Goal: Information Seeking & Learning: Learn about a topic

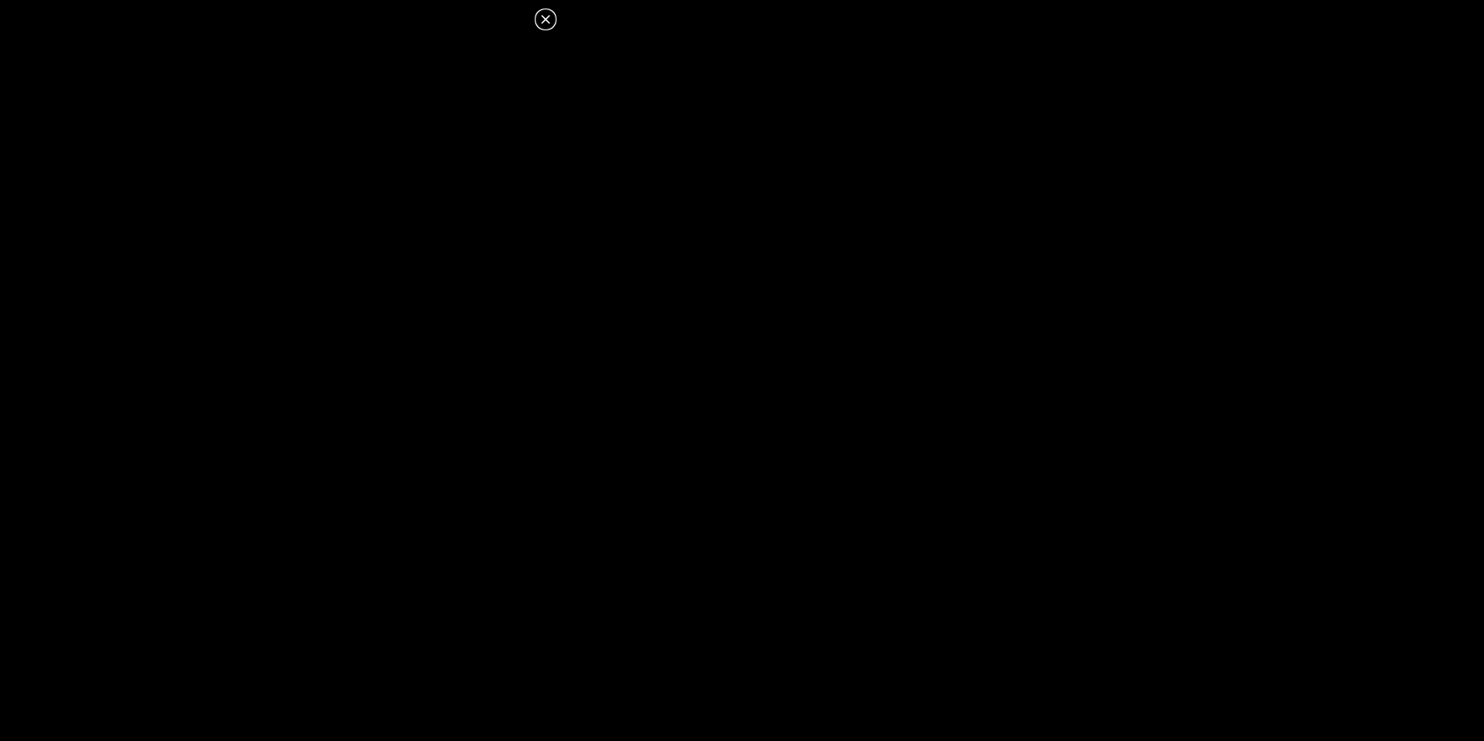
scroll to position [0, 142]
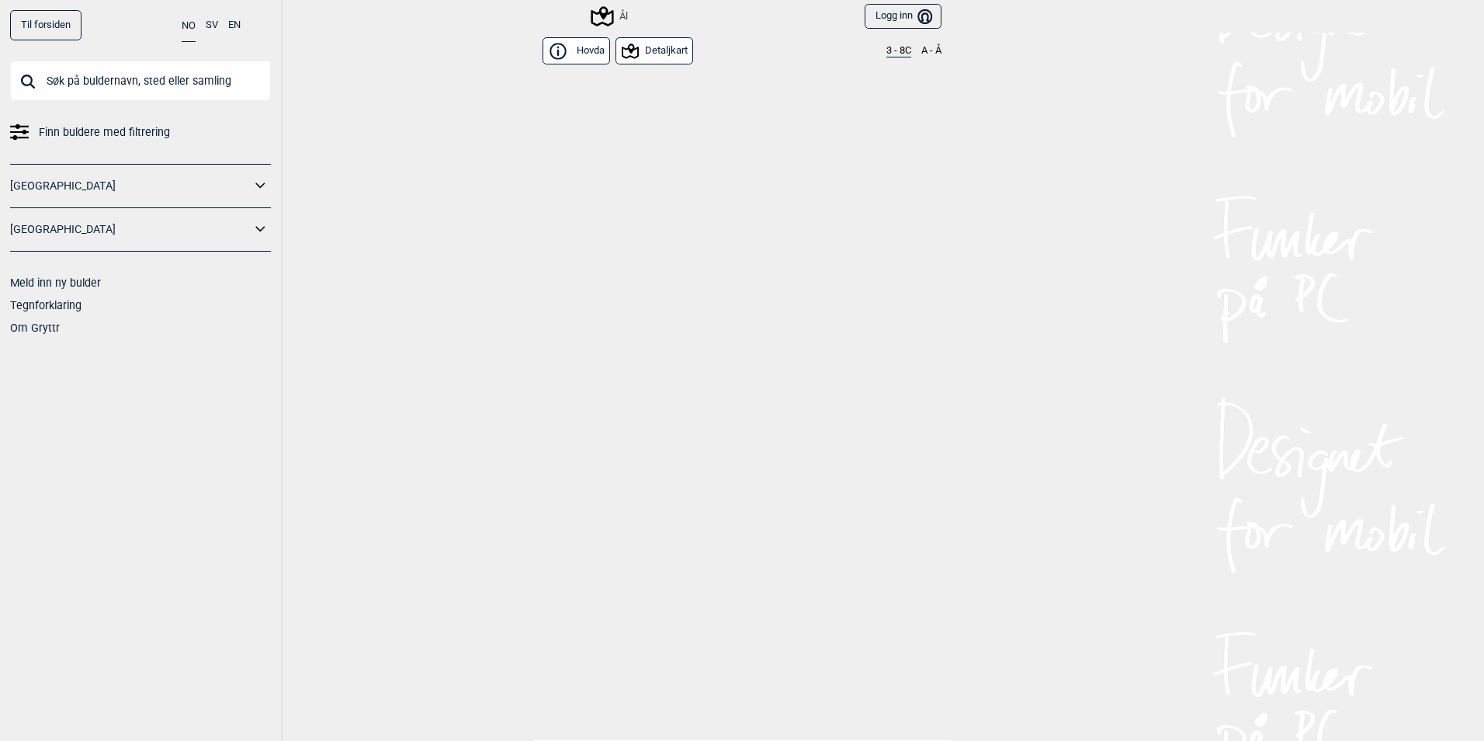
scroll to position [16602, 0]
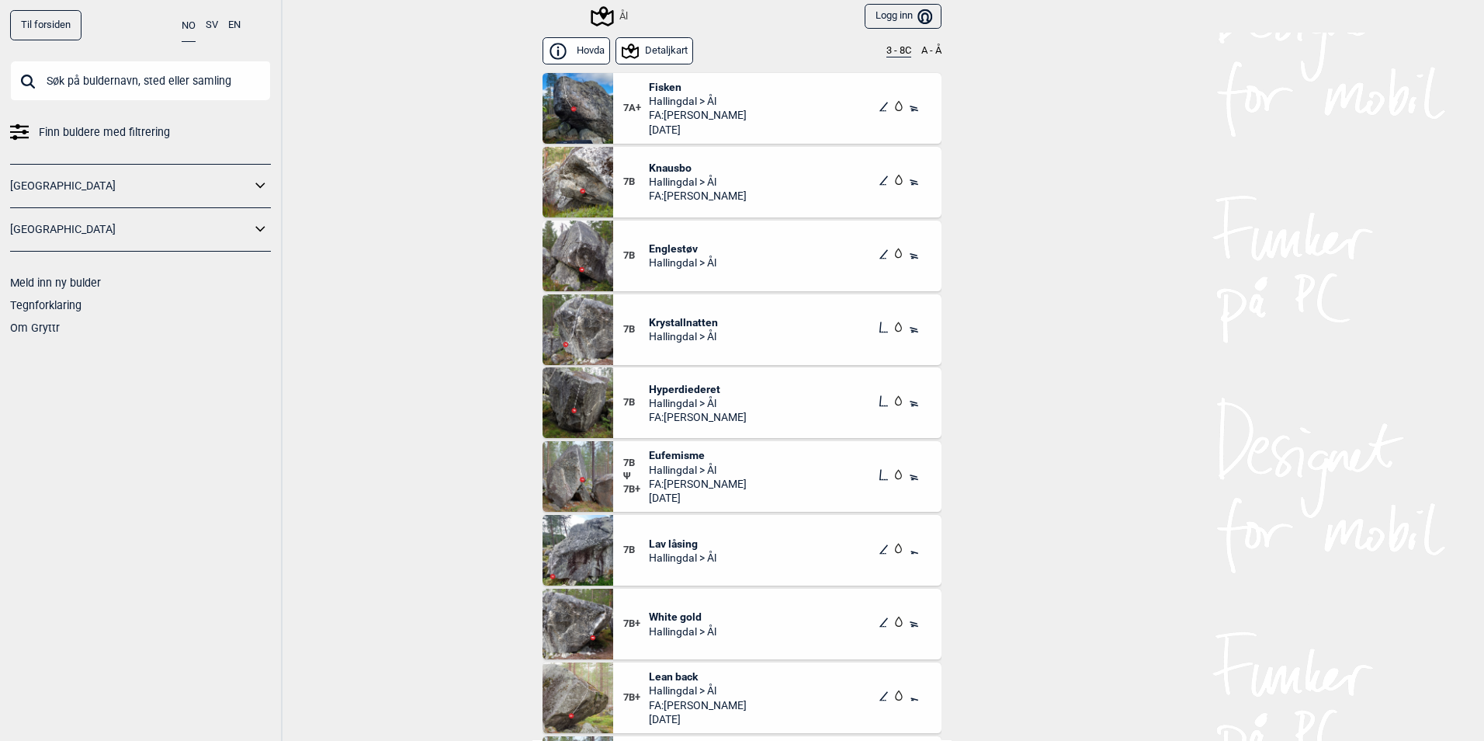
click at [887, 47] on button "3 - 8C" at bounding box center [899, 51] width 25 height 12
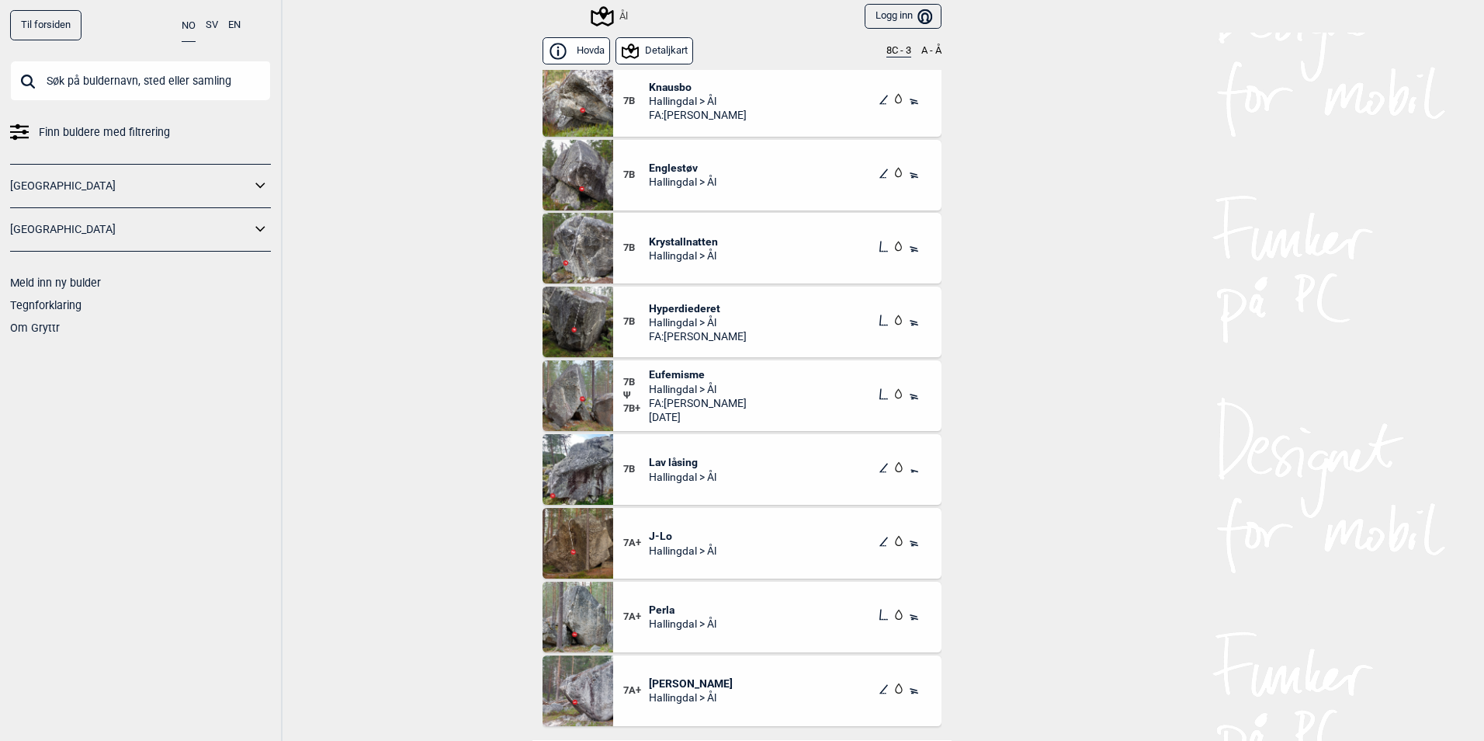
scroll to position [776, 0]
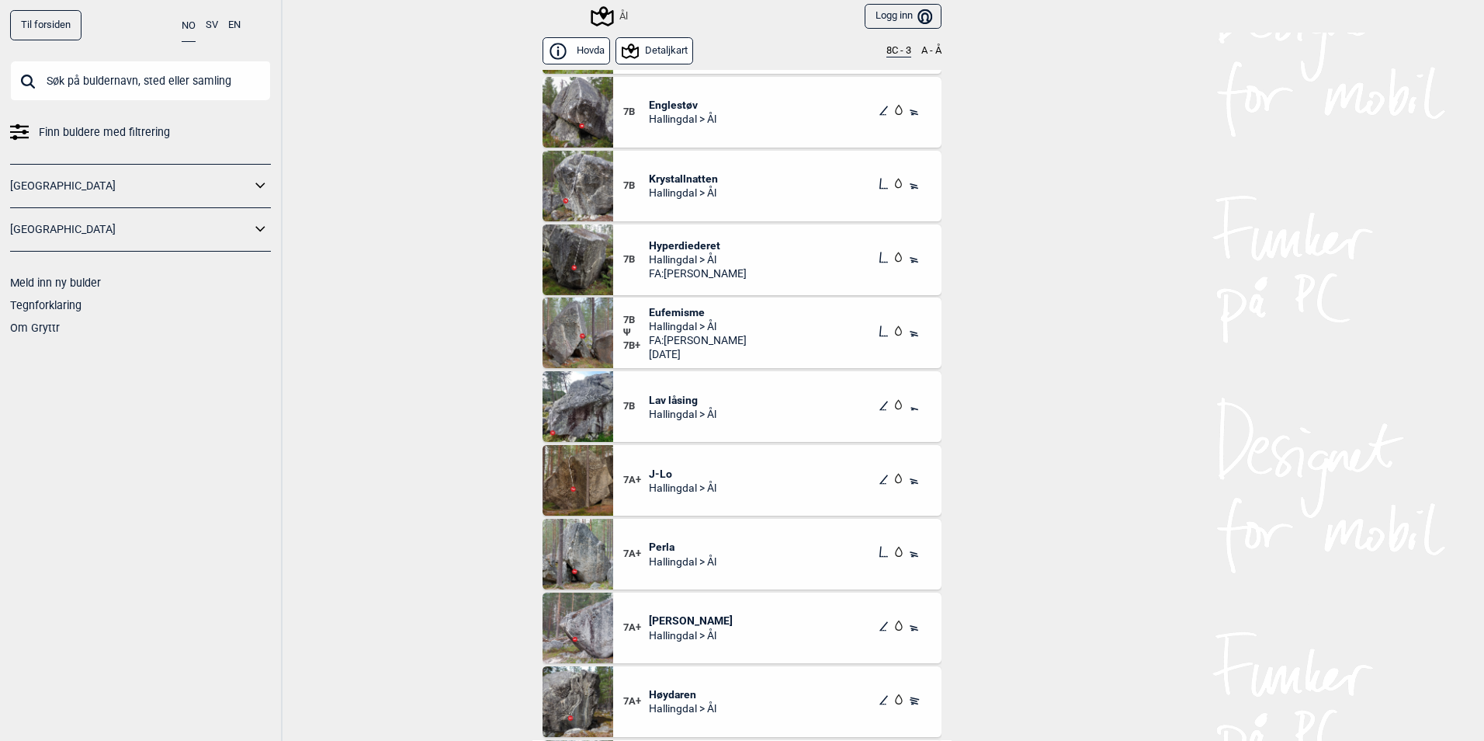
click at [649, 473] on span "J-Lo" at bounding box center [683, 474] width 68 height 14
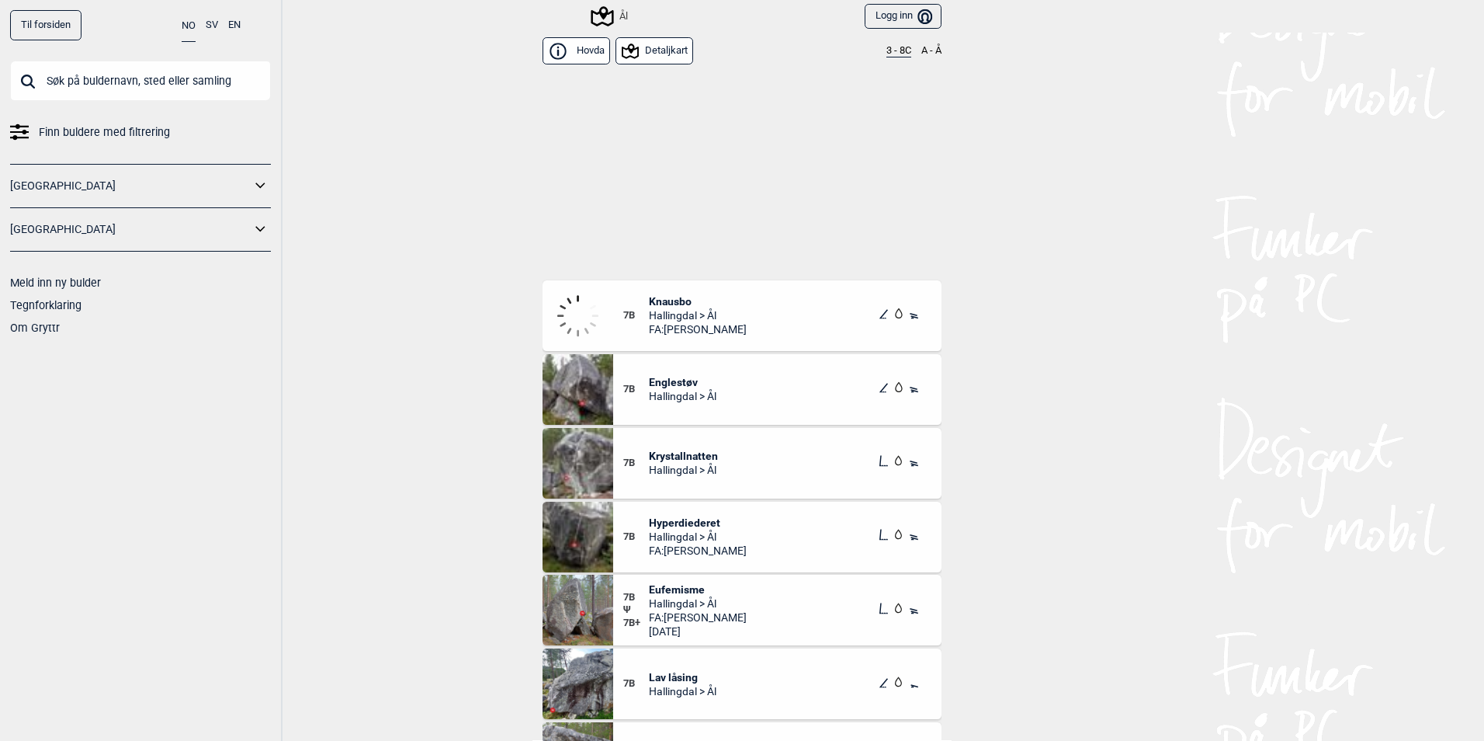
scroll to position [16369, 0]
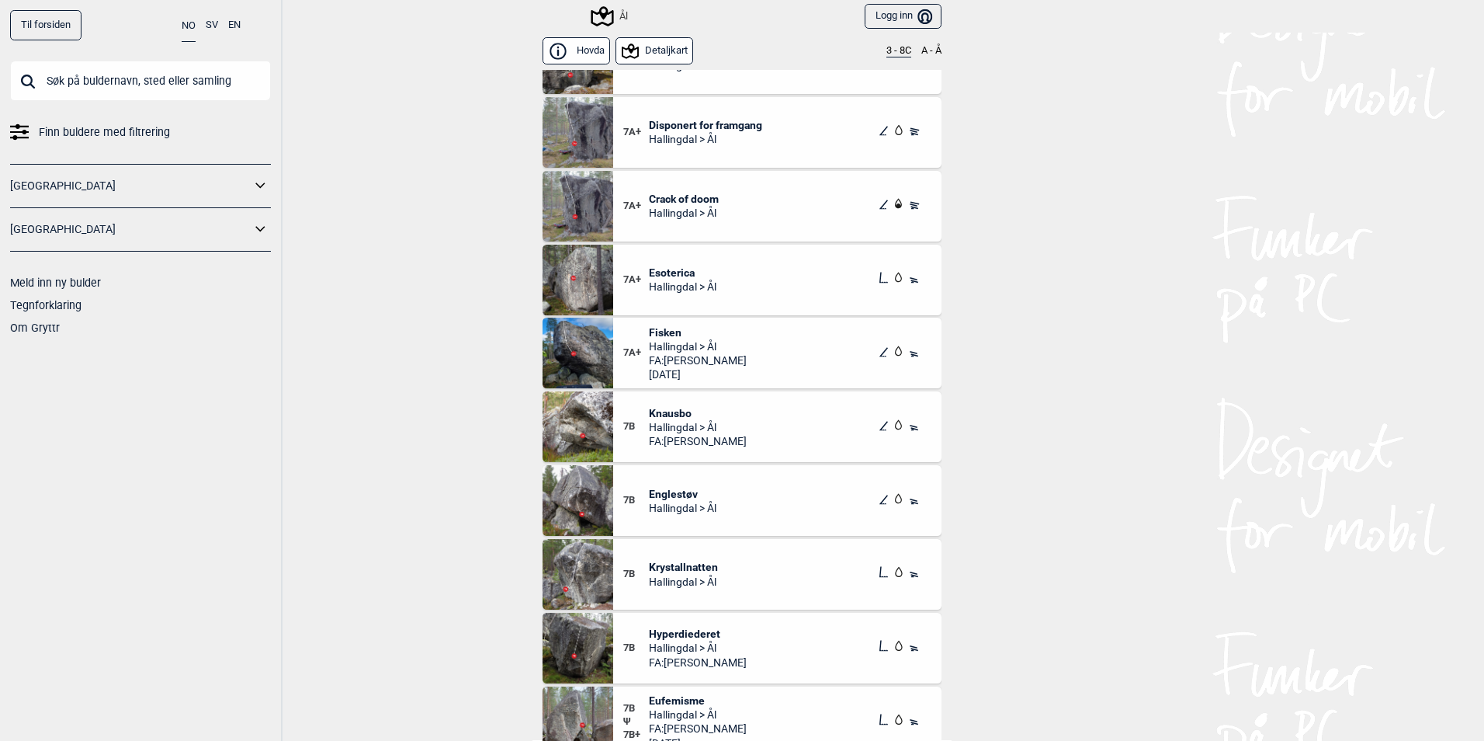
click at [896, 50] on button "3 - 8C" at bounding box center [899, 51] width 25 height 12
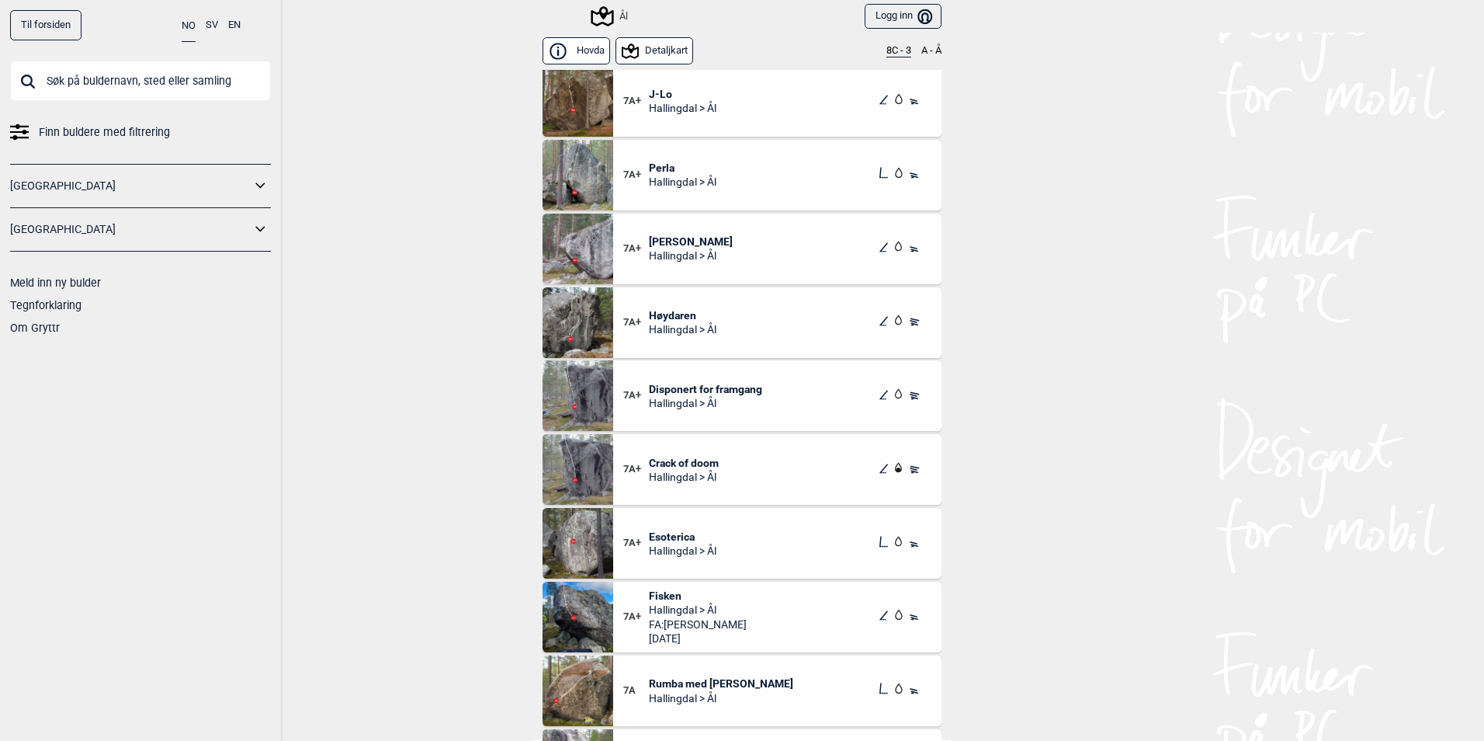
scroll to position [1165, 0]
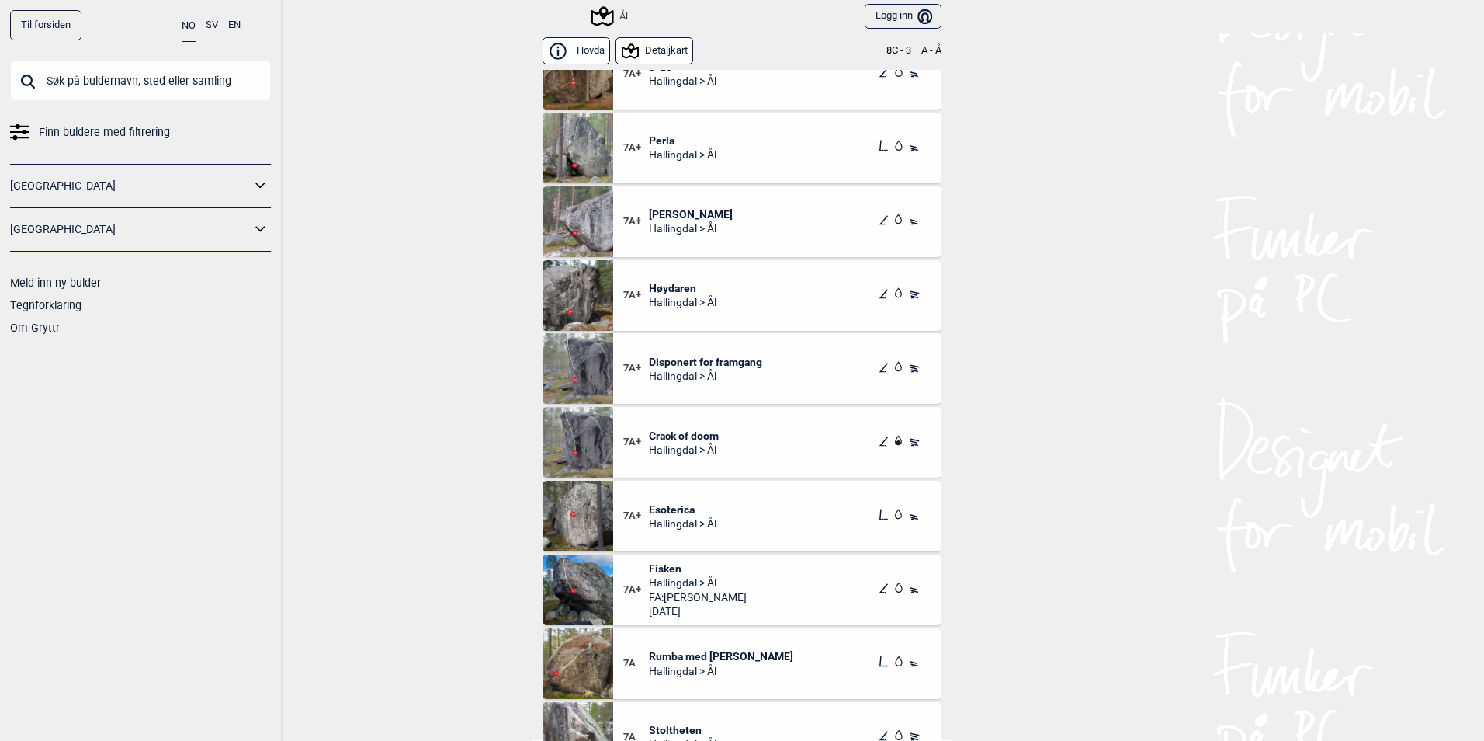
click at [670, 505] on span "Esoterica" at bounding box center [683, 509] width 68 height 14
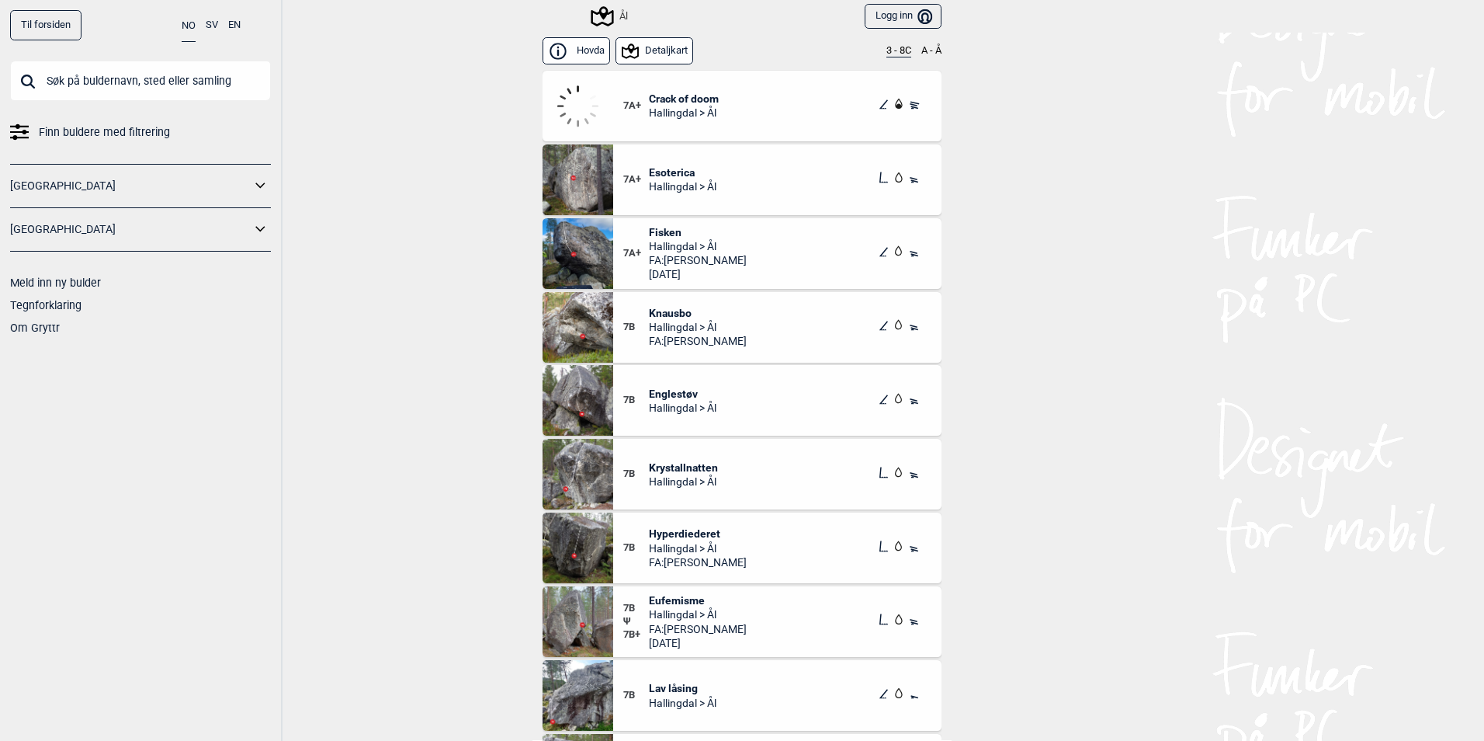
scroll to position [16447, 0]
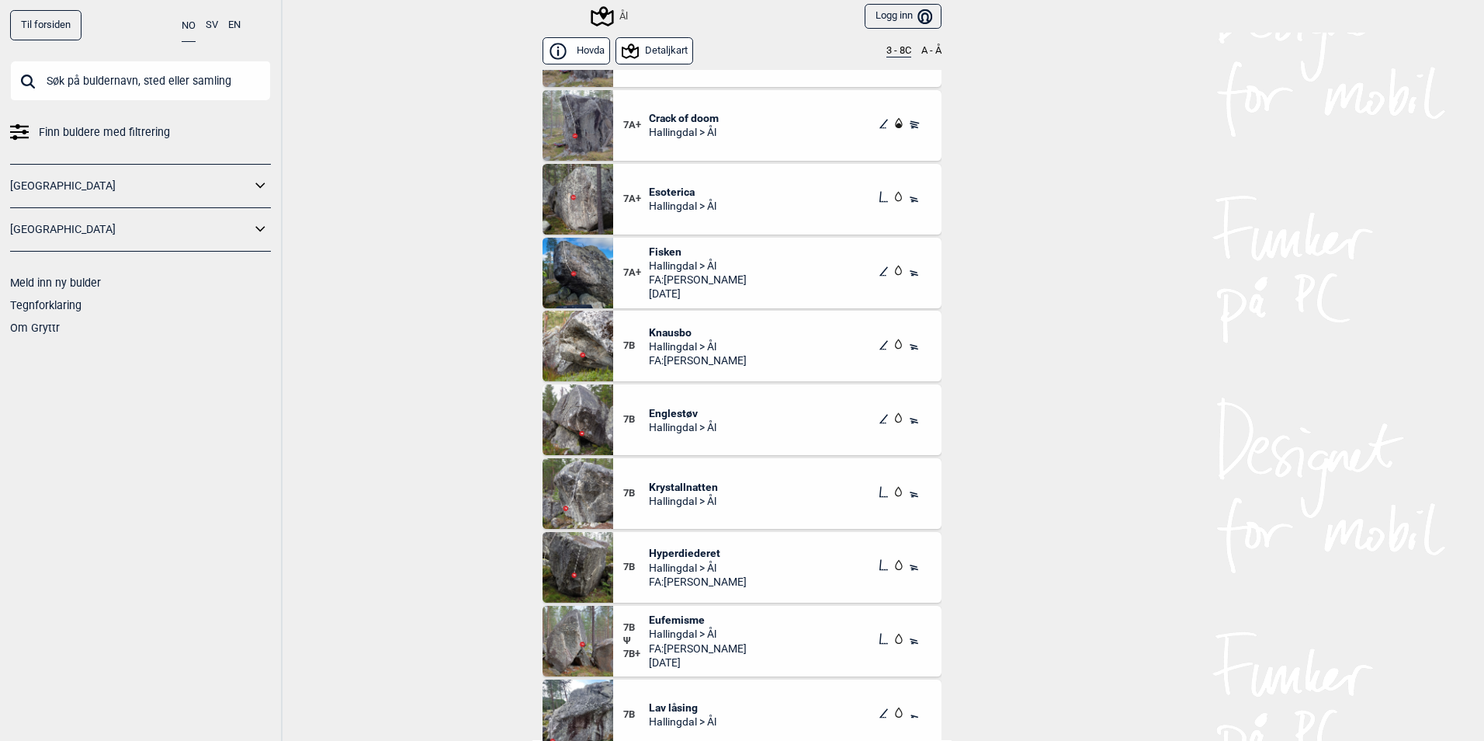
click at [678, 336] on span "Knausbo" at bounding box center [698, 332] width 98 height 14
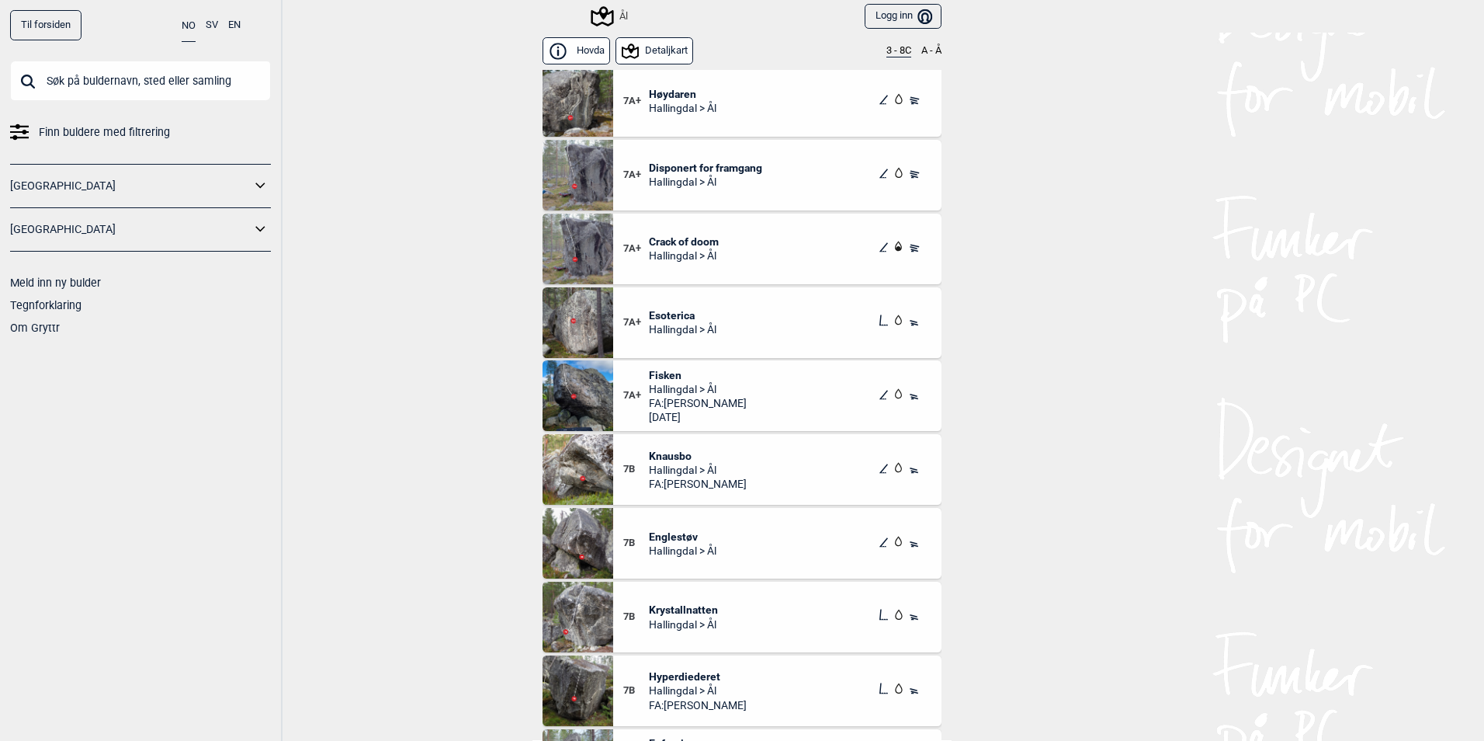
scroll to position [16292, 0]
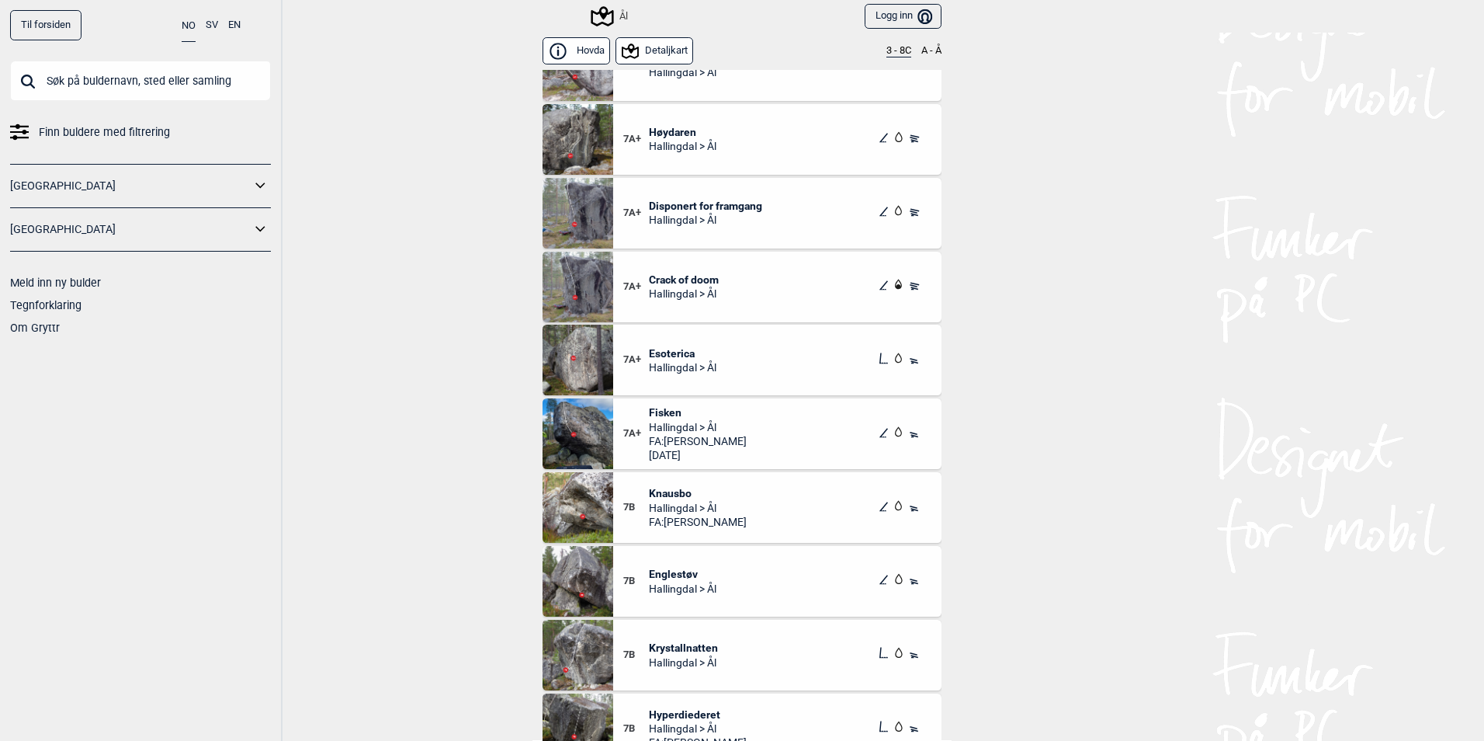
click at [887, 52] on button "3 - 8C" at bounding box center [899, 51] width 25 height 12
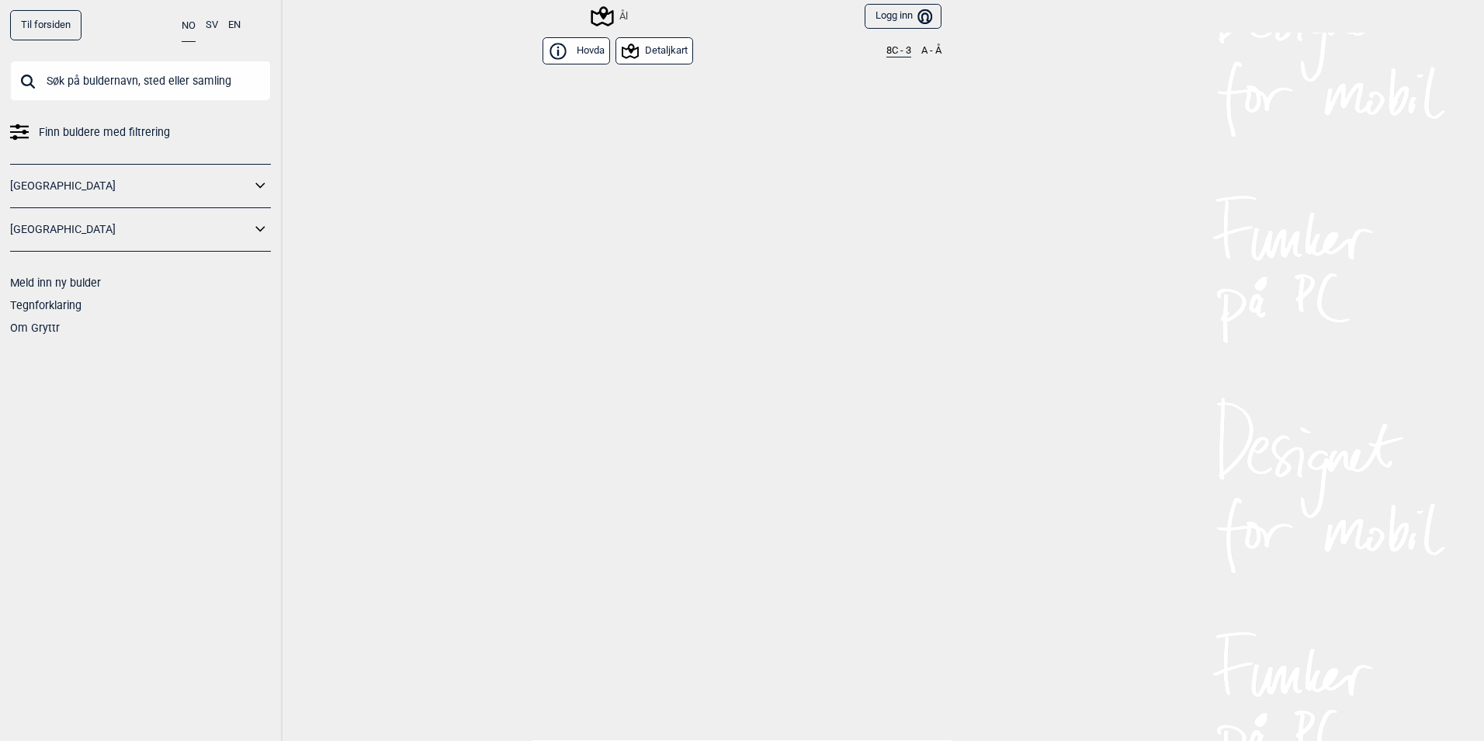
scroll to position [0, 0]
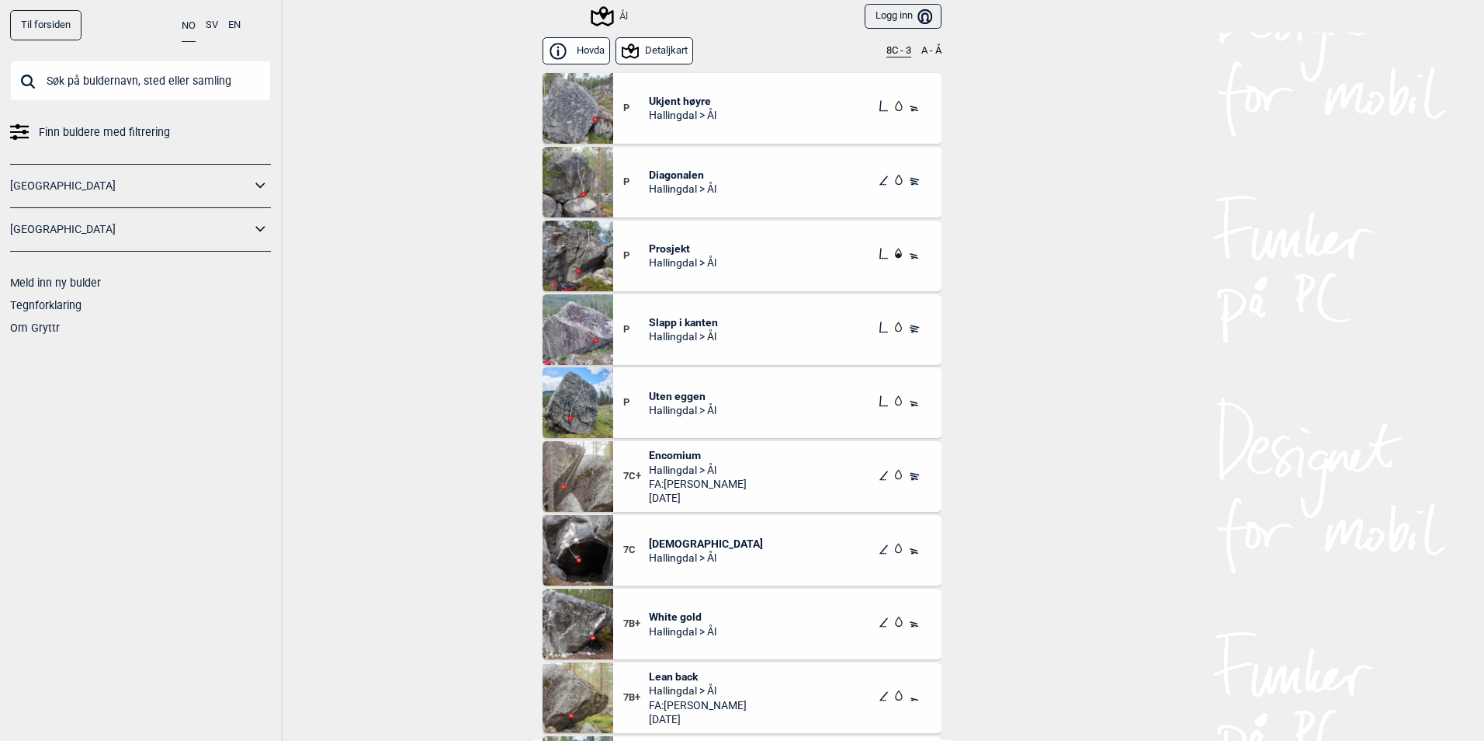
click at [665, 175] on span "Diagonalen" at bounding box center [683, 175] width 68 height 14
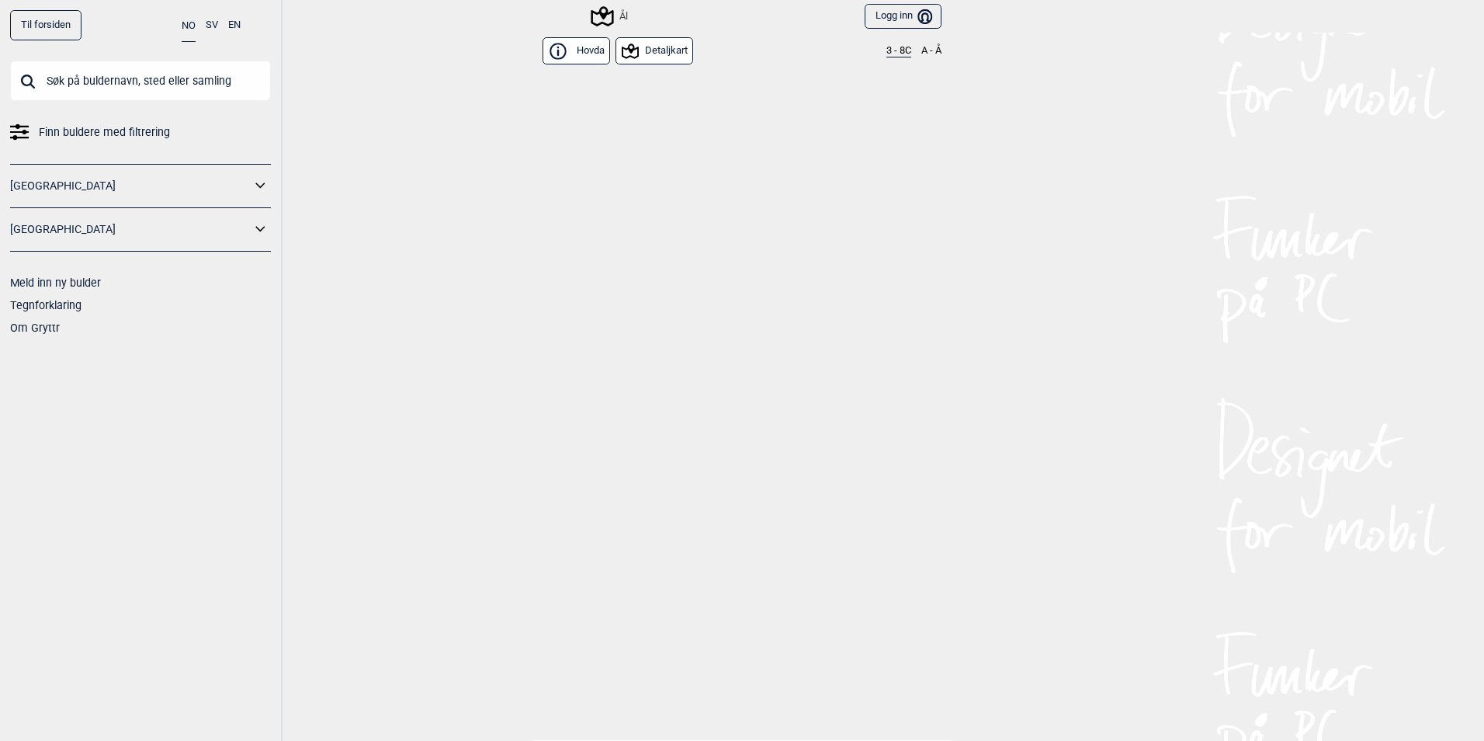
scroll to position [16602, 0]
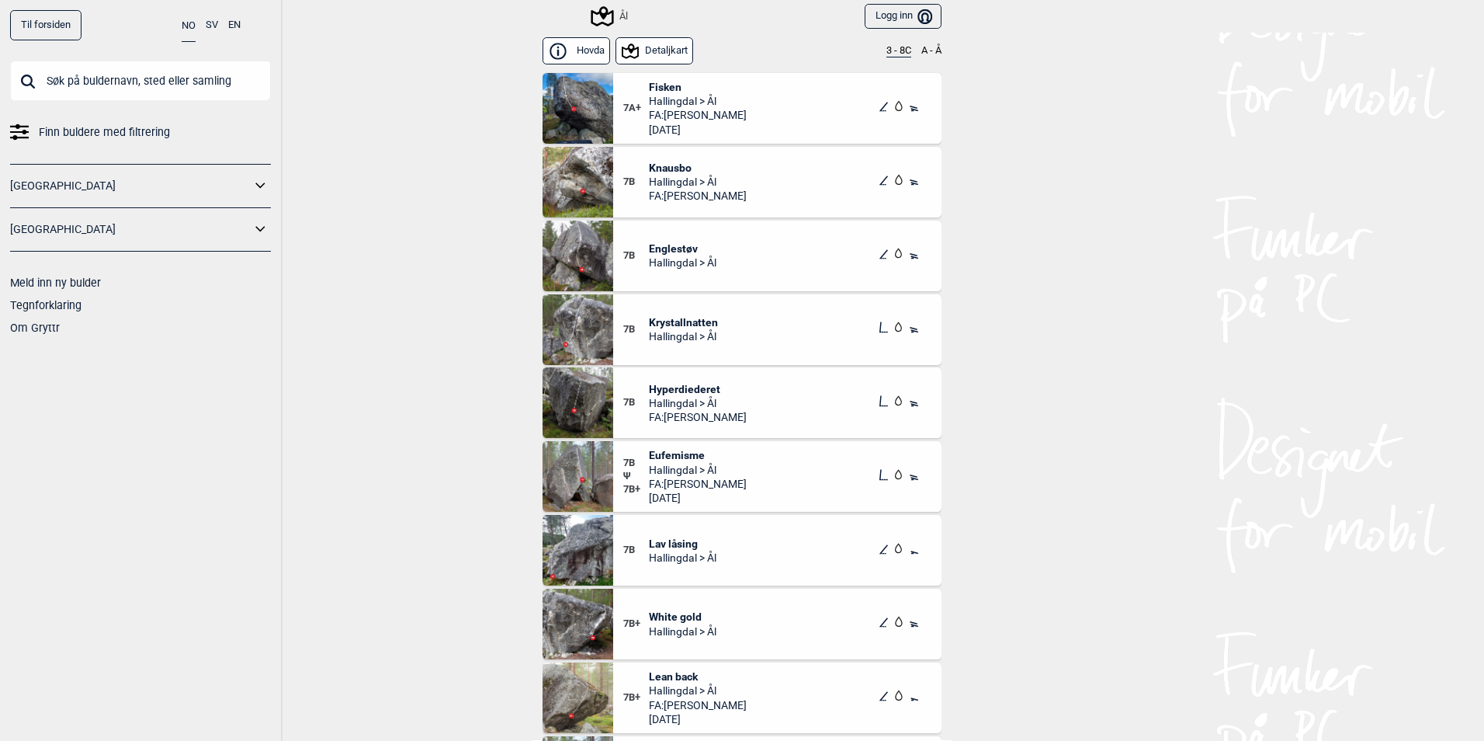
click at [892, 51] on button "3 - 8C" at bounding box center [899, 51] width 25 height 12
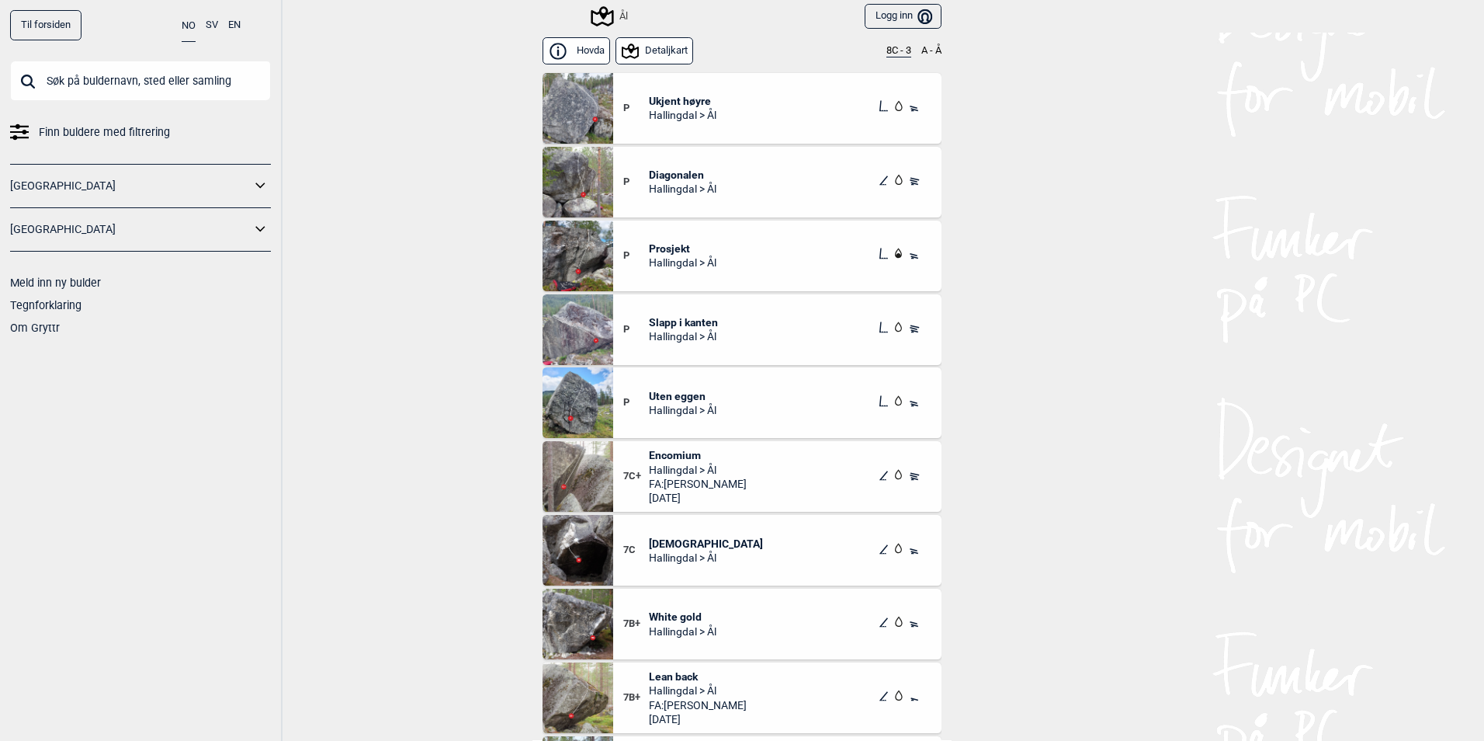
click at [682, 253] on span "Prosjekt" at bounding box center [683, 248] width 68 height 14
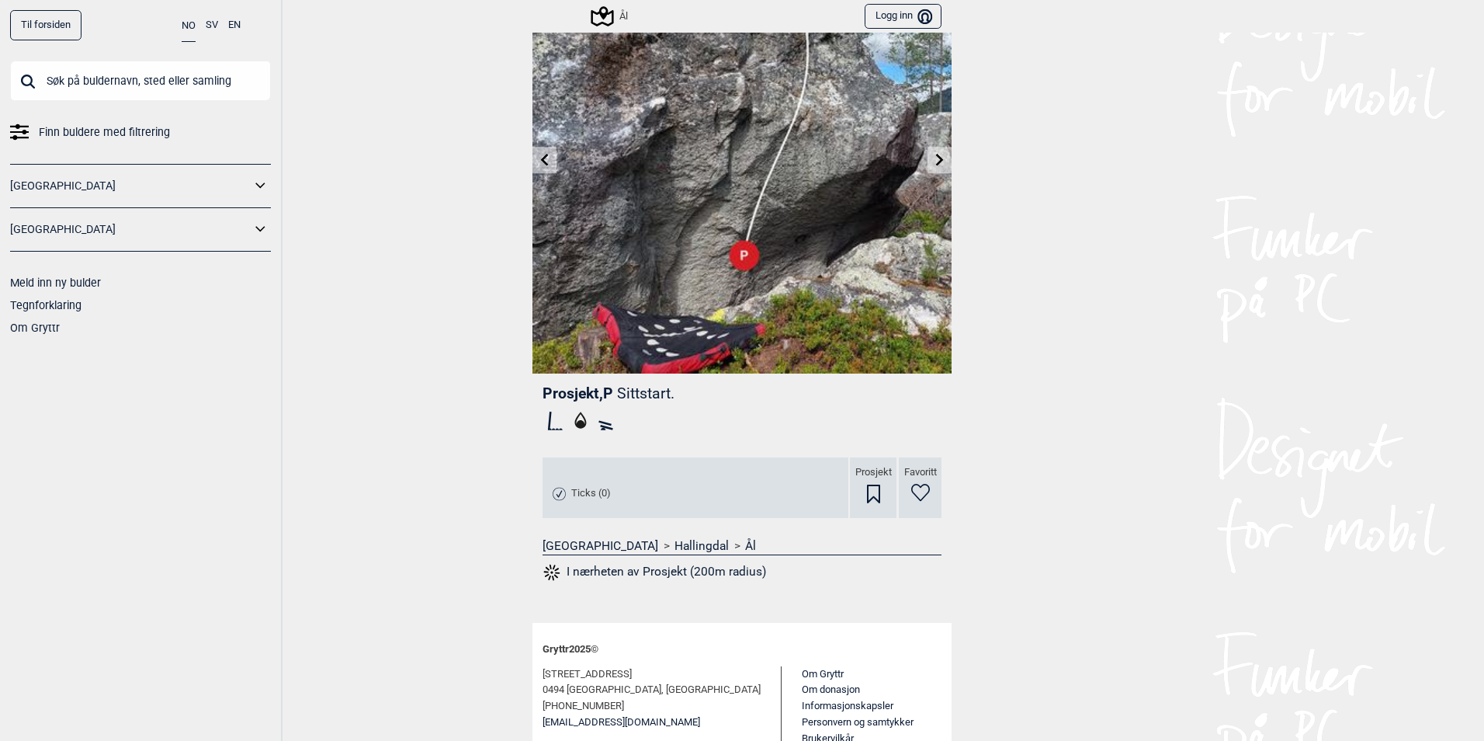
scroll to position [165, 0]
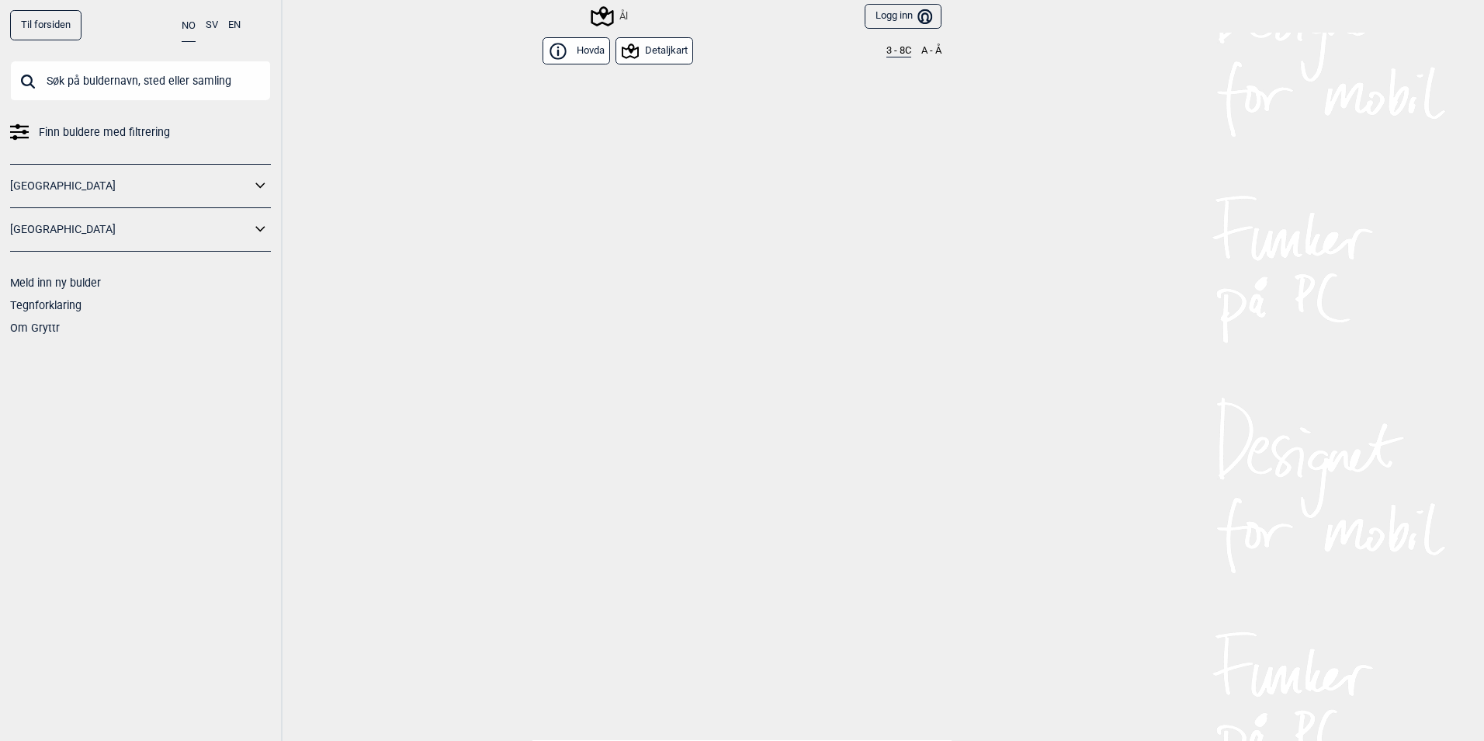
scroll to position [16602, 0]
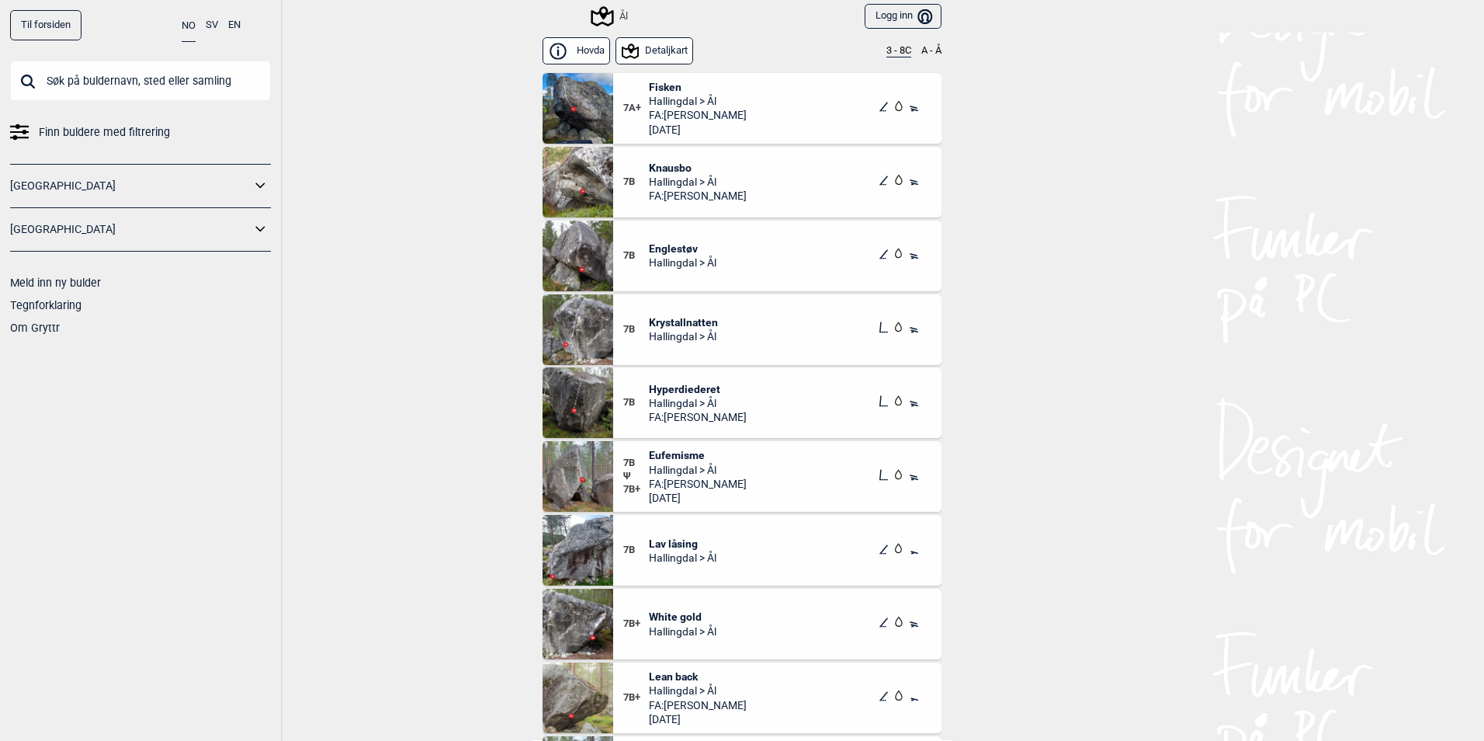
click at [903, 52] on button "3 - 8C" at bounding box center [899, 51] width 25 height 12
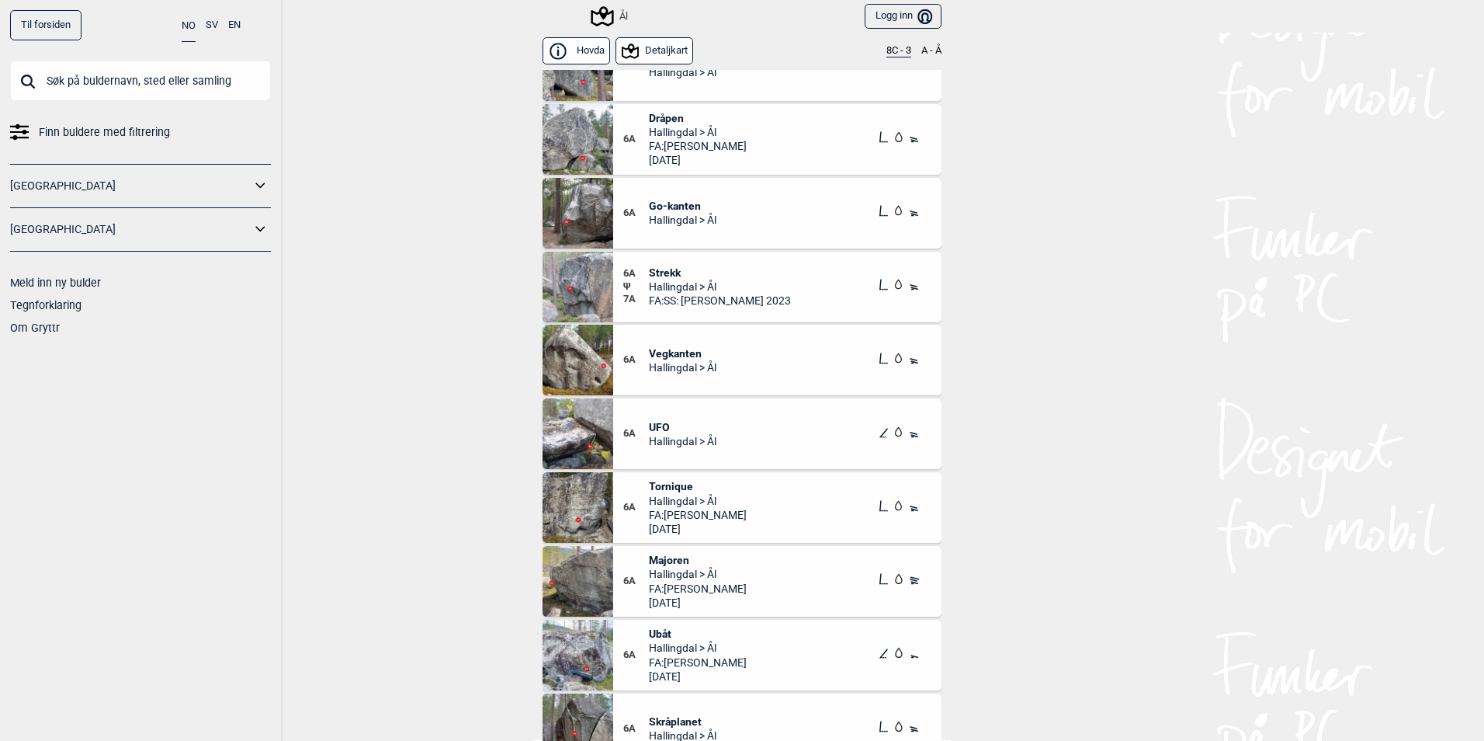
scroll to position [6677, 0]
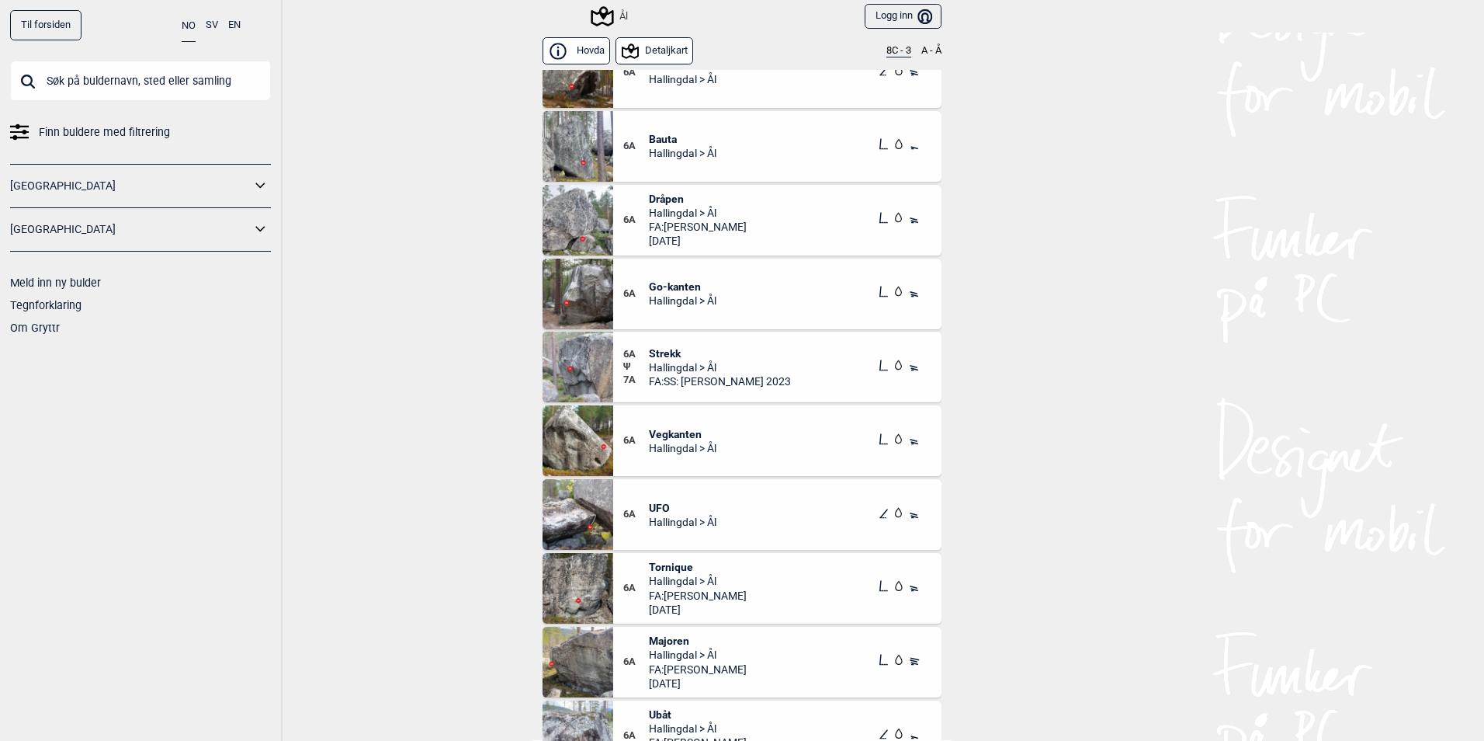
click at [662, 284] on span "Go-kanten" at bounding box center [683, 286] width 68 height 14
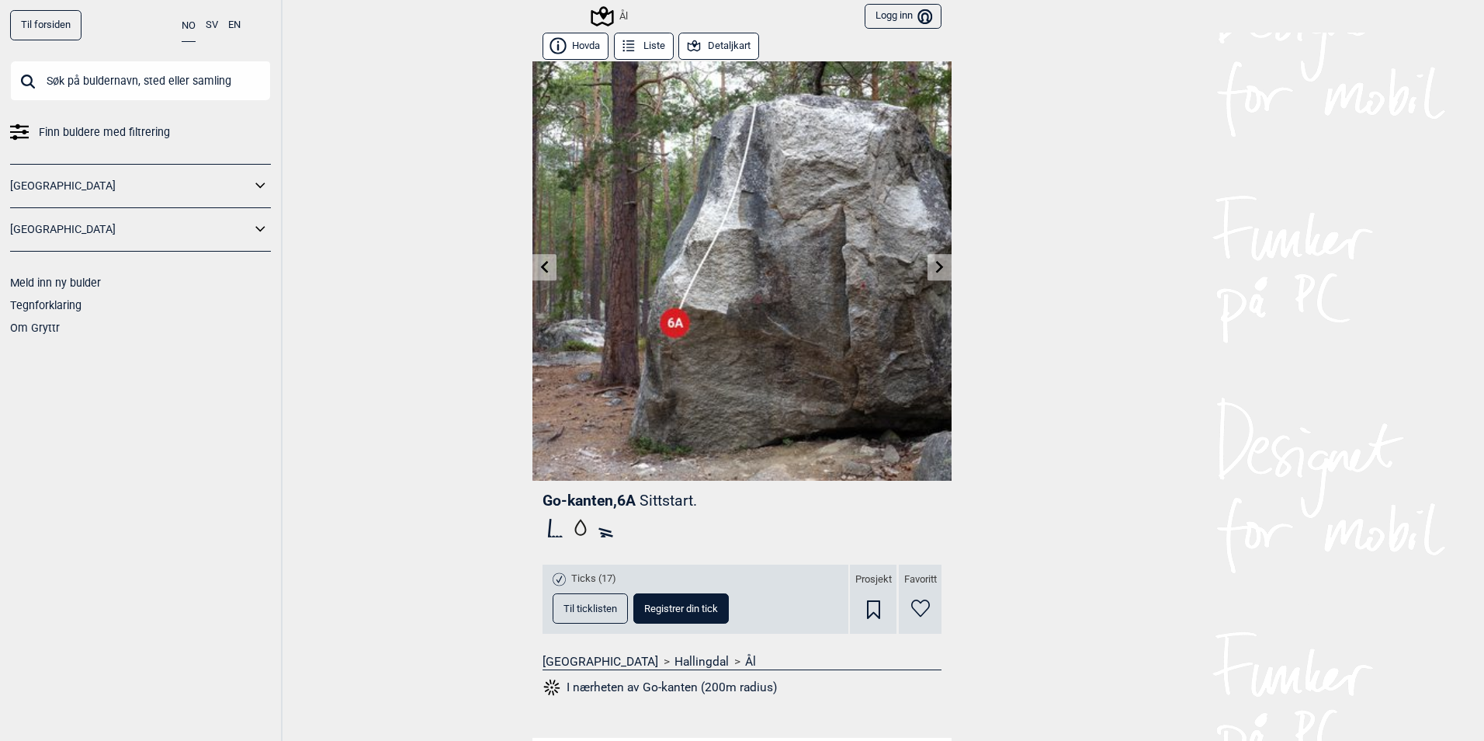
click at [941, 269] on link at bounding box center [940, 268] width 24 height 26
click at [936, 266] on icon at bounding box center [940, 266] width 8 height 12
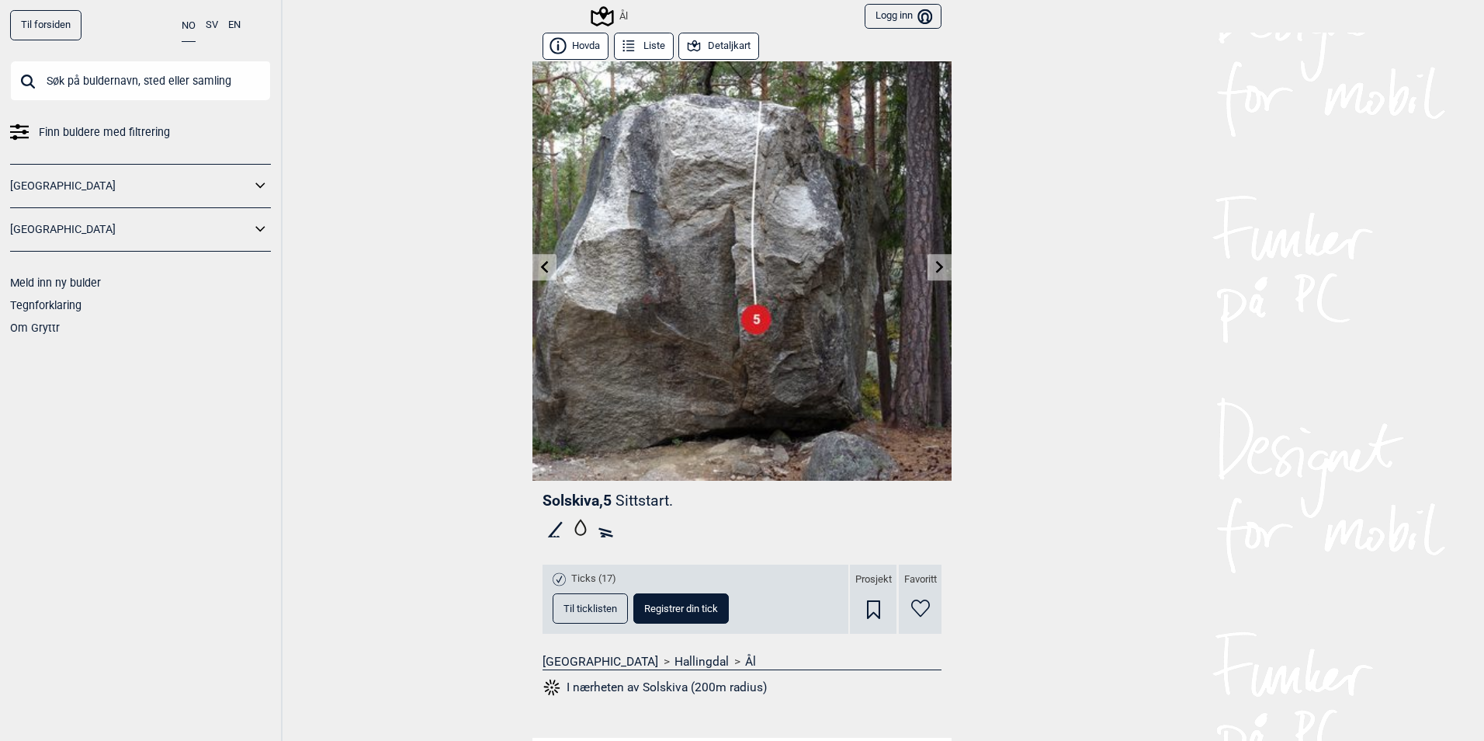
click at [539, 263] on icon at bounding box center [545, 266] width 12 height 12
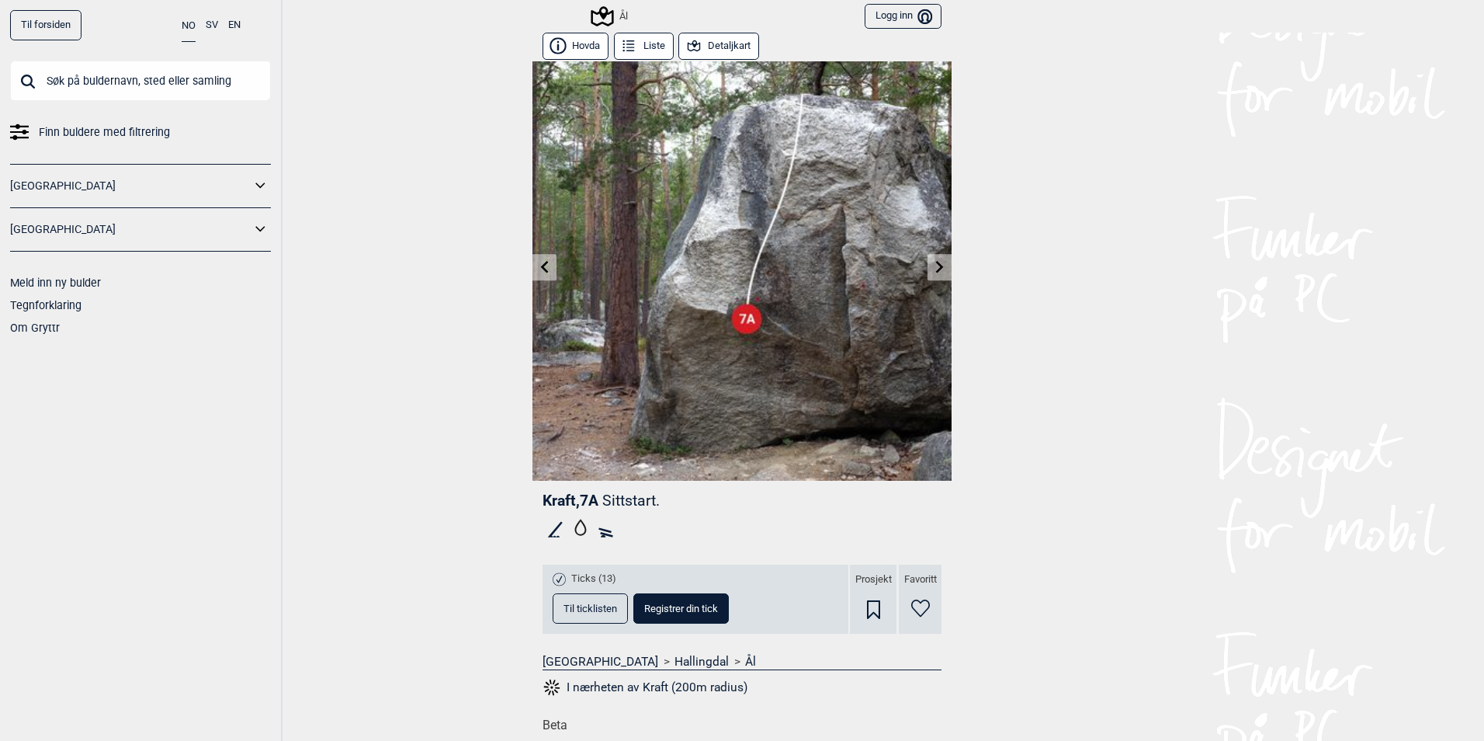
click at [546, 271] on link at bounding box center [545, 268] width 24 height 26
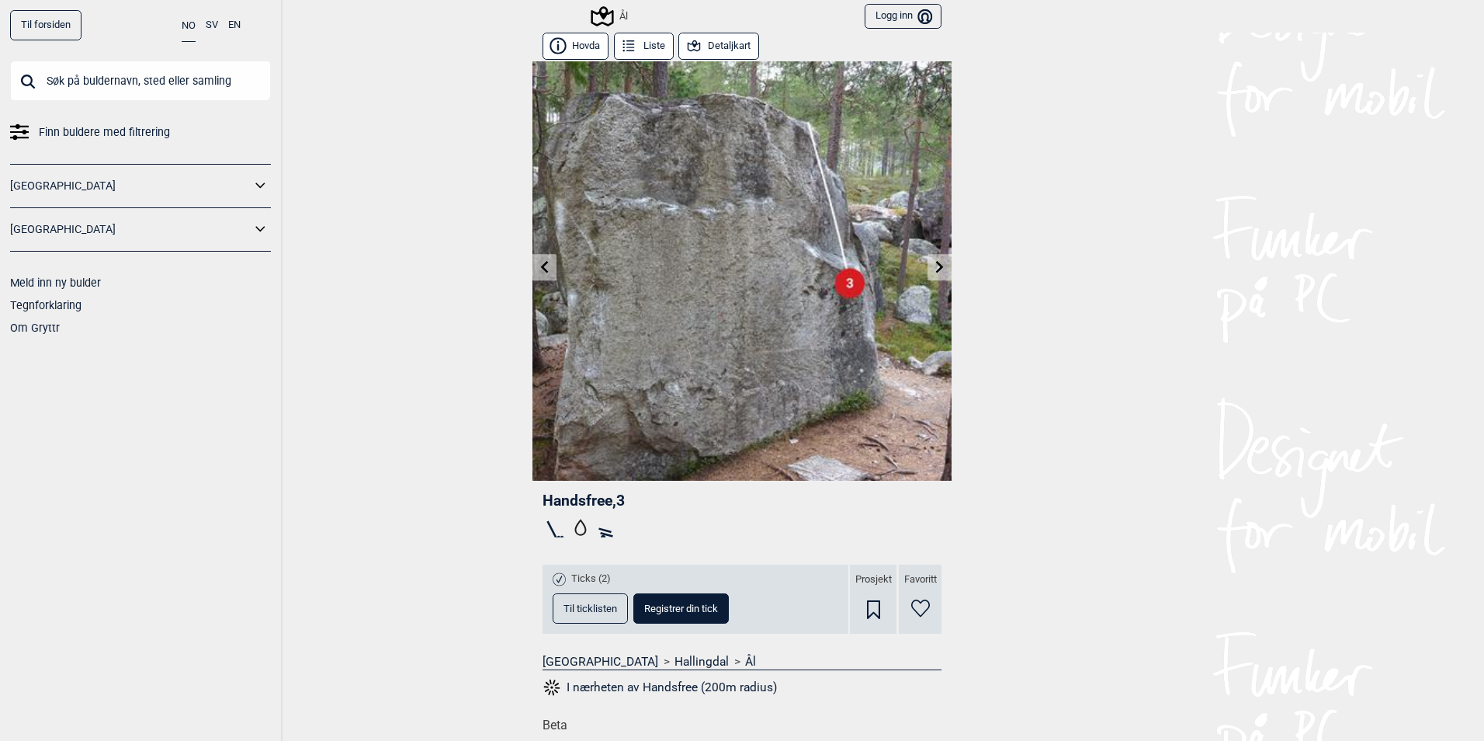
click at [539, 262] on icon at bounding box center [545, 266] width 12 height 12
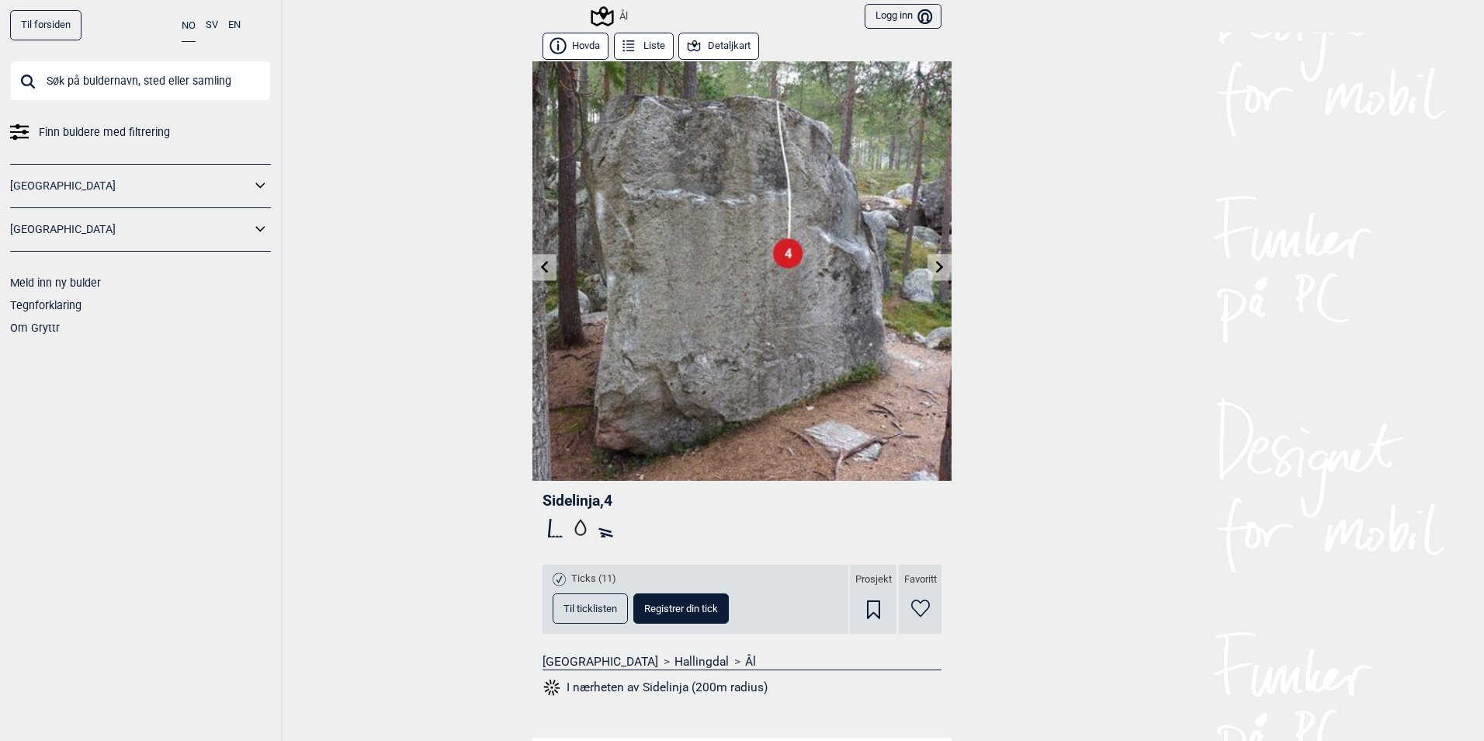
click at [934, 266] on icon at bounding box center [940, 266] width 12 height 12
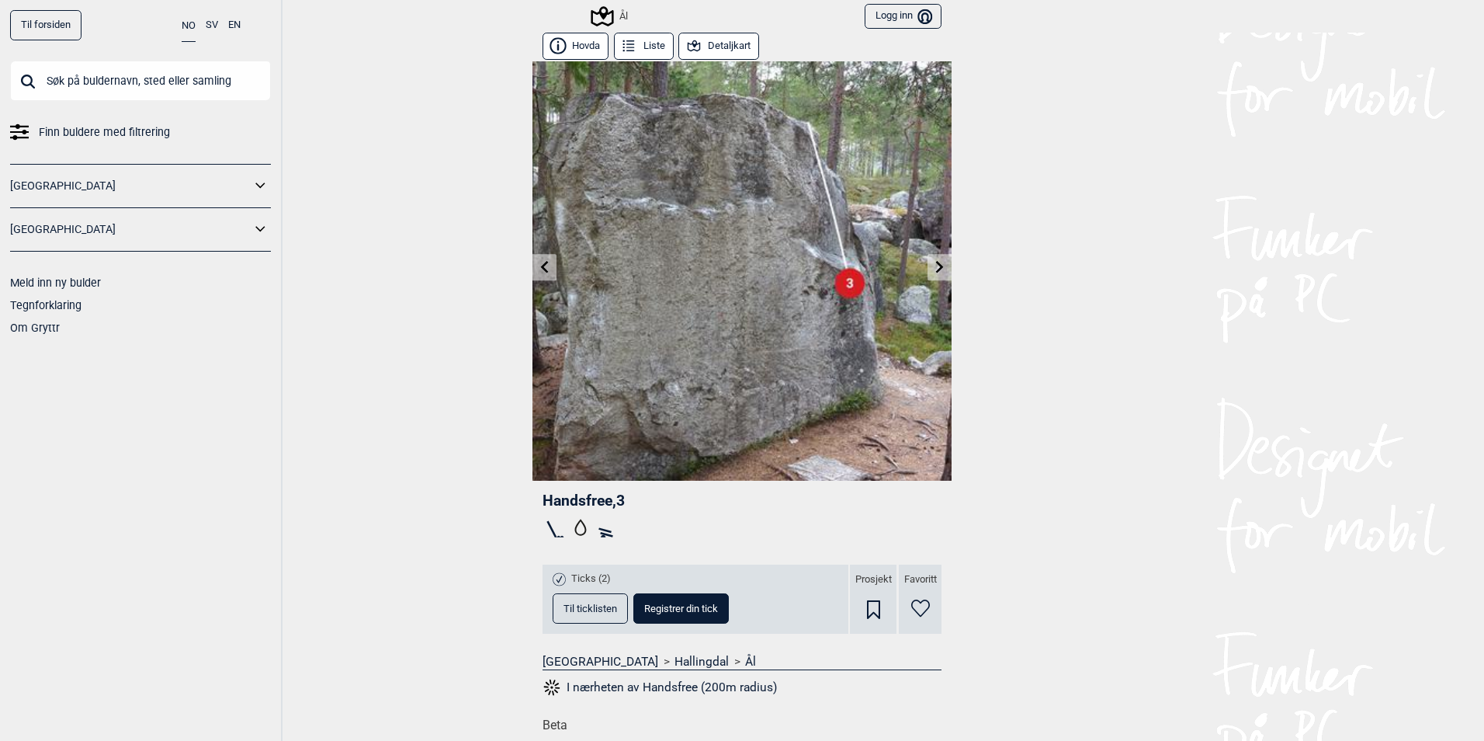
click at [934, 266] on icon at bounding box center [940, 266] width 12 height 12
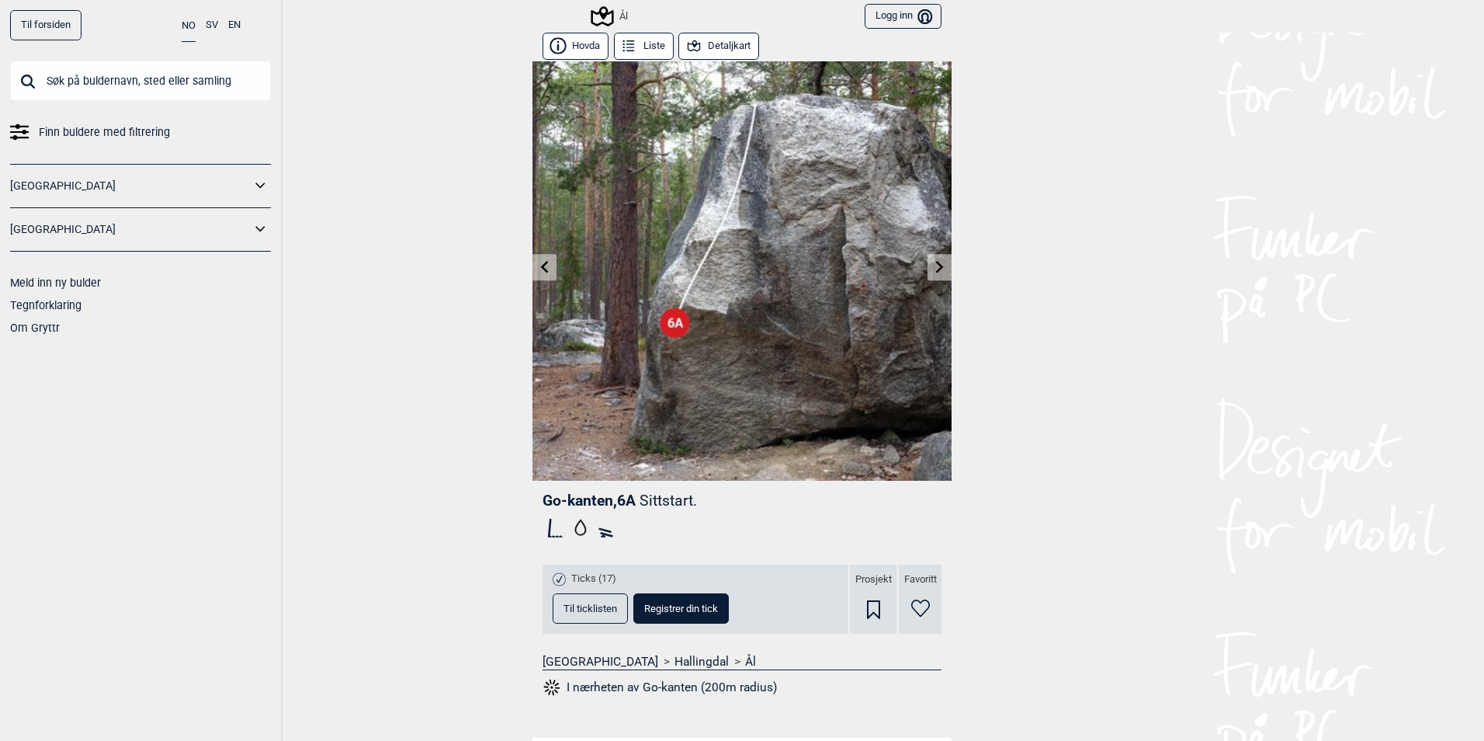
click at [934, 266] on icon at bounding box center [940, 266] width 12 height 12
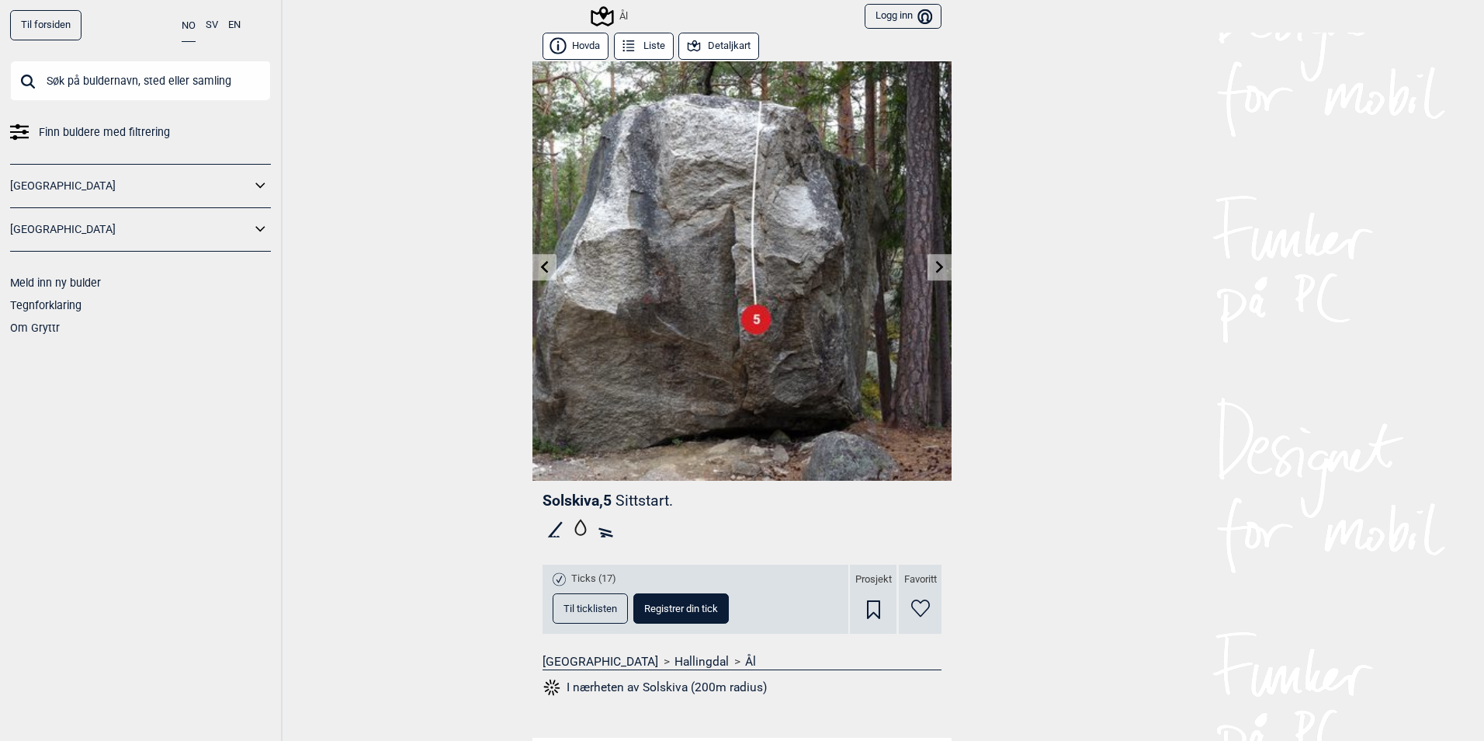
click at [934, 266] on icon at bounding box center [940, 266] width 12 height 12
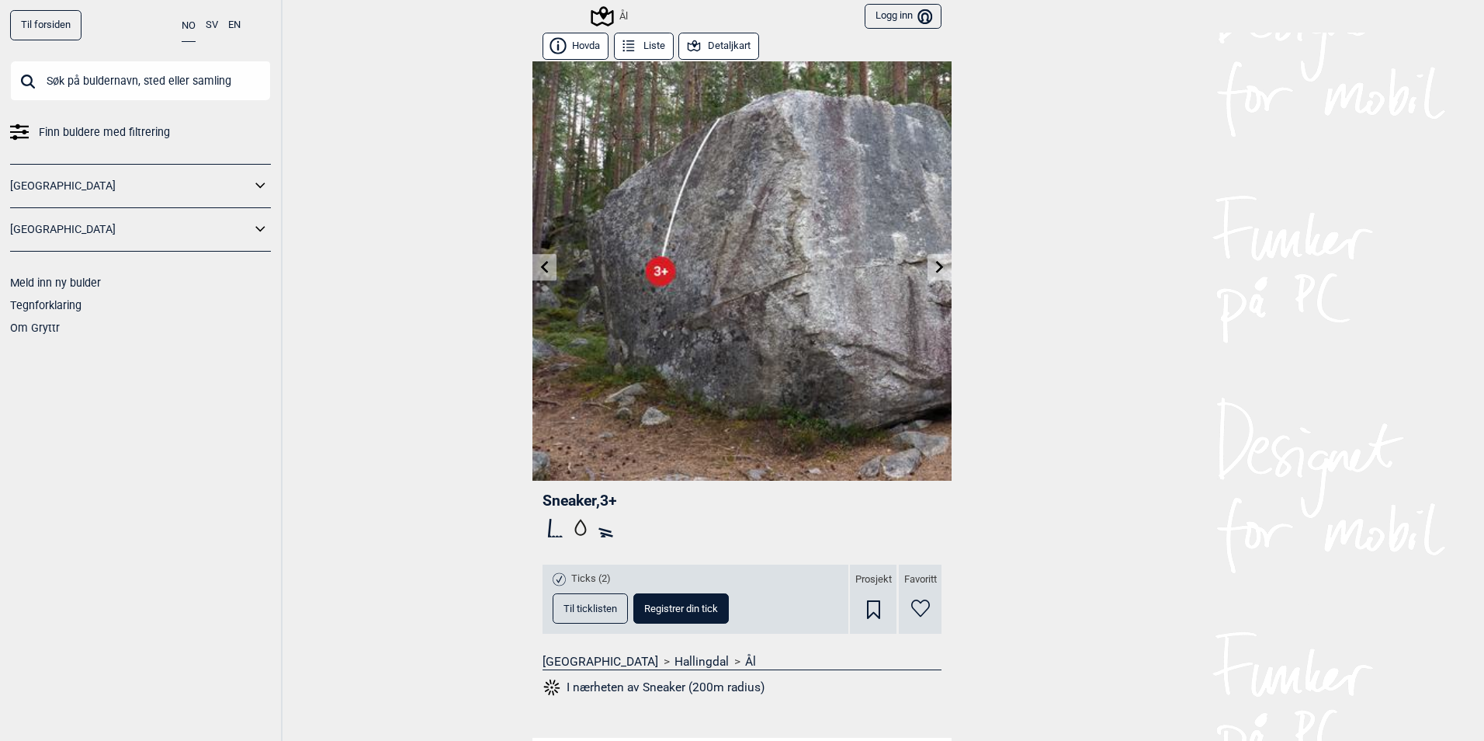
click at [934, 266] on icon at bounding box center [940, 266] width 12 height 12
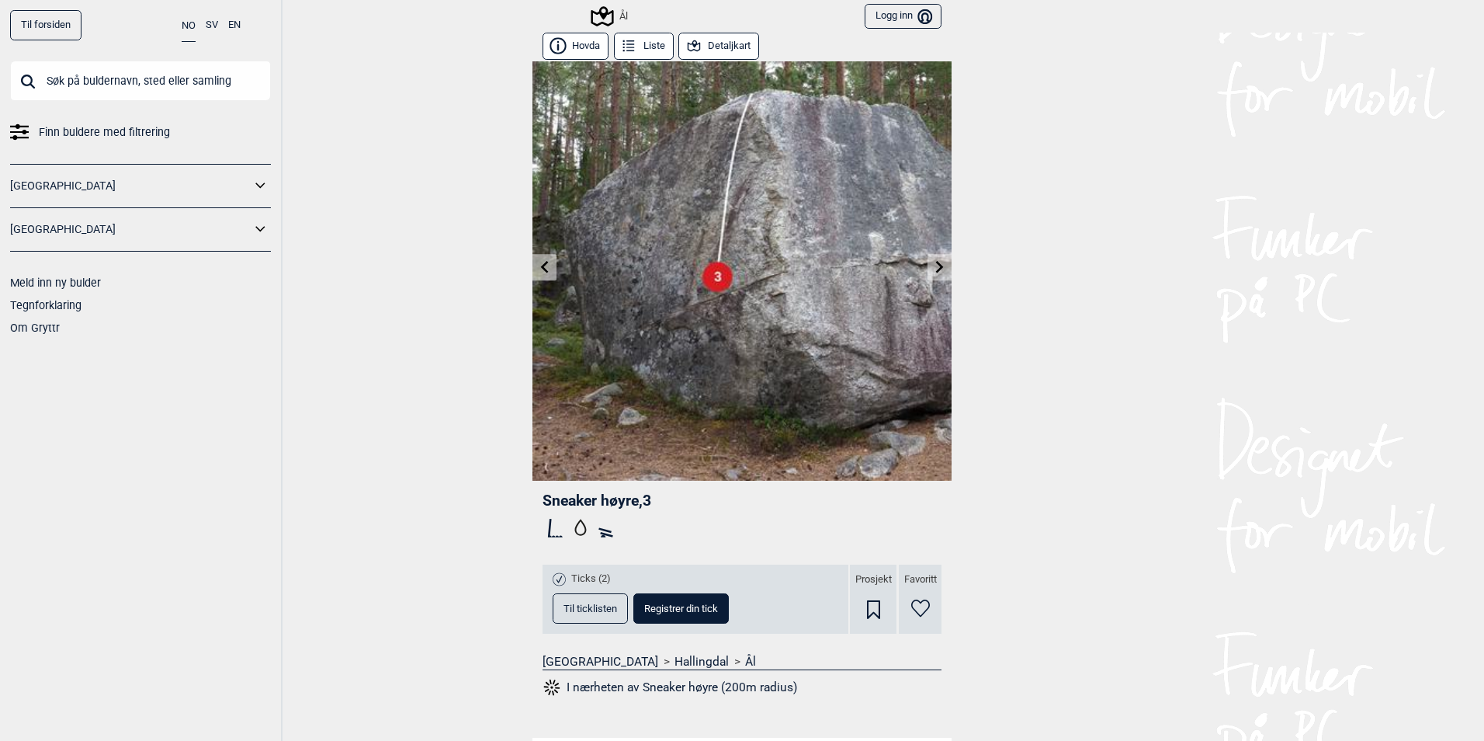
click at [713, 53] on button "Detaljkart" at bounding box center [719, 46] width 81 height 27
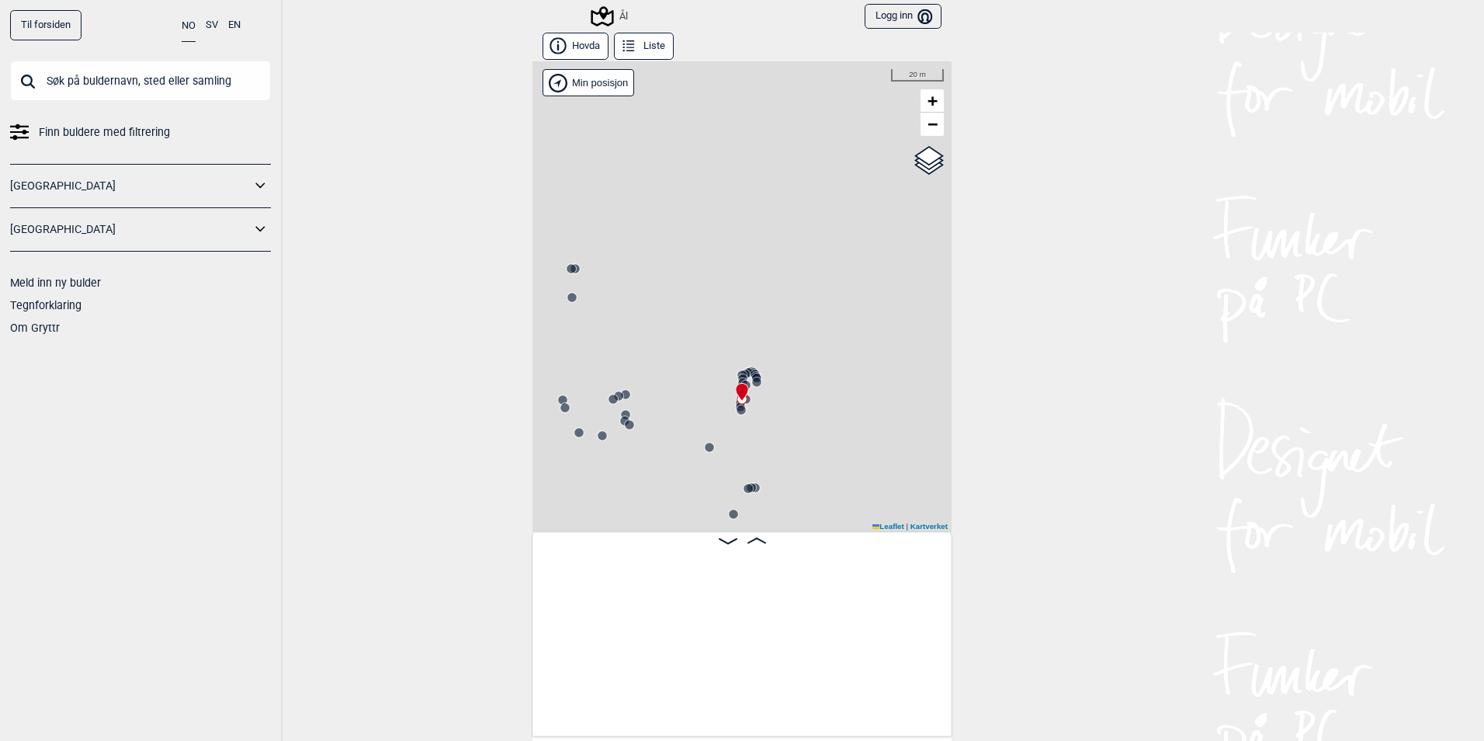
scroll to position [0, 8397]
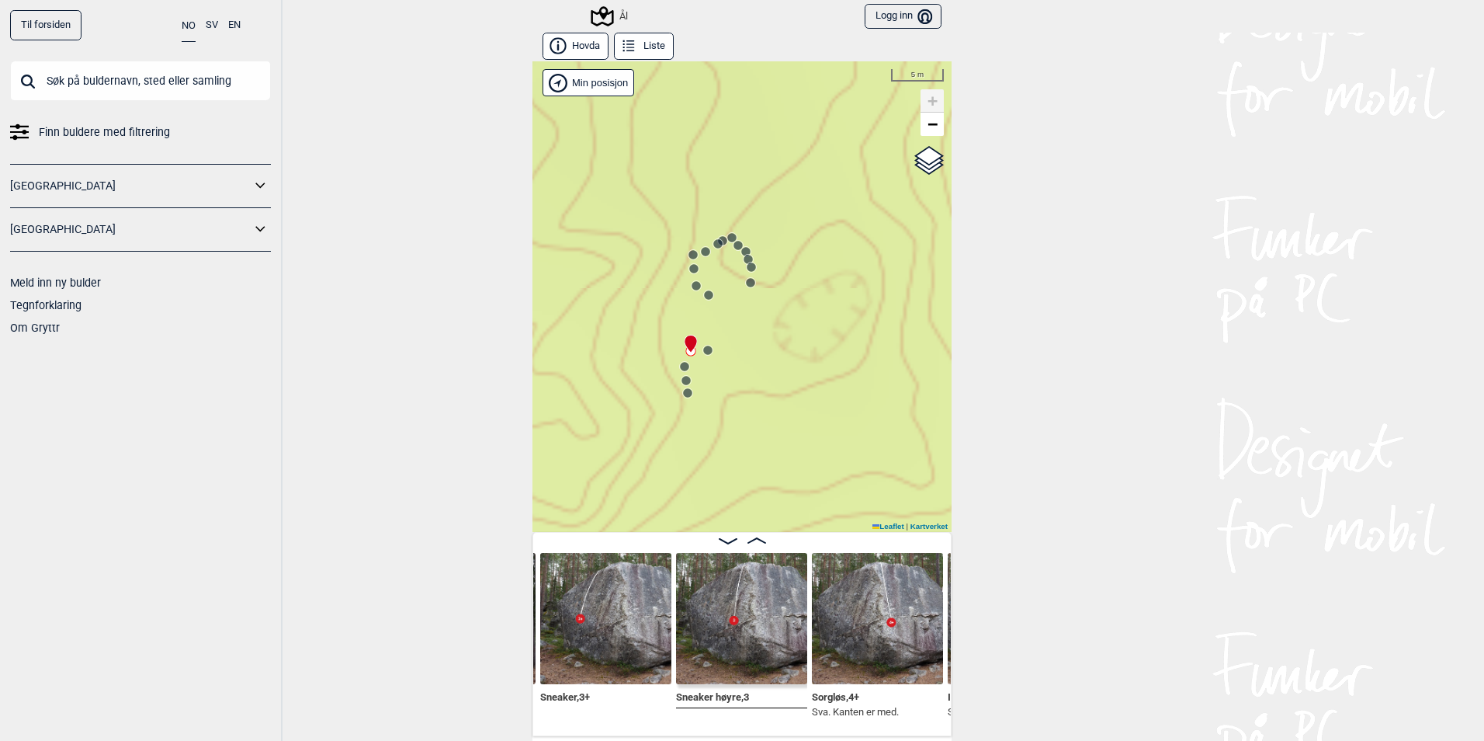
drag, startPoint x: 644, startPoint y: 336, endPoint x: 728, endPoint y: 348, distance: 85.4
click at [728, 348] on div "Ål" at bounding box center [742, 296] width 419 height 470
click at [680, 369] on circle at bounding box center [684, 366] width 9 height 9
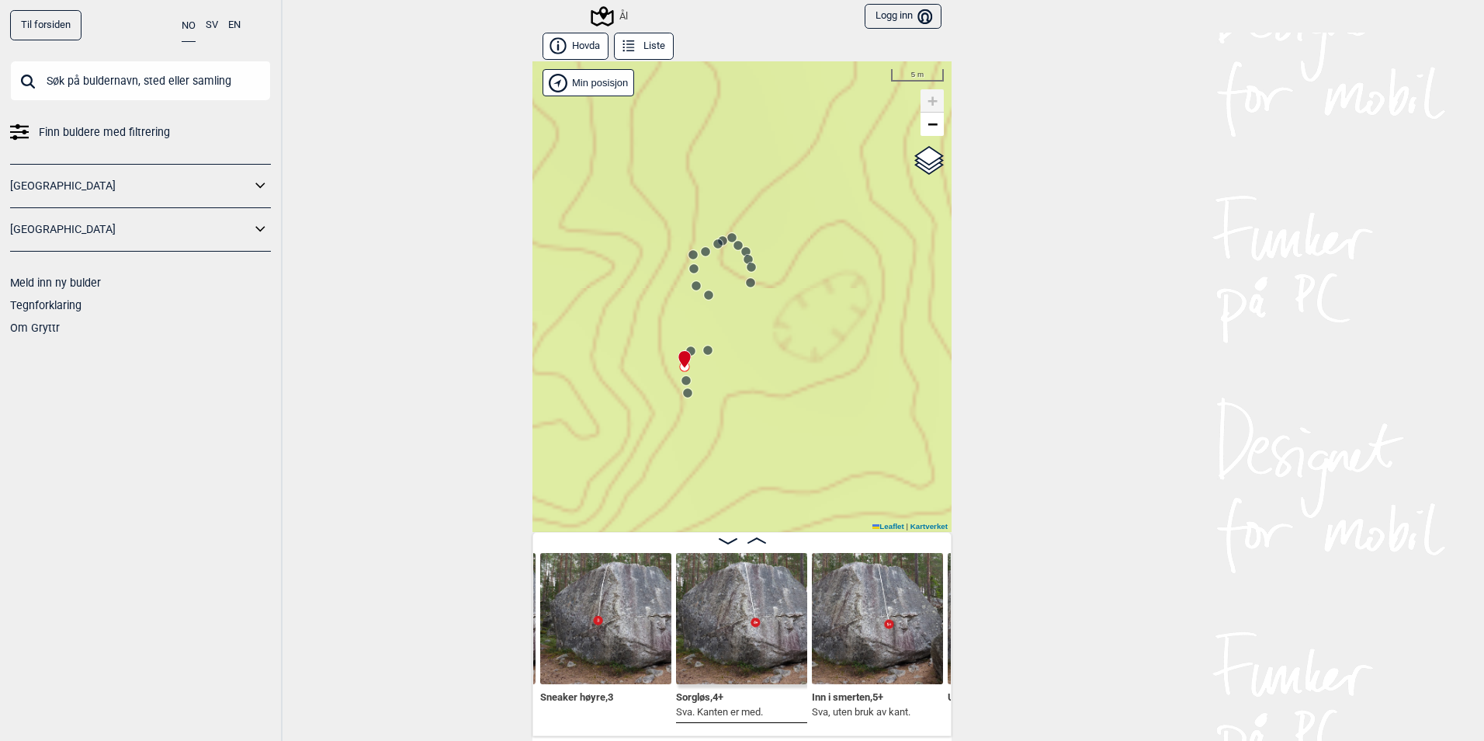
click at [682, 383] on circle at bounding box center [686, 380] width 9 height 9
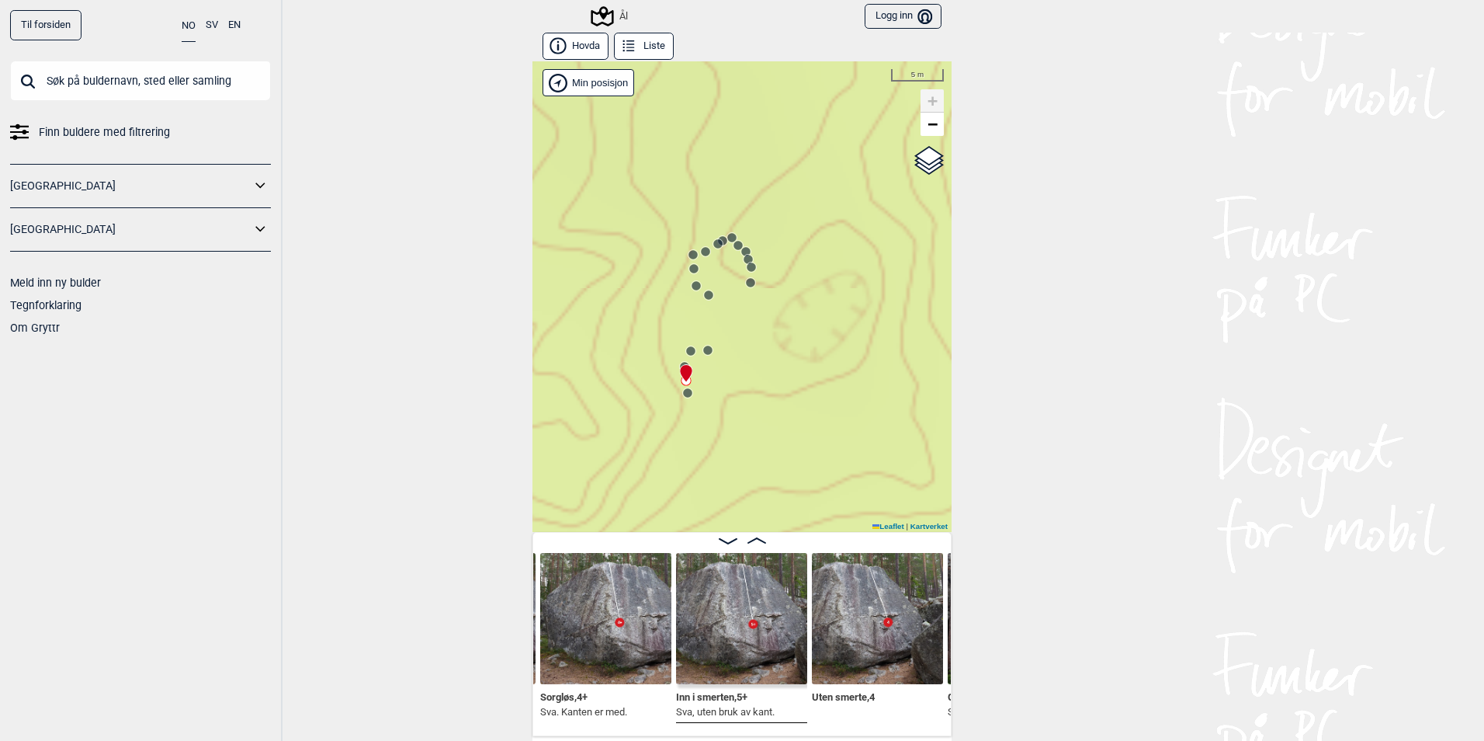
click at [683, 393] on circle at bounding box center [687, 392] width 9 height 9
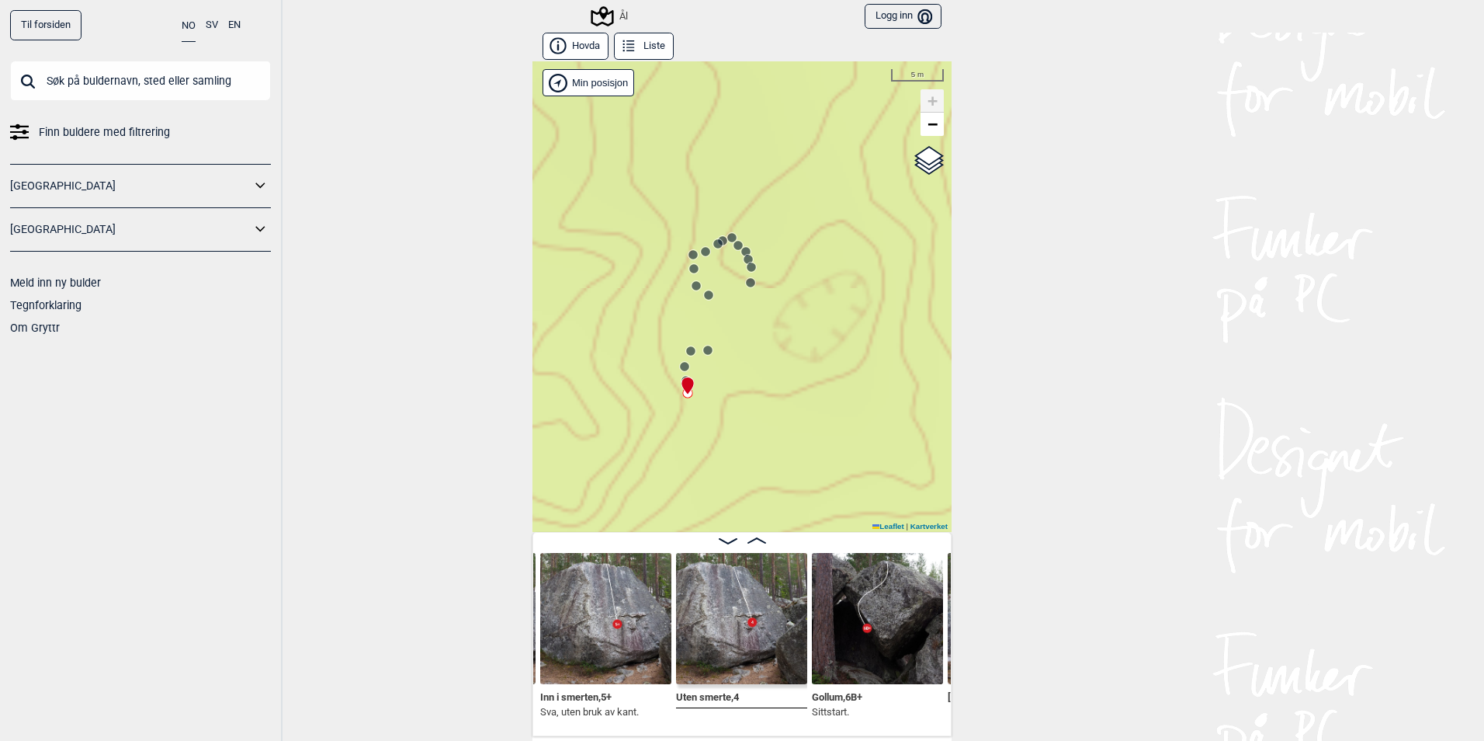
click at [706, 357] on div "Ål" at bounding box center [742, 296] width 419 height 470
click at [692, 286] on circle at bounding box center [696, 285] width 9 height 9
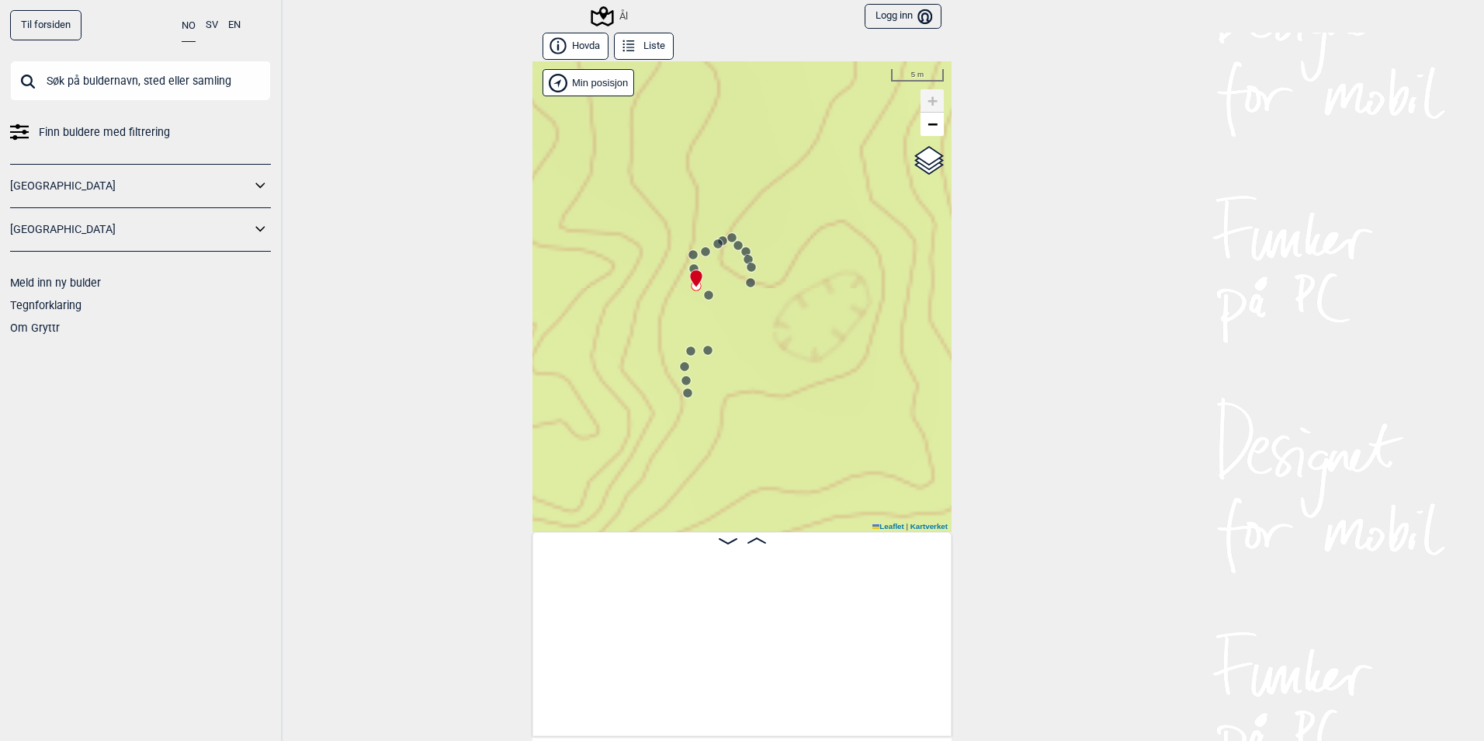
scroll to position [0, 8003]
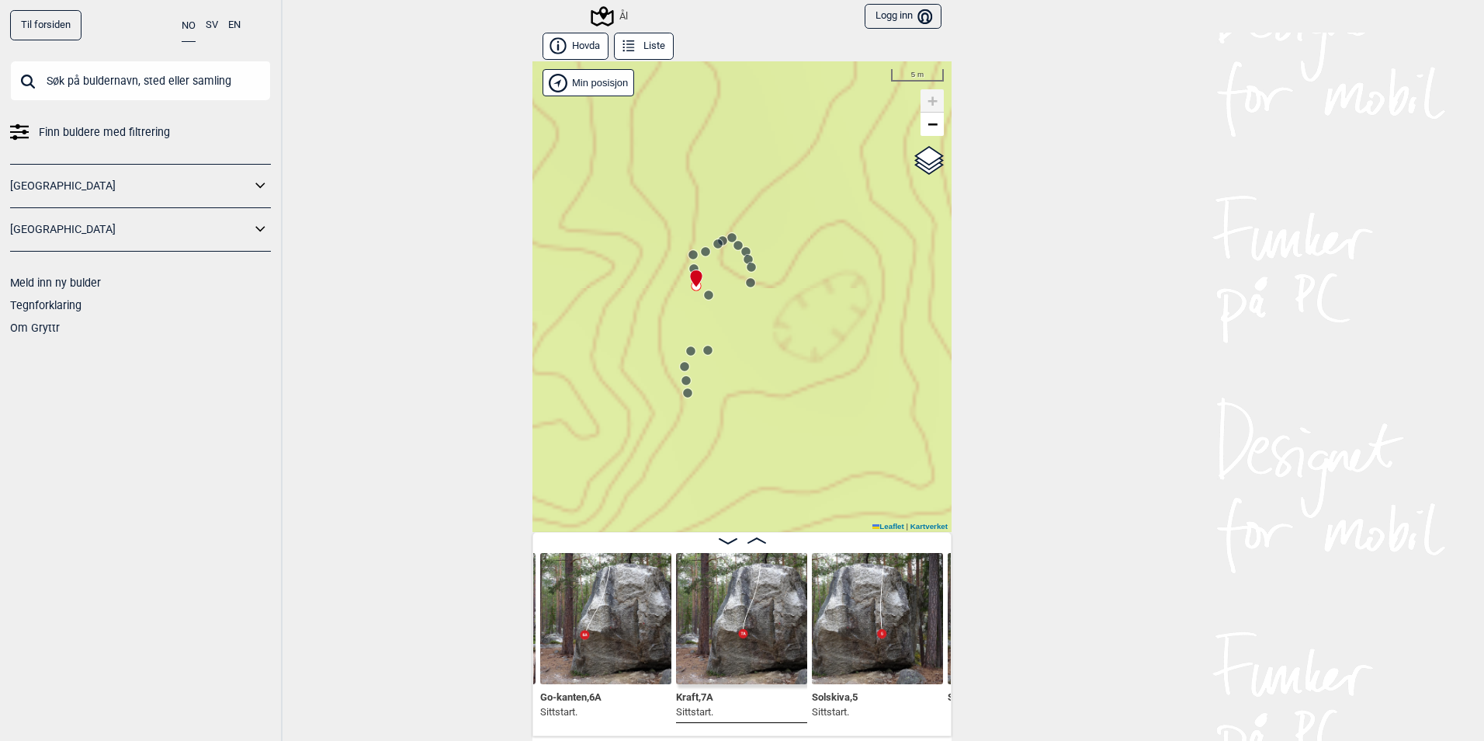
click at [687, 266] on div at bounding box center [693, 272] width 12 height 12
click at [703, 248] on circle at bounding box center [705, 251] width 9 height 9
click at [620, 73] on div "Ål" at bounding box center [620, 73] width 0 height 0
click at [696, 251] on icon at bounding box center [695, 254] width 12 height 12
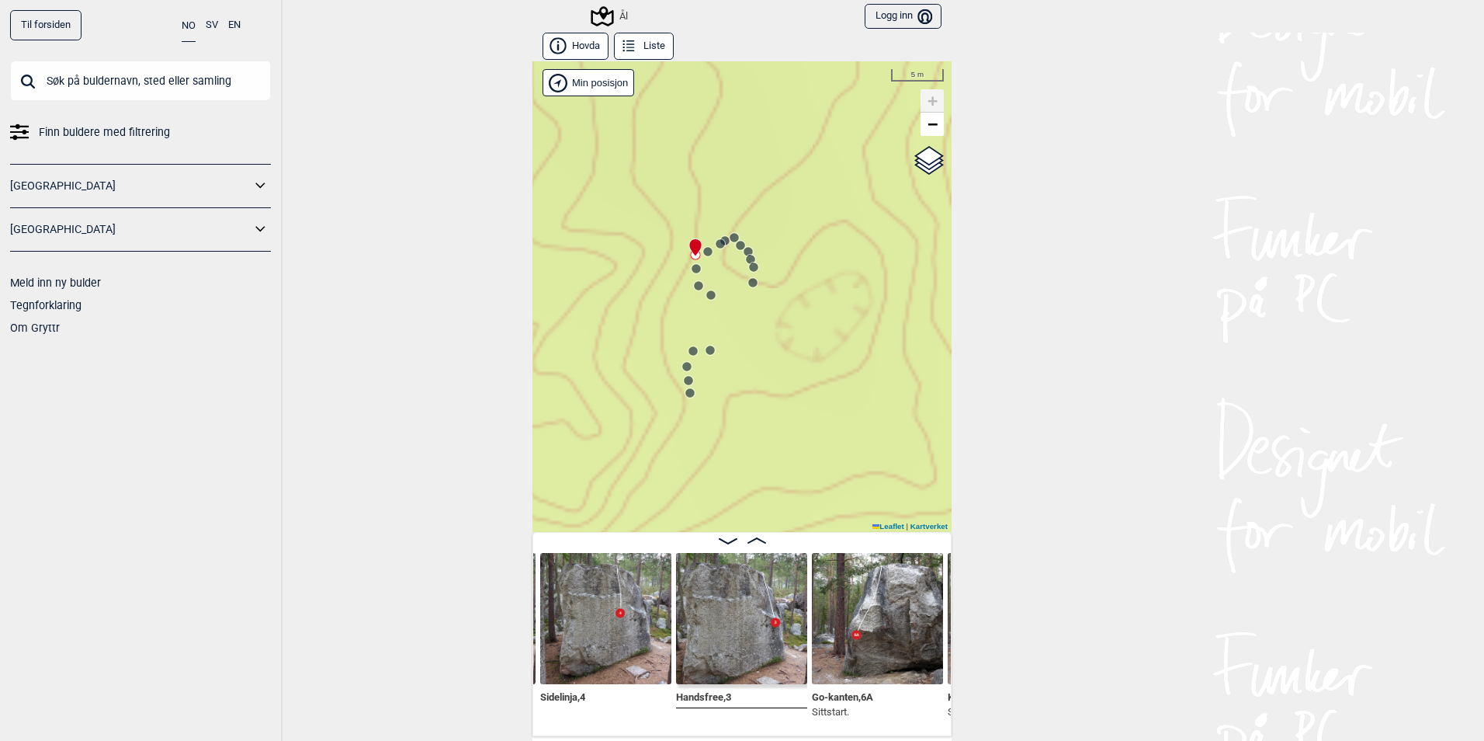
click at [703, 248] on circle at bounding box center [707, 251] width 9 height 9
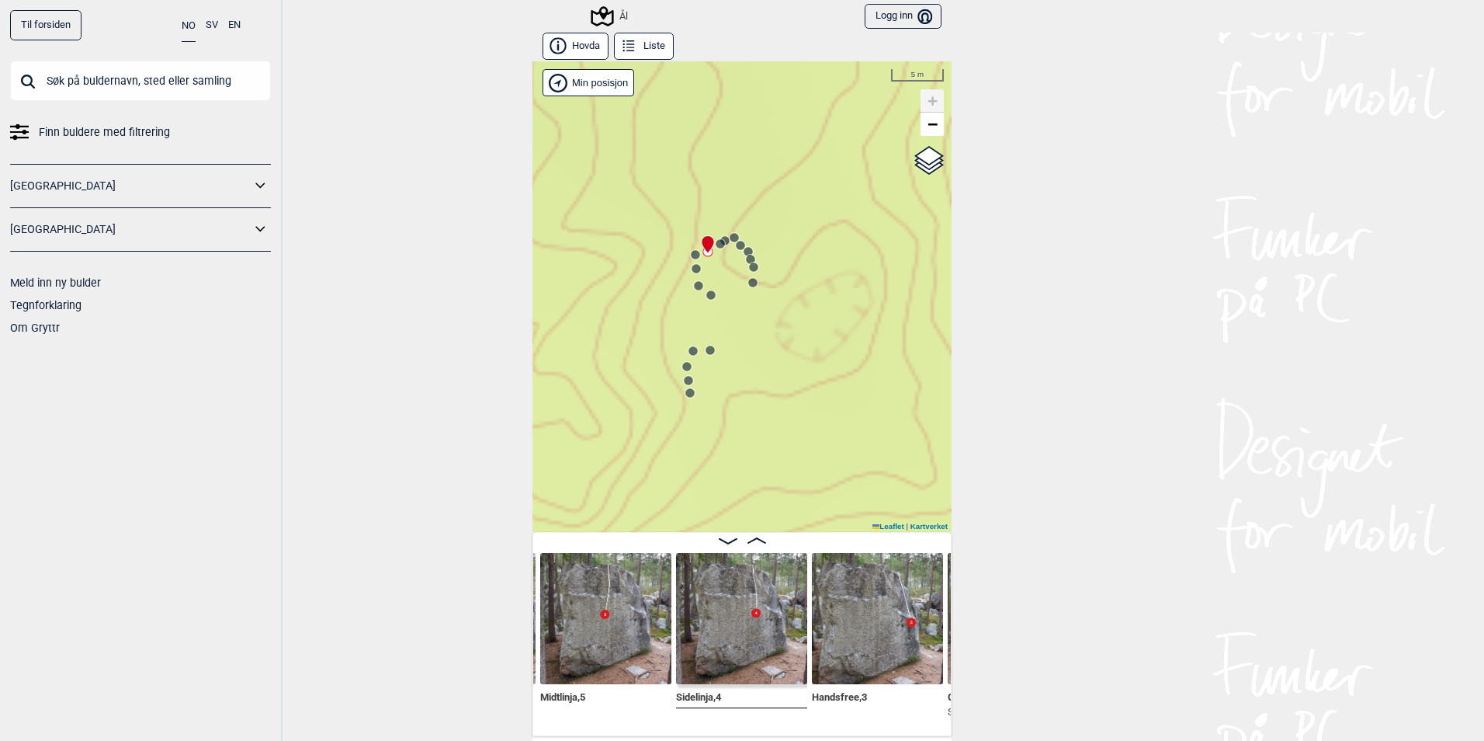
click at [716, 241] on circle at bounding box center [720, 243] width 9 height 9
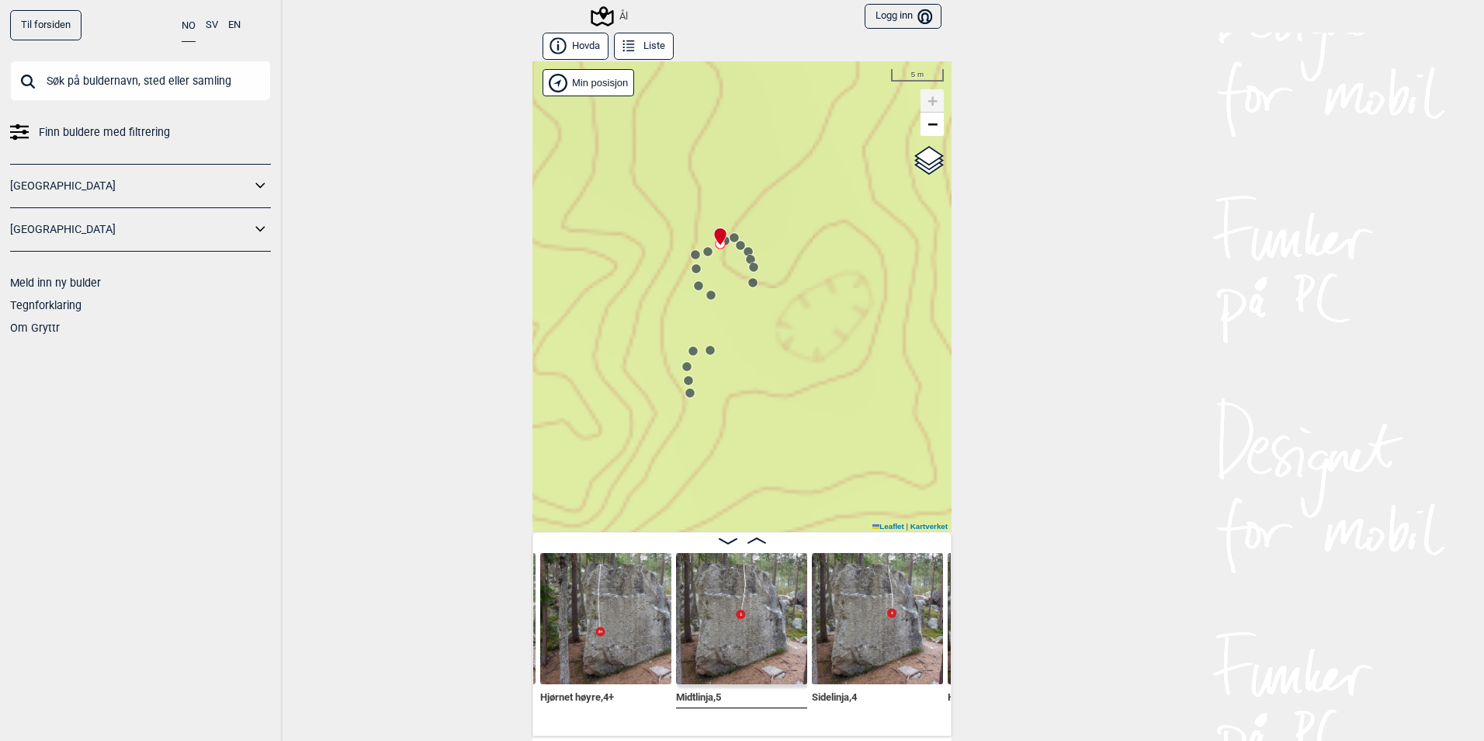
click at [734, 235] on icon at bounding box center [734, 237] width 12 height 12
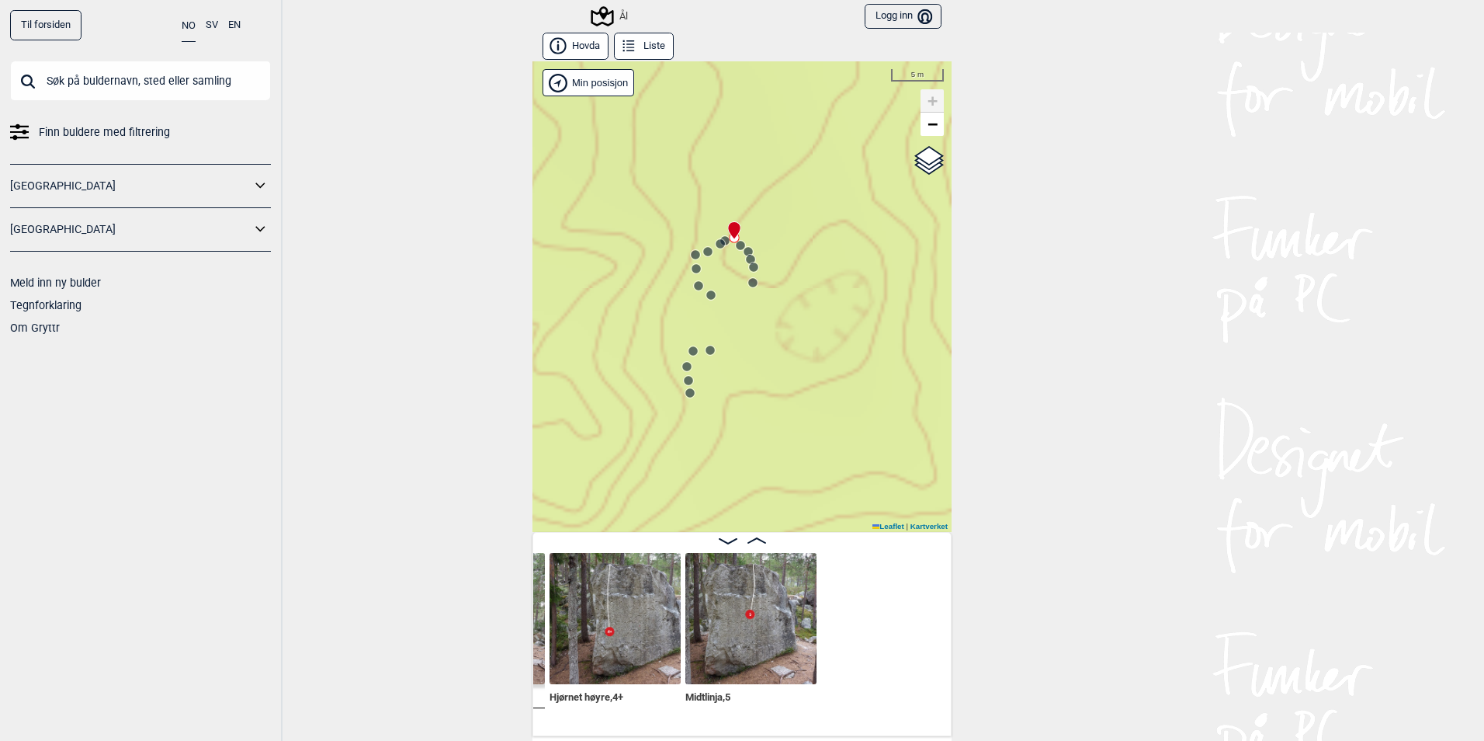
scroll to position [0, 7216]
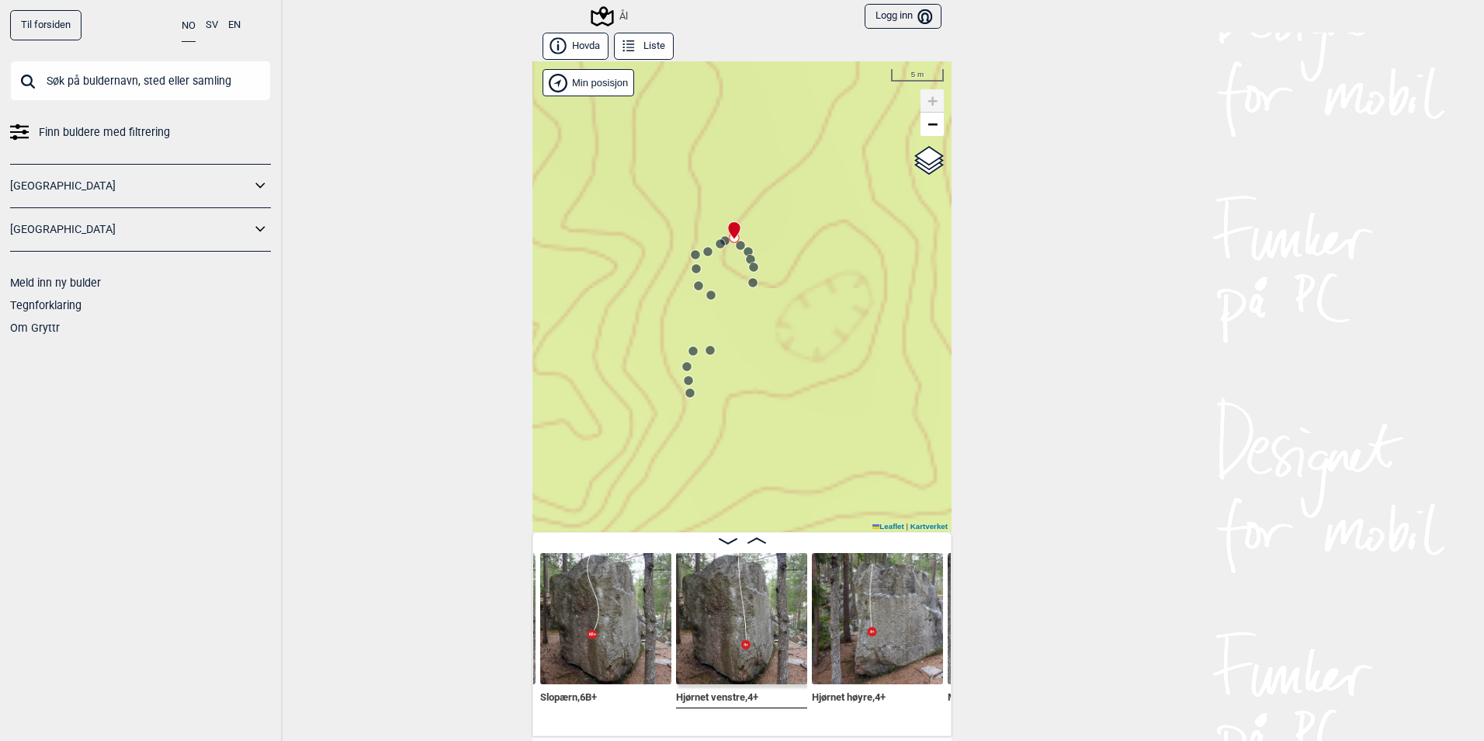
click at [748, 261] on icon at bounding box center [754, 267] width 12 height 12
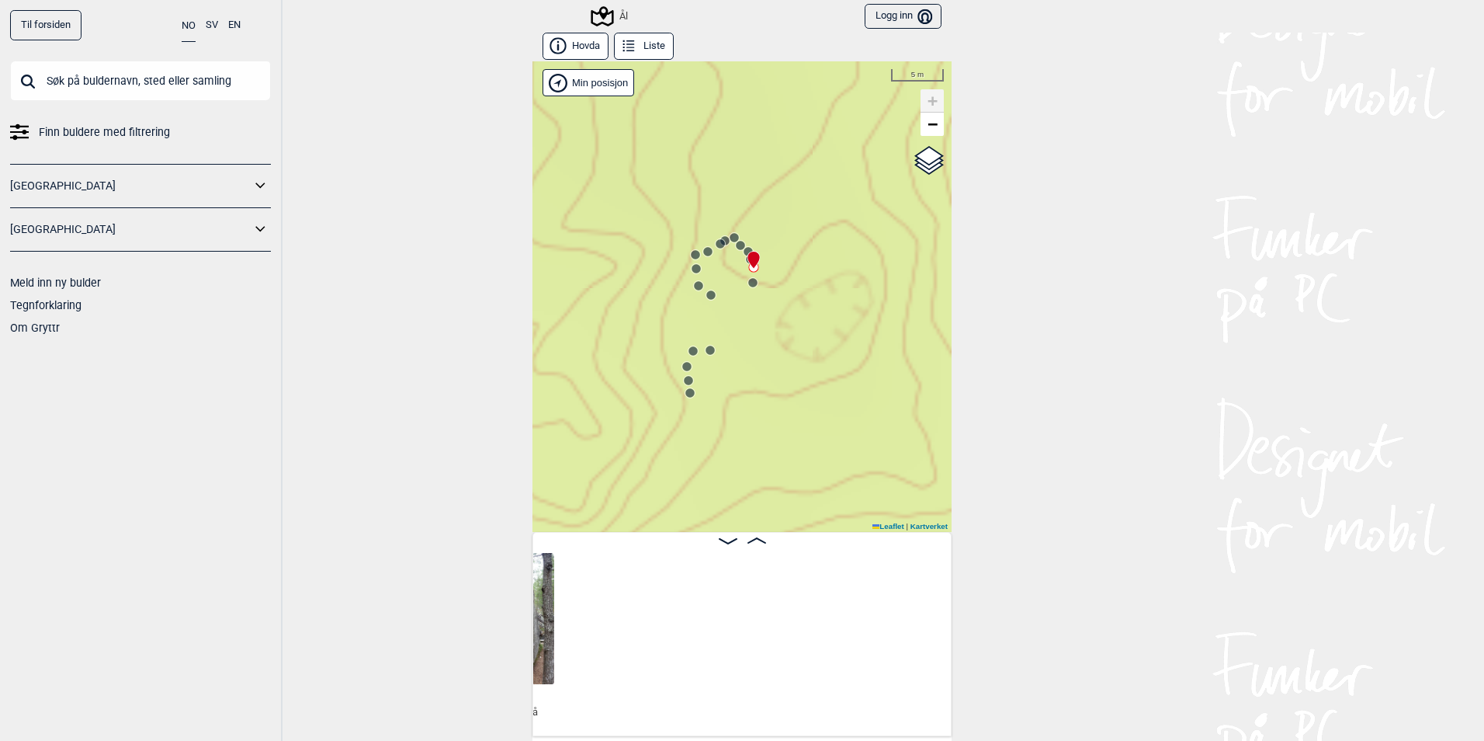
scroll to position [0, 6691]
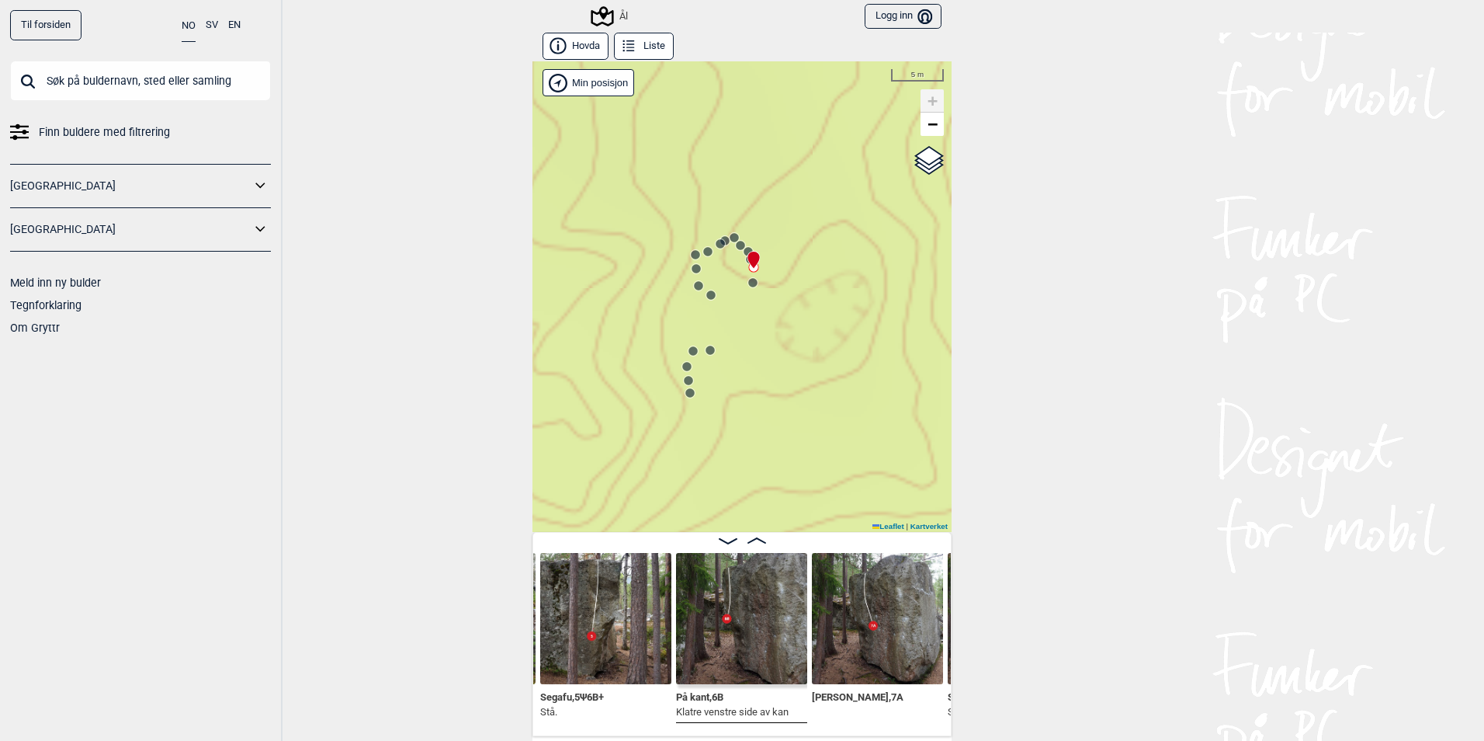
click at [748, 283] on circle at bounding box center [752, 282] width 9 height 9
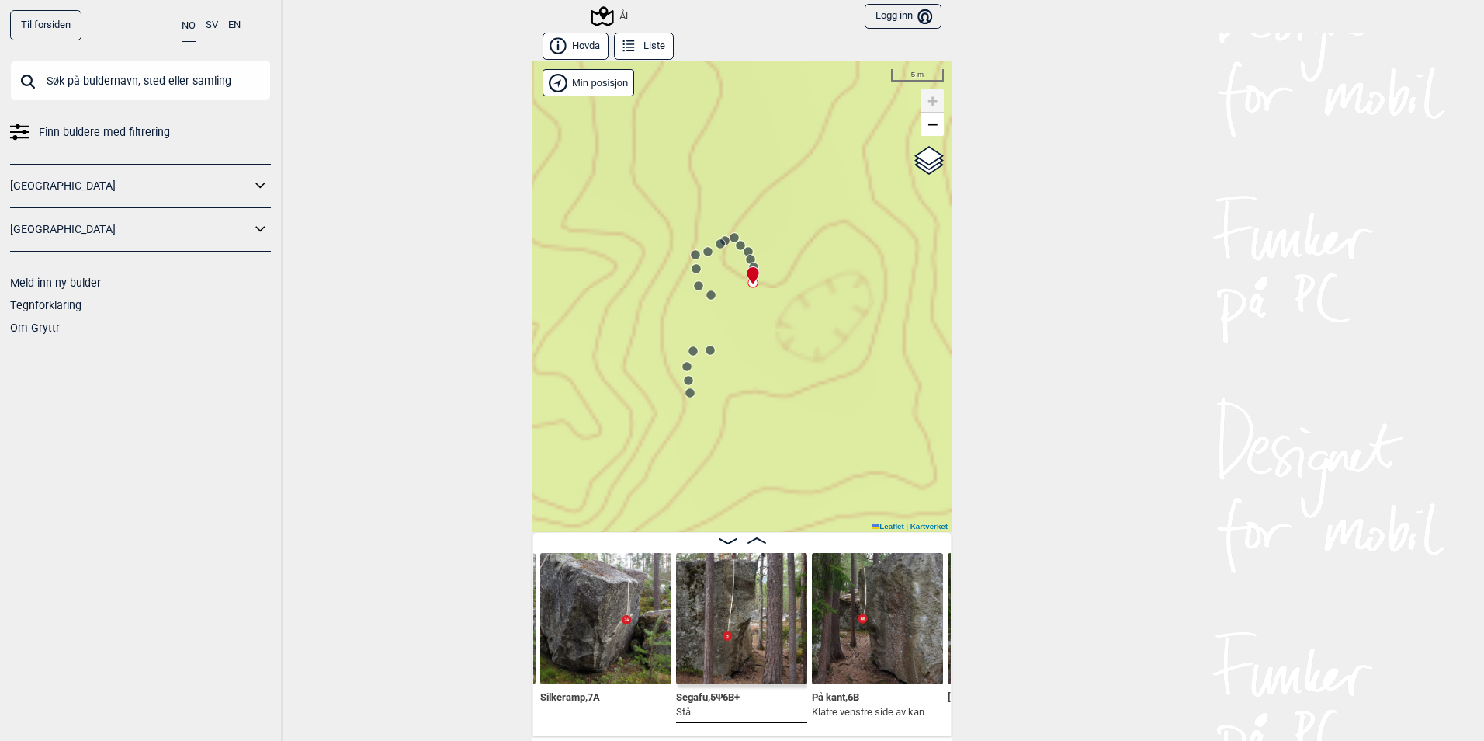
click at [749, 258] on icon at bounding box center [751, 259] width 12 height 12
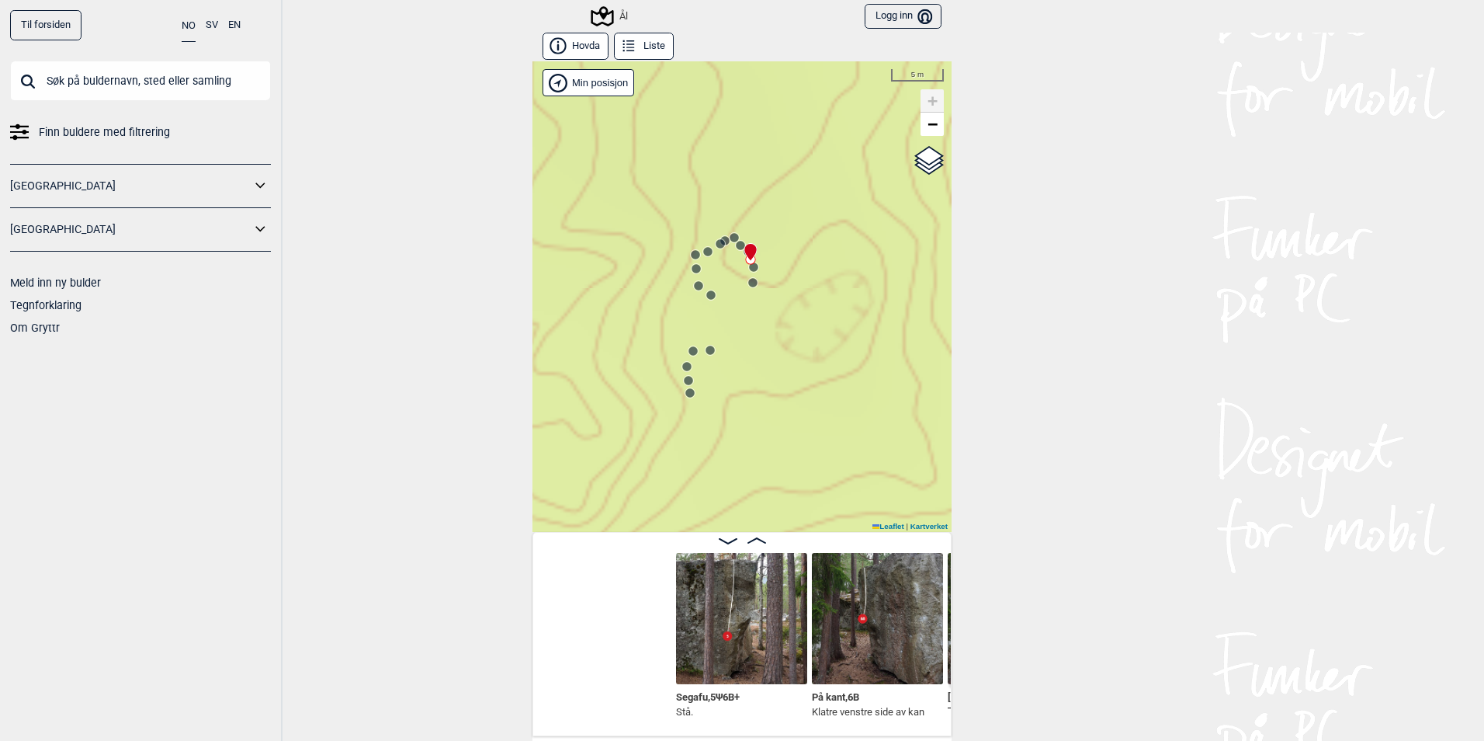
scroll to position [0, 6832]
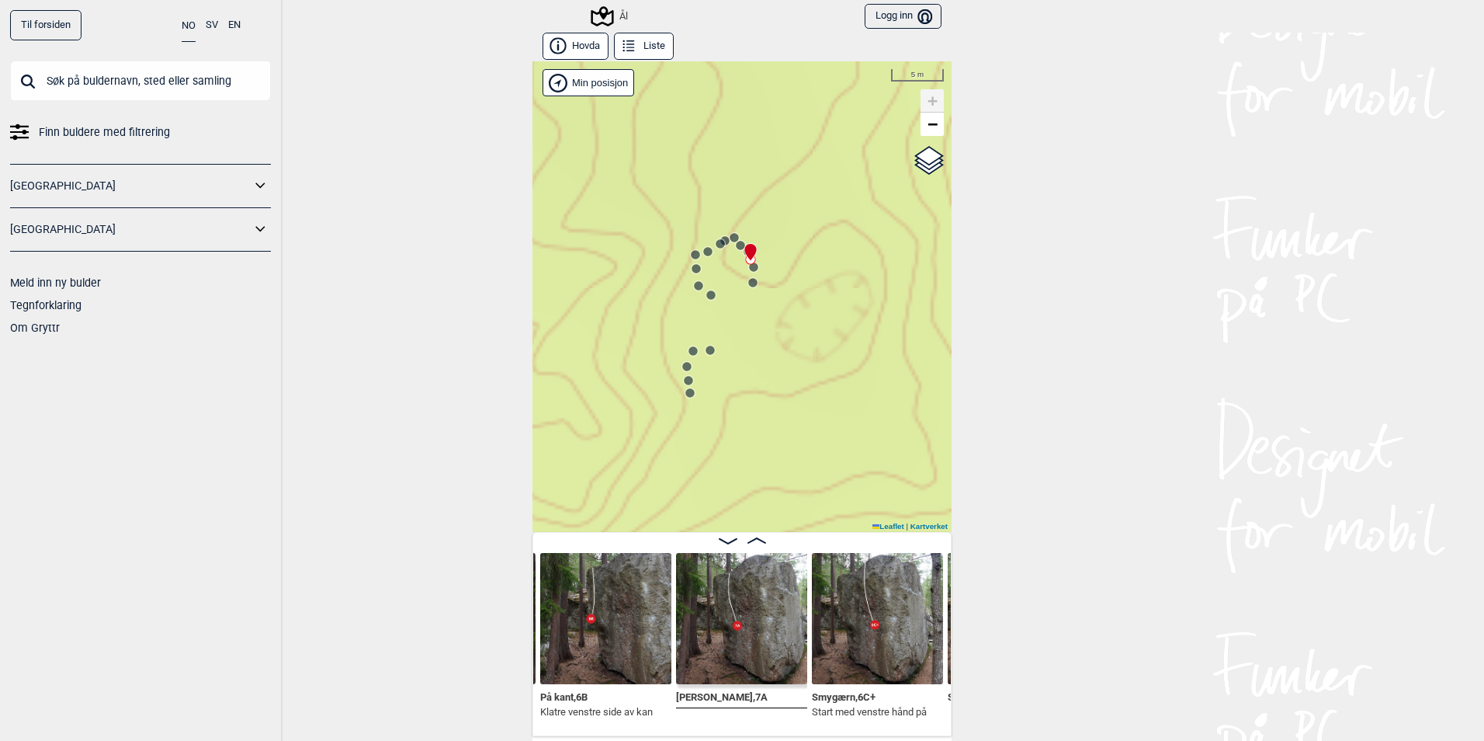
click at [752, 269] on circle at bounding box center [753, 266] width 9 height 9
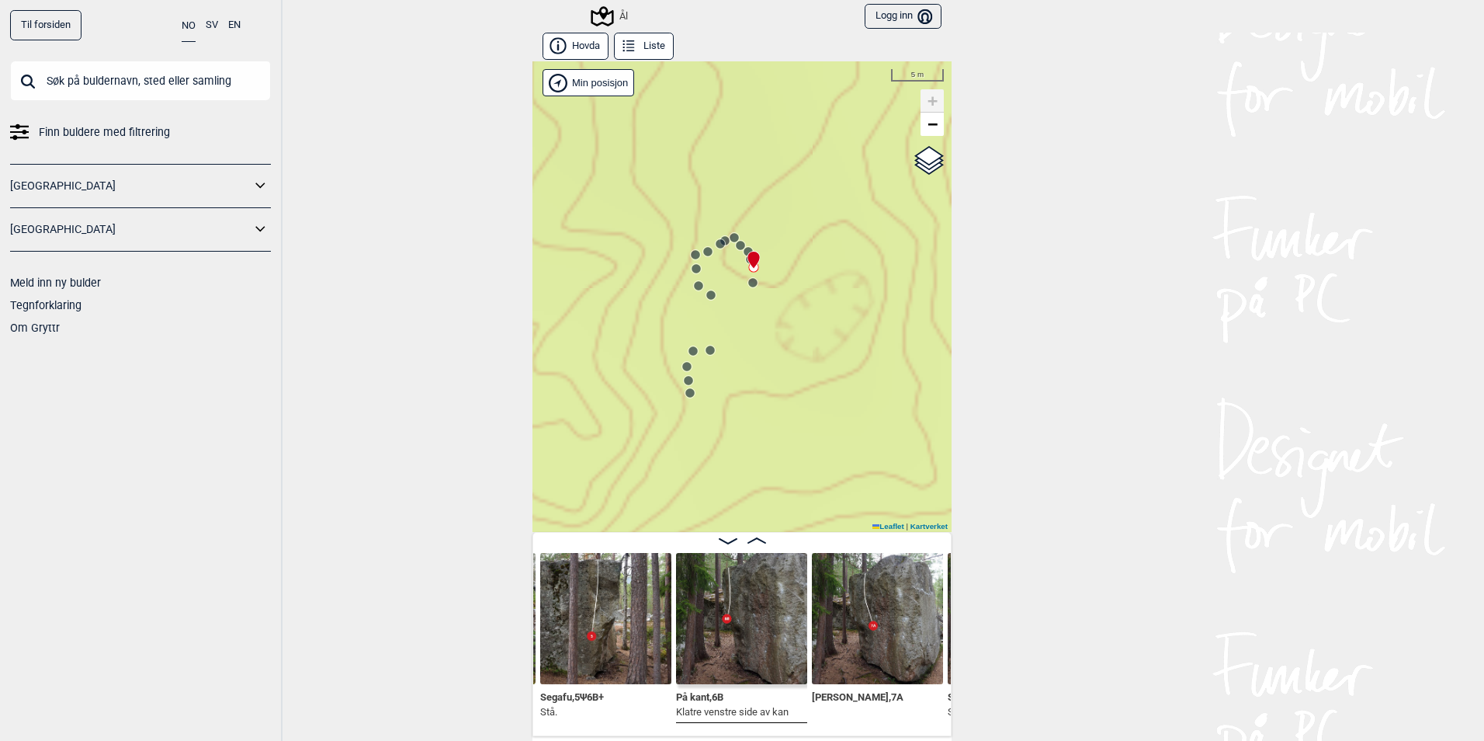
click at [742, 248] on icon at bounding box center [748, 251] width 12 height 12
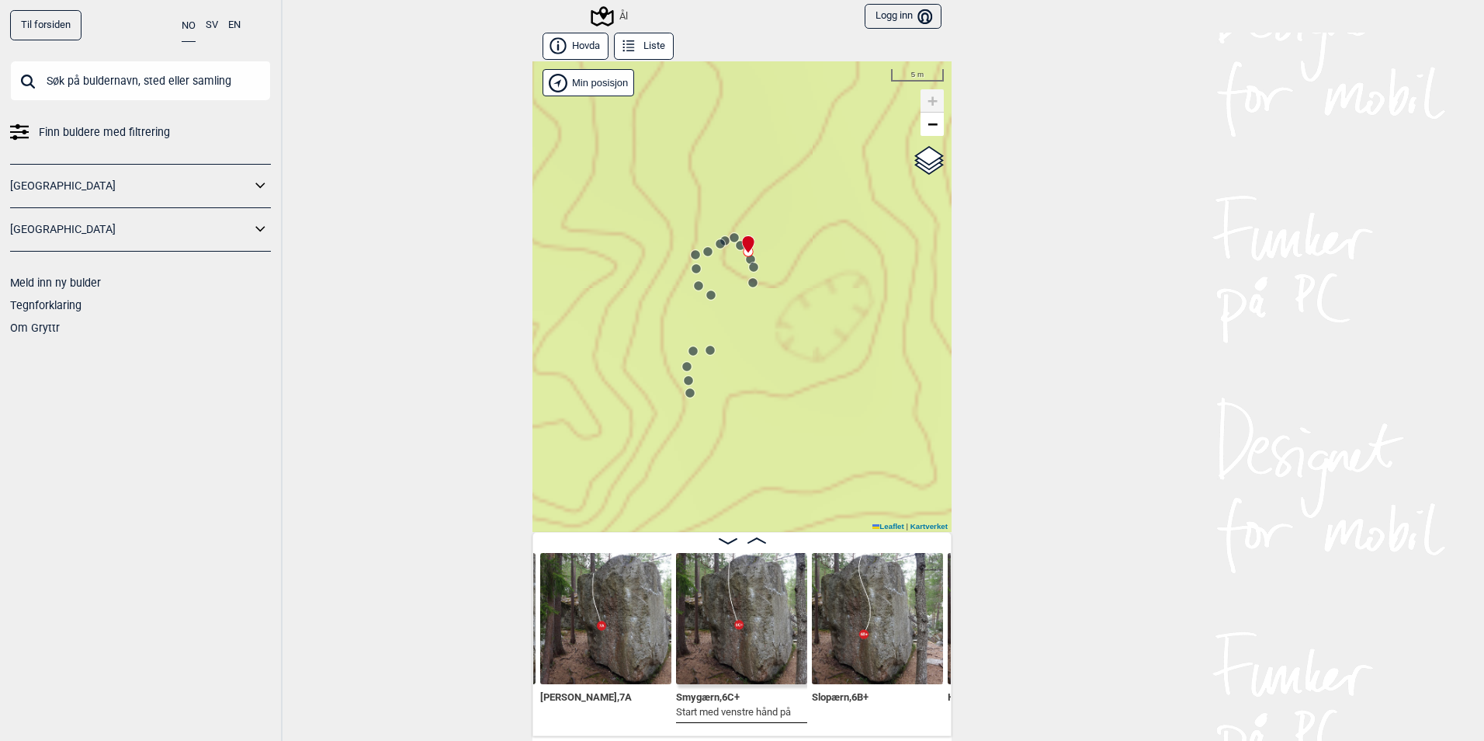
click at [748, 282] on circle at bounding box center [752, 282] width 9 height 9
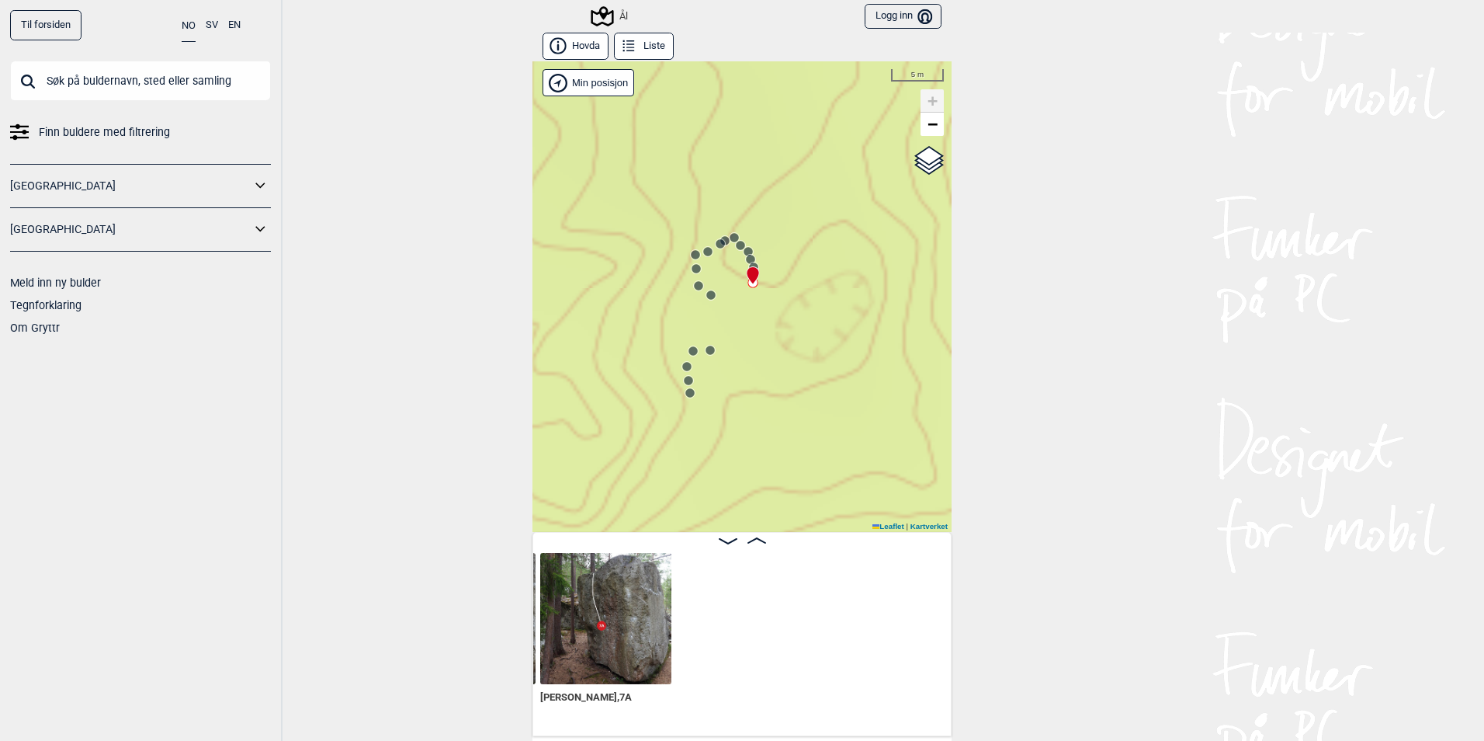
scroll to position [0, 6560]
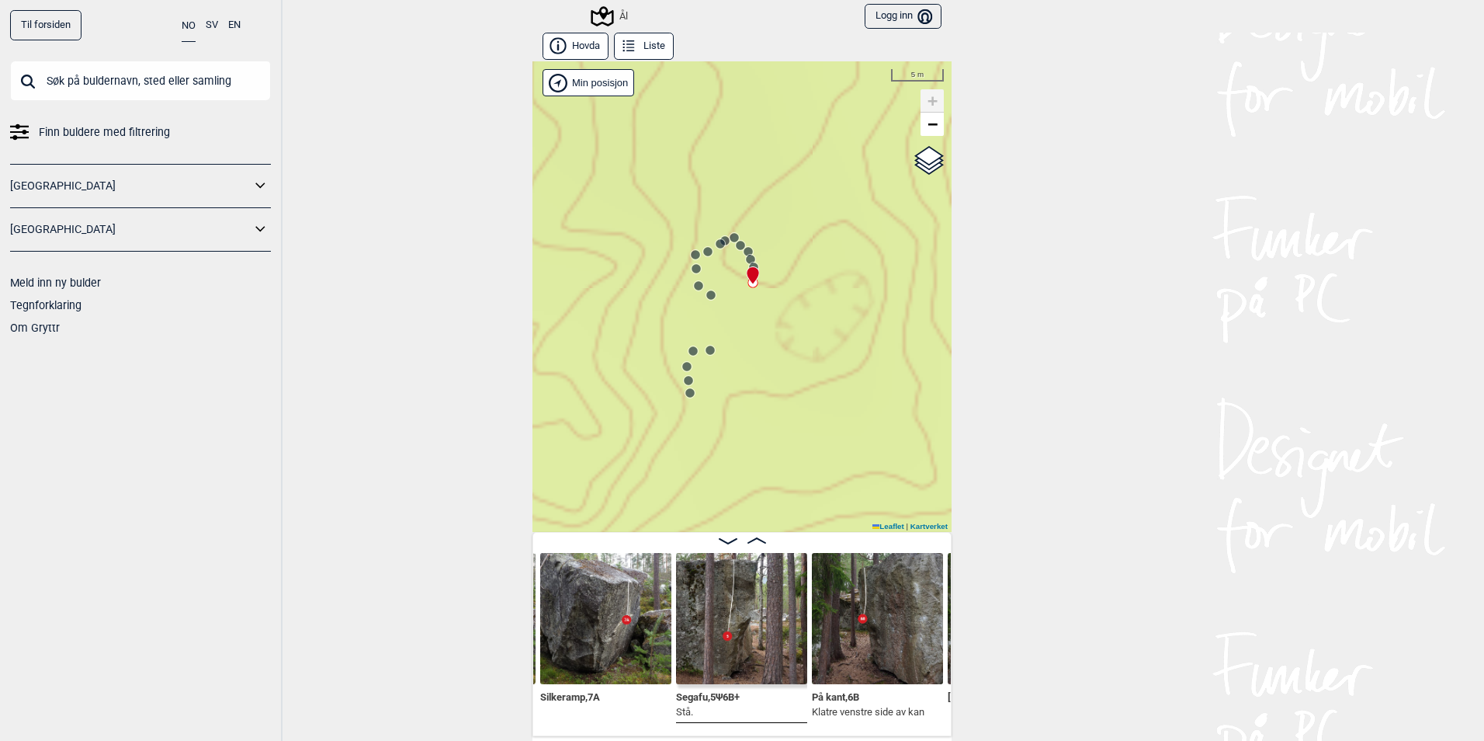
click at [651, 670] on img at bounding box center [605, 618] width 131 height 131
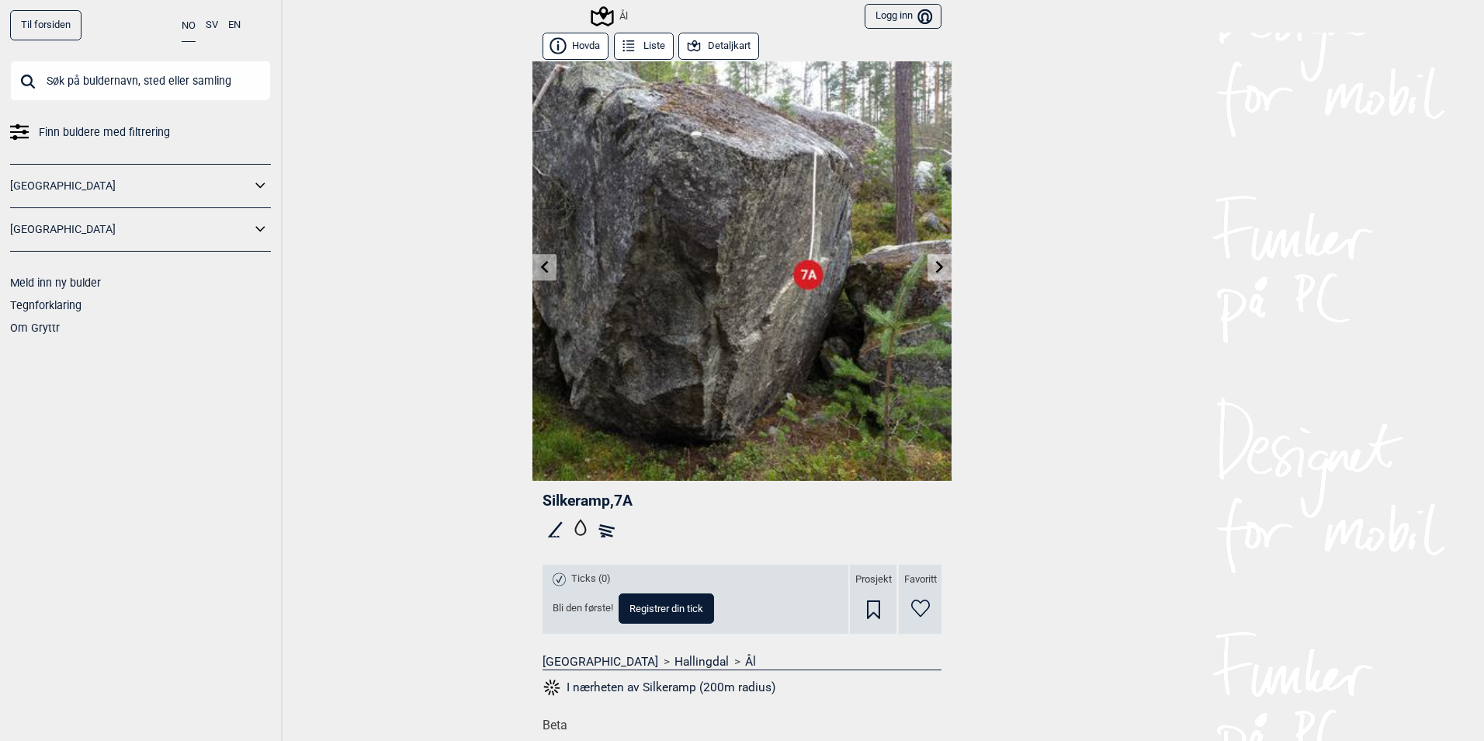
click at [709, 45] on button "Detaljkart" at bounding box center [719, 46] width 81 height 27
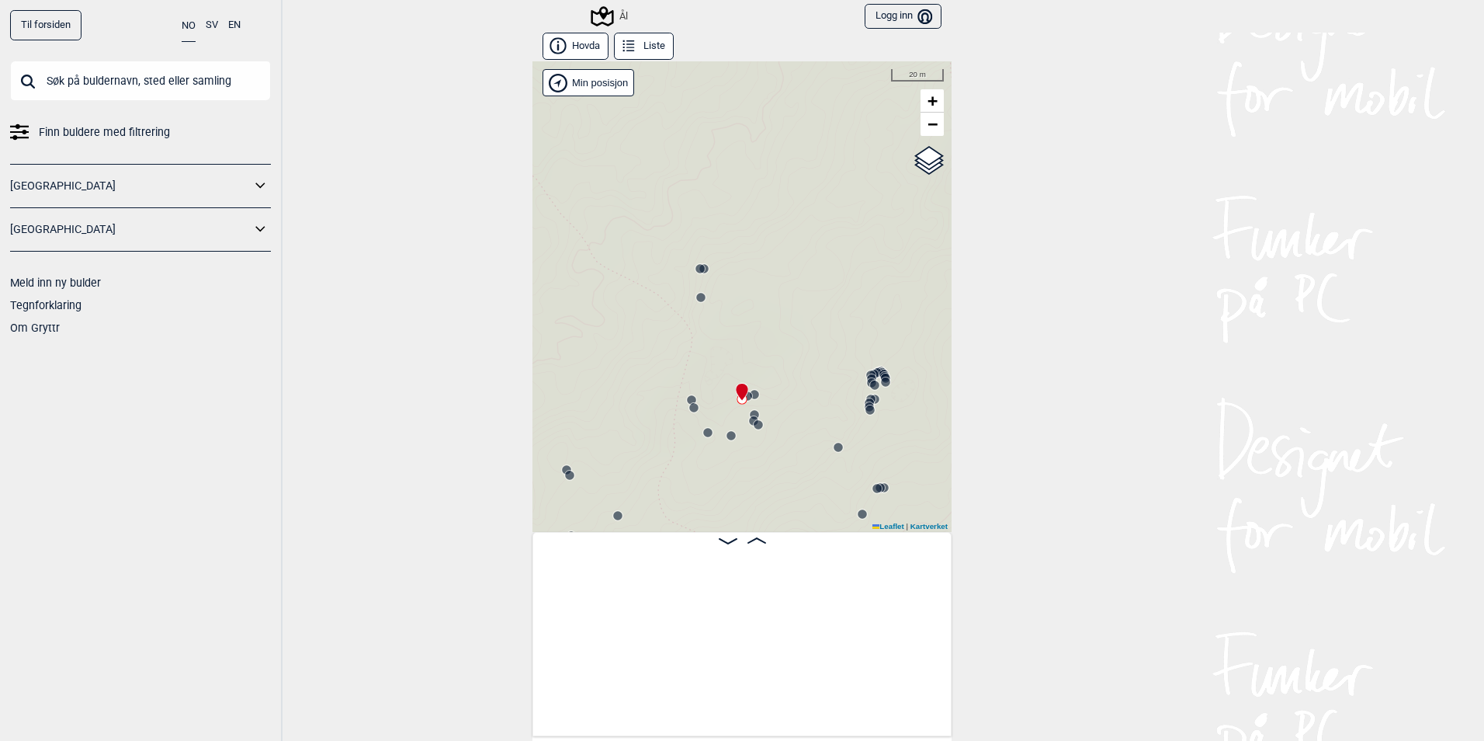
scroll to position [0, 6429]
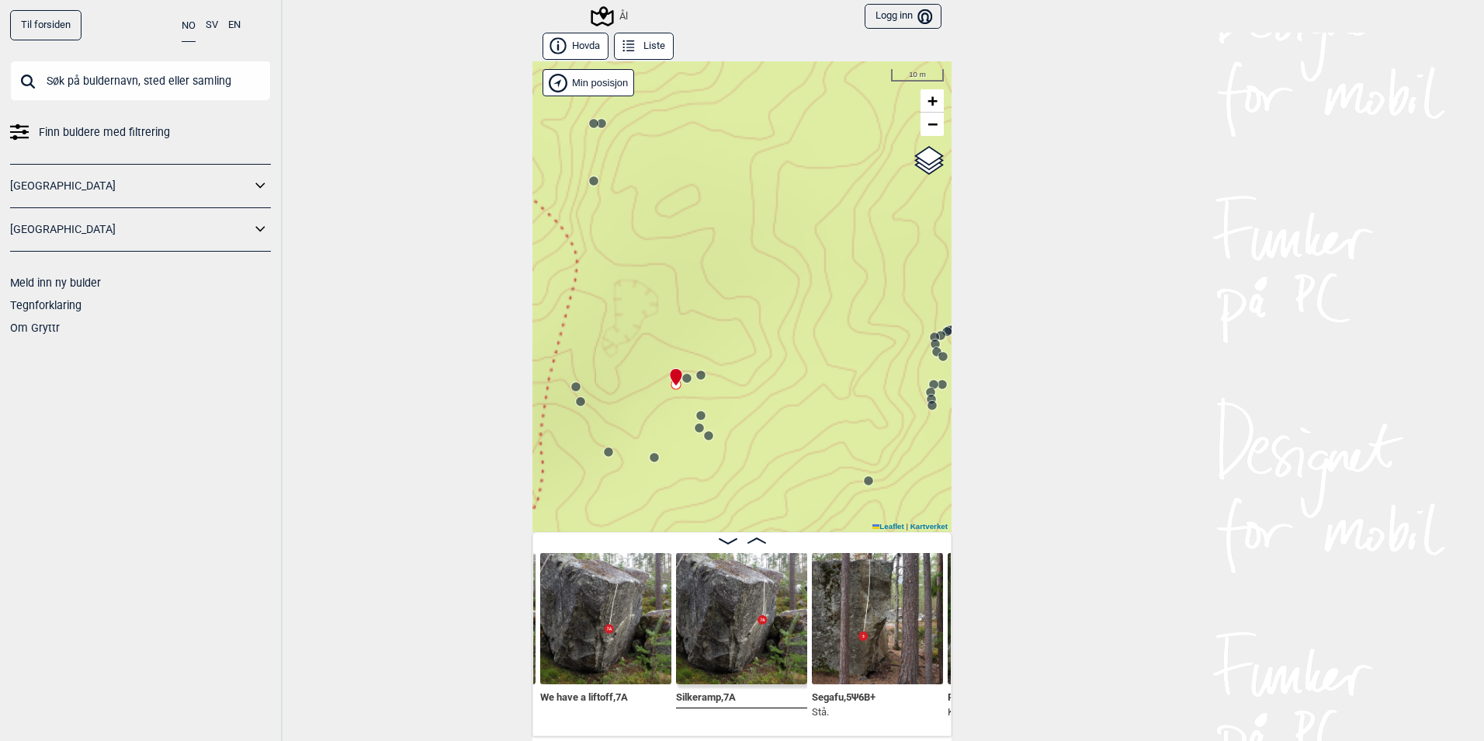
drag, startPoint x: 804, startPoint y: 406, endPoint x: 741, endPoint y: 397, distance: 63.6
click at [741, 397] on div "Ål" at bounding box center [742, 296] width 419 height 470
click at [676, 373] on icon at bounding box center [679, 378] width 12 height 12
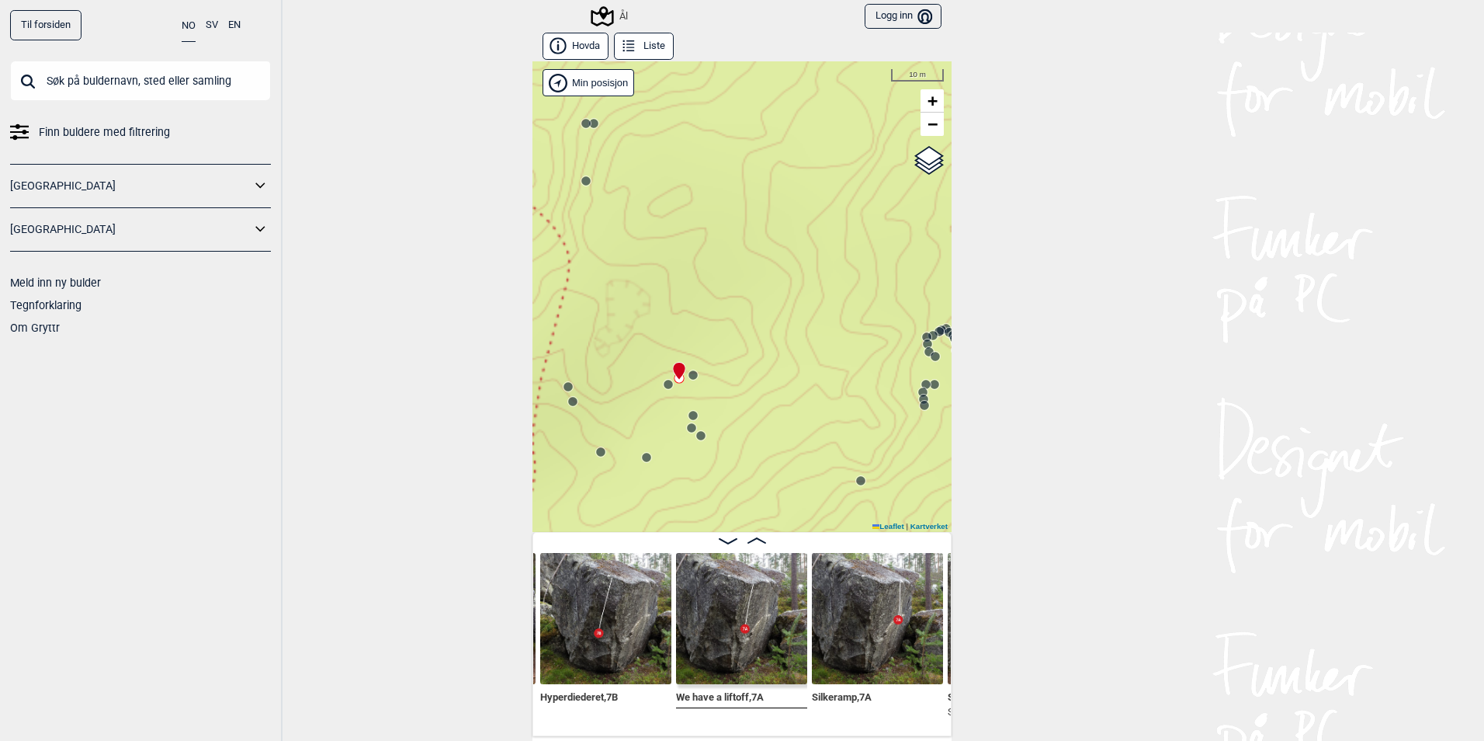
click at [692, 373] on icon at bounding box center [693, 375] width 12 height 12
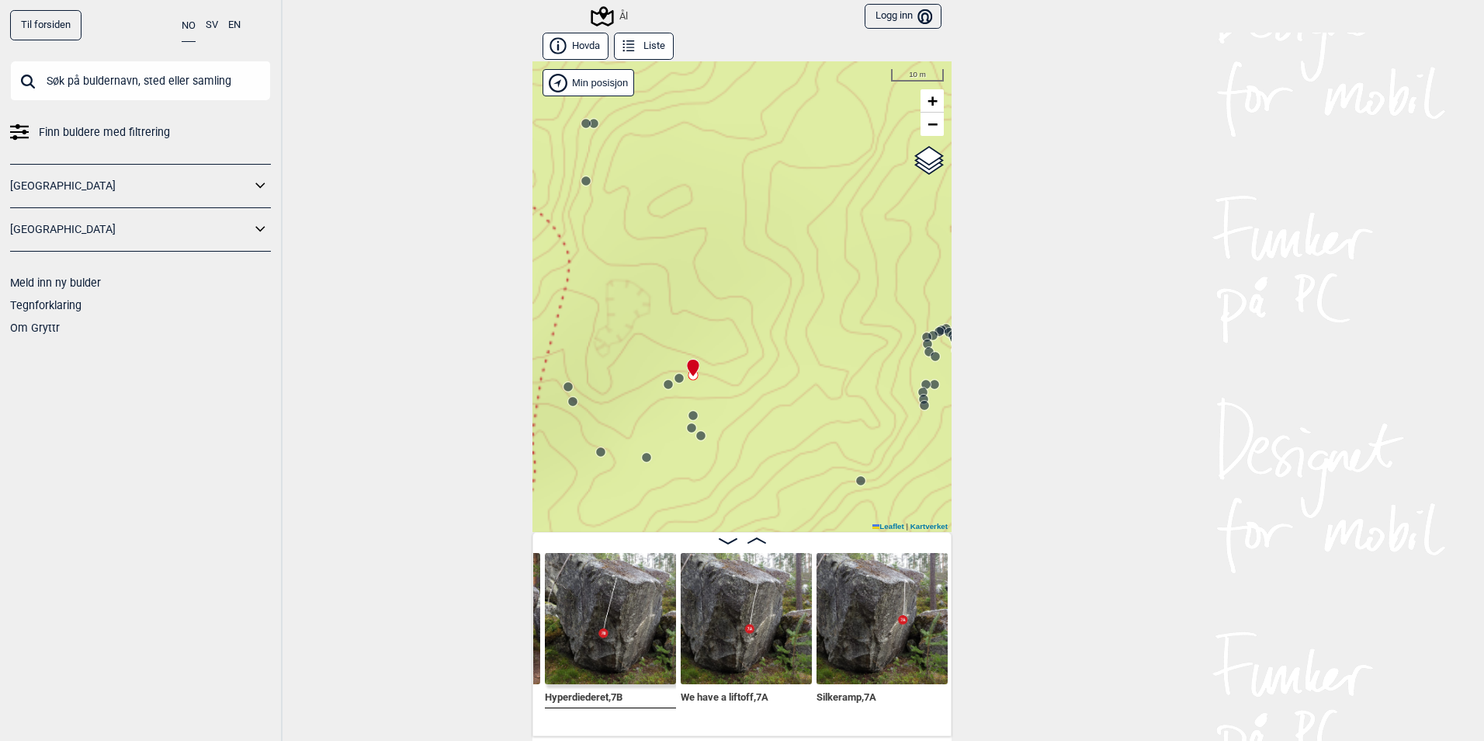
scroll to position [0, 6167]
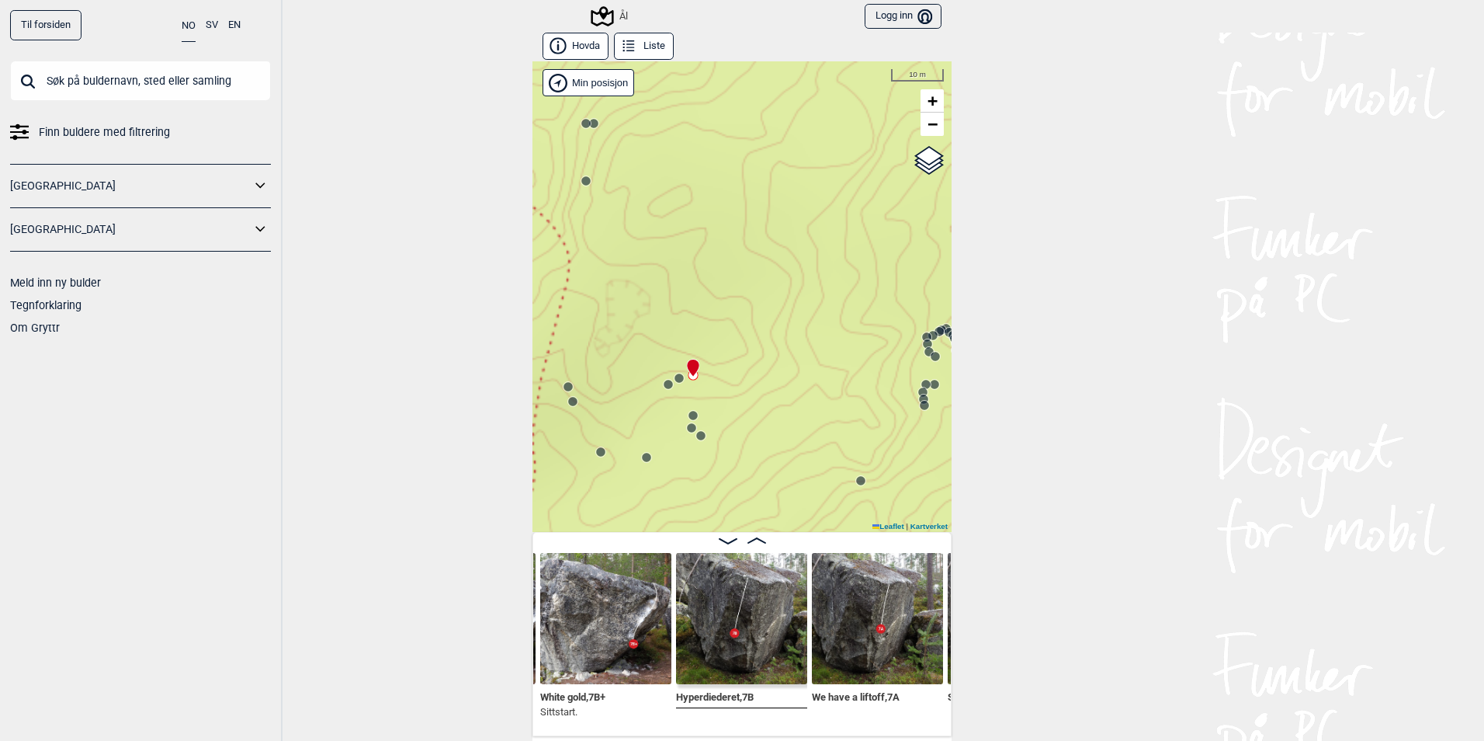
click at [673, 377] on icon at bounding box center [679, 378] width 12 height 12
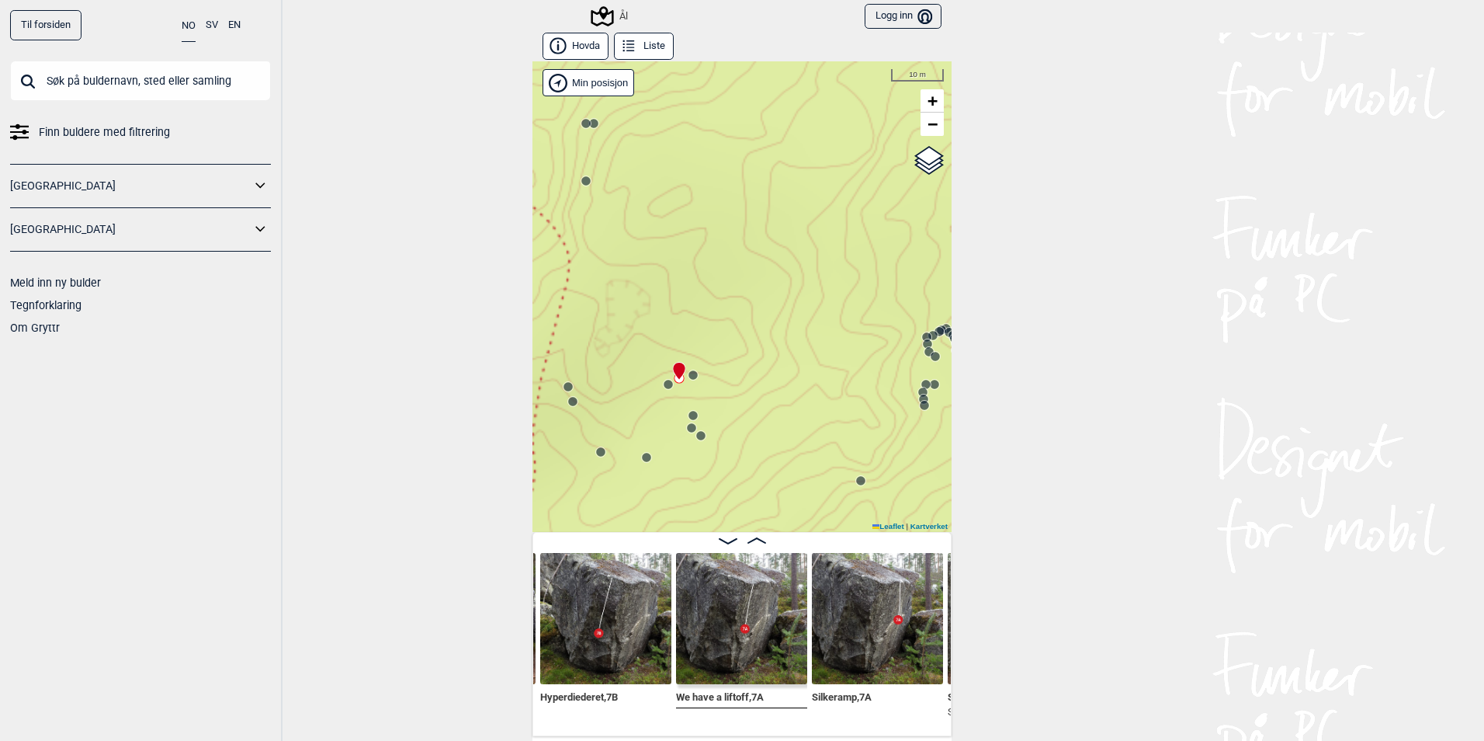
click at [663, 383] on circle at bounding box center [668, 384] width 10 height 10
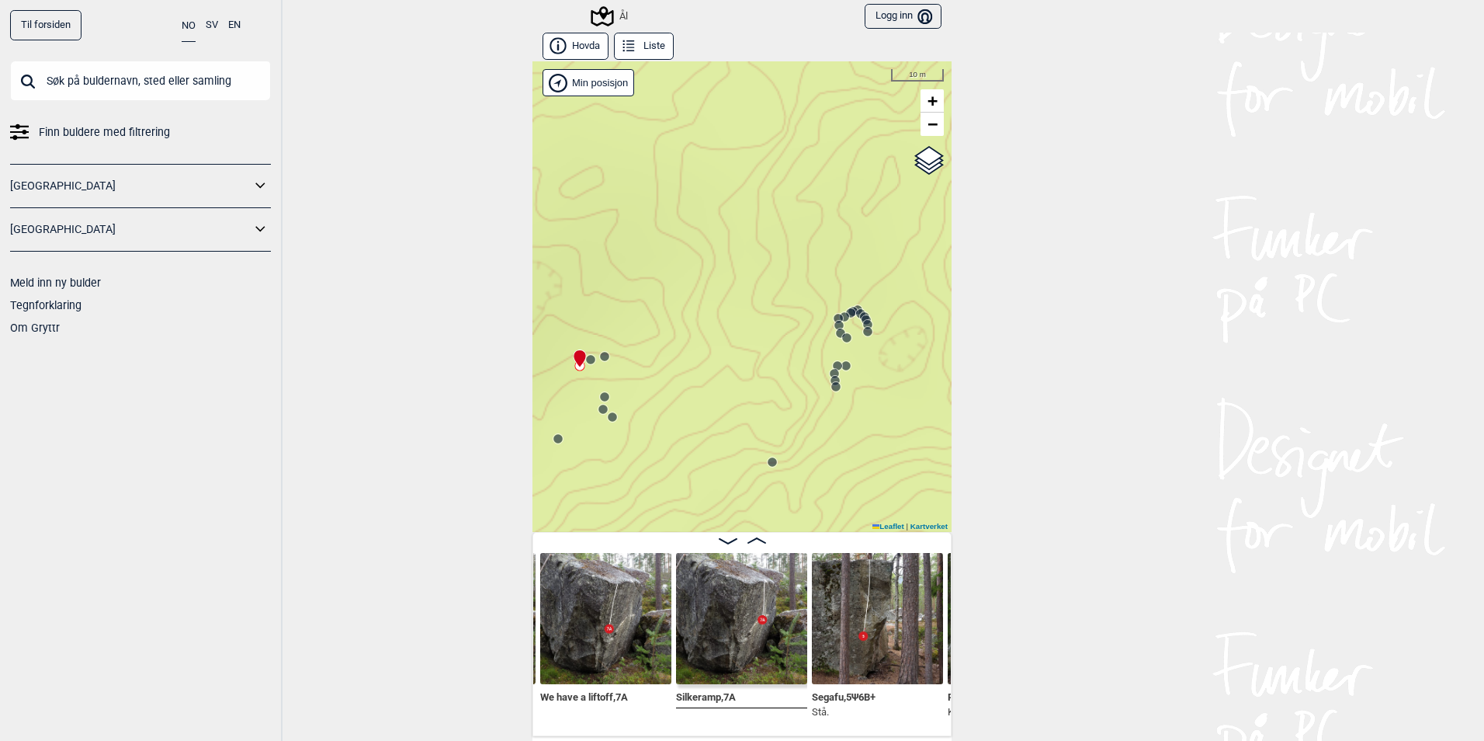
drag, startPoint x: 759, startPoint y: 398, endPoint x: 657, endPoint y: 377, distance: 104.8
click at [657, 377] on div "Ål" at bounding box center [742, 296] width 419 height 470
click at [849, 334] on div "Ål" at bounding box center [742, 296] width 419 height 470
click at [849, 332] on circle at bounding box center [853, 327] width 9 height 9
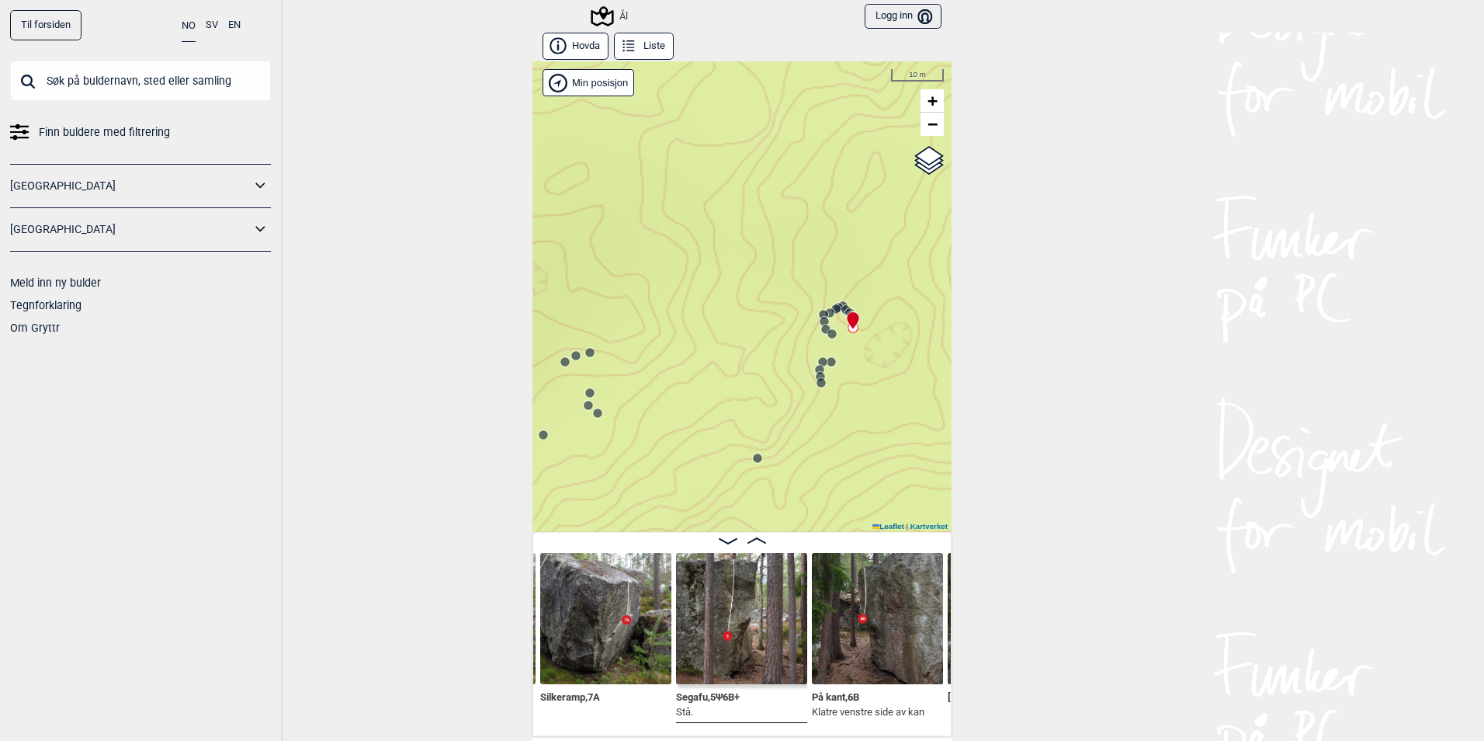
click at [561, 361] on circle at bounding box center [565, 361] width 9 height 9
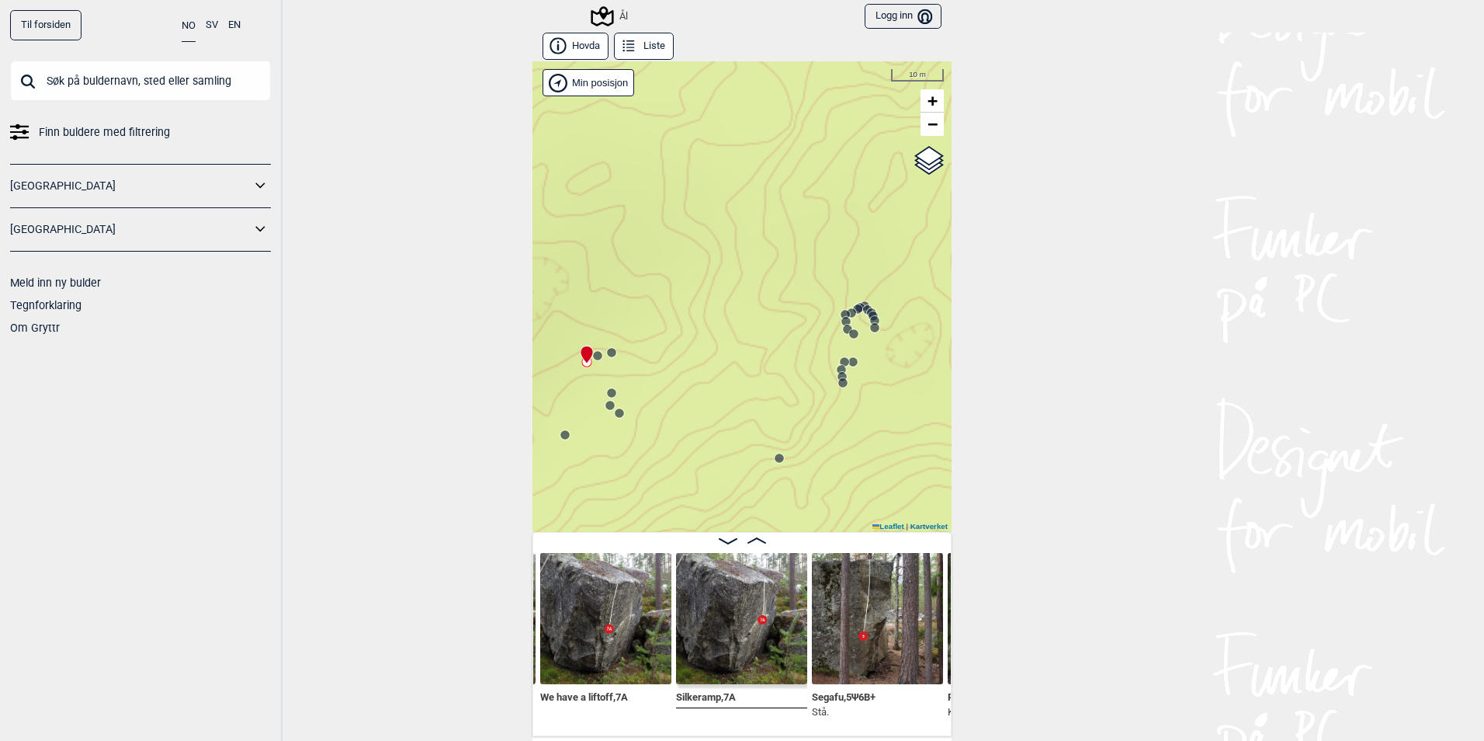
click at [870, 328] on circle at bounding box center [874, 327] width 9 height 9
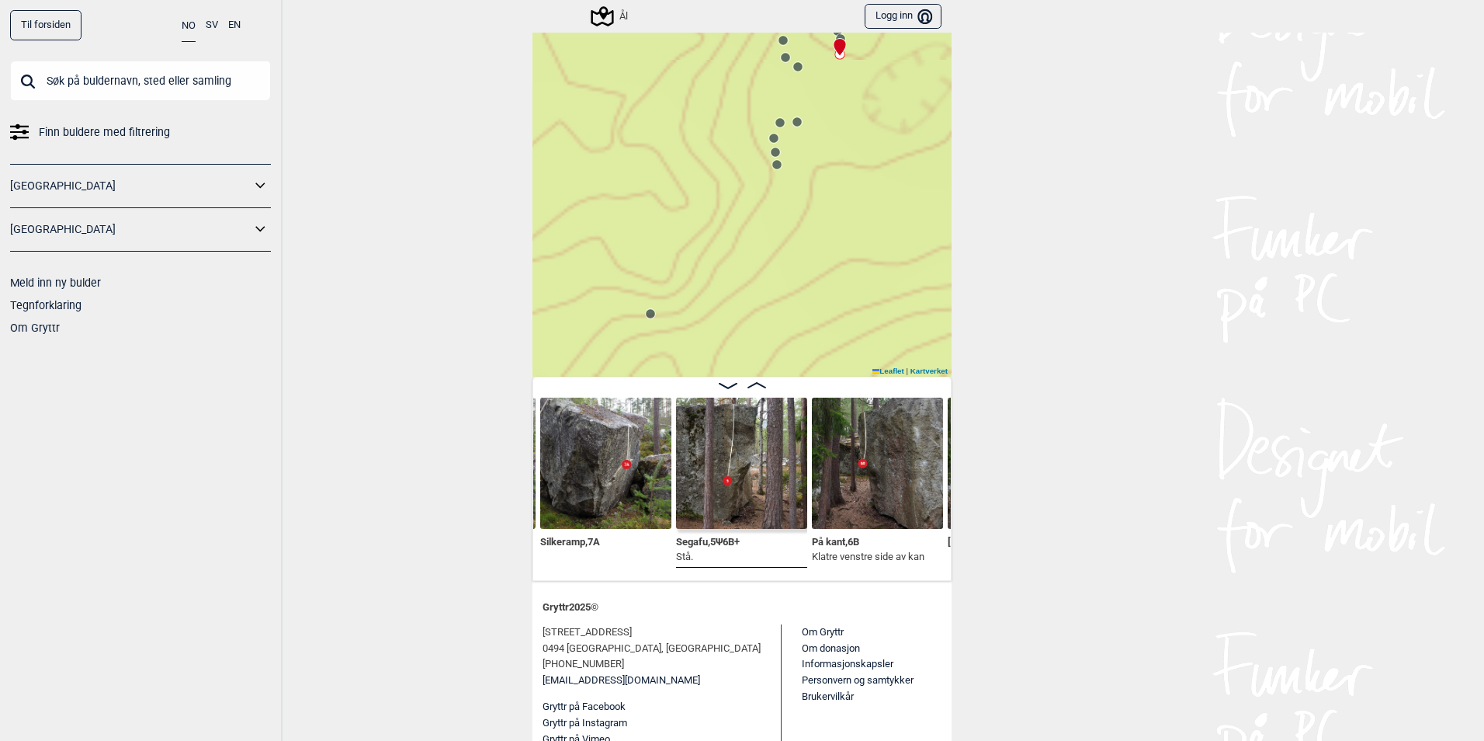
scroll to position [61, 0]
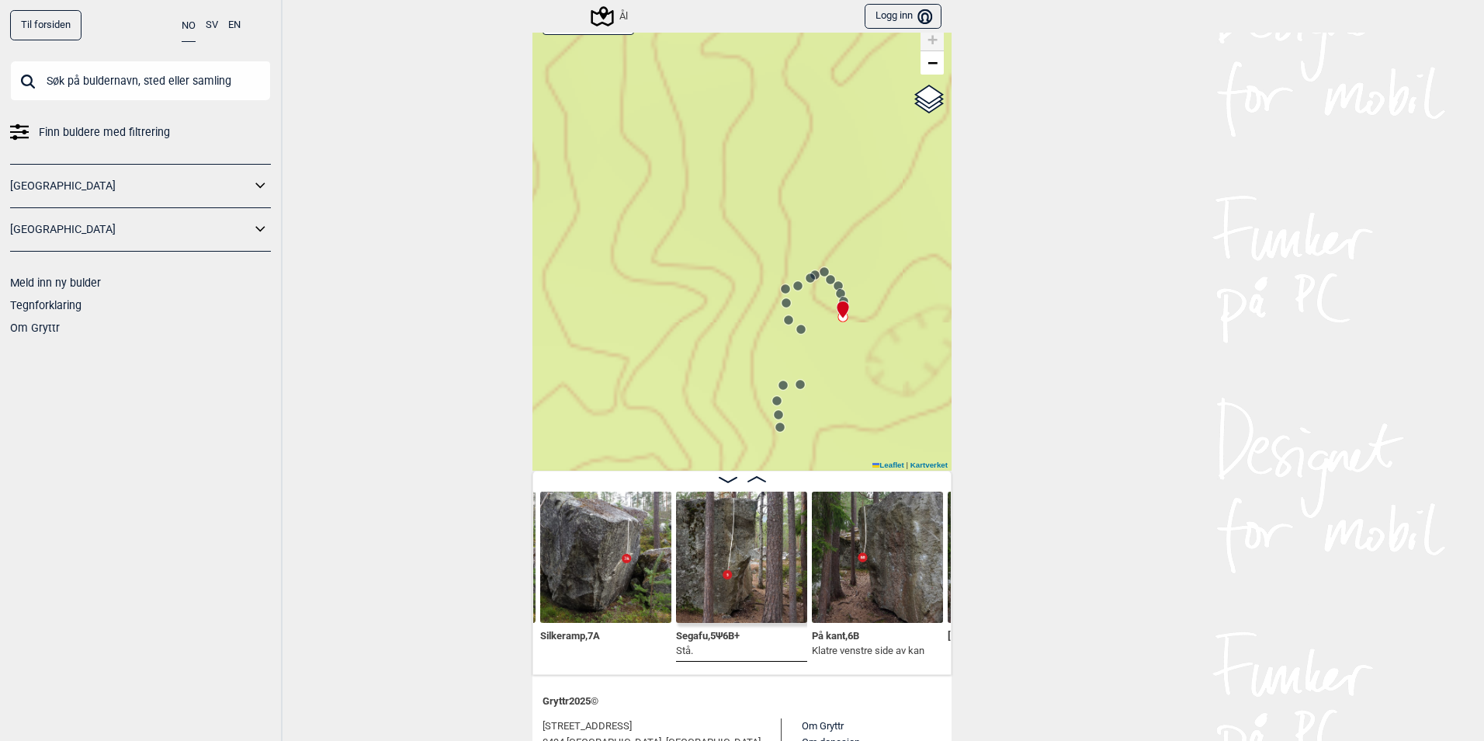
drag, startPoint x: 851, startPoint y: 250, endPoint x: 854, endPoint y: 297, distance: 47.5
click at [854, 297] on div "Ål" at bounding box center [742, 235] width 419 height 470
click at [838, 318] on icon at bounding box center [844, 313] width 12 height 17
click at [838, 304] on div at bounding box center [841, 306] width 12 height 12
click at [842, 299] on icon at bounding box center [844, 305] width 12 height 12
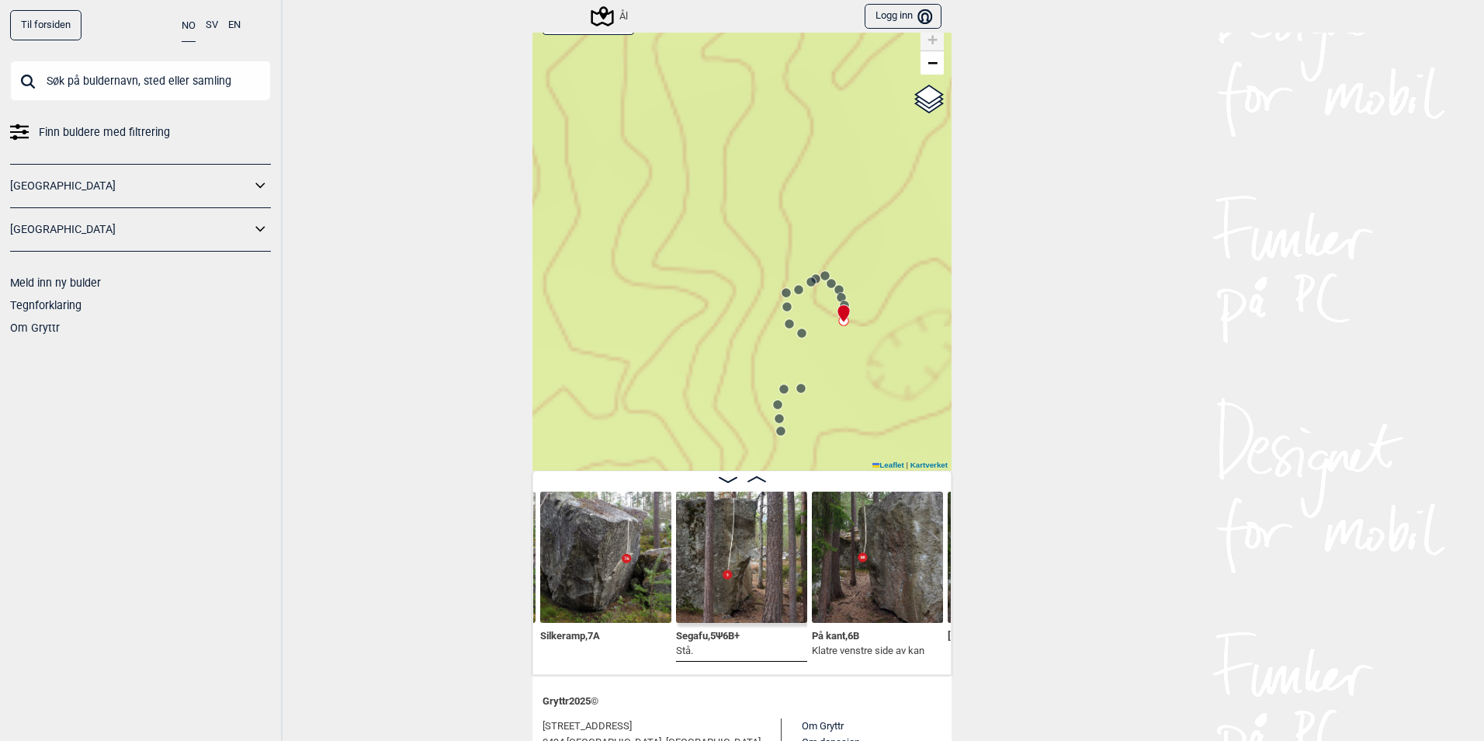
scroll to position [0, 6710]
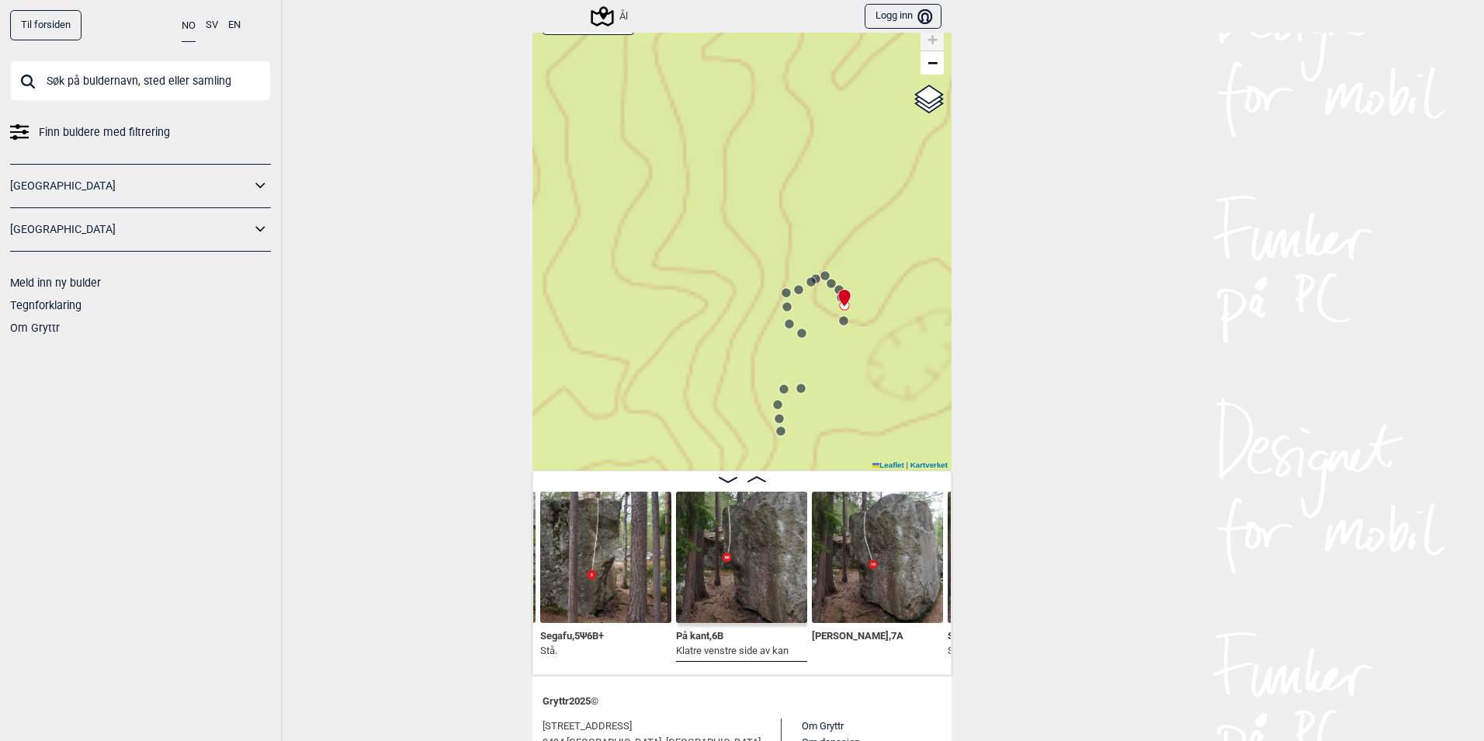
click at [597, 542] on img at bounding box center [605, 556] width 131 height 131
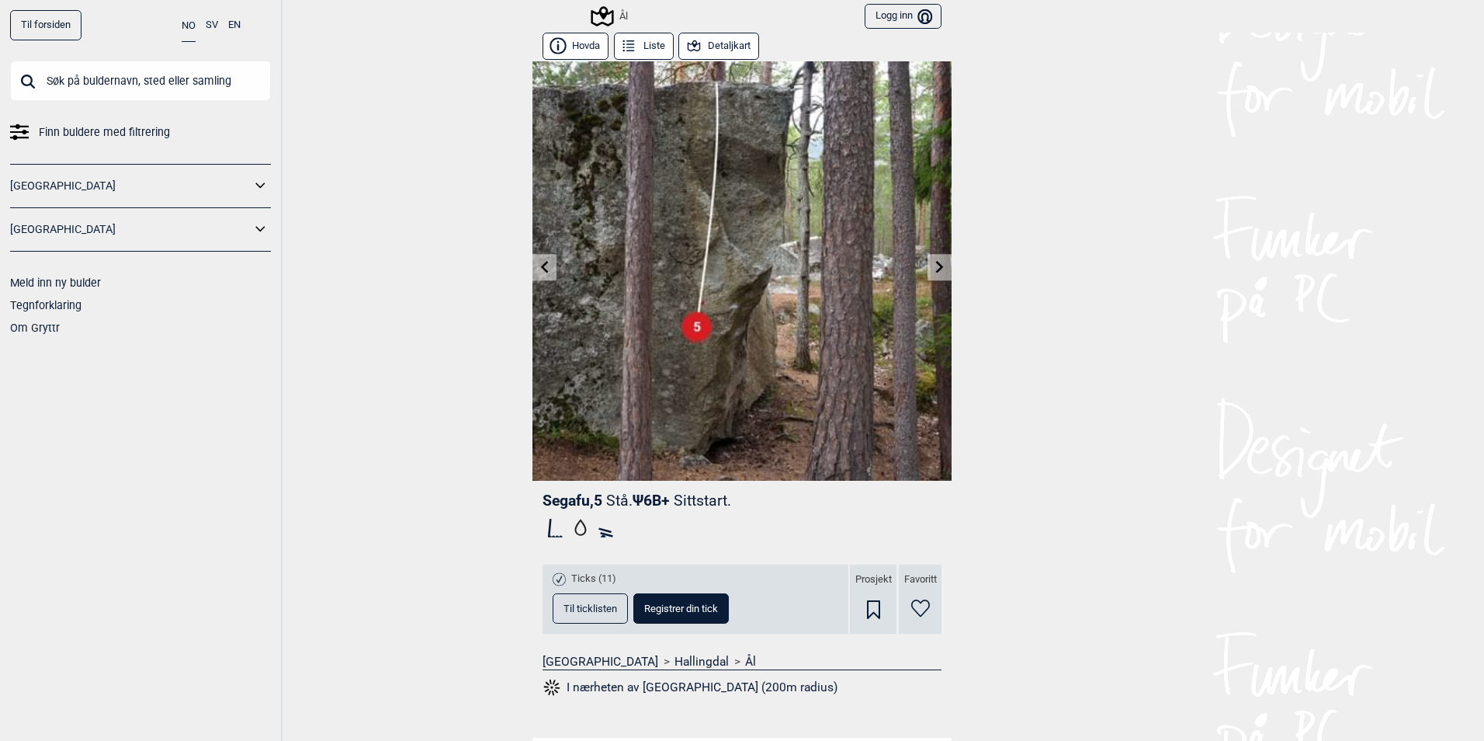
click at [936, 266] on icon at bounding box center [940, 266] width 8 height 12
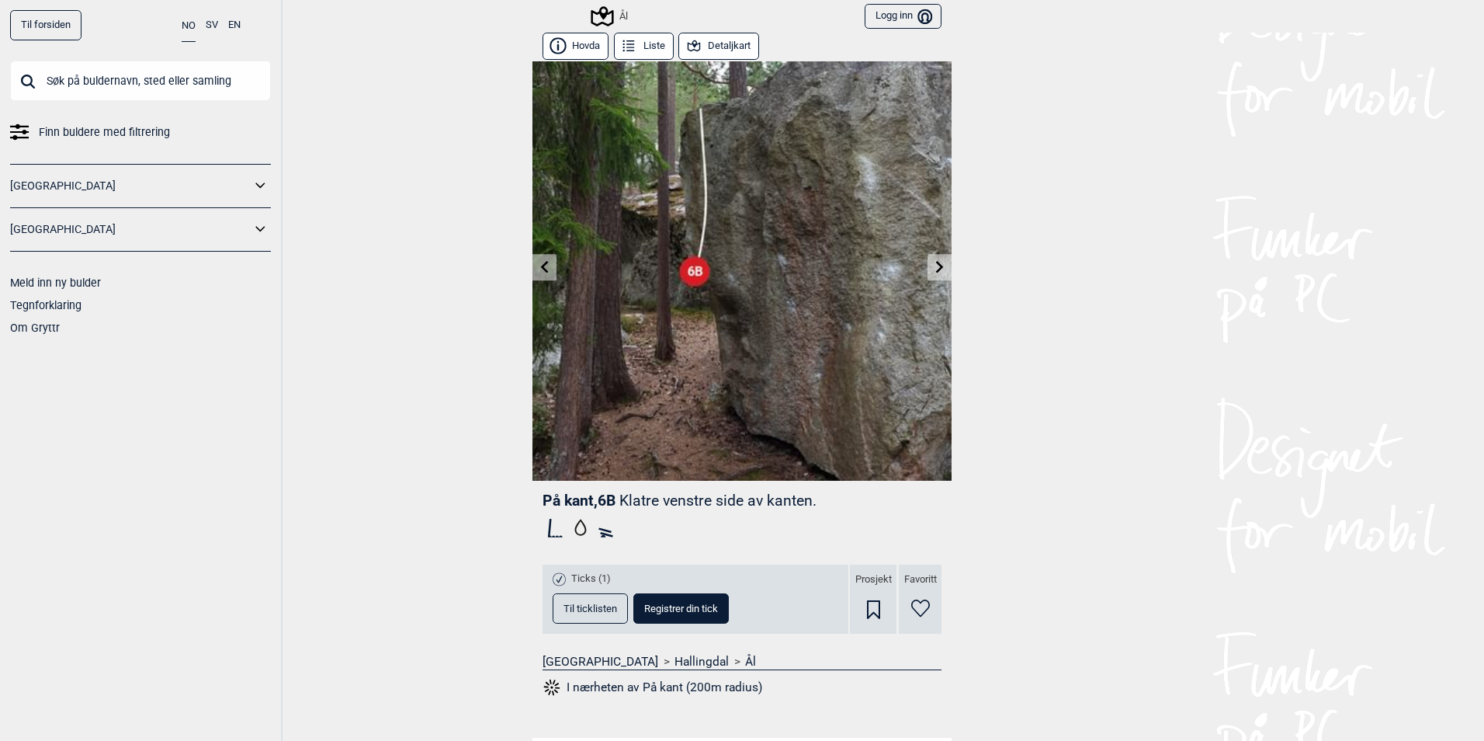
click at [718, 40] on button "Detaljkart" at bounding box center [719, 46] width 81 height 27
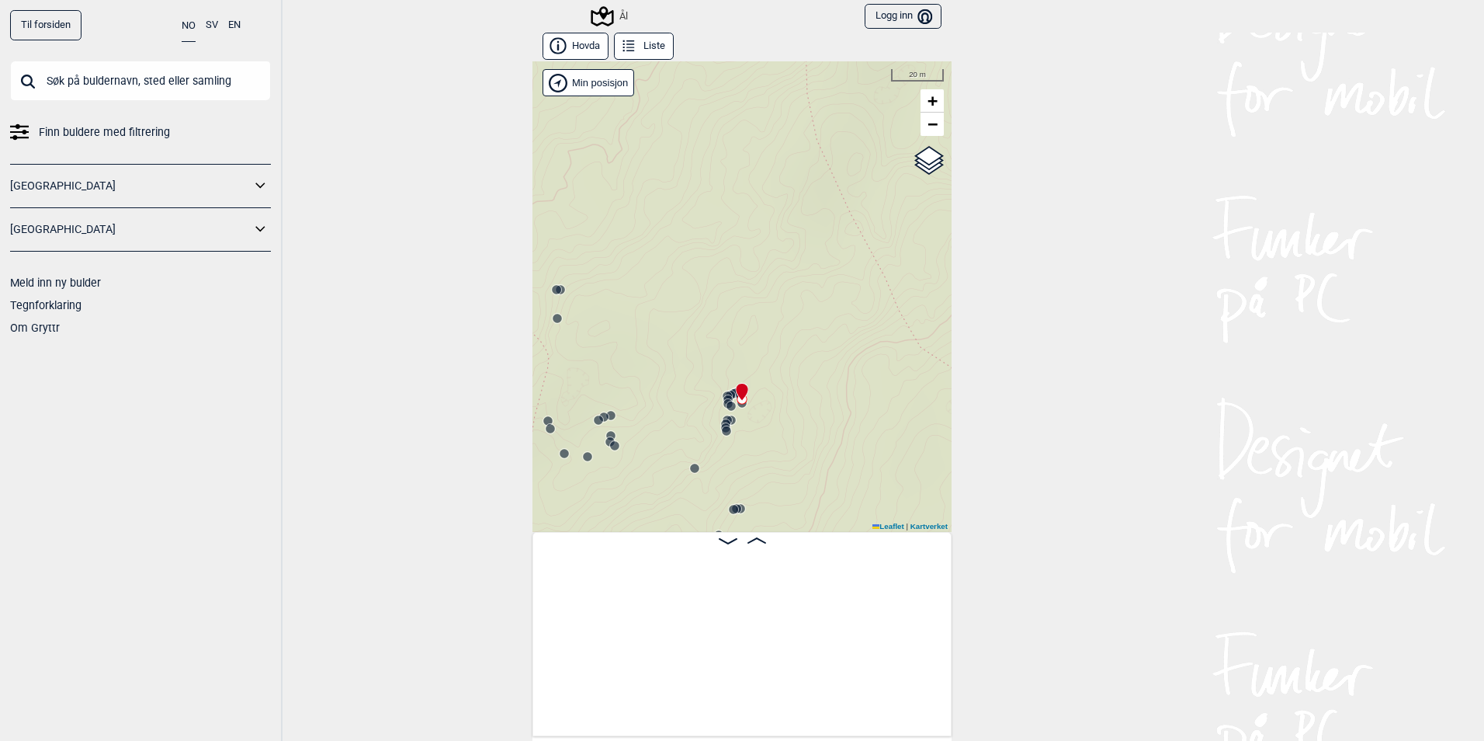
scroll to position [0, 6691]
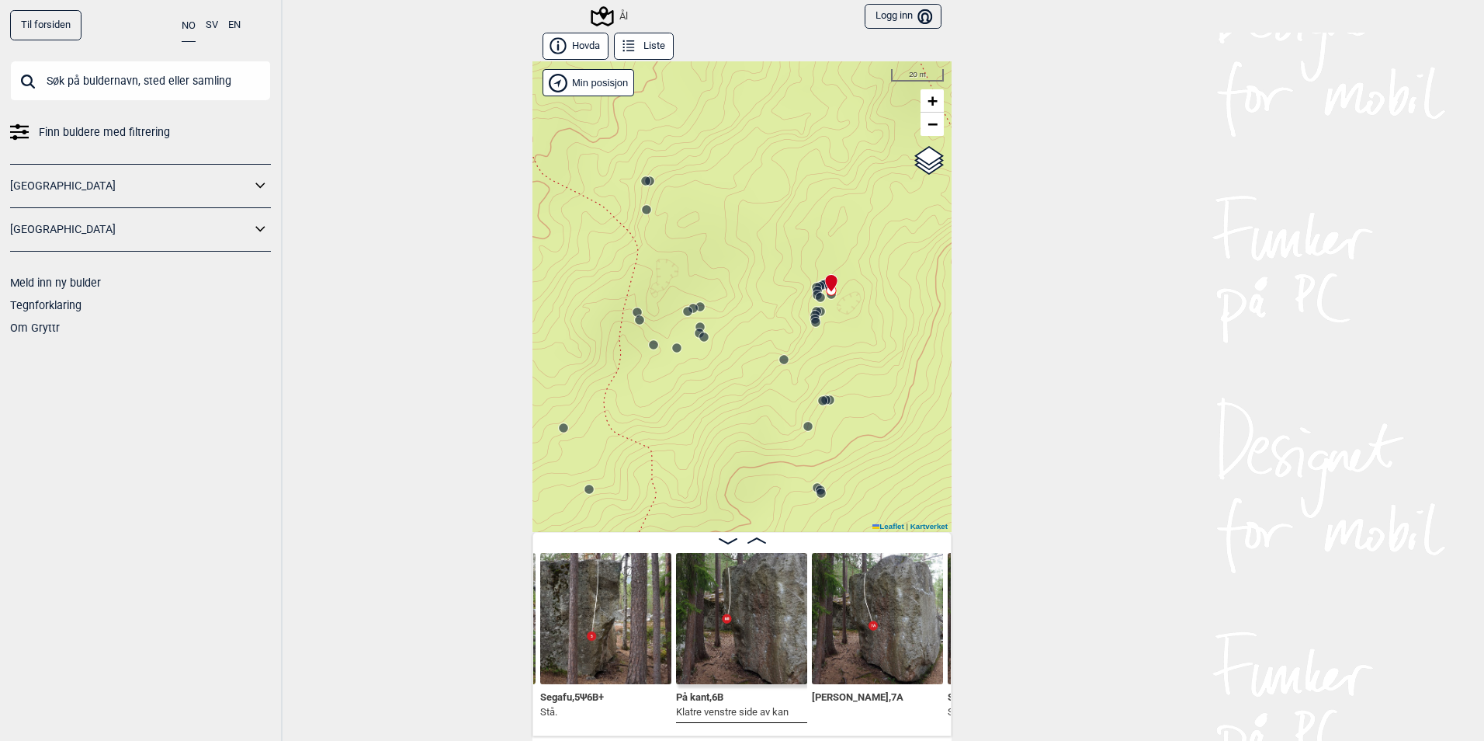
drag, startPoint x: 679, startPoint y: 364, endPoint x: 722, endPoint y: 297, distance: 79.3
click at [722, 297] on div "Ål" at bounding box center [742, 296] width 419 height 470
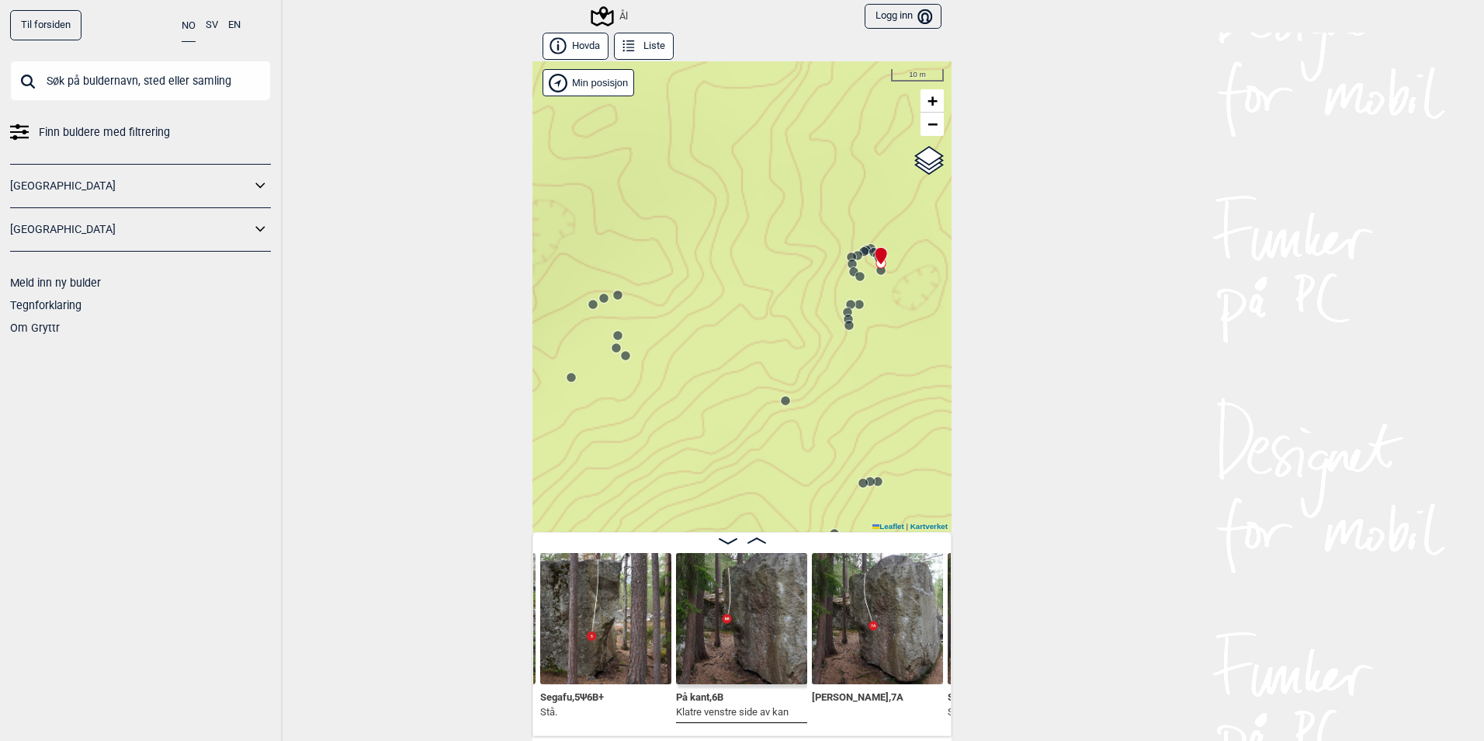
drag, startPoint x: 733, startPoint y: 290, endPoint x: 705, endPoint y: 306, distance: 32.0
click at [705, 306] on div "Ål" at bounding box center [742, 296] width 419 height 470
click at [852, 307] on circle at bounding box center [856, 304] width 9 height 9
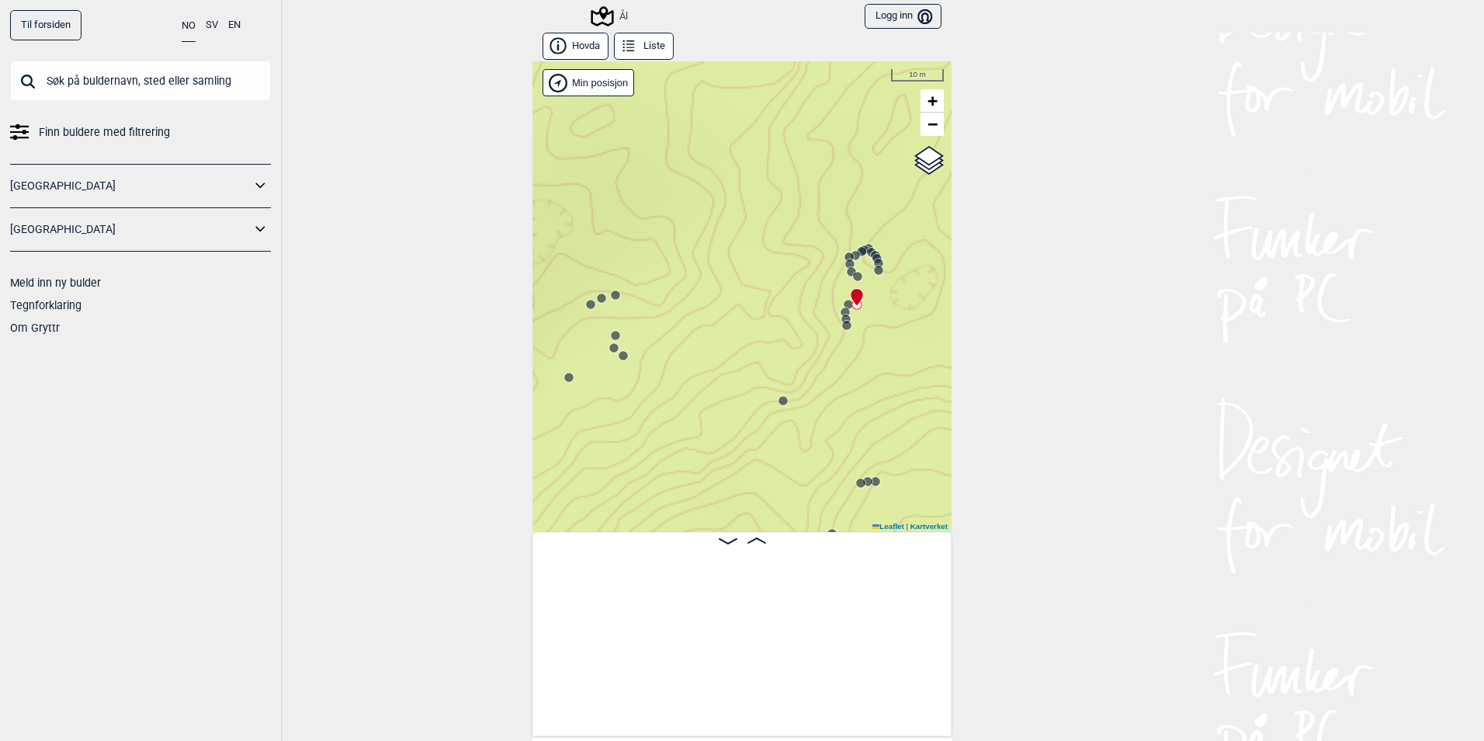
scroll to position [0, 8289]
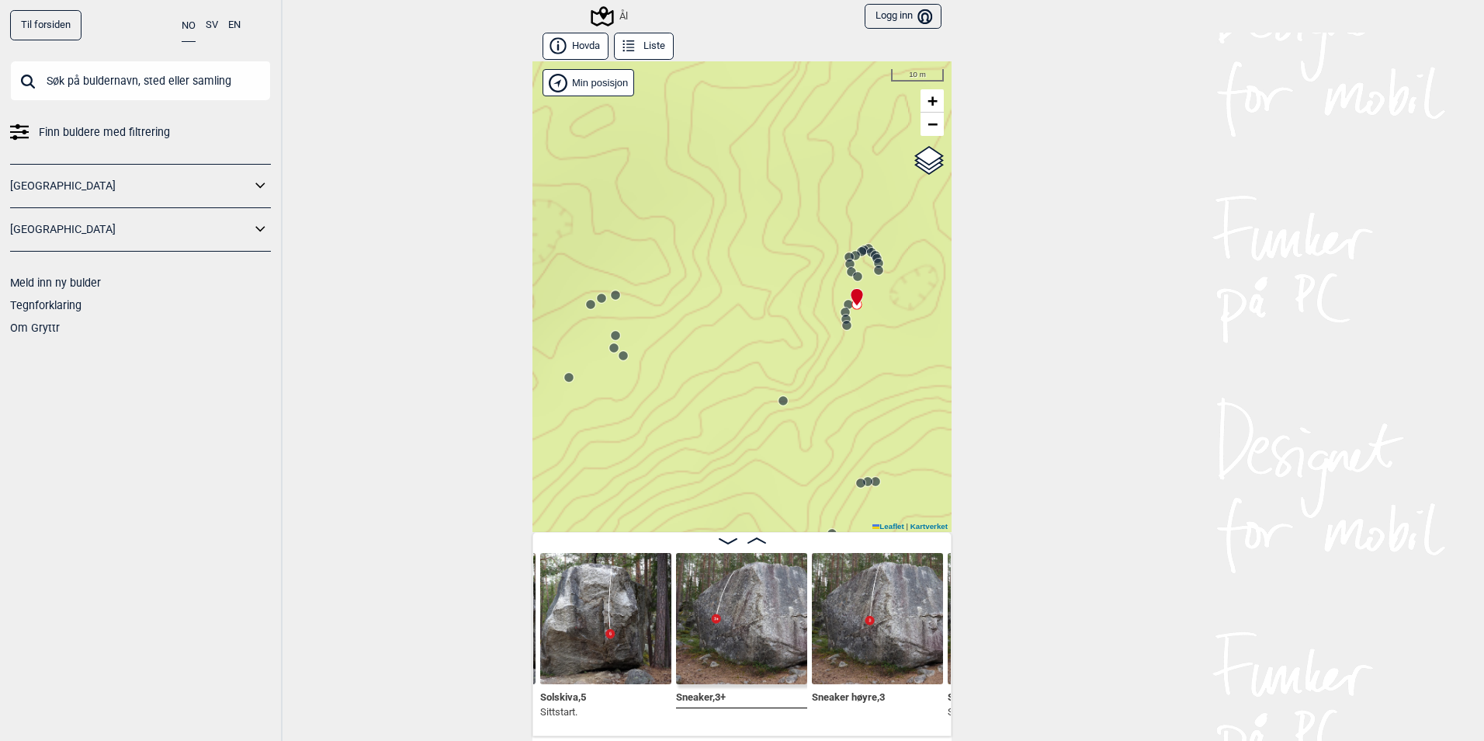
click at [874, 269] on circle at bounding box center [878, 270] width 9 height 9
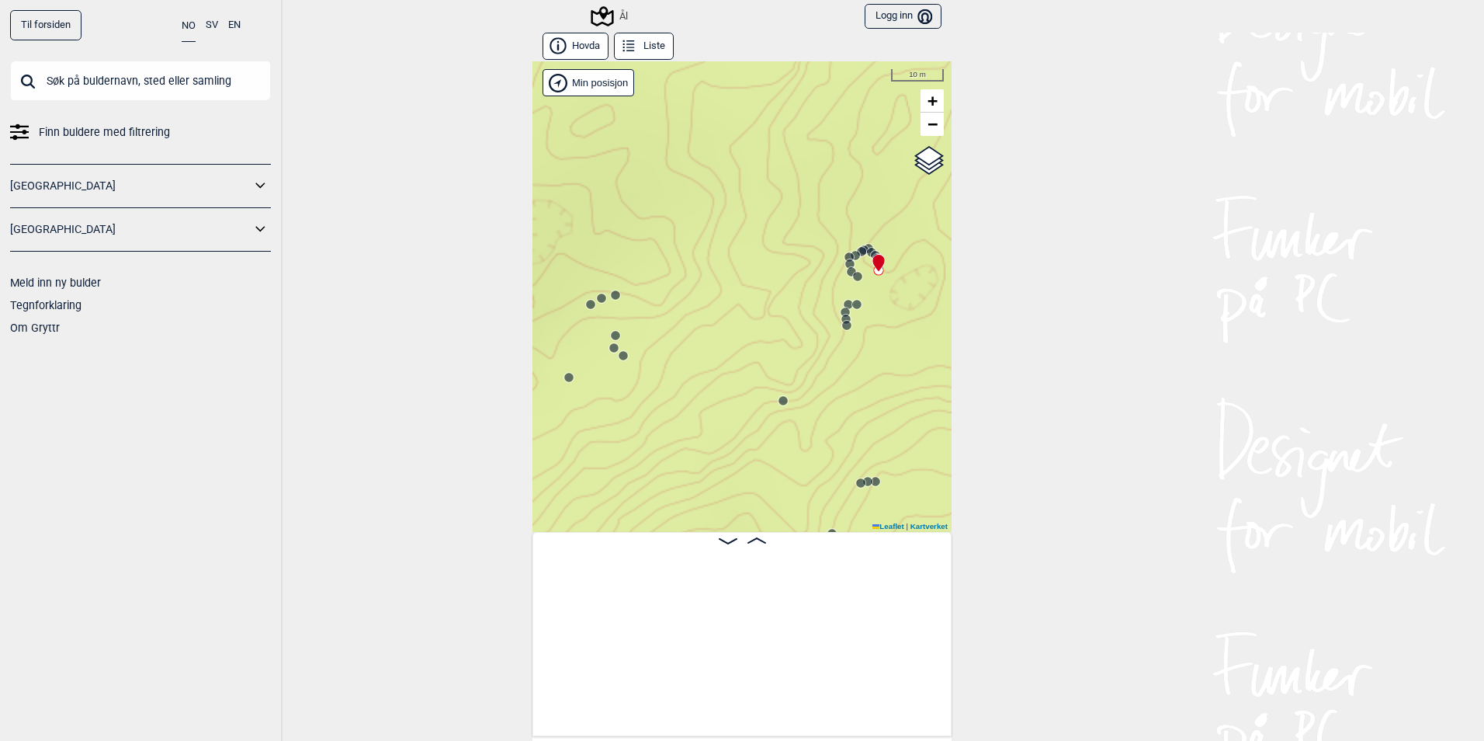
scroll to position [0, 6560]
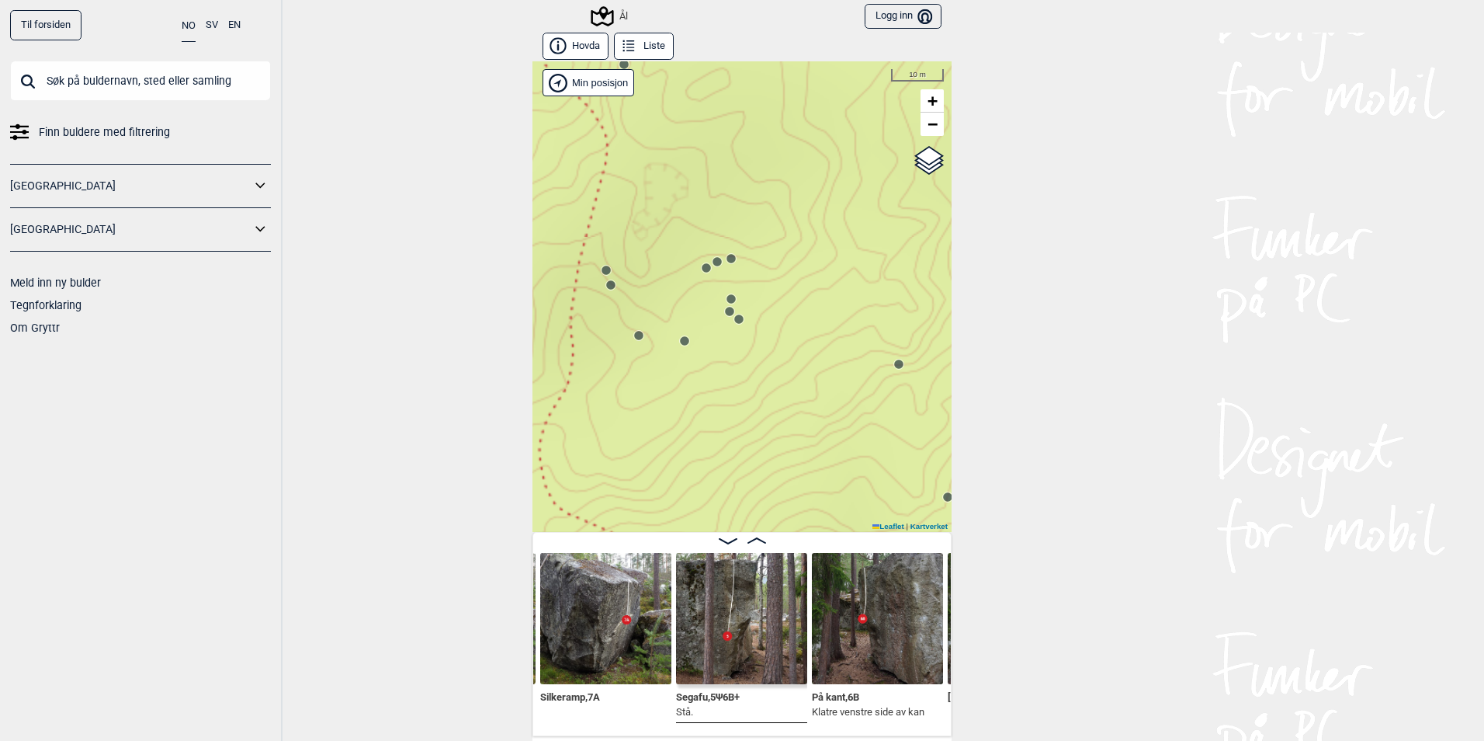
drag, startPoint x: 722, startPoint y: 296, endPoint x: 809, endPoint y: 267, distance: 91.6
click at [809, 267] on div "Ål" at bounding box center [742, 296] width 419 height 470
click at [727, 259] on circle at bounding box center [731, 258] width 9 height 9
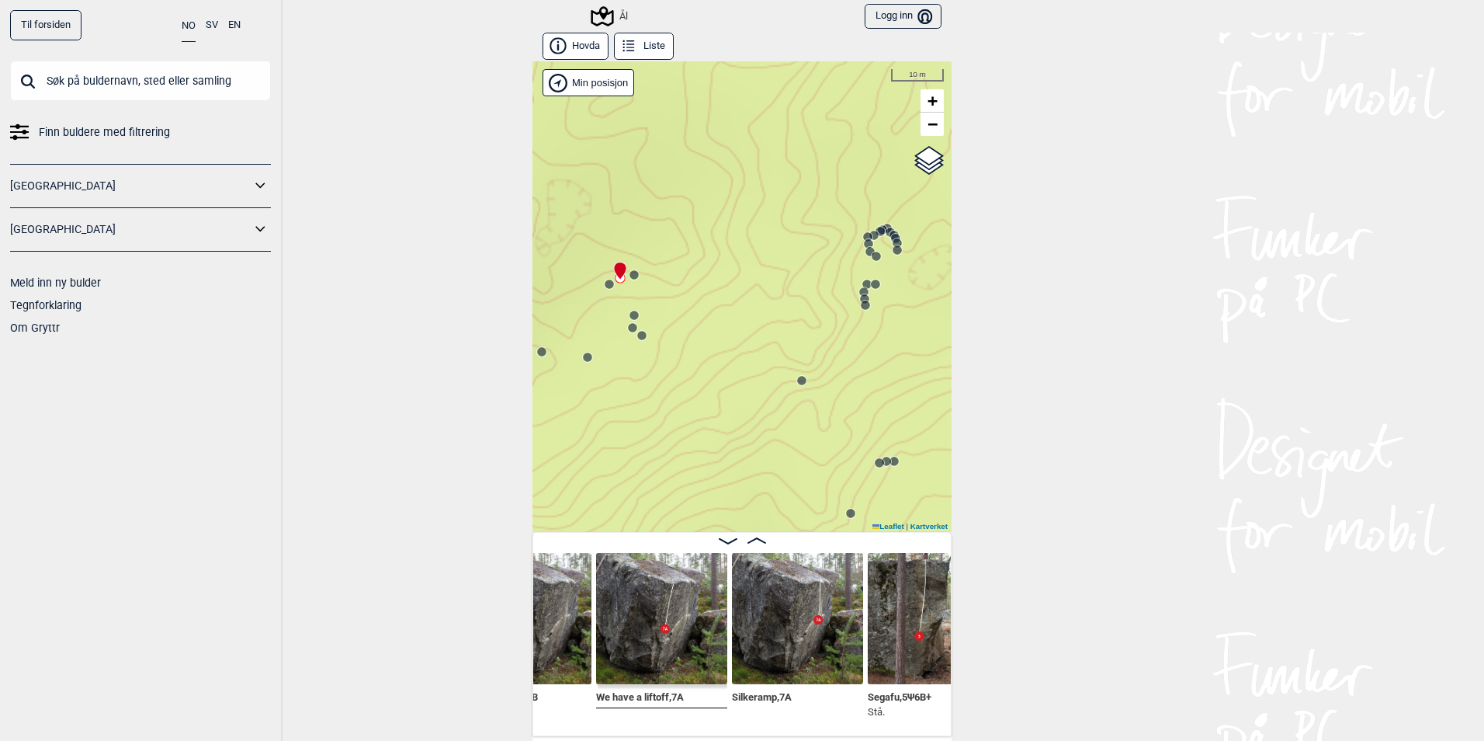
scroll to position [0, 6243]
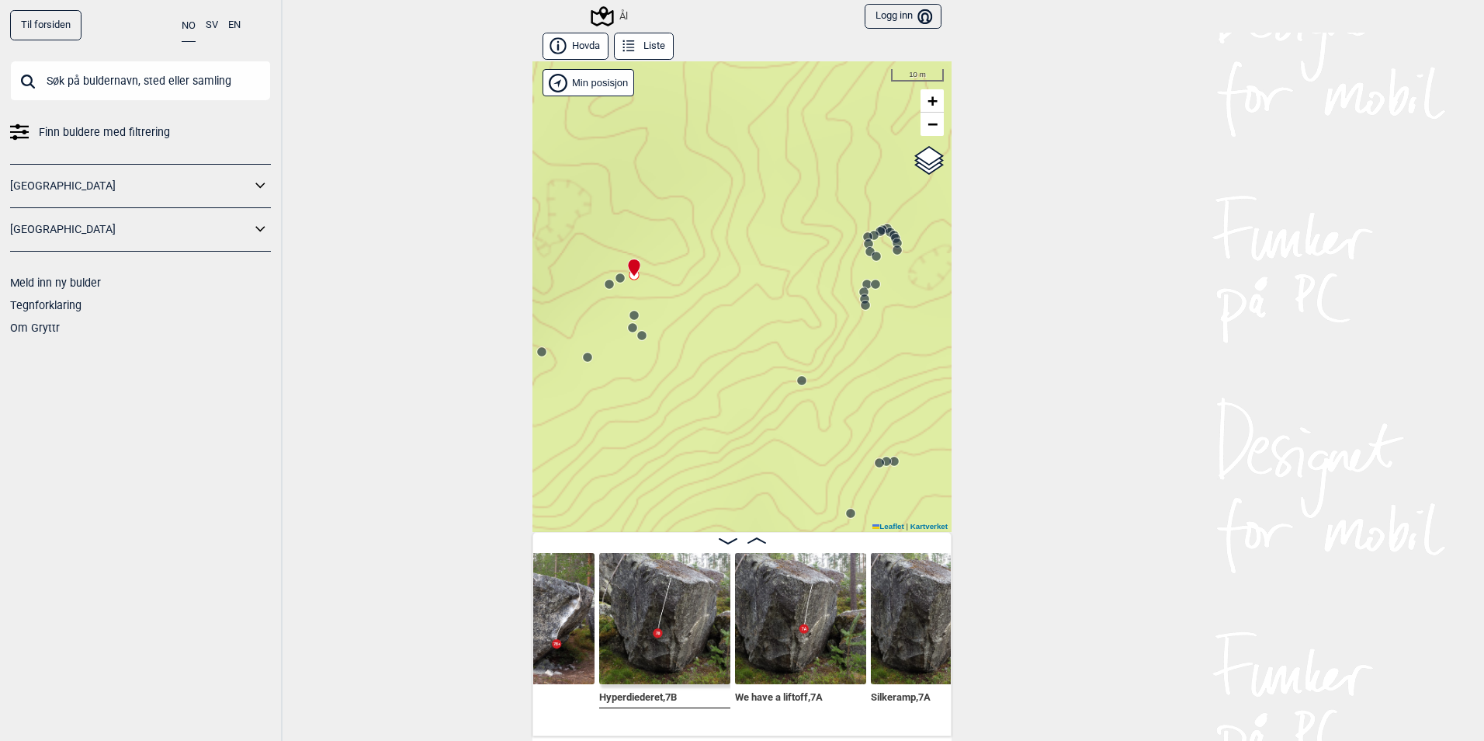
click at [617, 281] on circle at bounding box center [620, 277] width 9 height 9
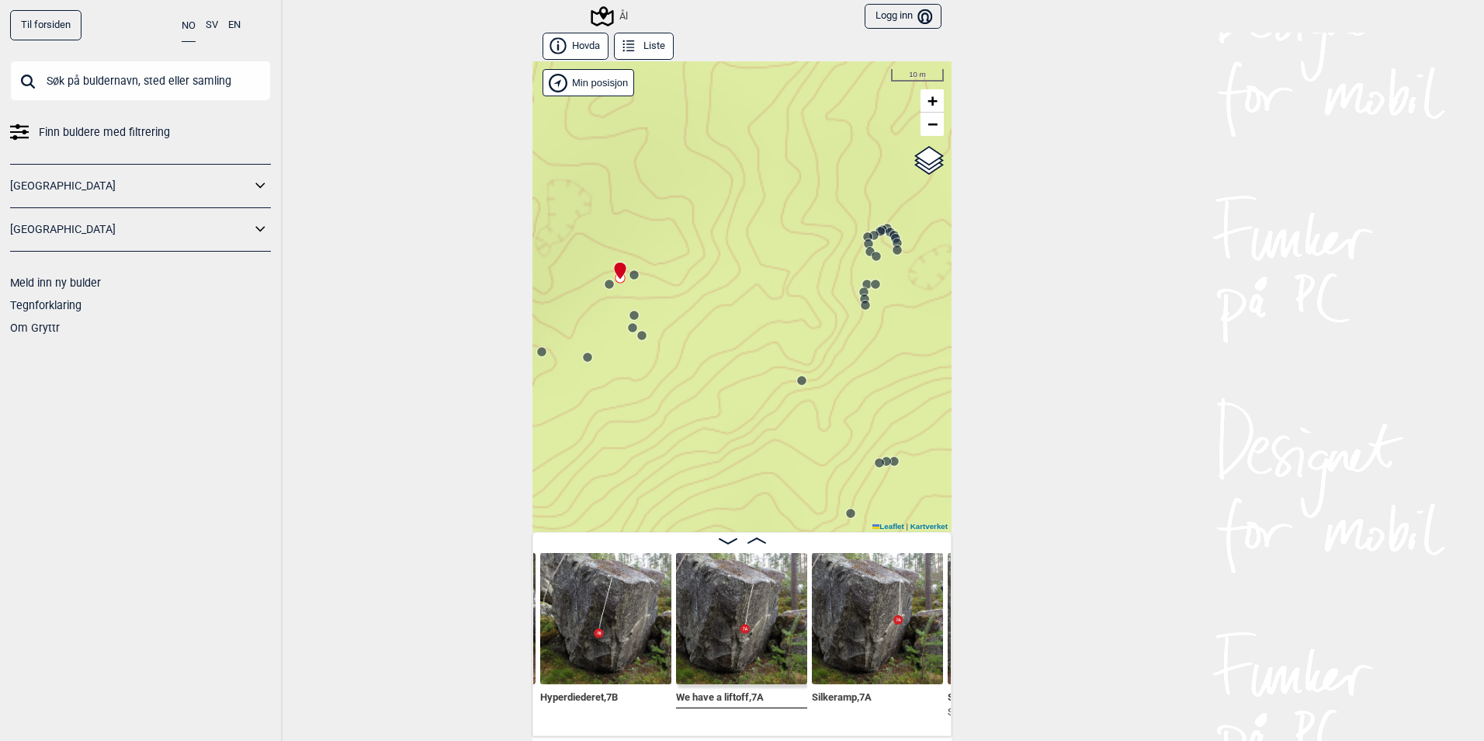
click at [608, 286] on circle at bounding box center [609, 284] width 10 height 10
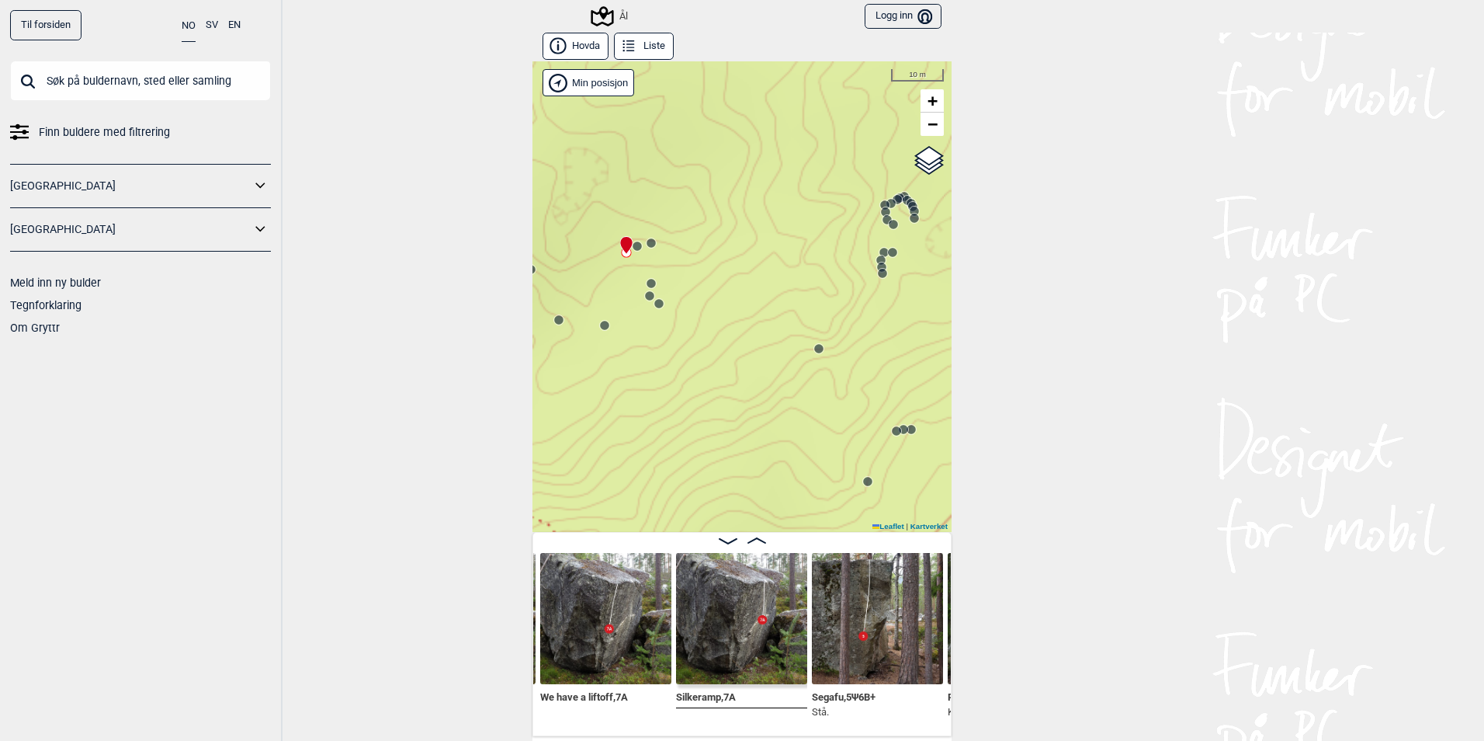
drag, startPoint x: 604, startPoint y: 325, endPoint x: 635, endPoint y: 284, distance: 51.6
click at [623, 292] on div "Ål" at bounding box center [742, 296] width 419 height 470
click at [649, 283] on circle at bounding box center [653, 281] width 9 height 9
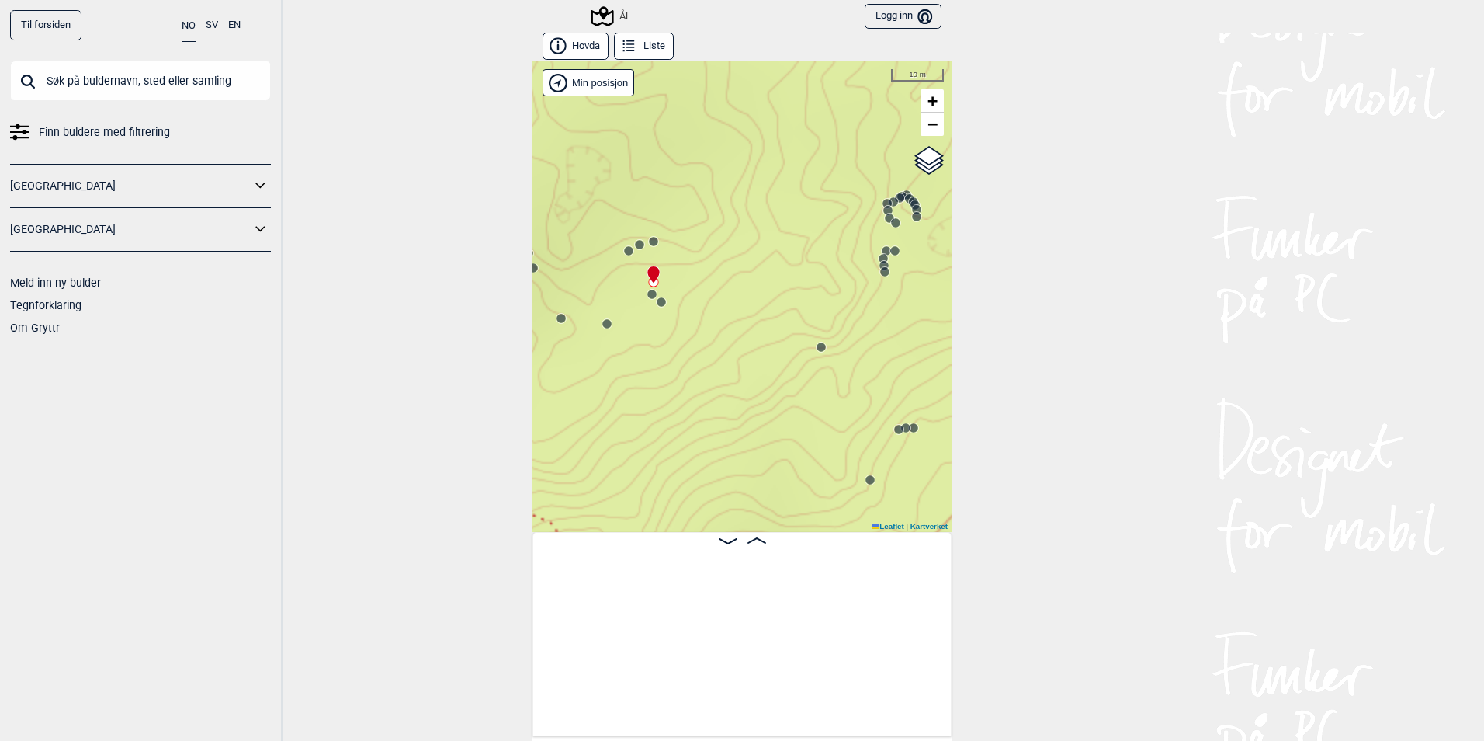
scroll to position [0, 5773]
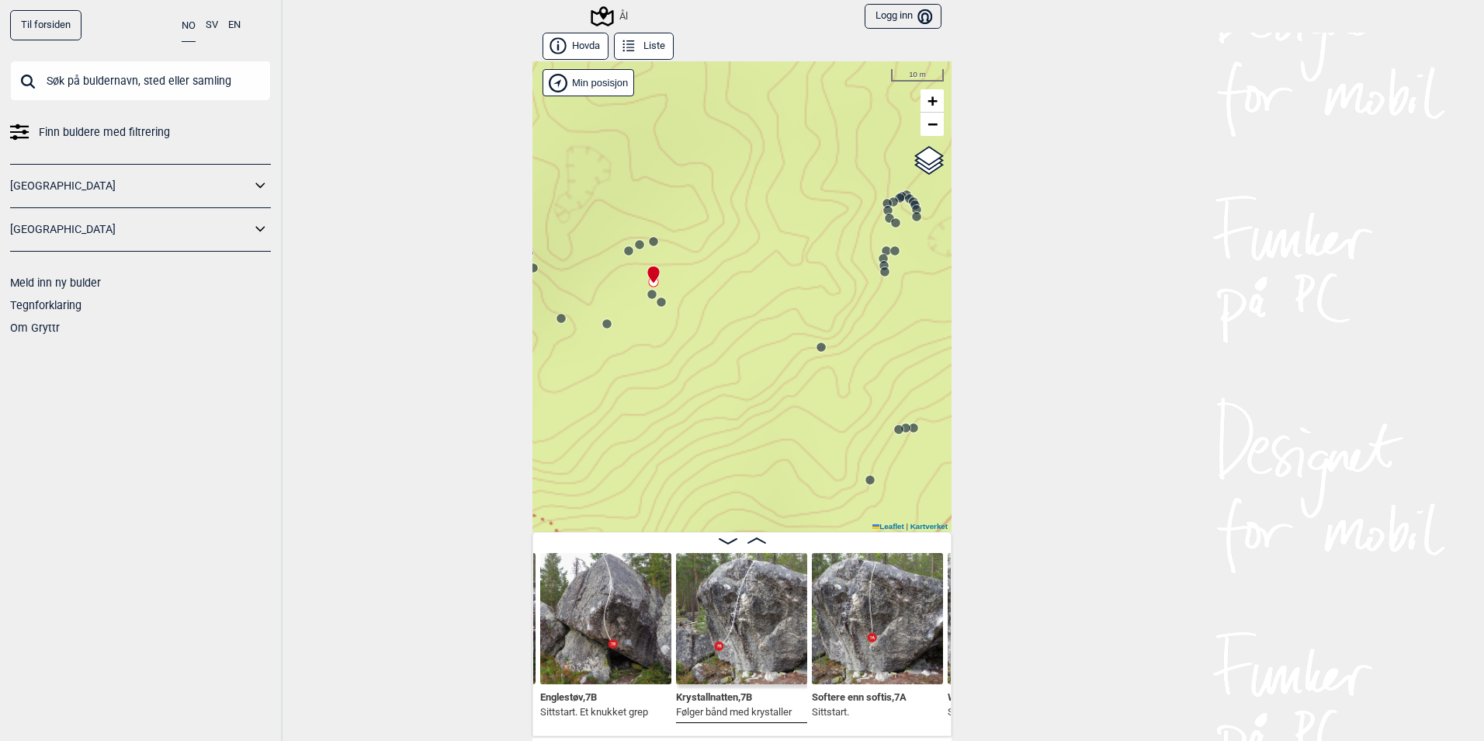
click at [648, 298] on circle at bounding box center [651, 294] width 9 height 9
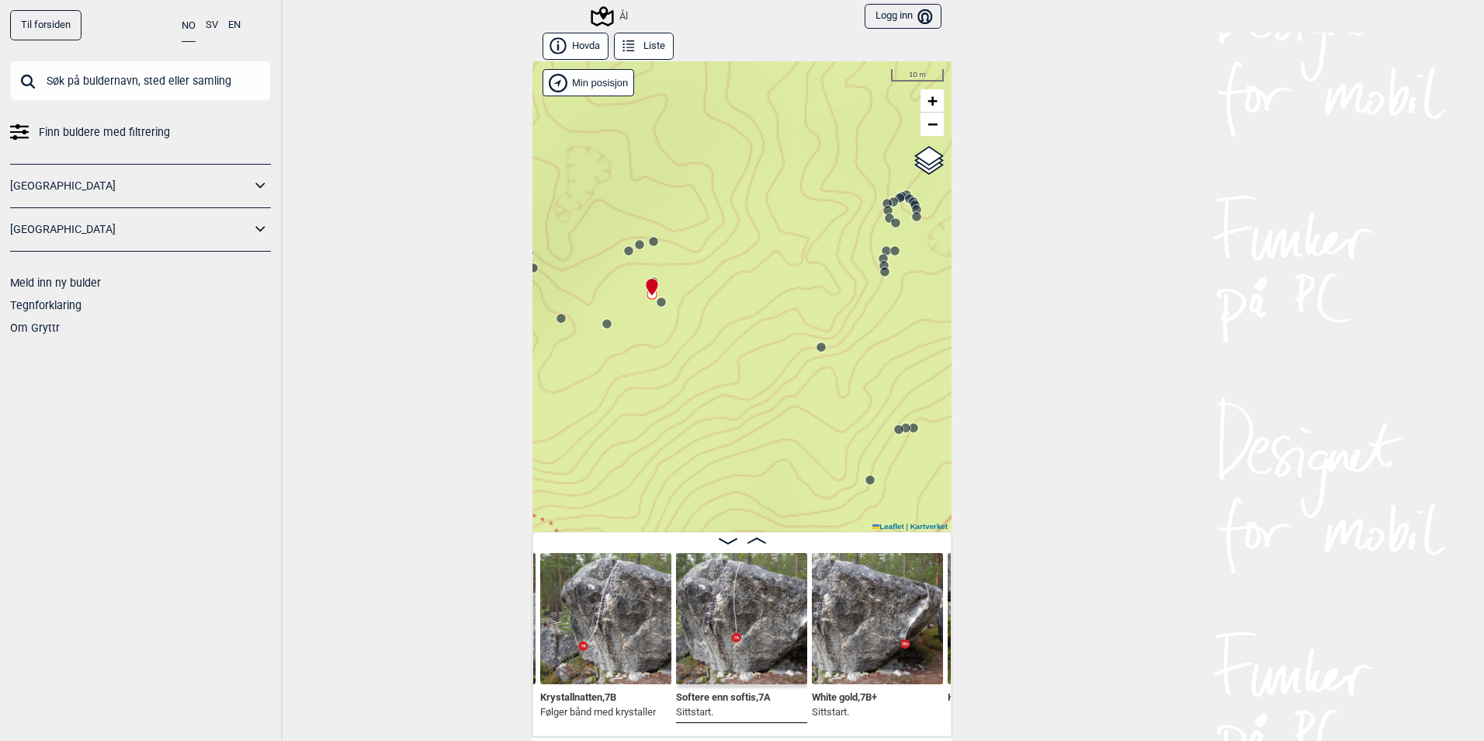
click at [660, 308] on div "Ål" at bounding box center [742, 296] width 419 height 470
click at [657, 303] on circle at bounding box center [661, 301] width 9 height 9
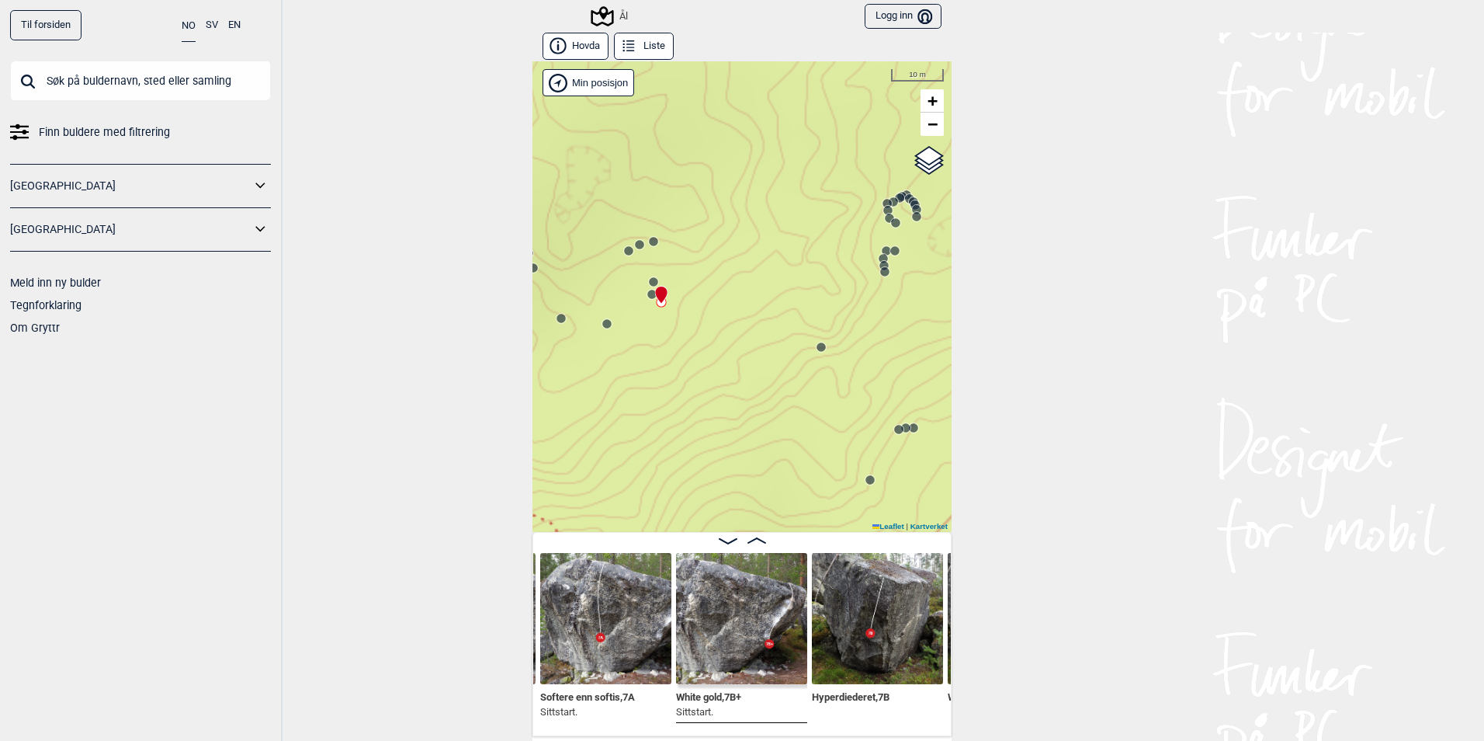
click at [647, 296] on circle at bounding box center [651, 294] width 9 height 9
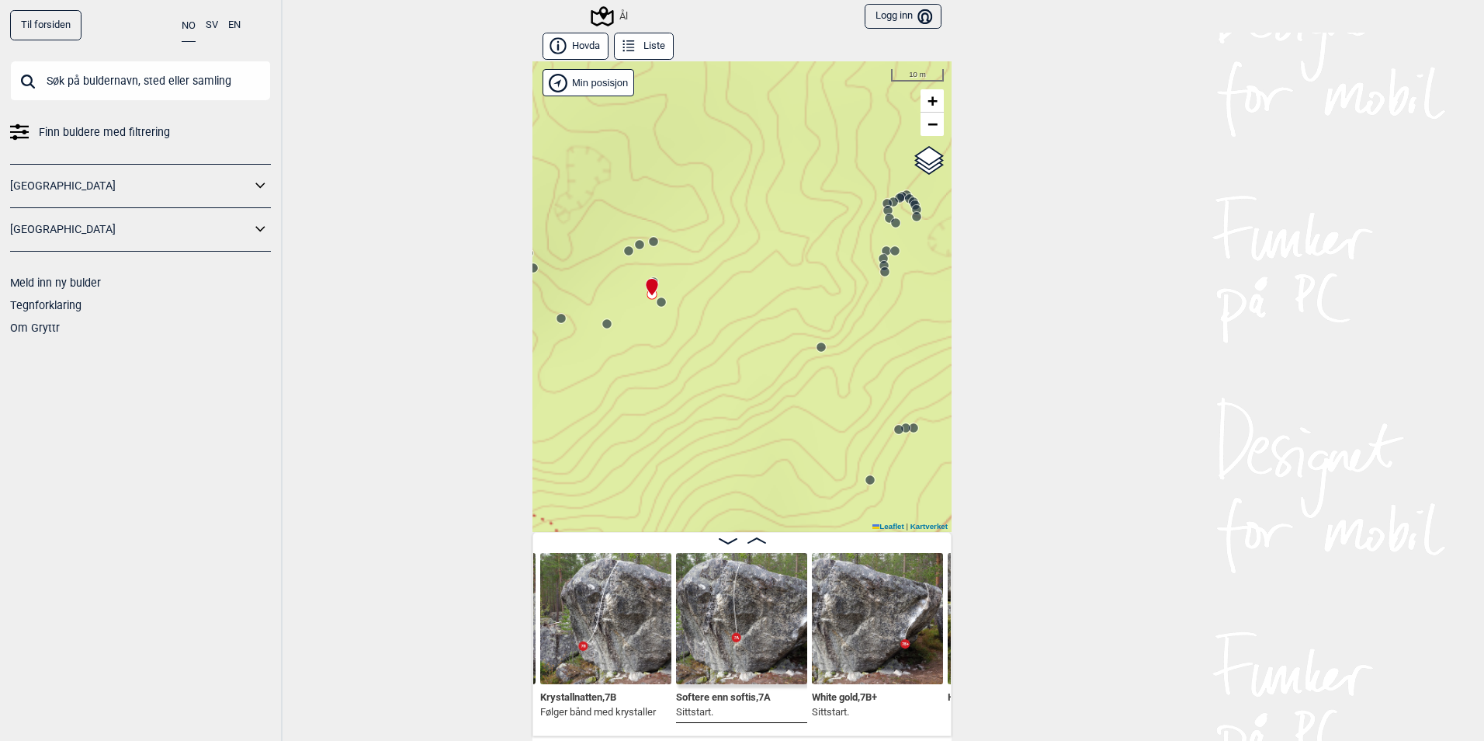
click at [651, 281] on icon at bounding box center [652, 287] width 12 height 17
click at [652, 278] on icon at bounding box center [652, 287] width 13 height 19
click at [648, 274] on div at bounding box center [649, 280] width 12 height 12
click at [666, 305] on div "Ål" at bounding box center [742, 296] width 419 height 470
click at [662, 305] on div "Ål" at bounding box center [742, 296] width 419 height 470
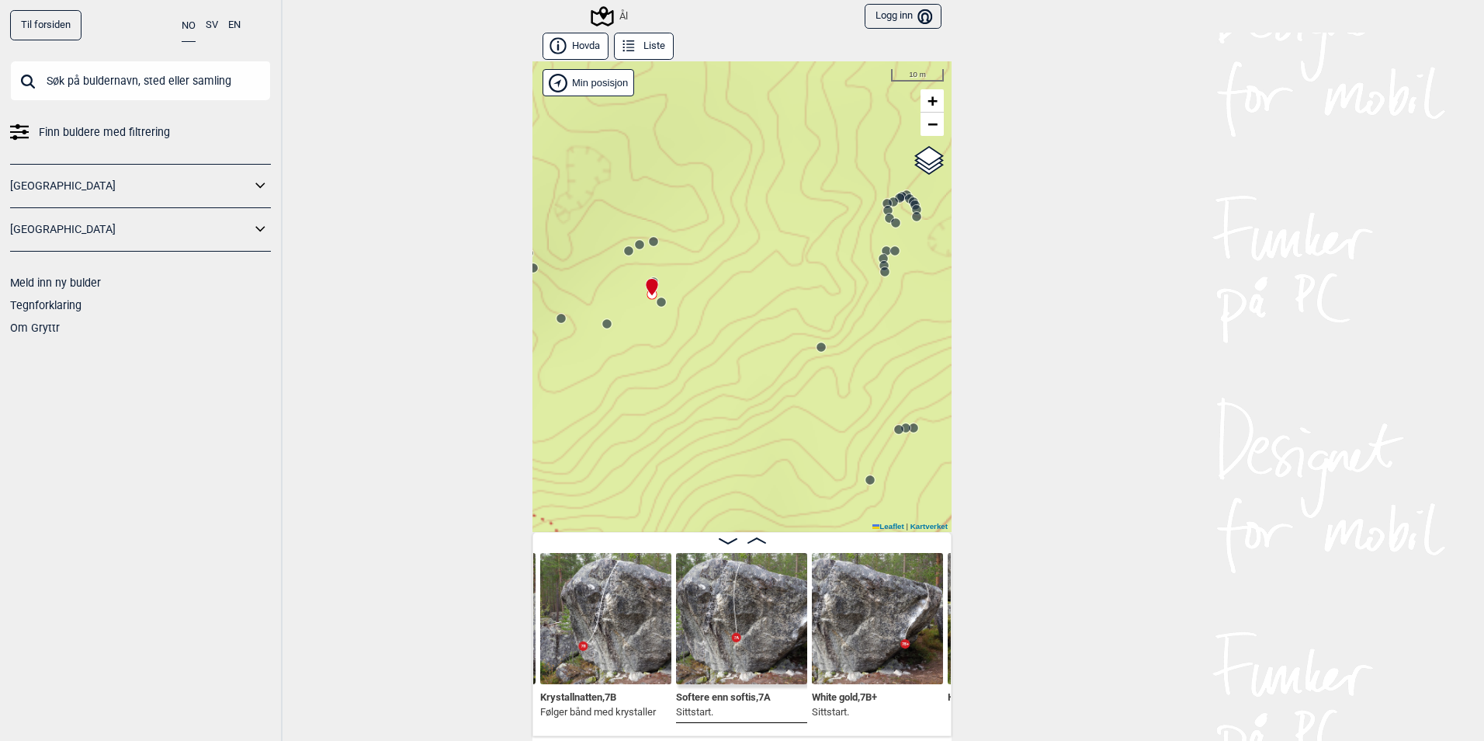
click at [657, 306] on circle at bounding box center [661, 301] width 9 height 9
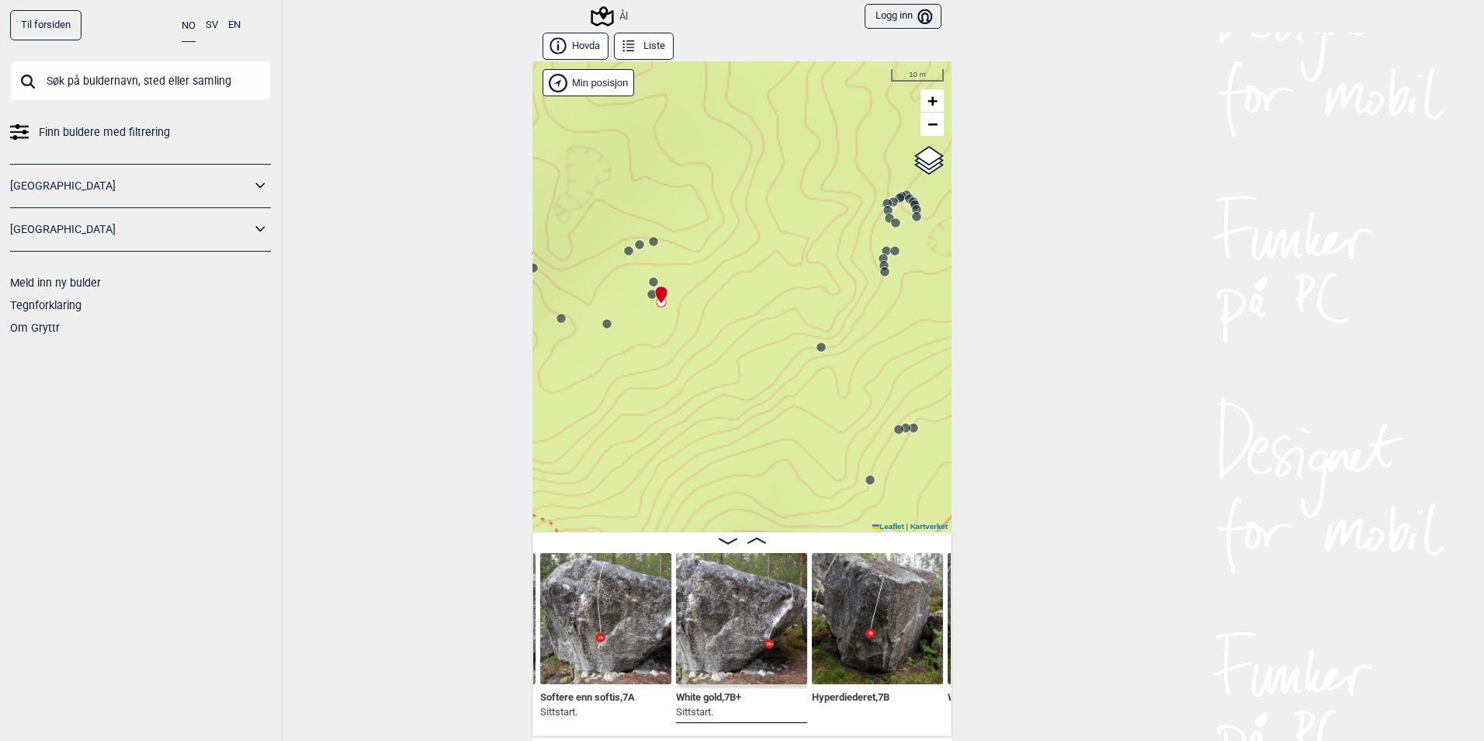
click at [649, 279] on circle at bounding box center [653, 281] width 9 height 9
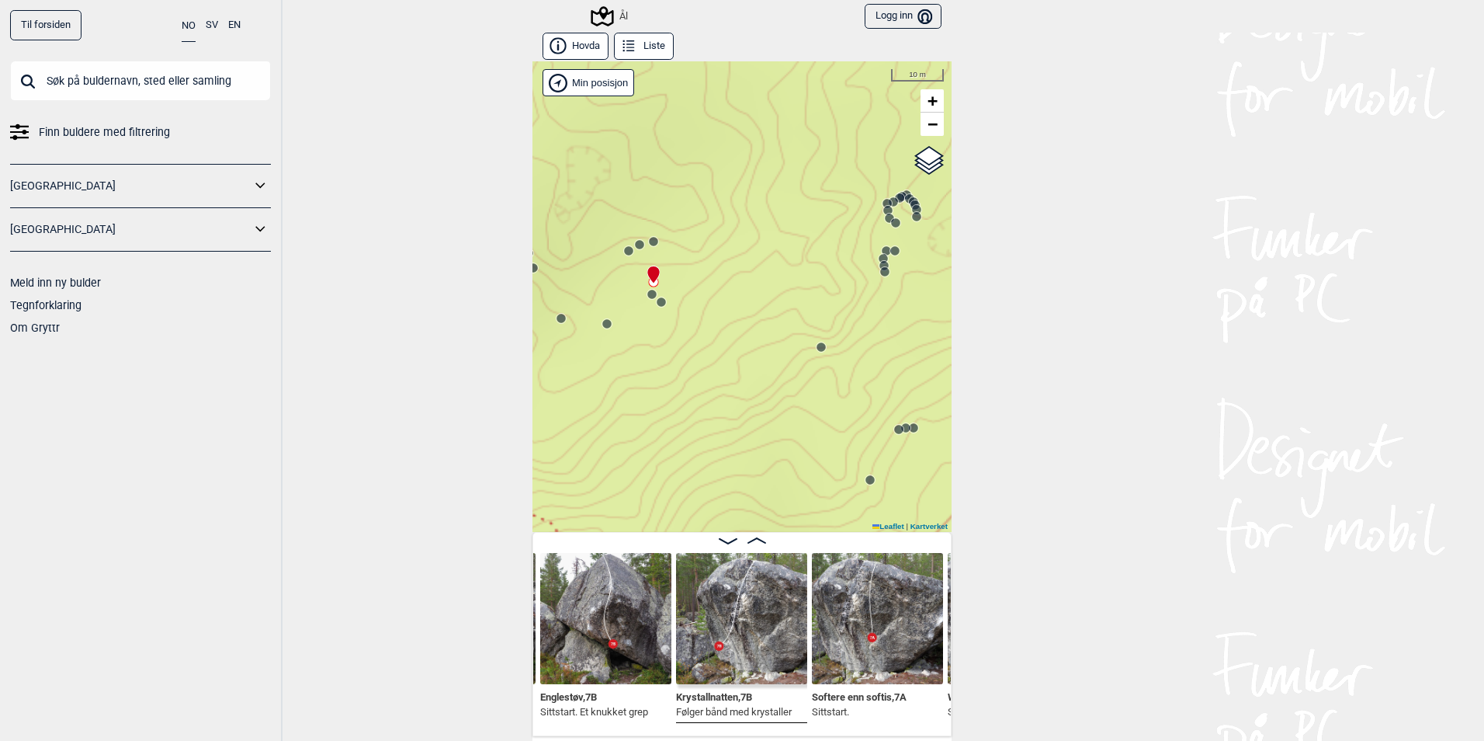
click at [624, 255] on icon at bounding box center [629, 251] width 12 height 12
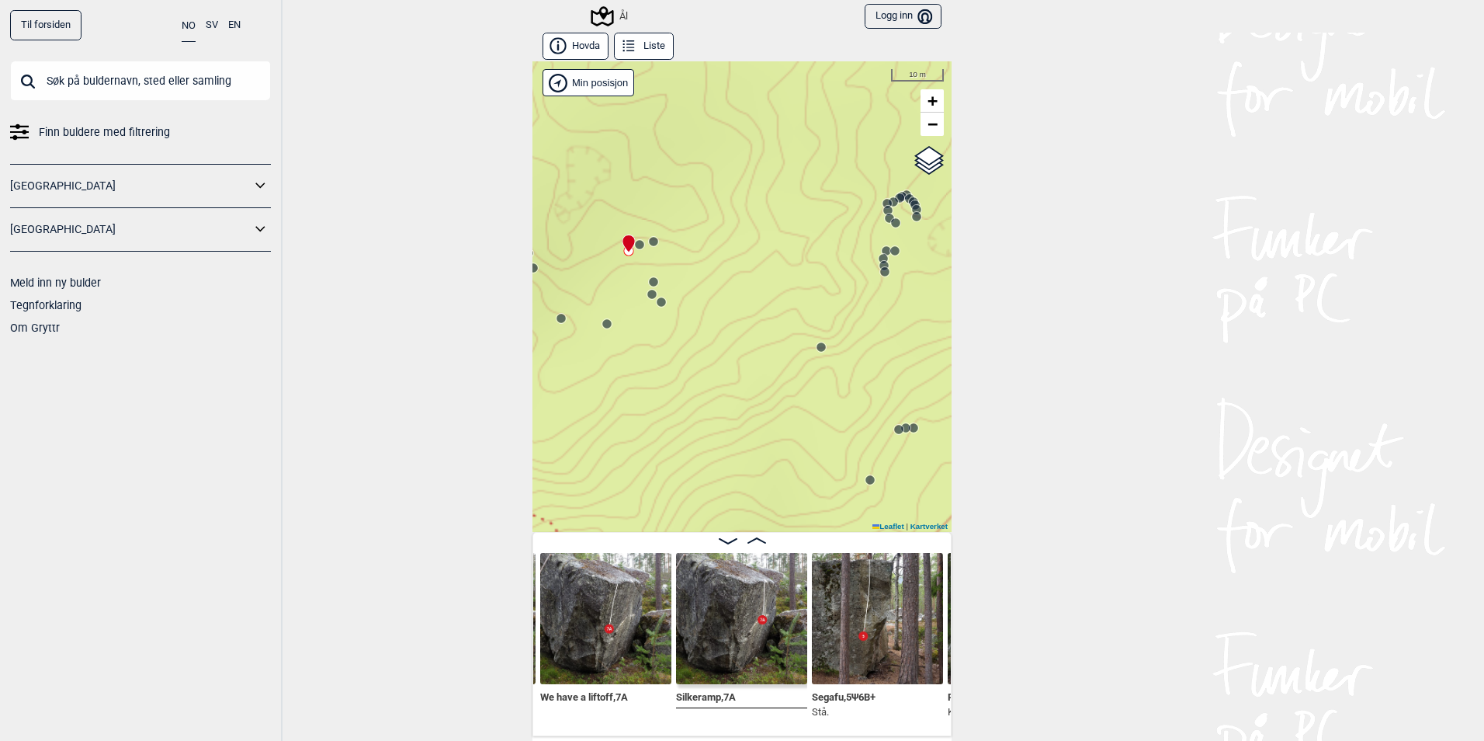
click at [602, 325] on circle at bounding box center [607, 323] width 10 height 10
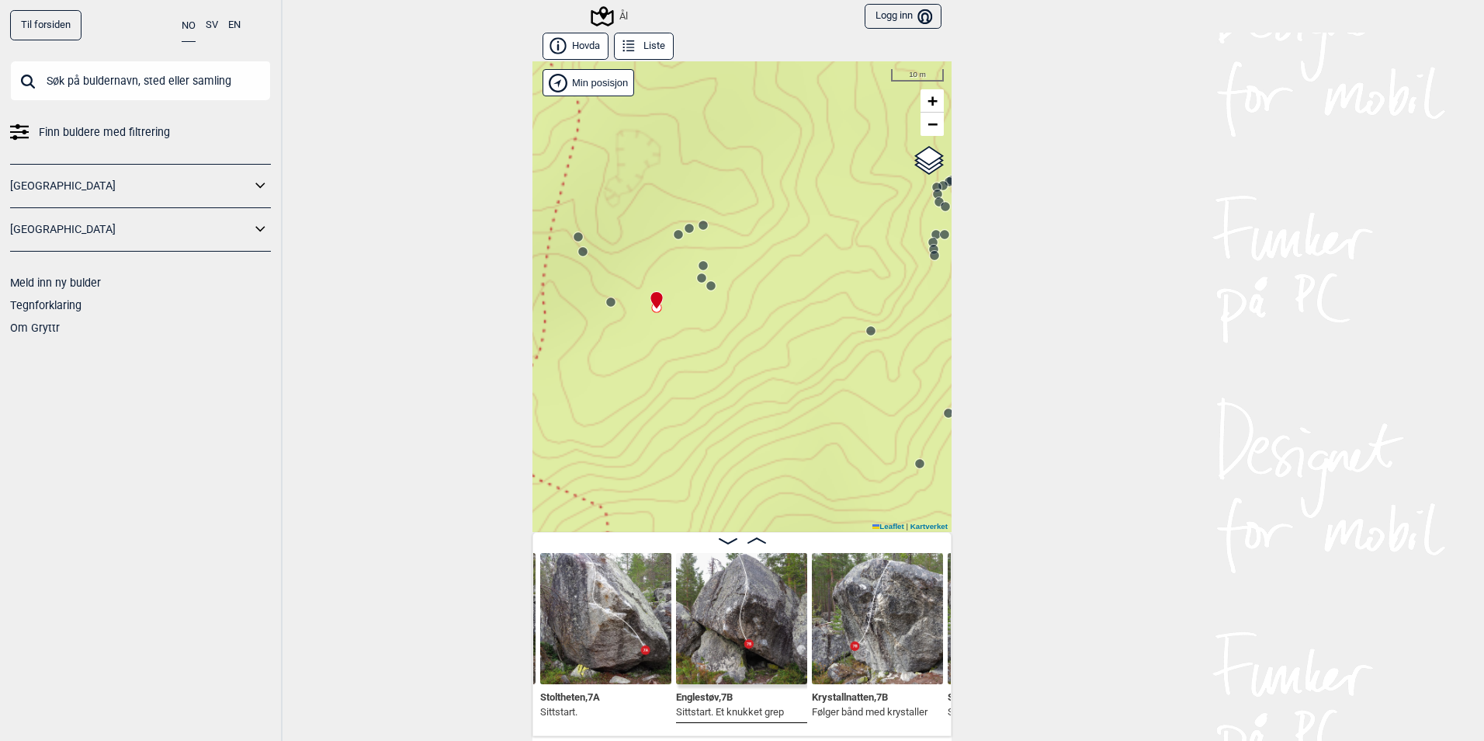
drag, startPoint x: 588, startPoint y: 370, endPoint x: 640, endPoint y: 353, distance: 55.3
click at [640, 353] on div "Ål" at bounding box center [742, 296] width 419 height 470
click at [611, 305] on circle at bounding box center [613, 301] width 9 height 9
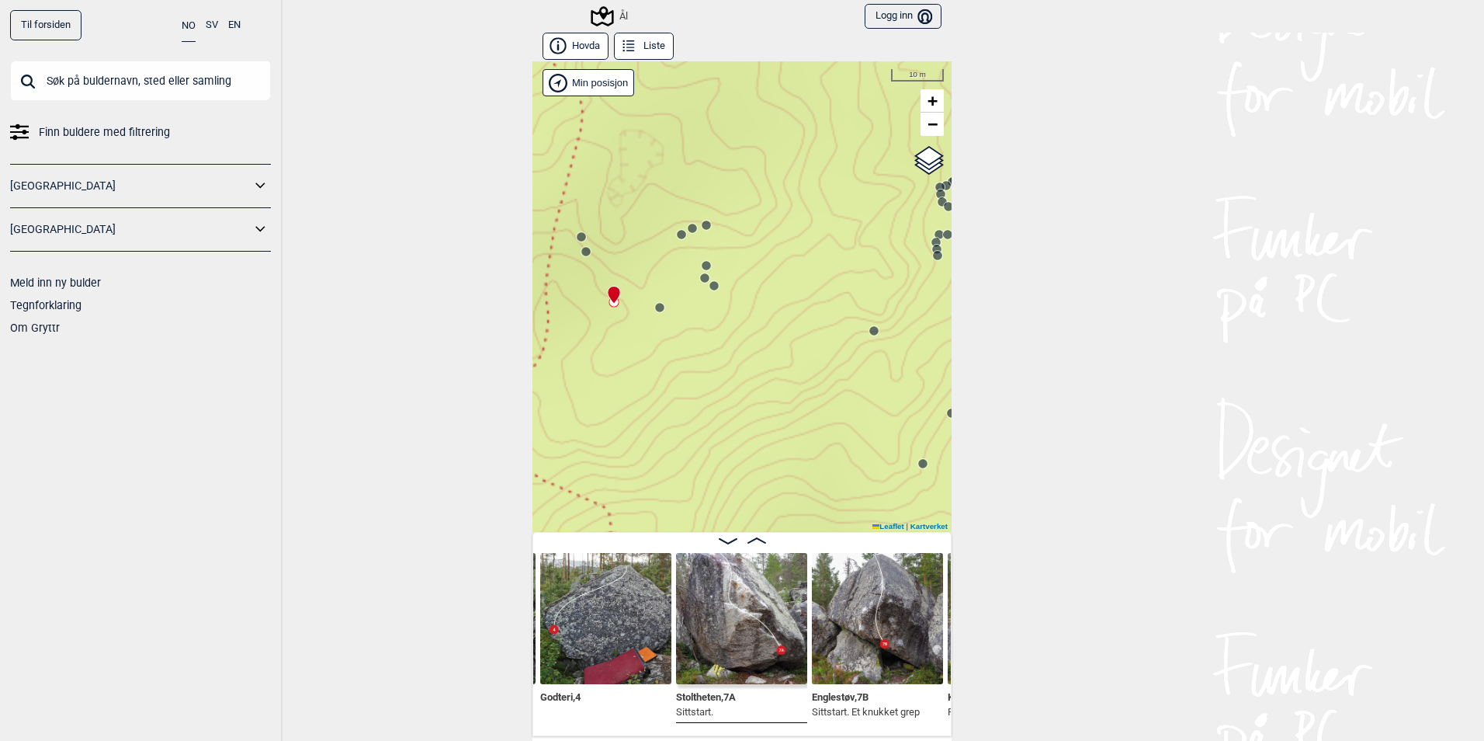
click at [745, 663] on img at bounding box center [741, 618] width 131 height 131
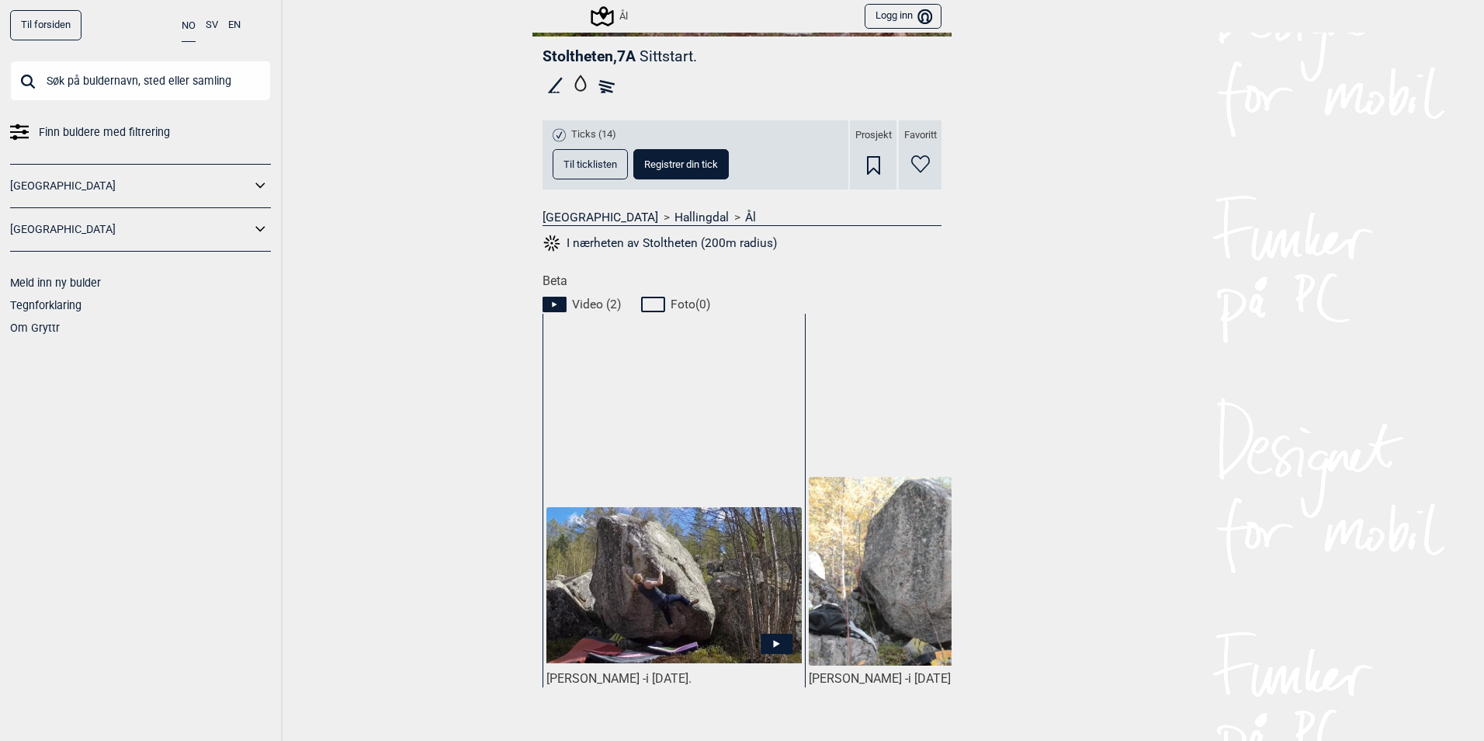
scroll to position [466, 0]
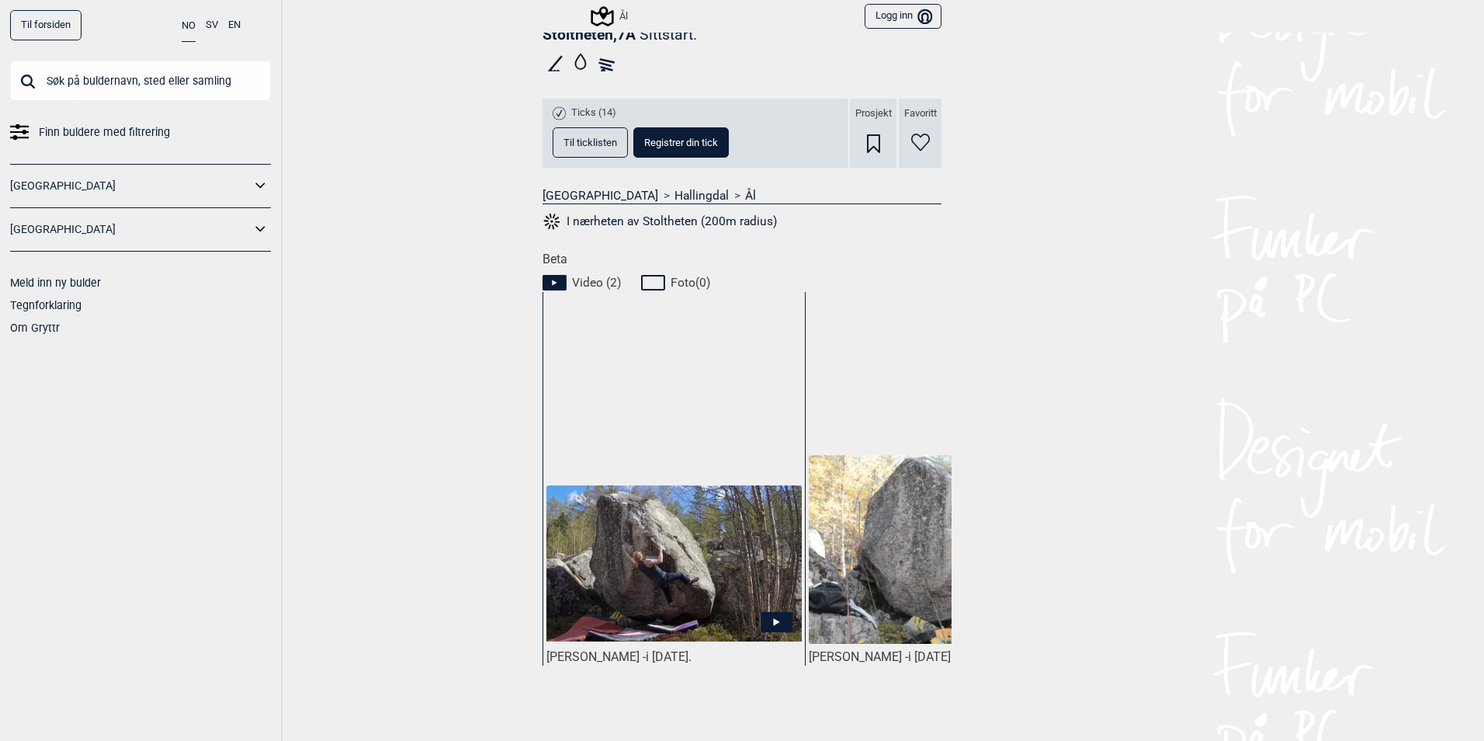
drag, startPoint x: 746, startPoint y: 713, endPoint x: 794, endPoint y: 719, distance: 48.5
click at [794, 719] on div "[PERSON_NAME] - i [DATE]. [PERSON_NAME] - i [DATE]." at bounding box center [747, 509] width 409 height 434
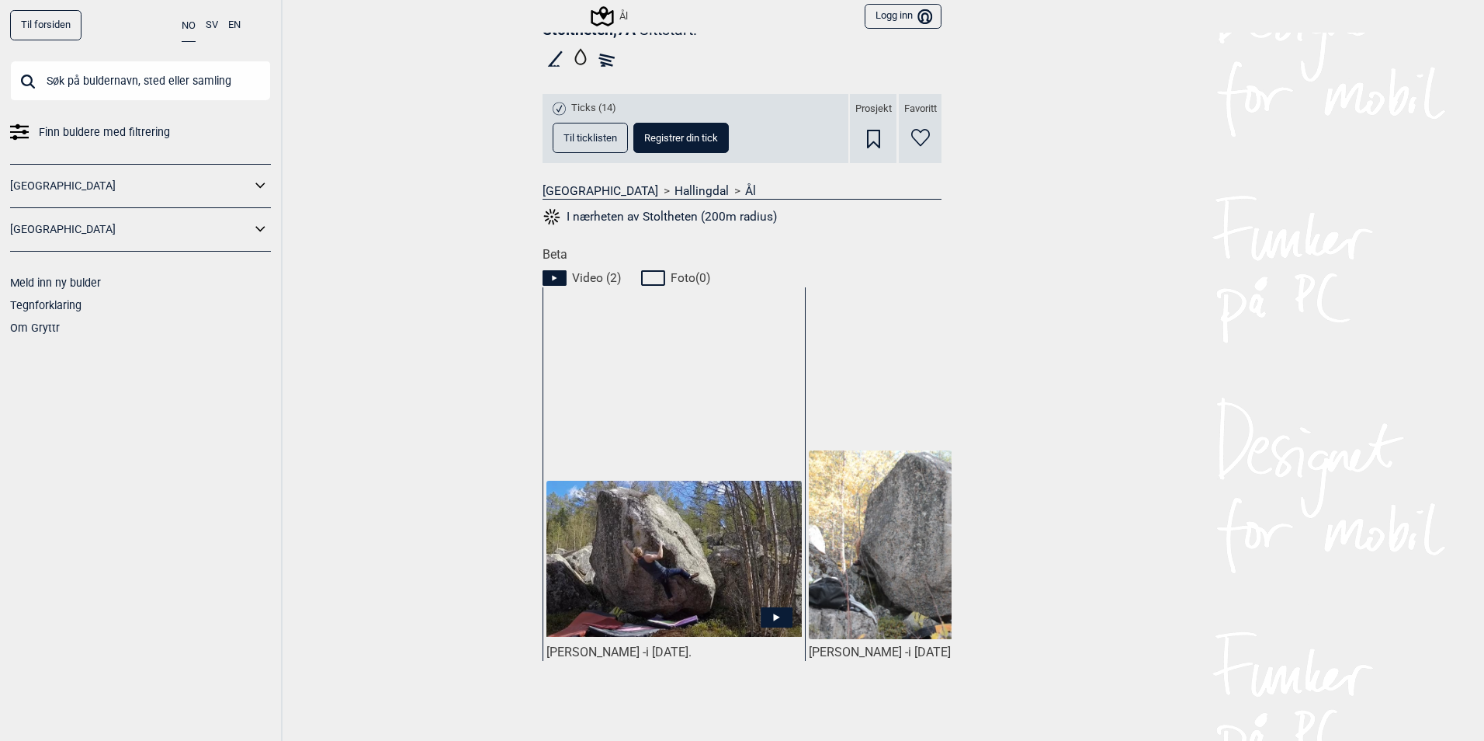
scroll to position [503, 0]
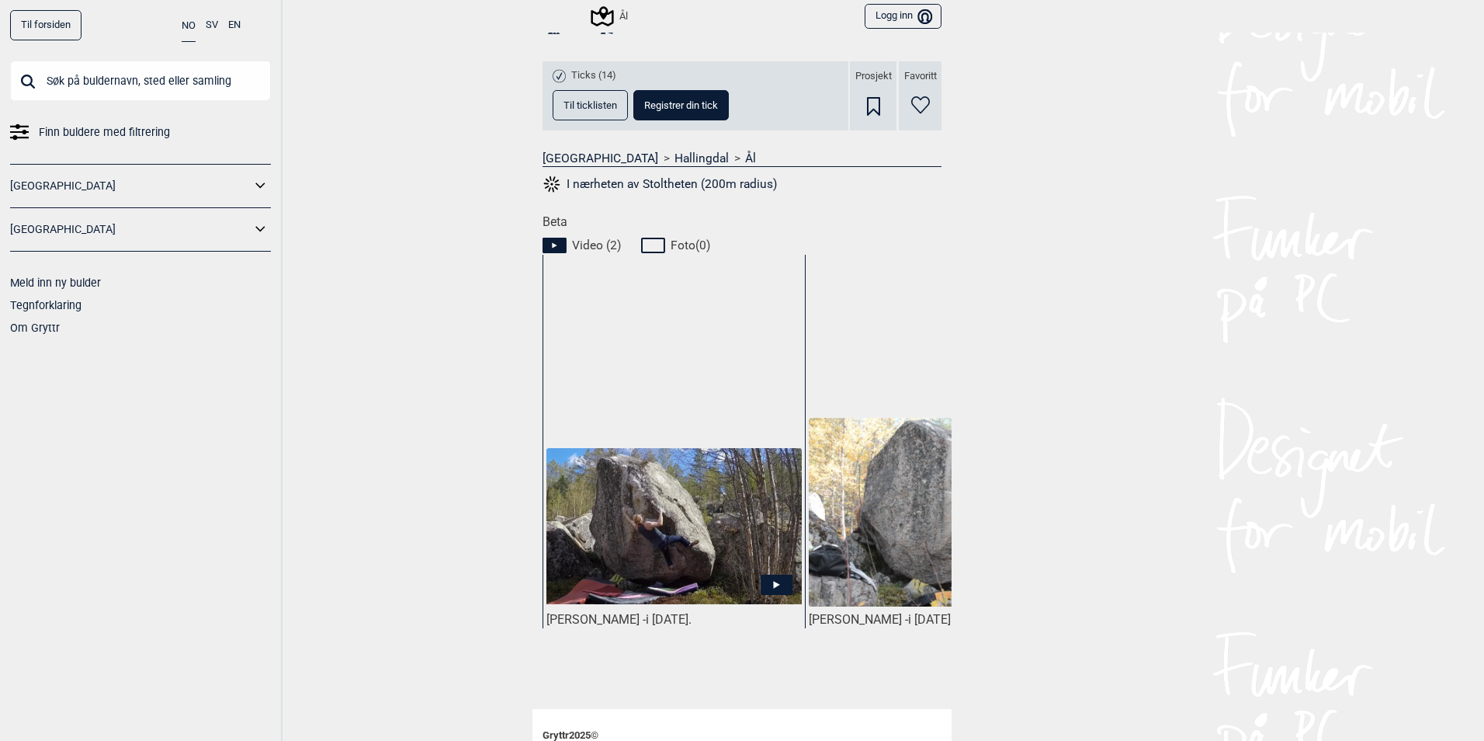
drag, startPoint x: 794, startPoint y: 719, endPoint x: 901, endPoint y: 727, distance: 106.6
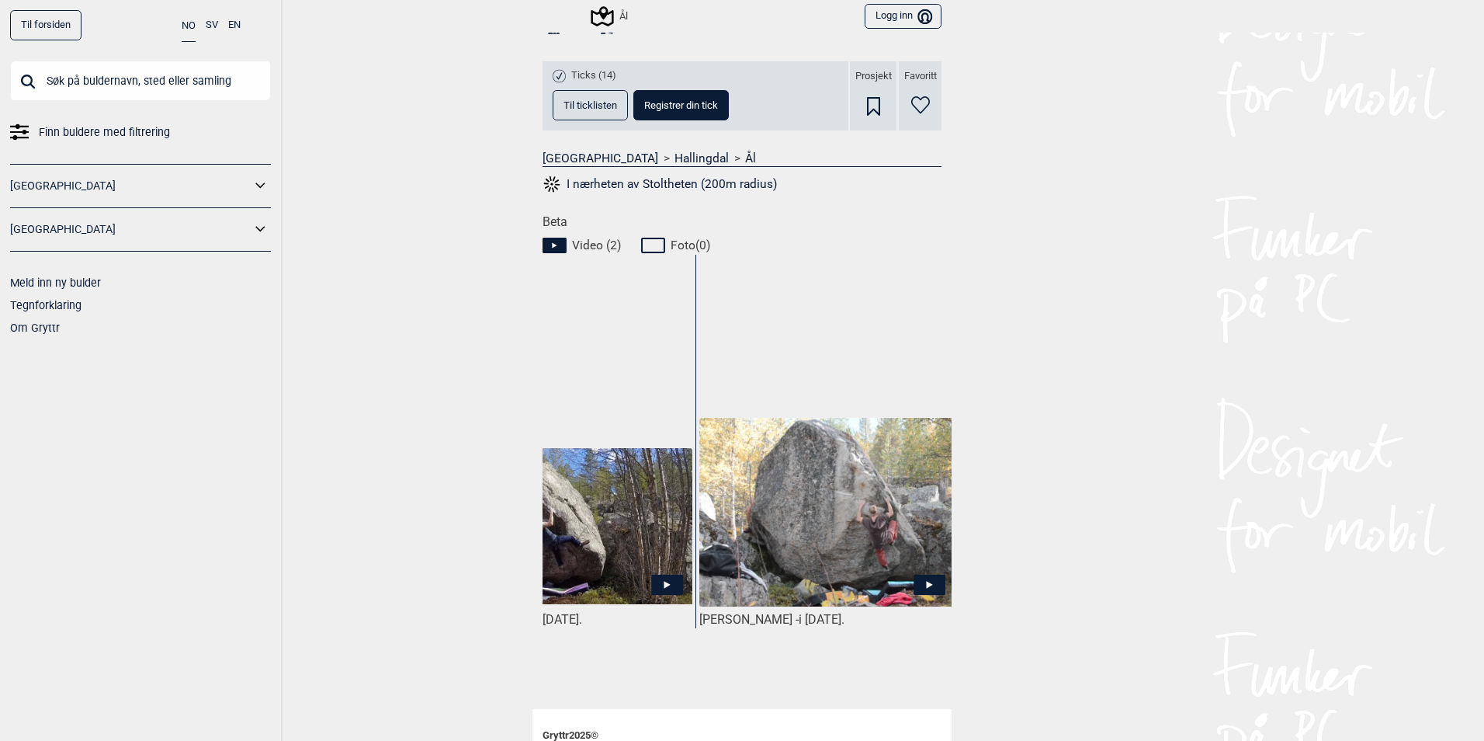
scroll to position [0, 116]
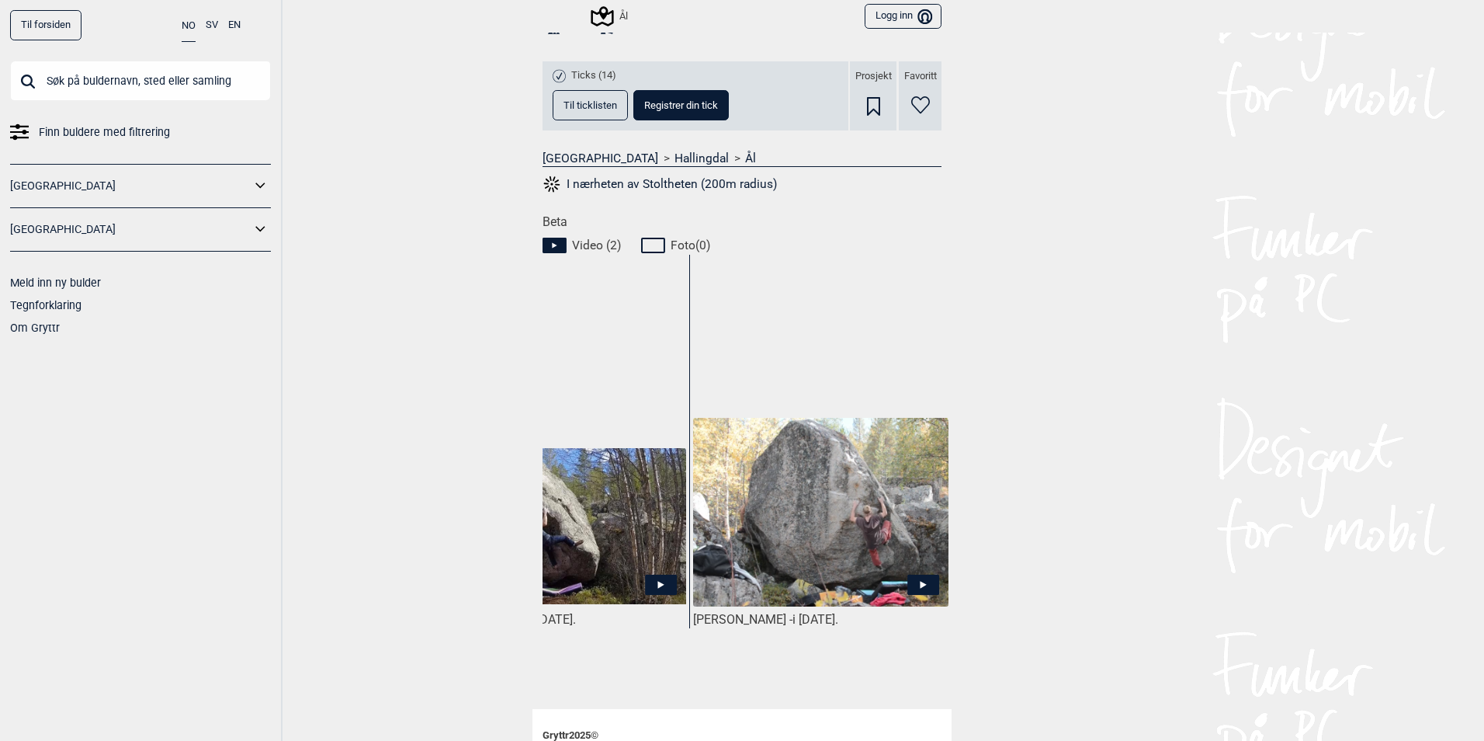
click at [919, 582] on icon at bounding box center [924, 585] width 32 height 20
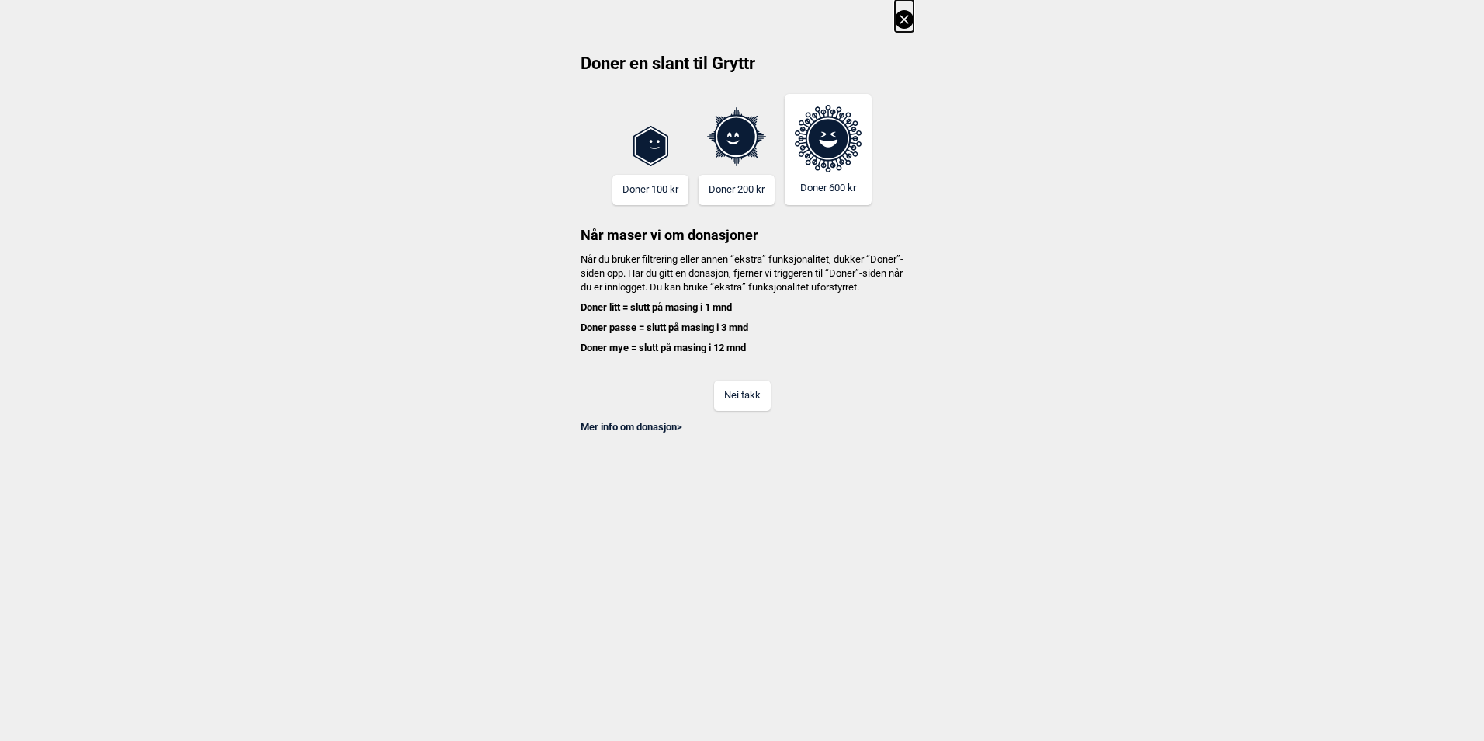
click at [745, 396] on button "Nei takk" at bounding box center [742, 395] width 57 height 30
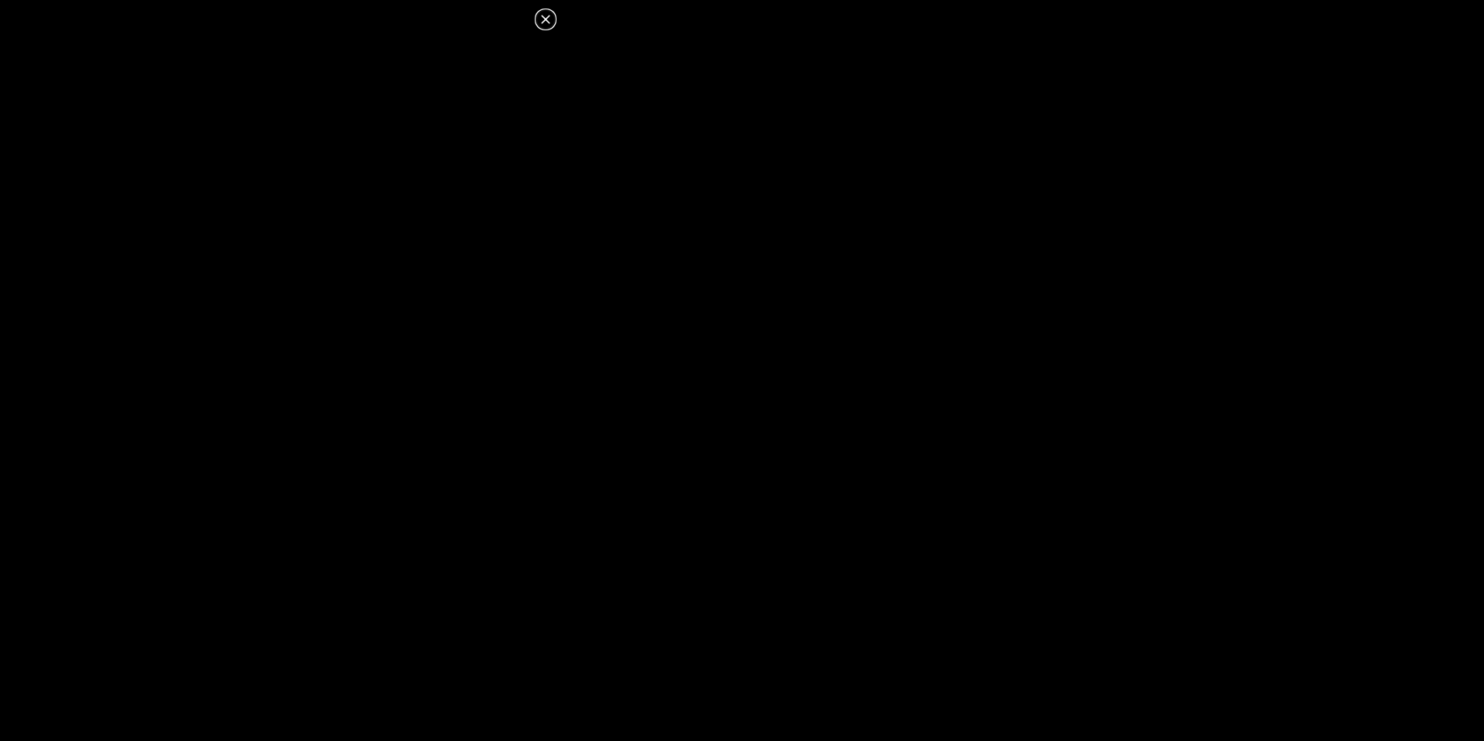
click at [550, 23] on icon at bounding box center [545, 19] width 9 height 9
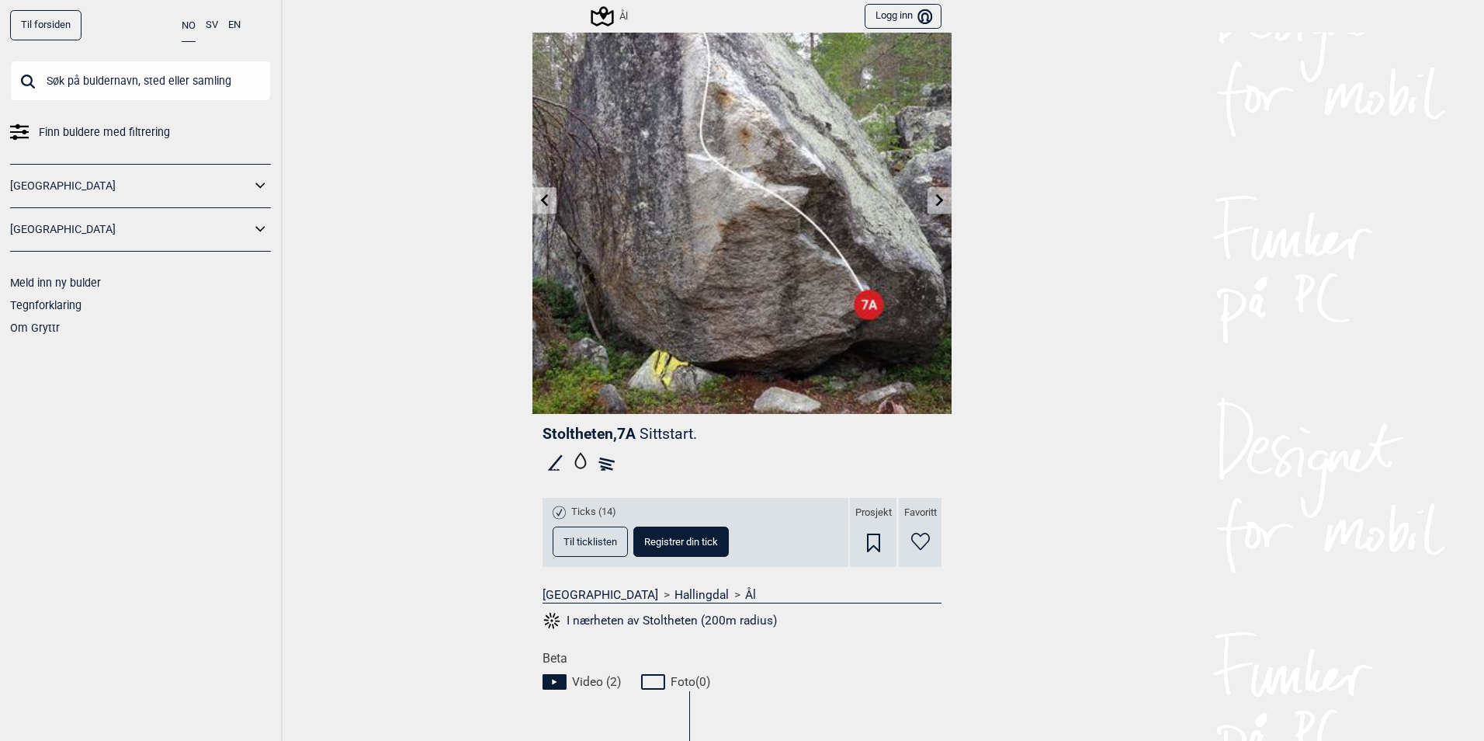
scroll to position [37, 0]
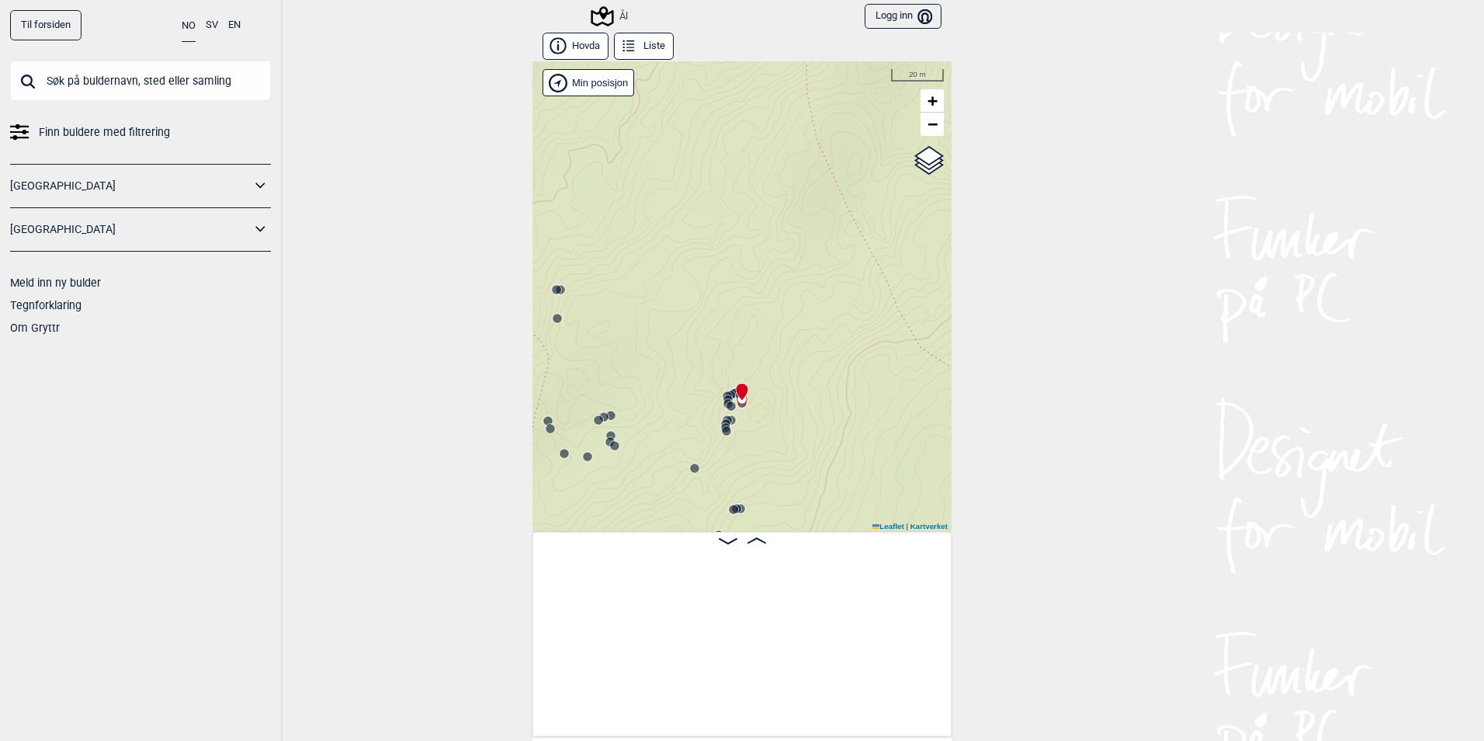
scroll to position [0, 6691]
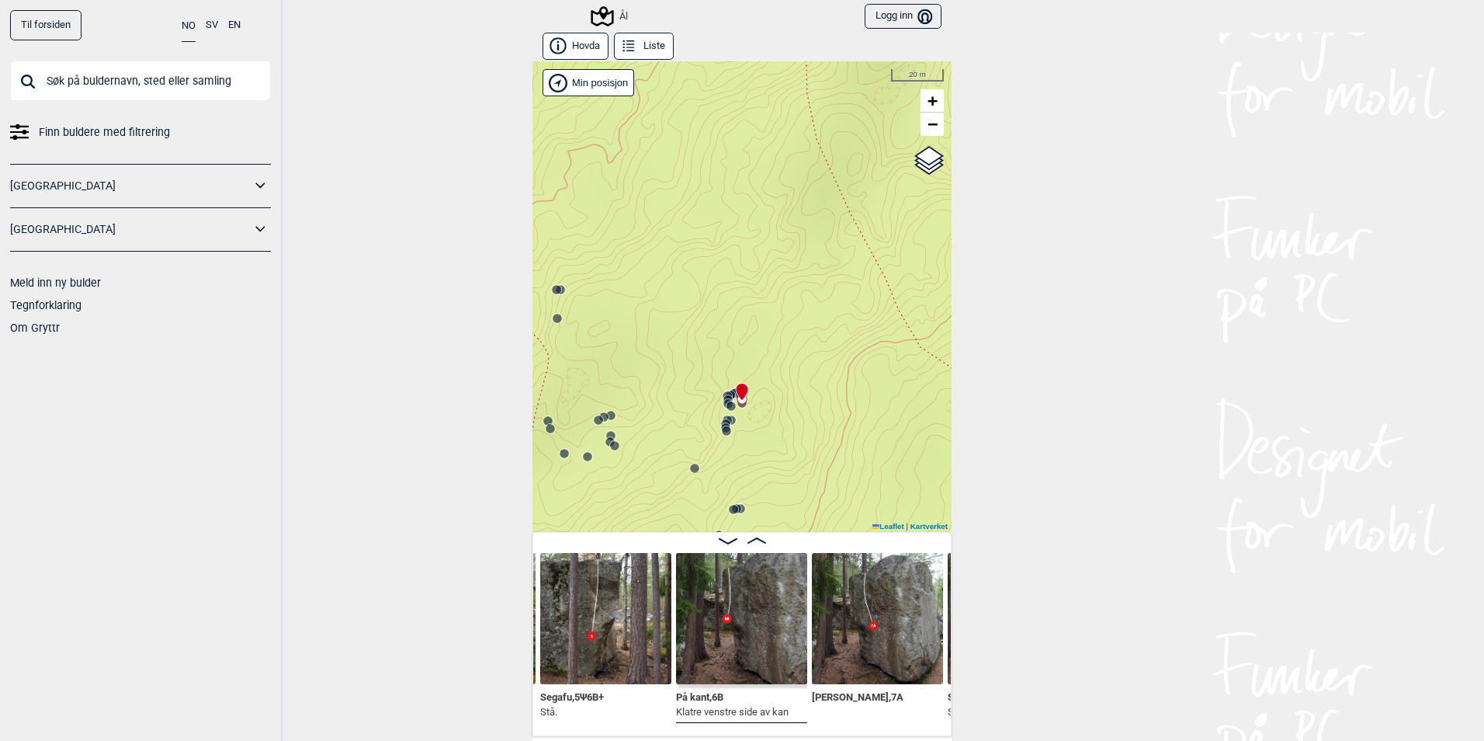
drag, startPoint x: 627, startPoint y: 404, endPoint x: 686, endPoint y: 362, distance: 73.5
click at [686, 362] on div "Ål" at bounding box center [742, 296] width 419 height 470
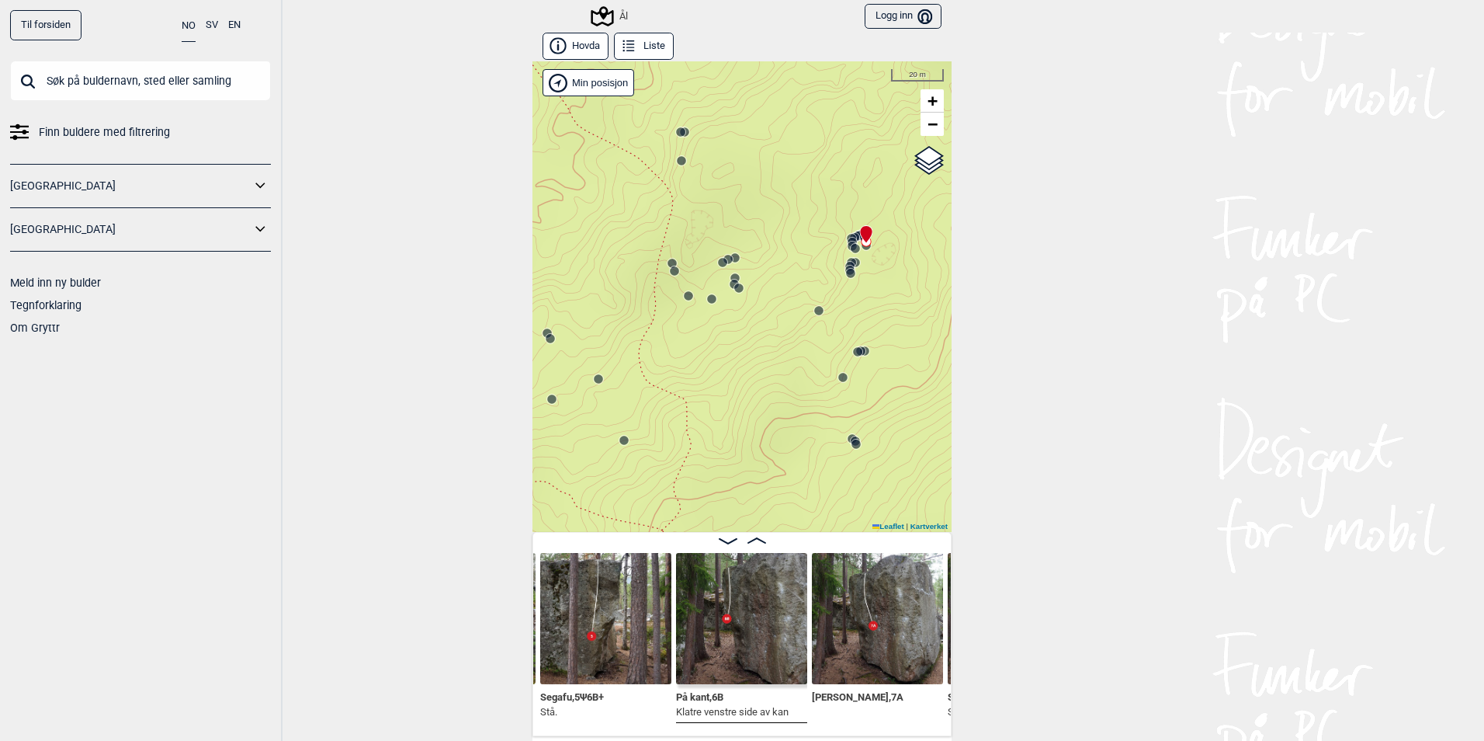
drag, startPoint x: 673, startPoint y: 411, endPoint x: 688, endPoint y: 304, distance: 108.9
click at [675, 312] on div "Ål" at bounding box center [742, 296] width 419 height 470
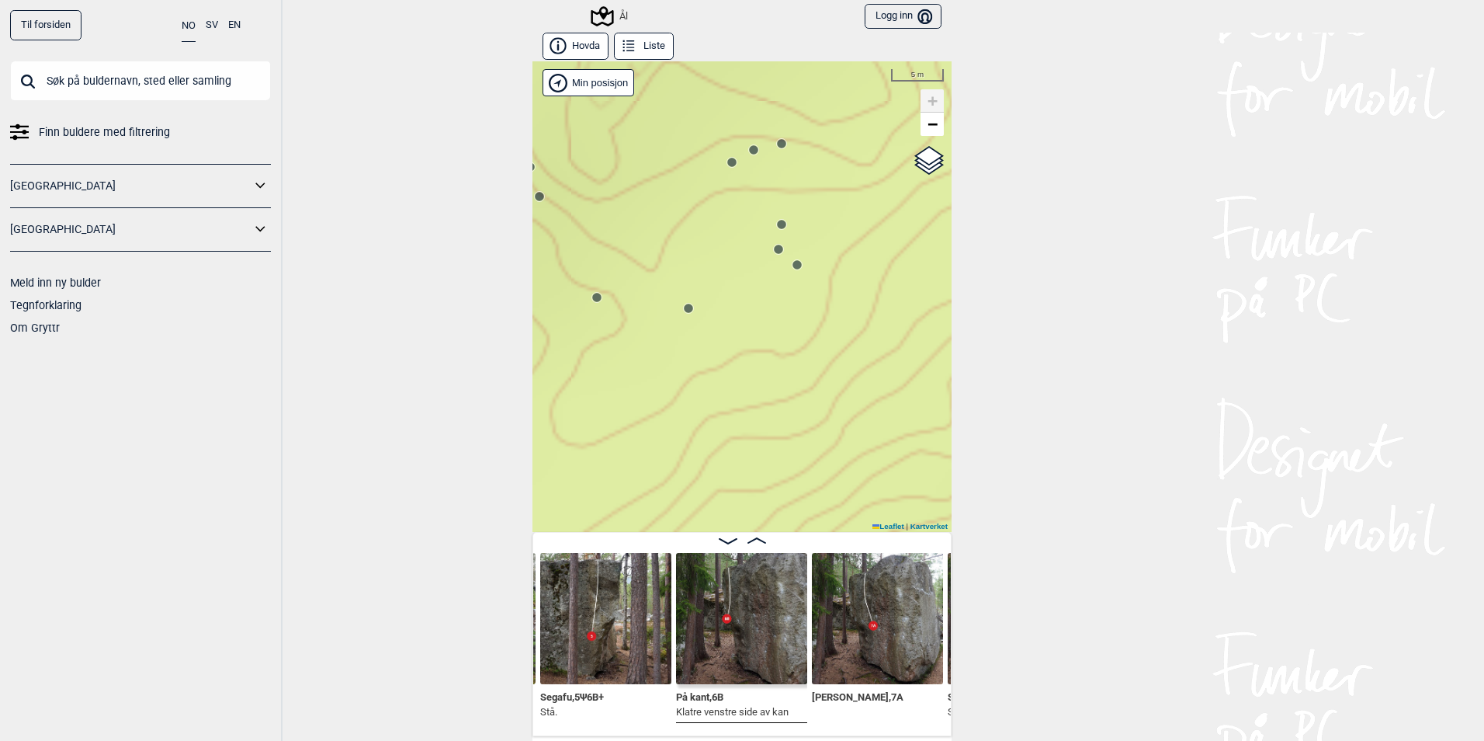
click at [682, 304] on icon at bounding box center [688, 308] width 12 height 12
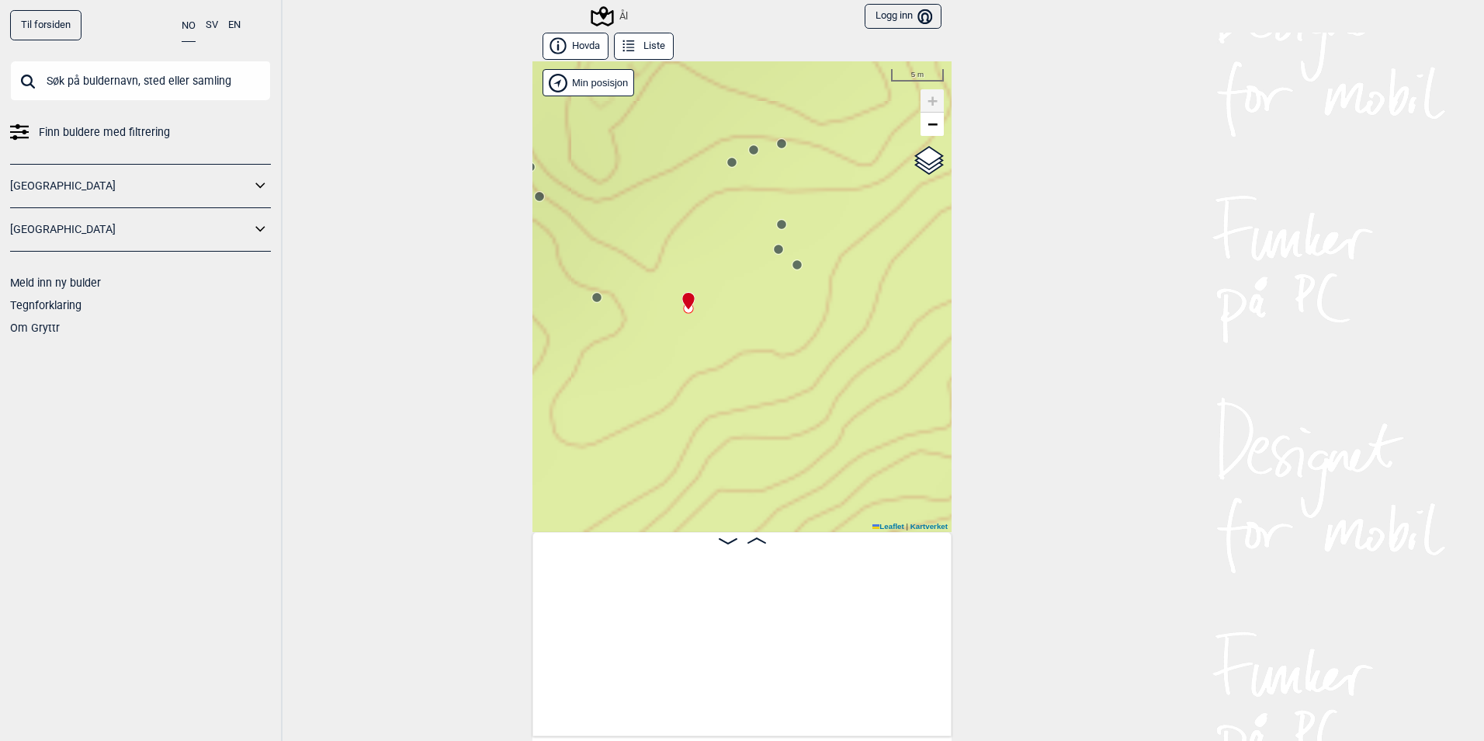
scroll to position [0, 5642]
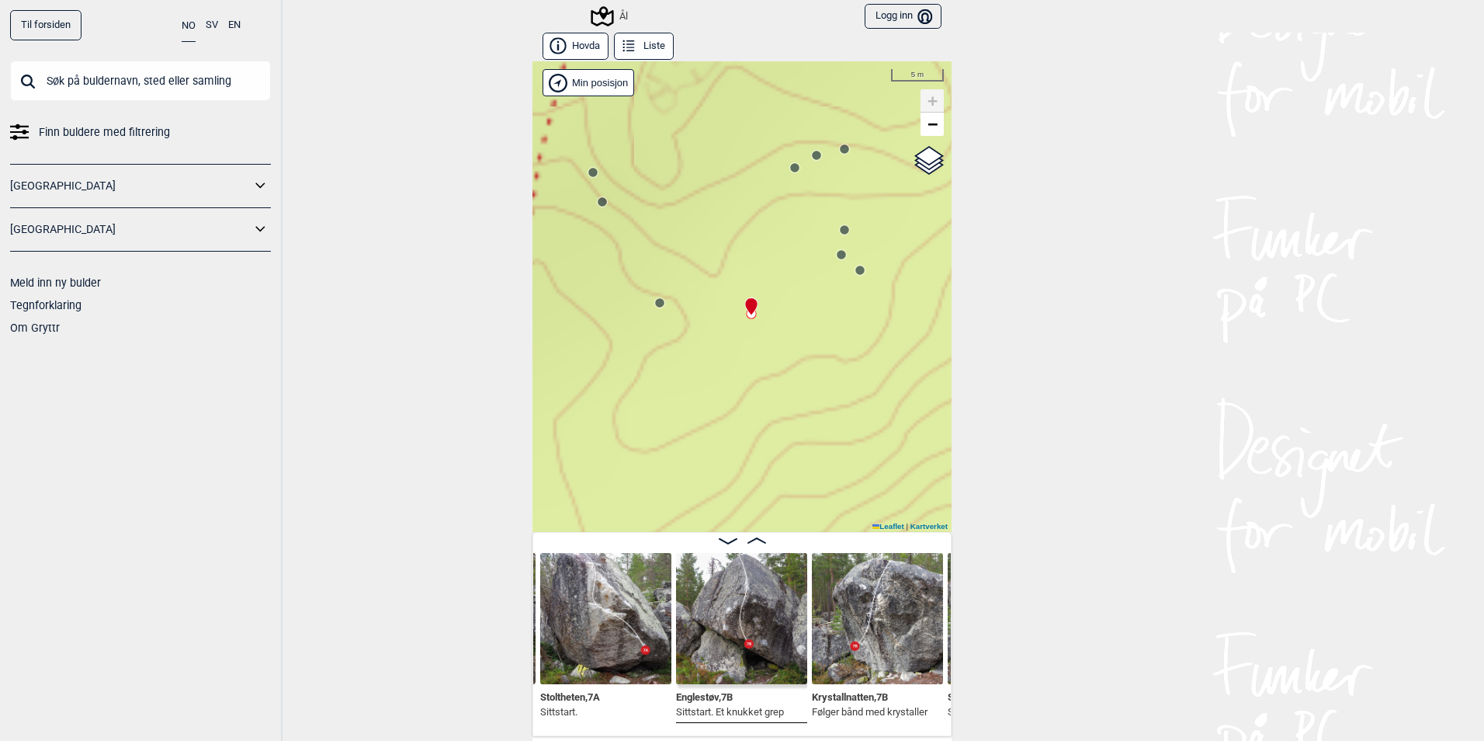
drag, startPoint x: 654, startPoint y: 332, endPoint x: 738, endPoint y: 341, distance: 85.1
click at [740, 341] on div "Ål" at bounding box center [742, 296] width 419 height 470
click at [679, 310] on circle at bounding box center [683, 306] width 9 height 9
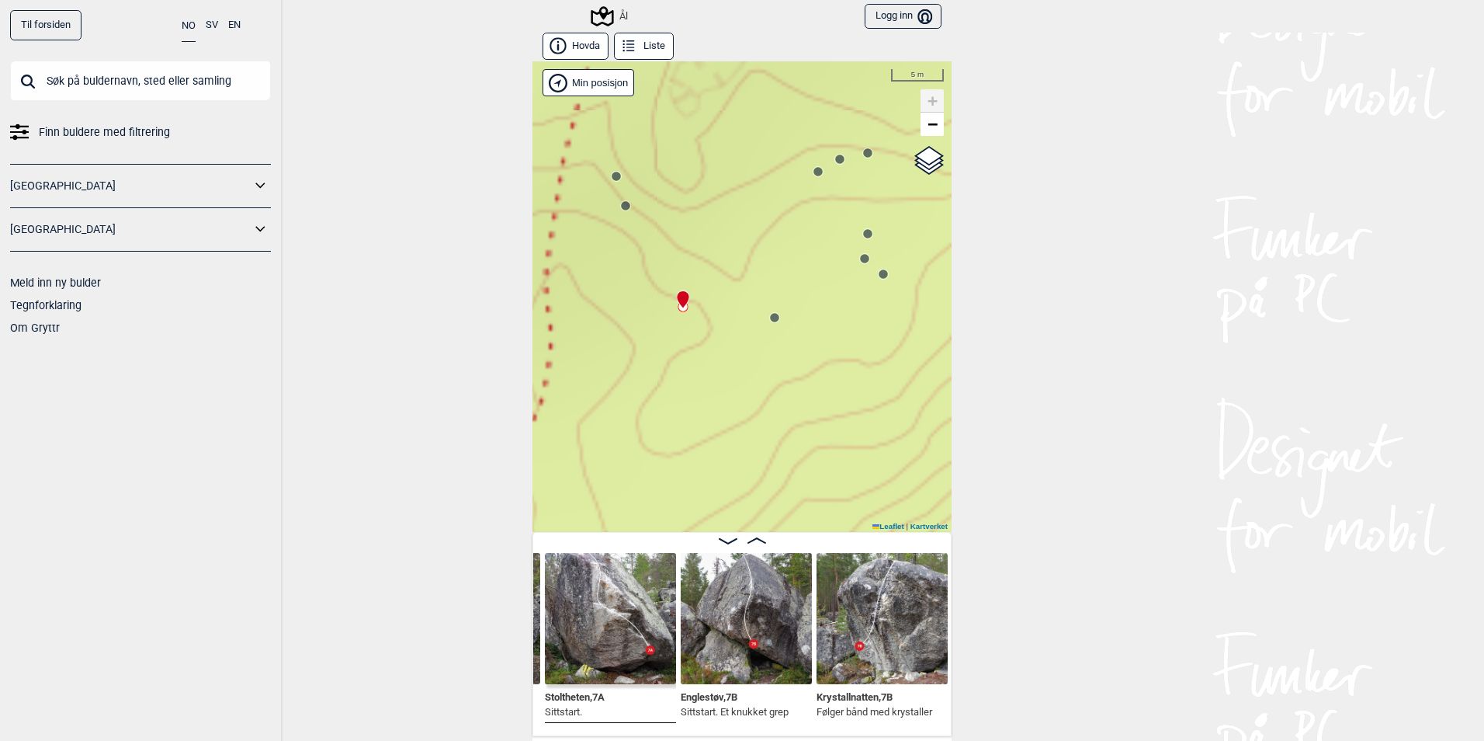
scroll to position [0, 5511]
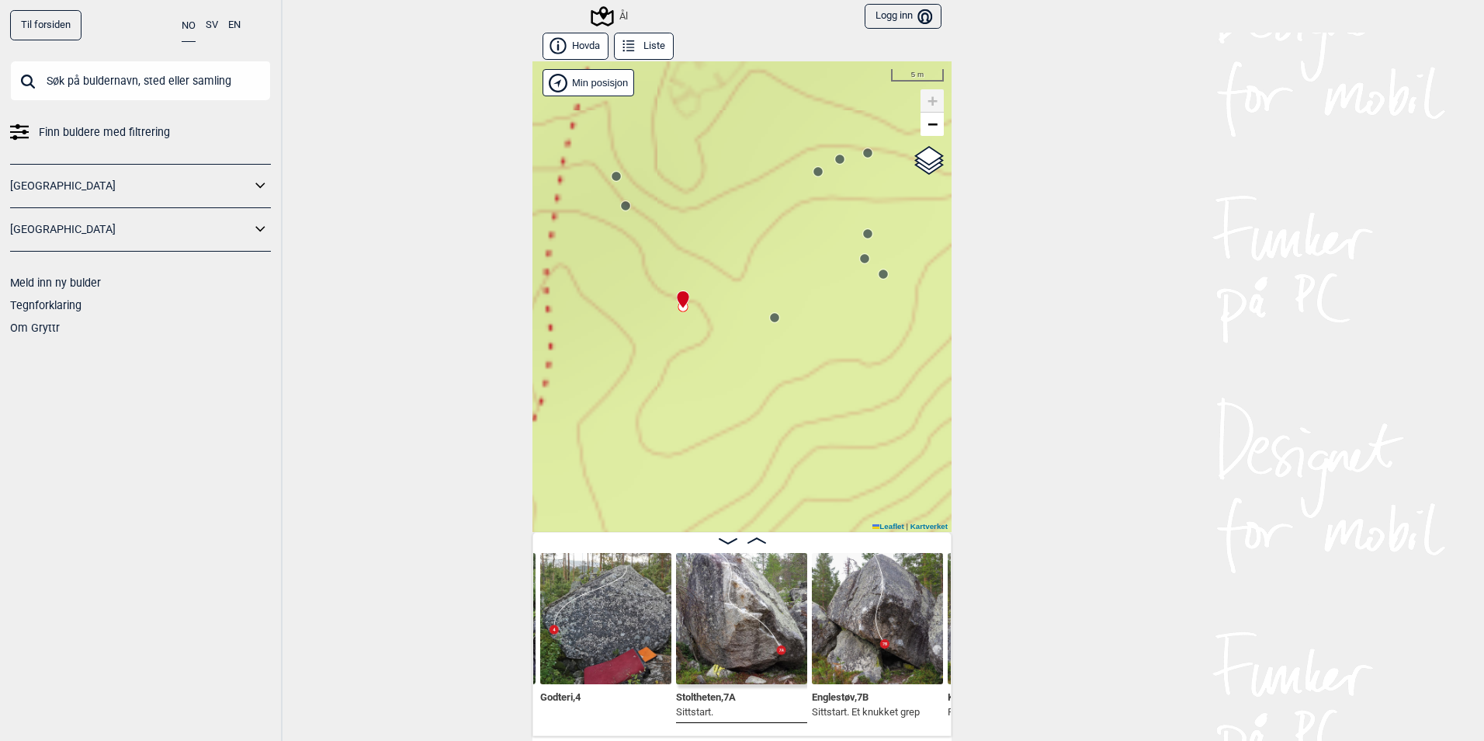
click at [621, 203] on circle at bounding box center [625, 205] width 9 height 9
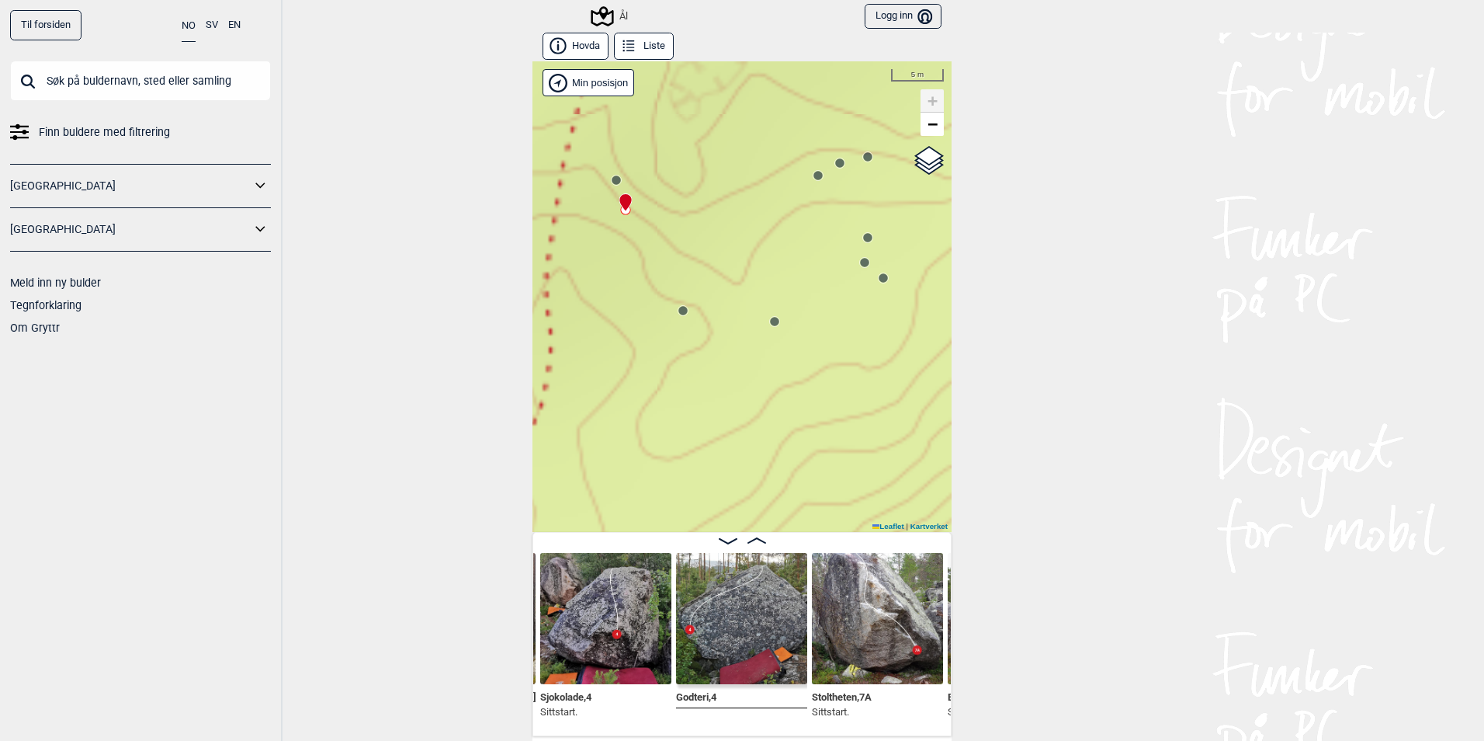
drag, startPoint x: 637, startPoint y: 271, endPoint x: 627, endPoint y: 364, distance: 93.7
click at [627, 364] on div "Ål" at bounding box center [742, 296] width 419 height 470
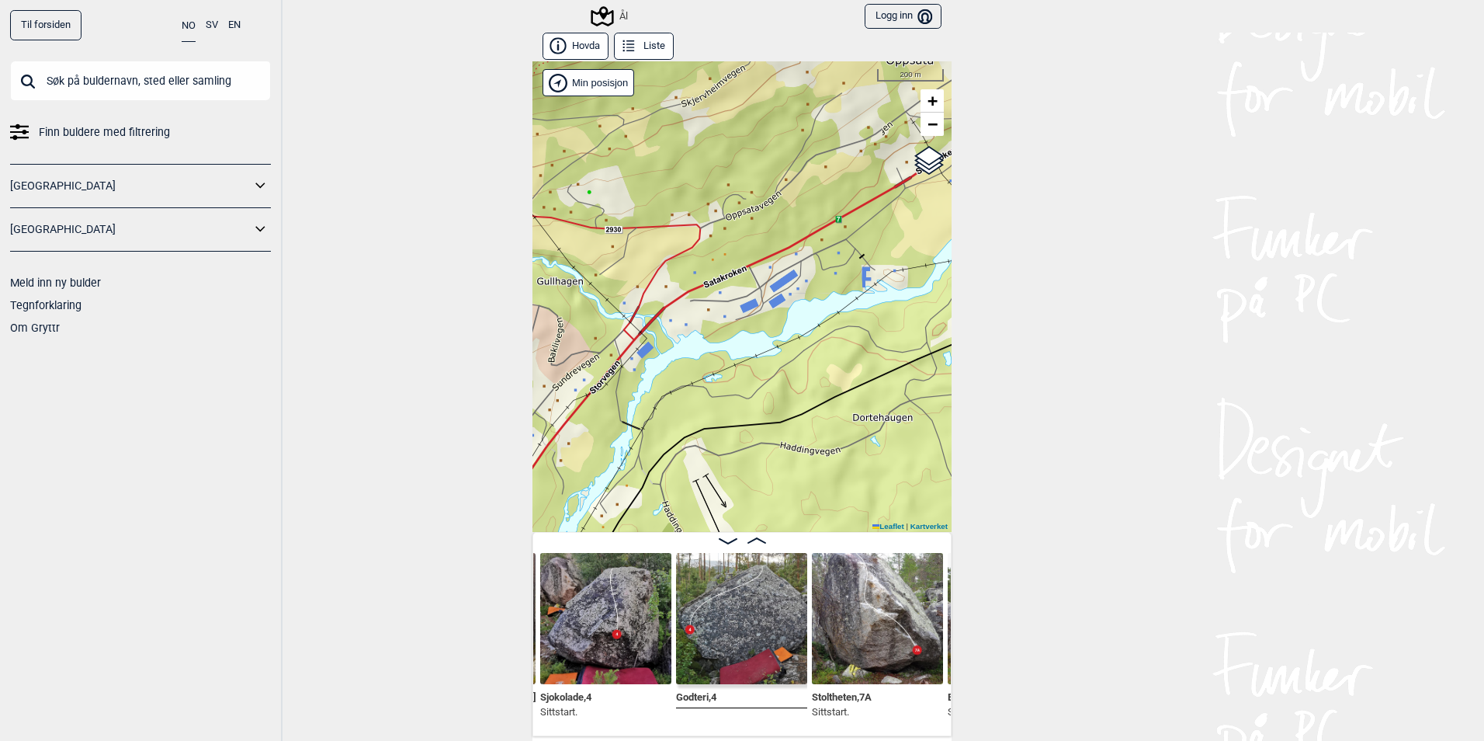
drag, startPoint x: 639, startPoint y: 348, endPoint x: 862, endPoint y: 419, distance: 234.0
click at [1026, 415] on circle at bounding box center [1030, 409] width 9 height 9
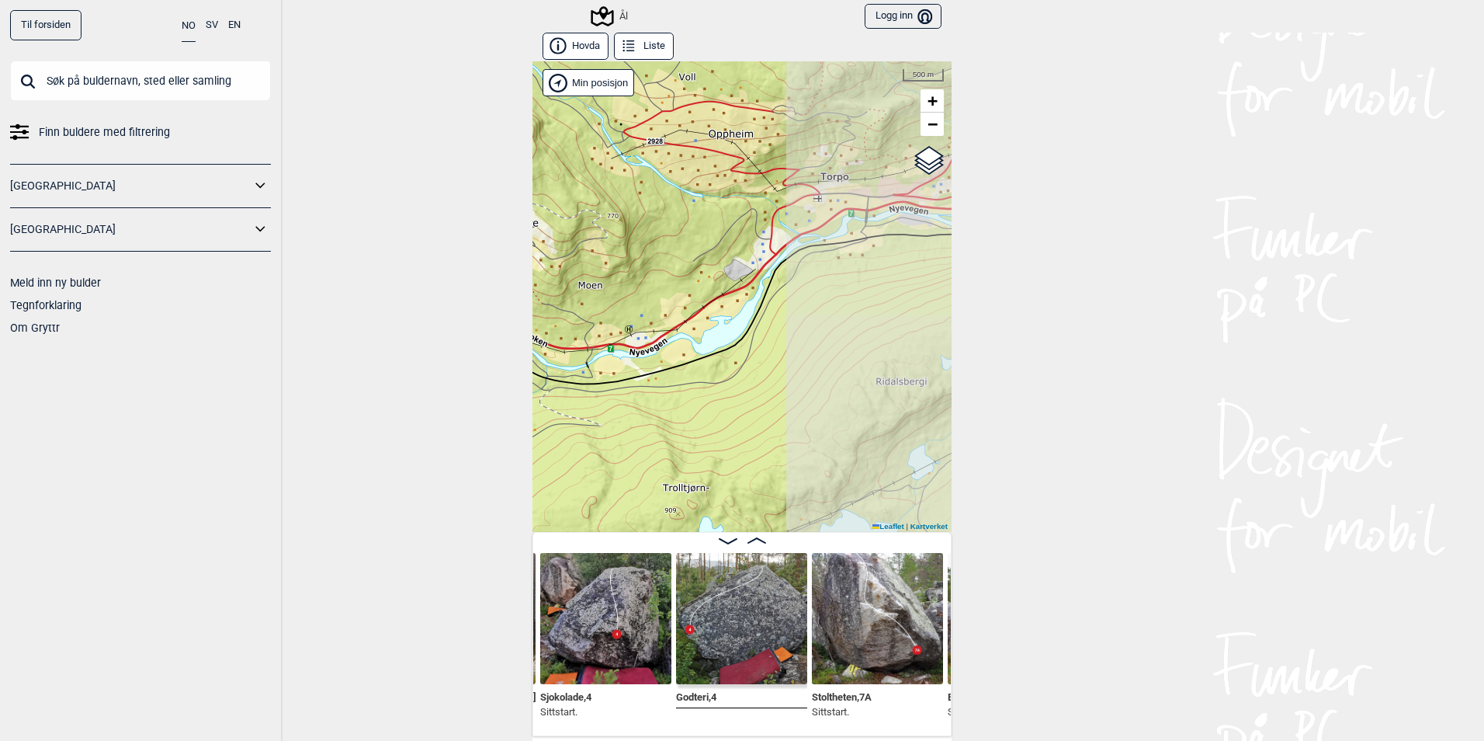
drag, startPoint x: 864, startPoint y: 400, endPoint x: 425, endPoint y: 342, distance: 442.4
click at [425, 342] on div "Til forsiden NO SV EN Finn buldere med filtrering [GEOGRAPHIC_DATA] [GEOGRAPHIC…" at bounding box center [742, 370] width 1484 height 741
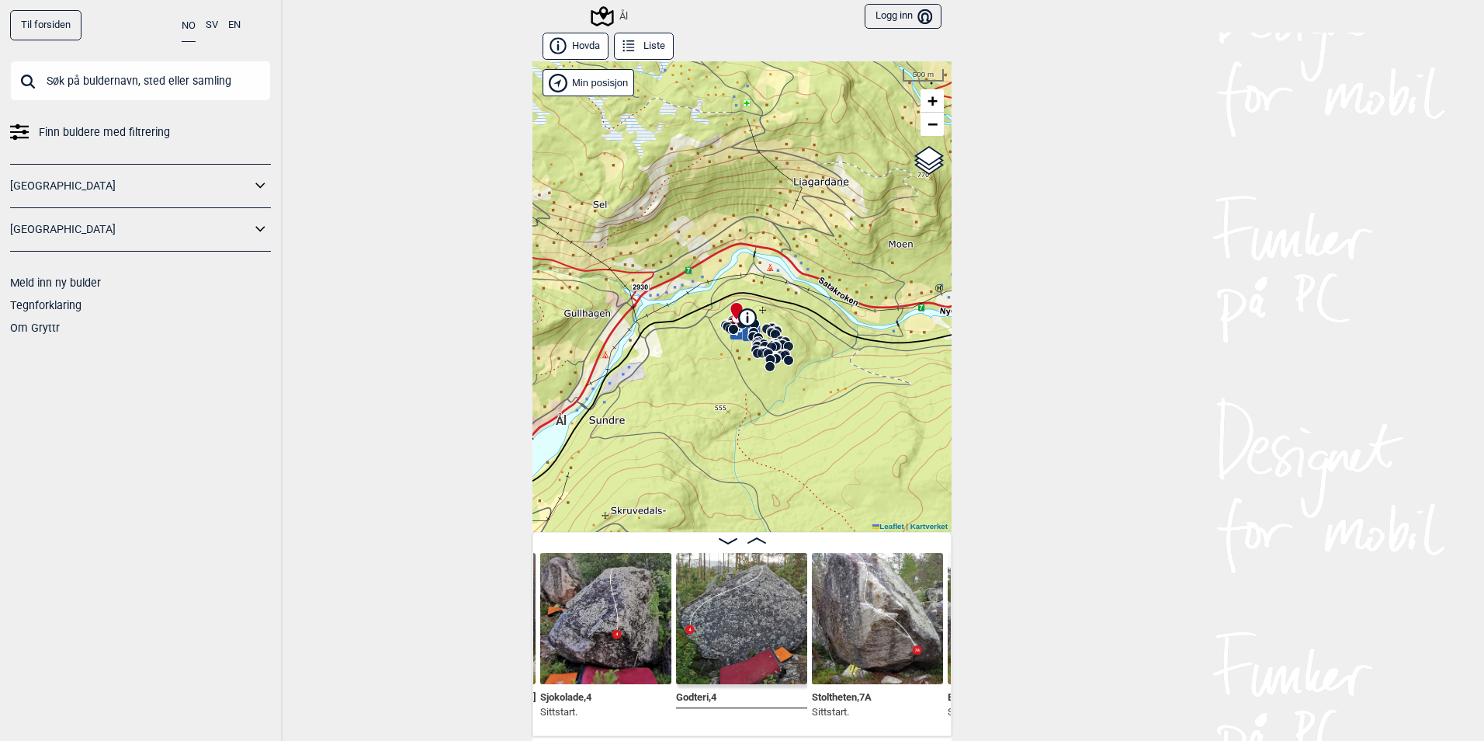
drag, startPoint x: 698, startPoint y: 373, endPoint x: 1008, endPoint y: 329, distance: 312.8
click at [1011, 328] on div "Til forsiden NO SV EN Finn buldere med filtrering [GEOGRAPHIC_DATA] [GEOGRAPHIC…" at bounding box center [742, 370] width 1484 height 741
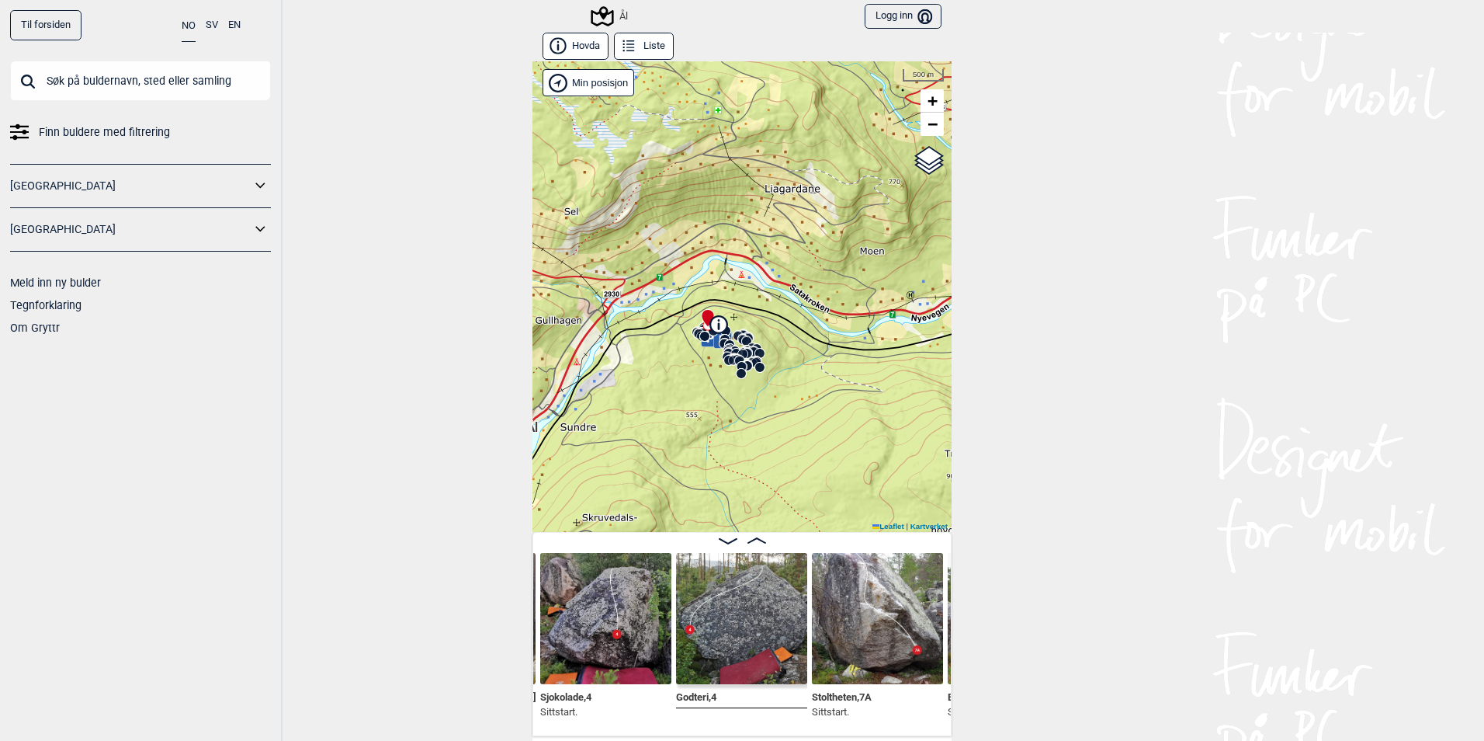
drag, startPoint x: 646, startPoint y: 415, endPoint x: 610, endPoint y: 429, distance: 38.3
click at [610, 429] on div "Ål" at bounding box center [742, 296] width 419 height 470
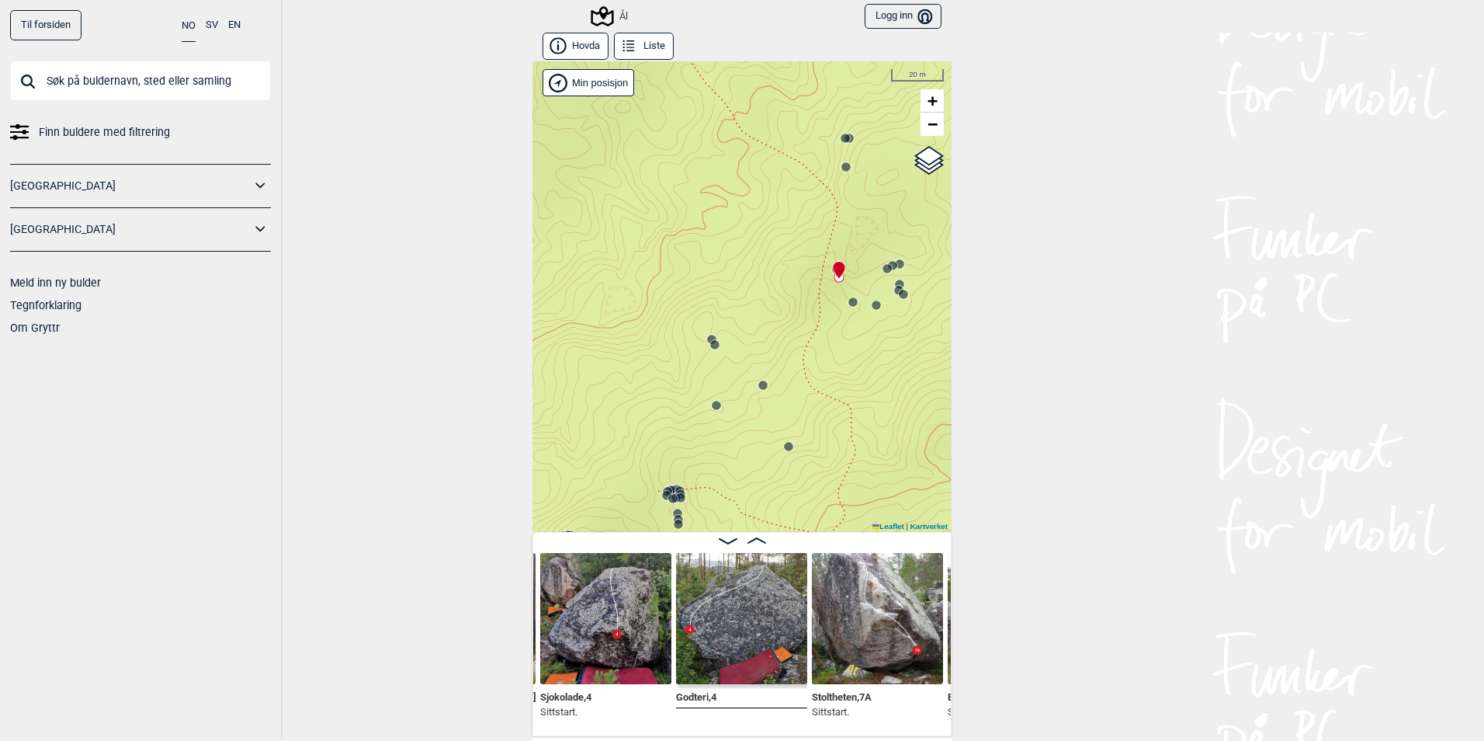
drag, startPoint x: 646, startPoint y: 333, endPoint x: 750, endPoint y: 436, distance: 146.0
click at [750, 436] on div "Ål" at bounding box center [742, 296] width 419 height 470
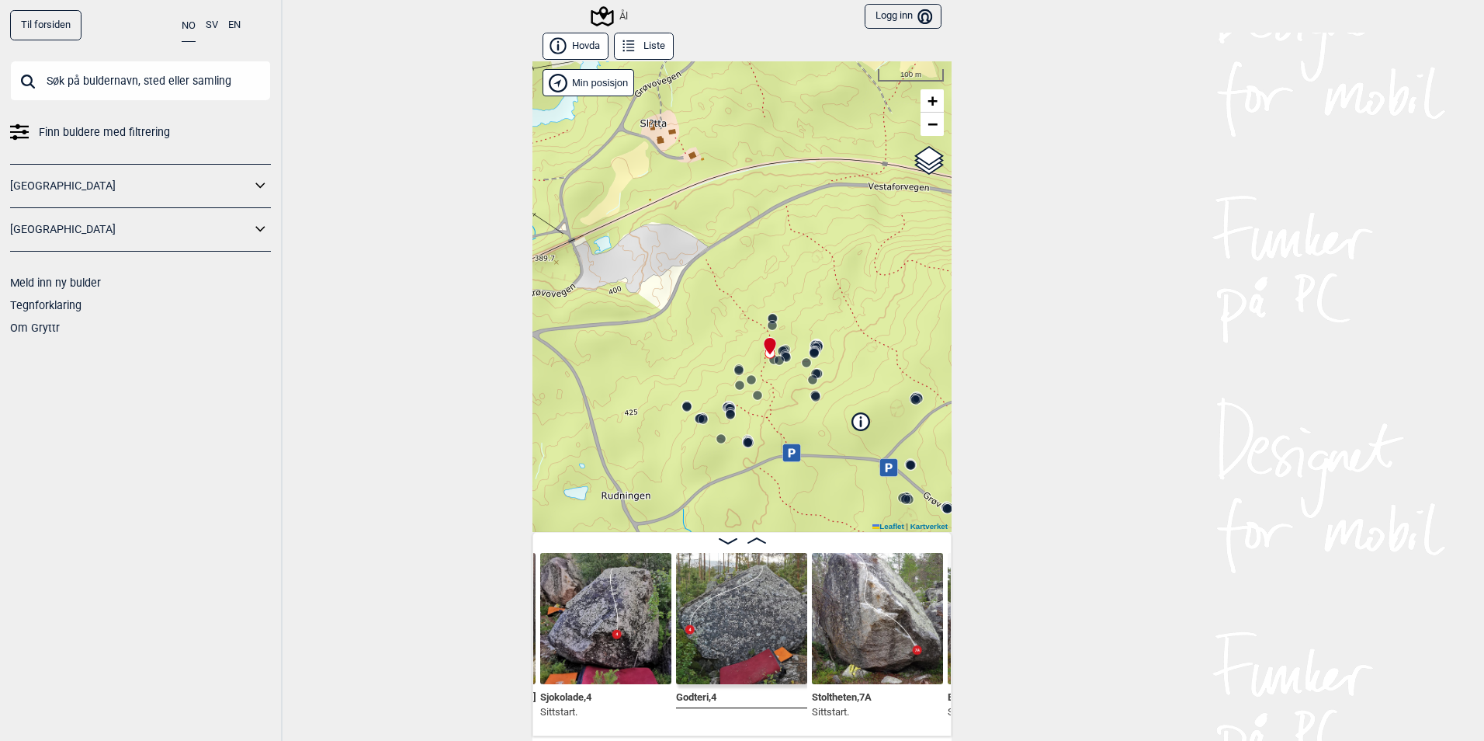
drag, startPoint x: 765, startPoint y: 178, endPoint x: 720, endPoint y: 310, distance: 139.4
click at [720, 310] on div "Ål" at bounding box center [742, 296] width 419 height 470
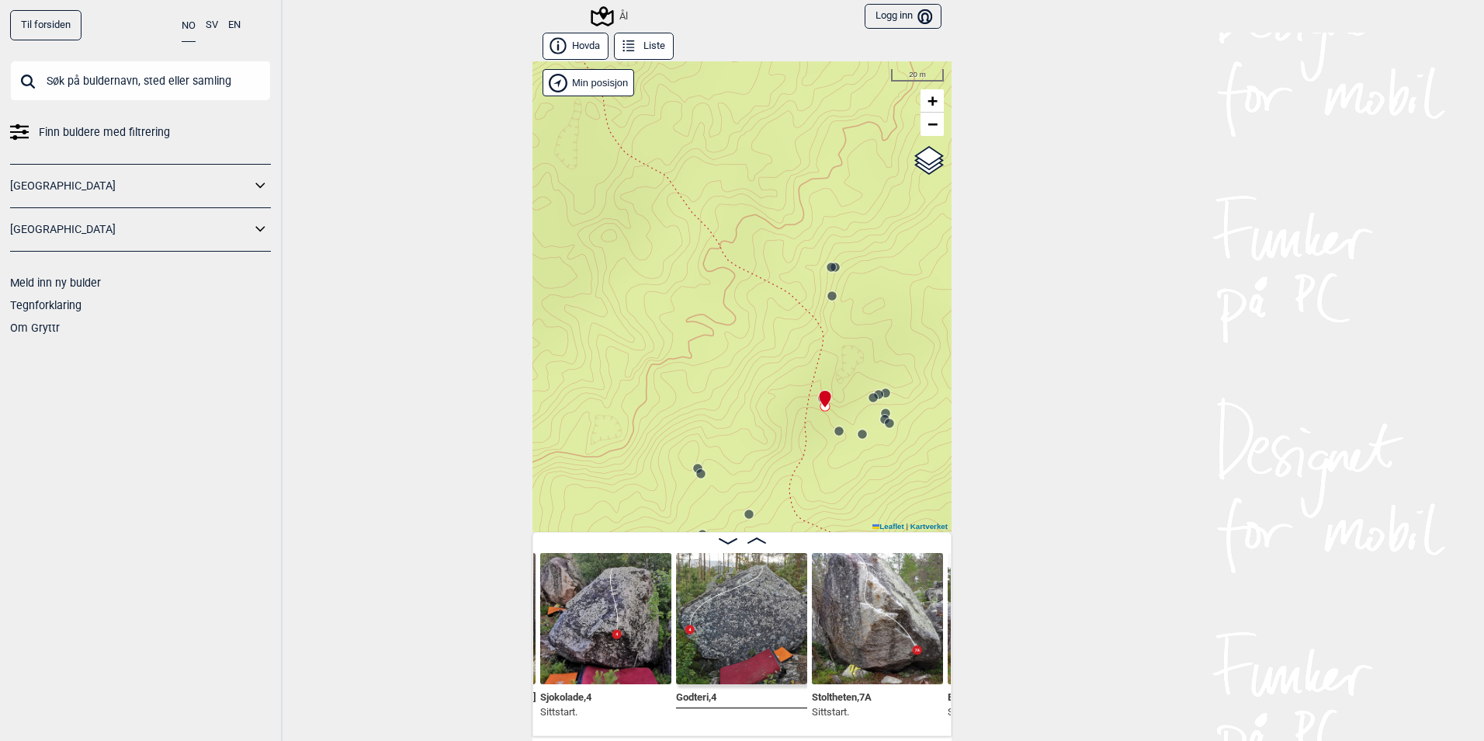
click at [827, 267] on circle at bounding box center [831, 266] width 9 height 9
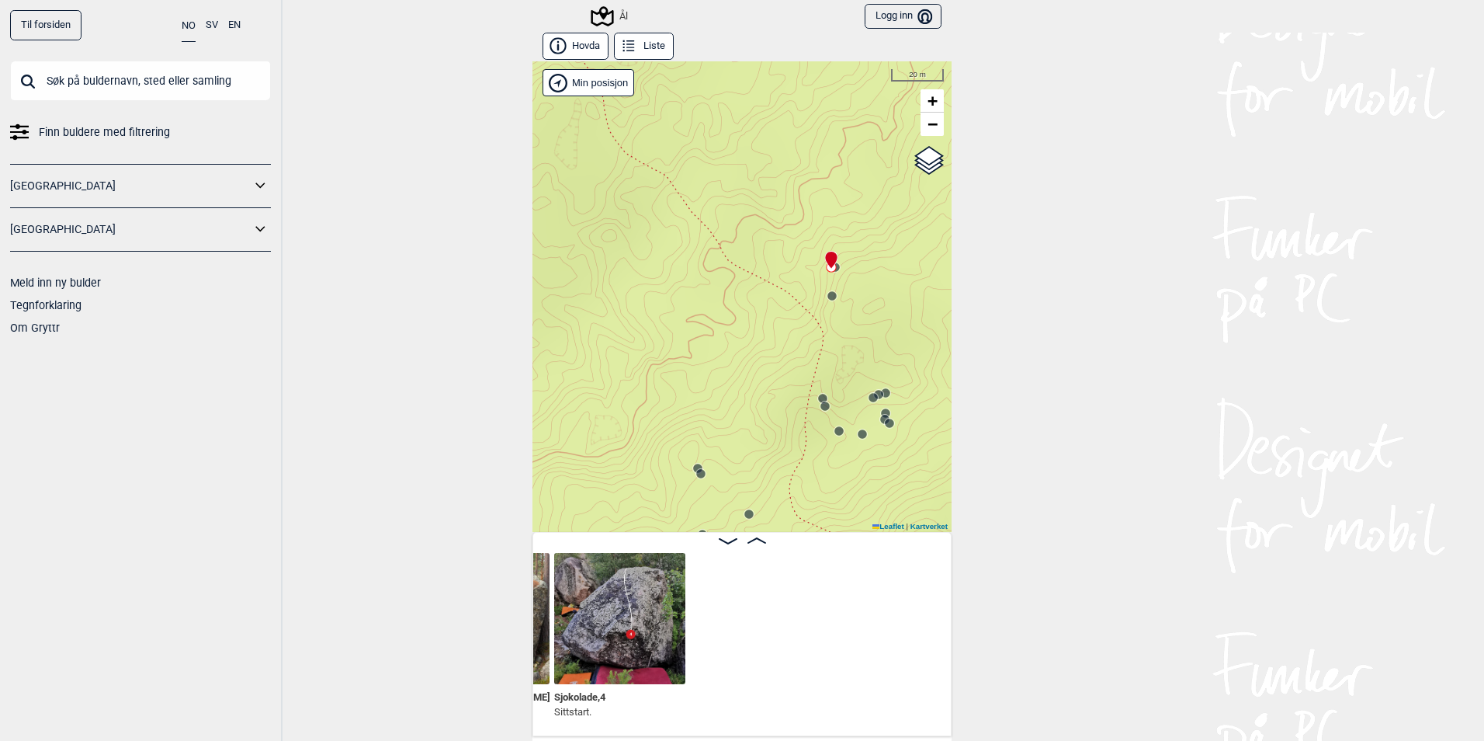
scroll to position [0, 4986]
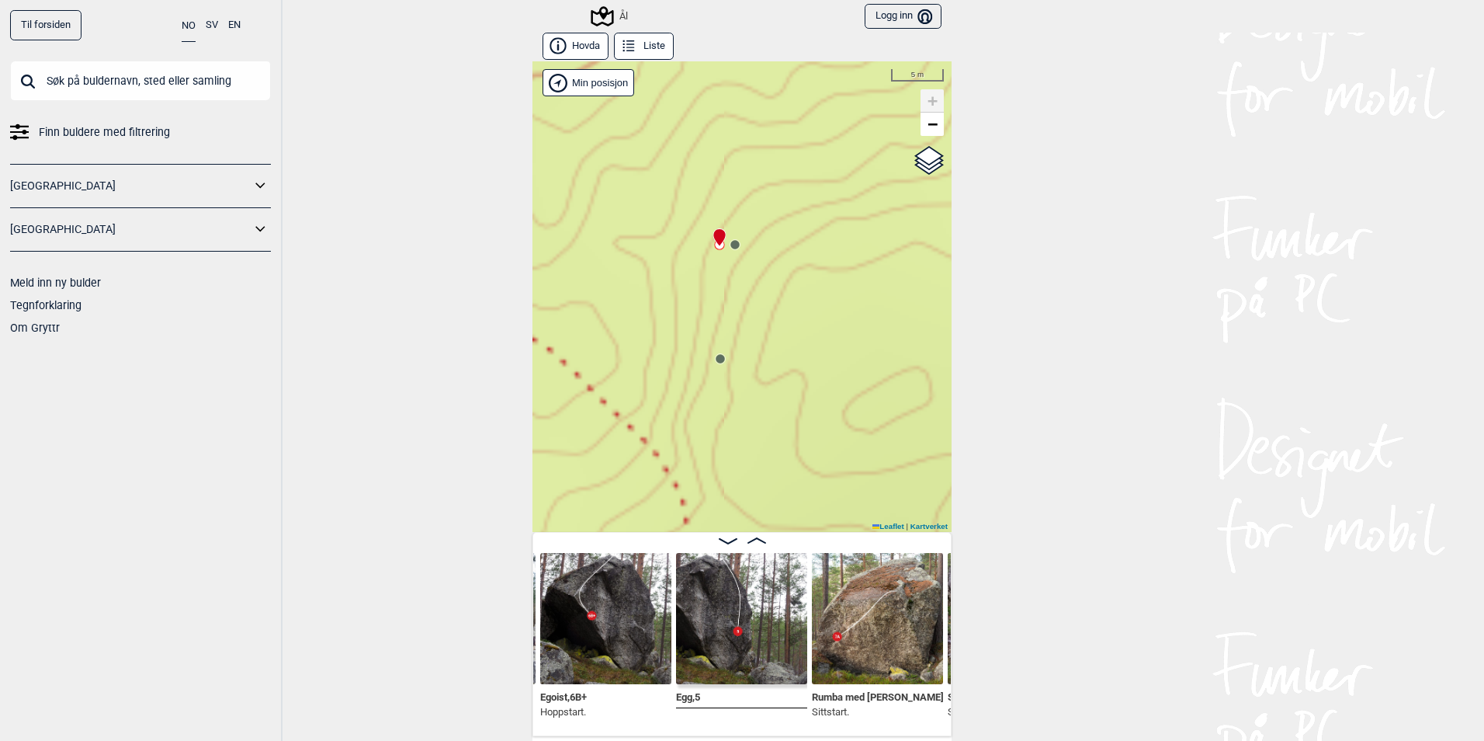
drag, startPoint x: 823, startPoint y: 318, endPoint x: 760, endPoint y: 309, distance: 63.5
click at [760, 309] on div "Ål" at bounding box center [742, 296] width 419 height 470
click at [718, 359] on circle at bounding box center [720, 358] width 9 height 9
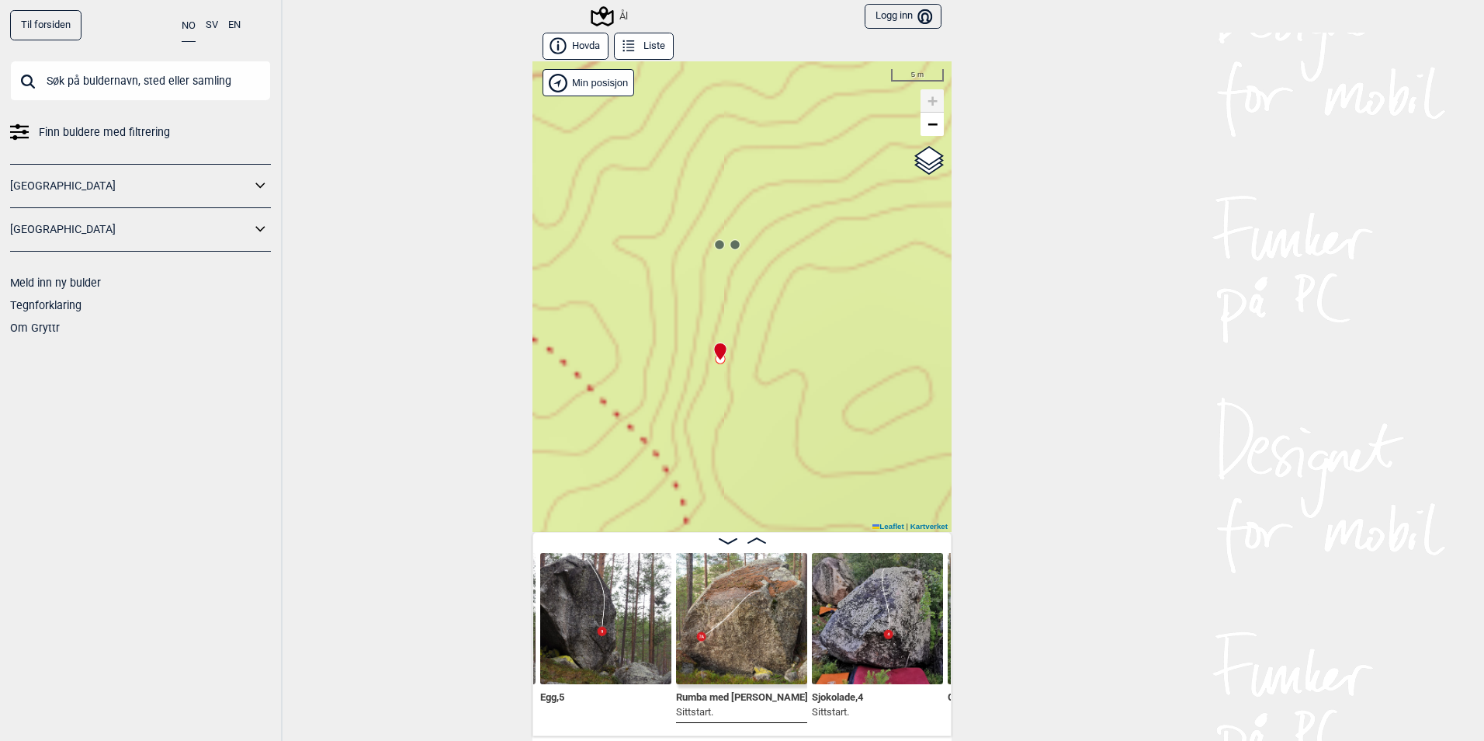
click at [735, 664] on img at bounding box center [741, 618] width 131 height 131
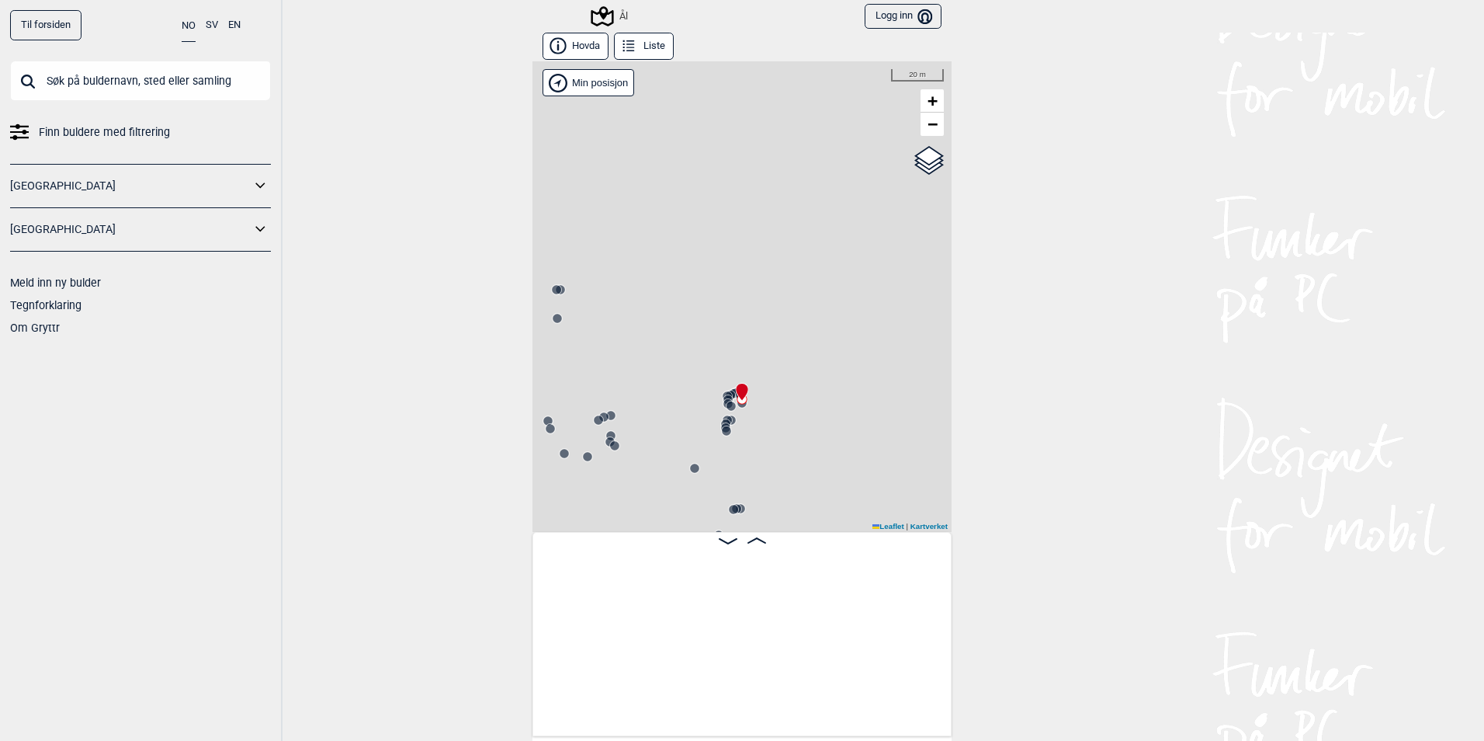
scroll to position [0, 6691]
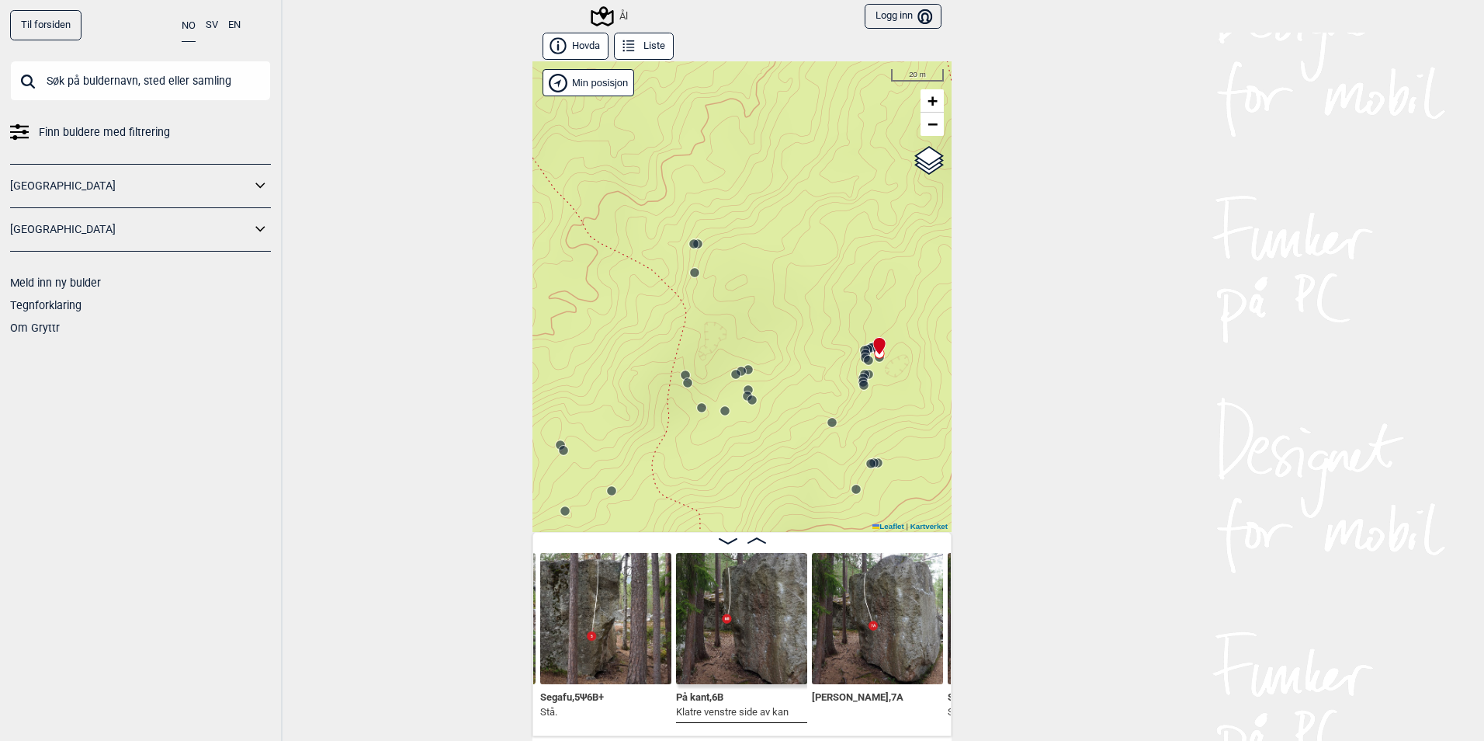
drag, startPoint x: 604, startPoint y: 382, endPoint x: 779, endPoint y: 315, distance: 187.7
click at [779, 315] on div "Ål" at bounding box center [742, 296] width 419 height 470
click at [592, 418] on icon at bounding box center [598, 424] width 12 height 12
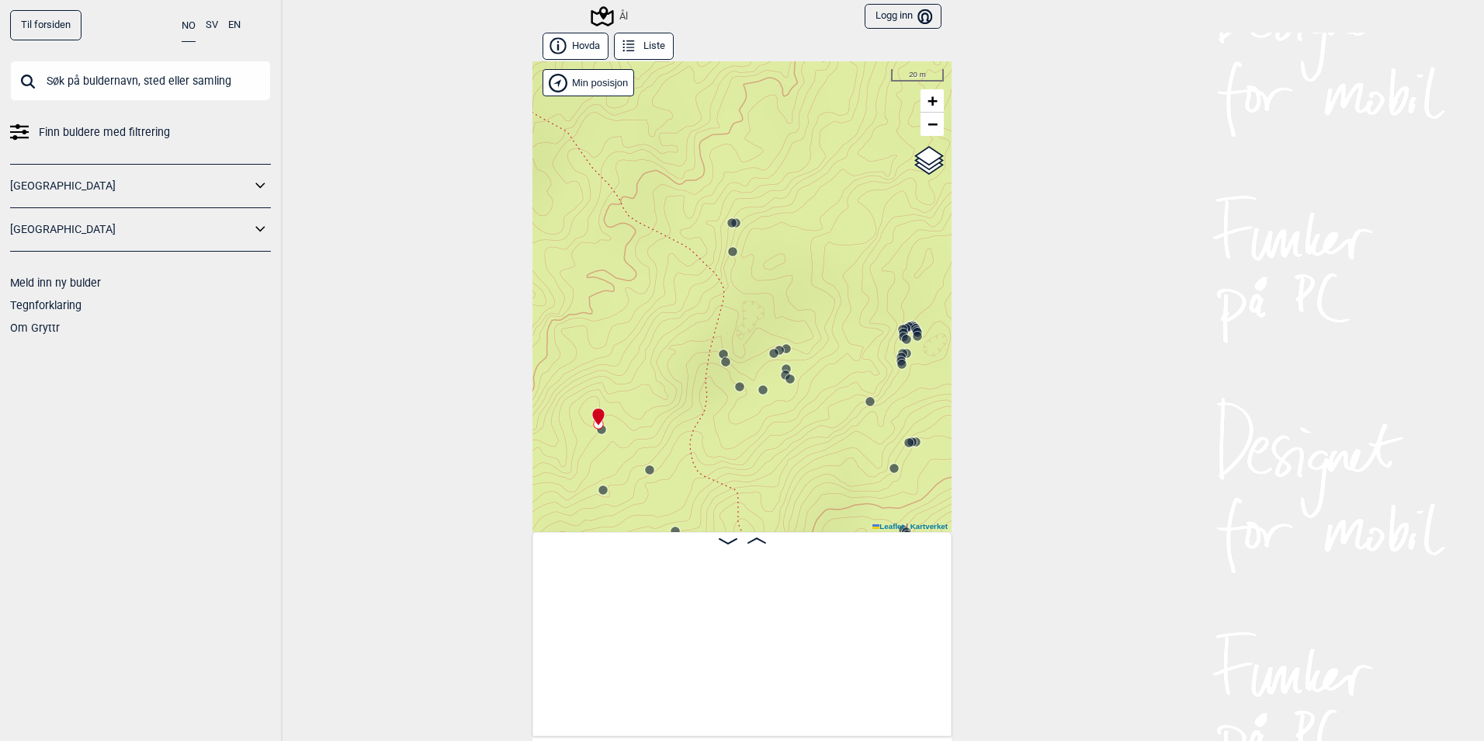
scroll to position [0, 4592]
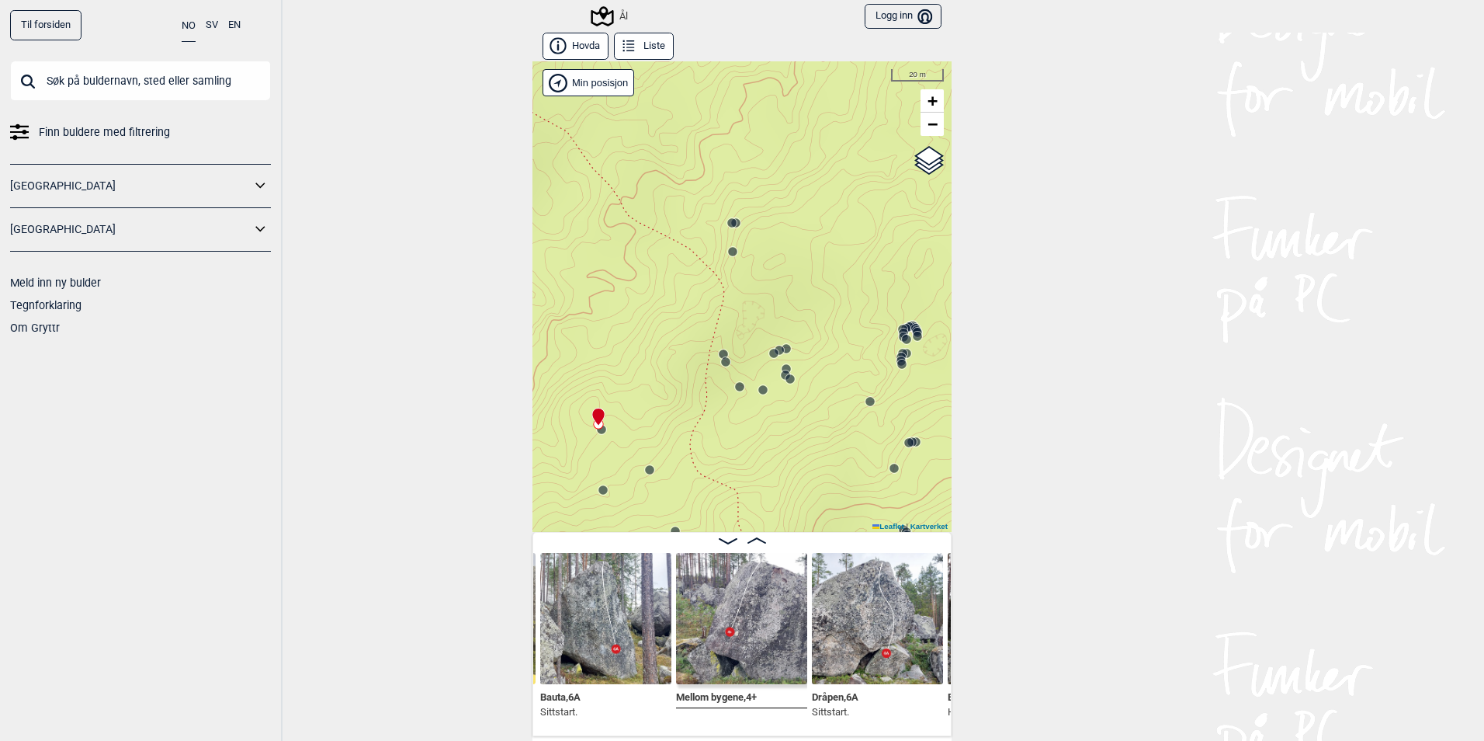
click at [597, 431] on circle at bounding box center [601, 429] width 9 height 9
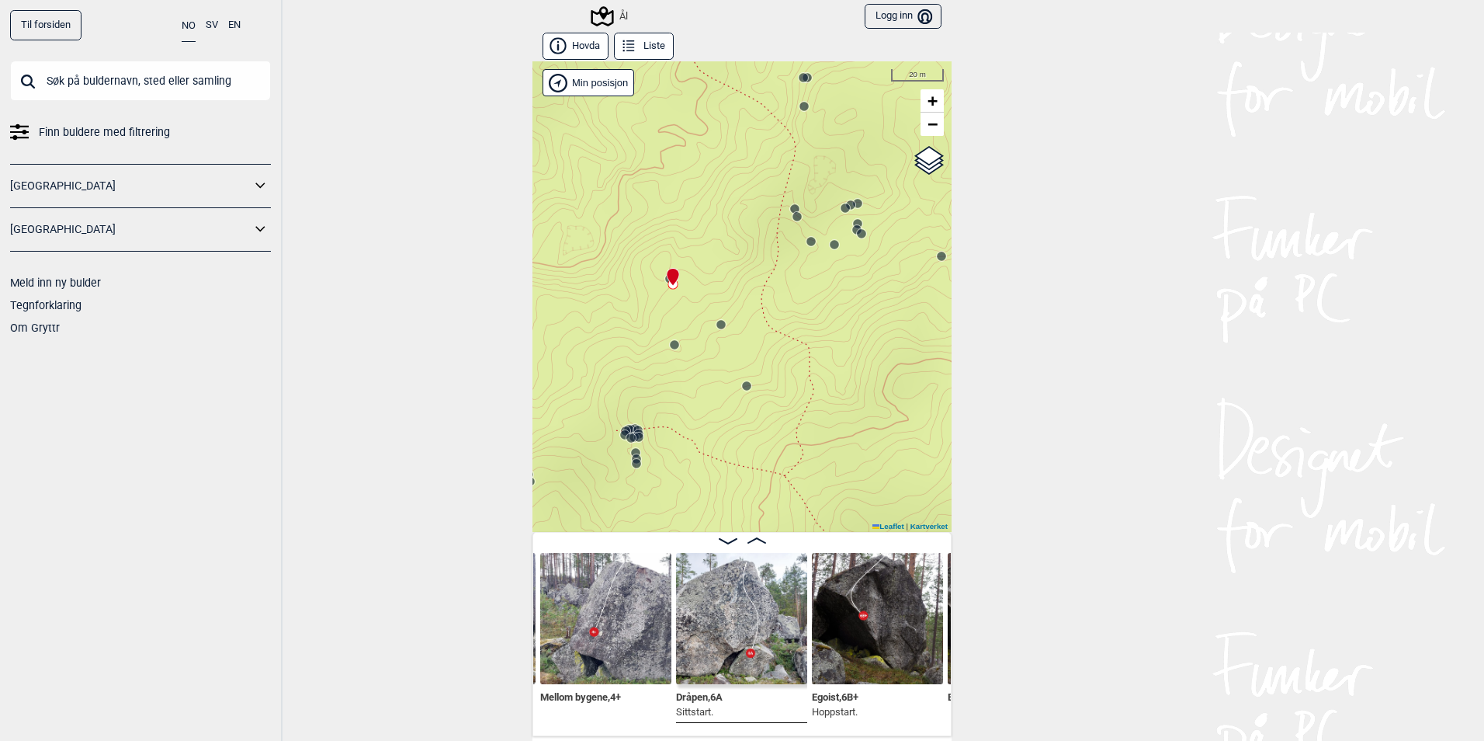
drag, startPoint x: 640, startPoint y: 461, endPoint x: 712, endPoint y: 316, distance: 161.8
click at [712, 316] on div "Ål" at bounding box center [742, 296] width 419 height 470
click at [668, 349] on icon at bounding box center [674, 344] width 12 height 12
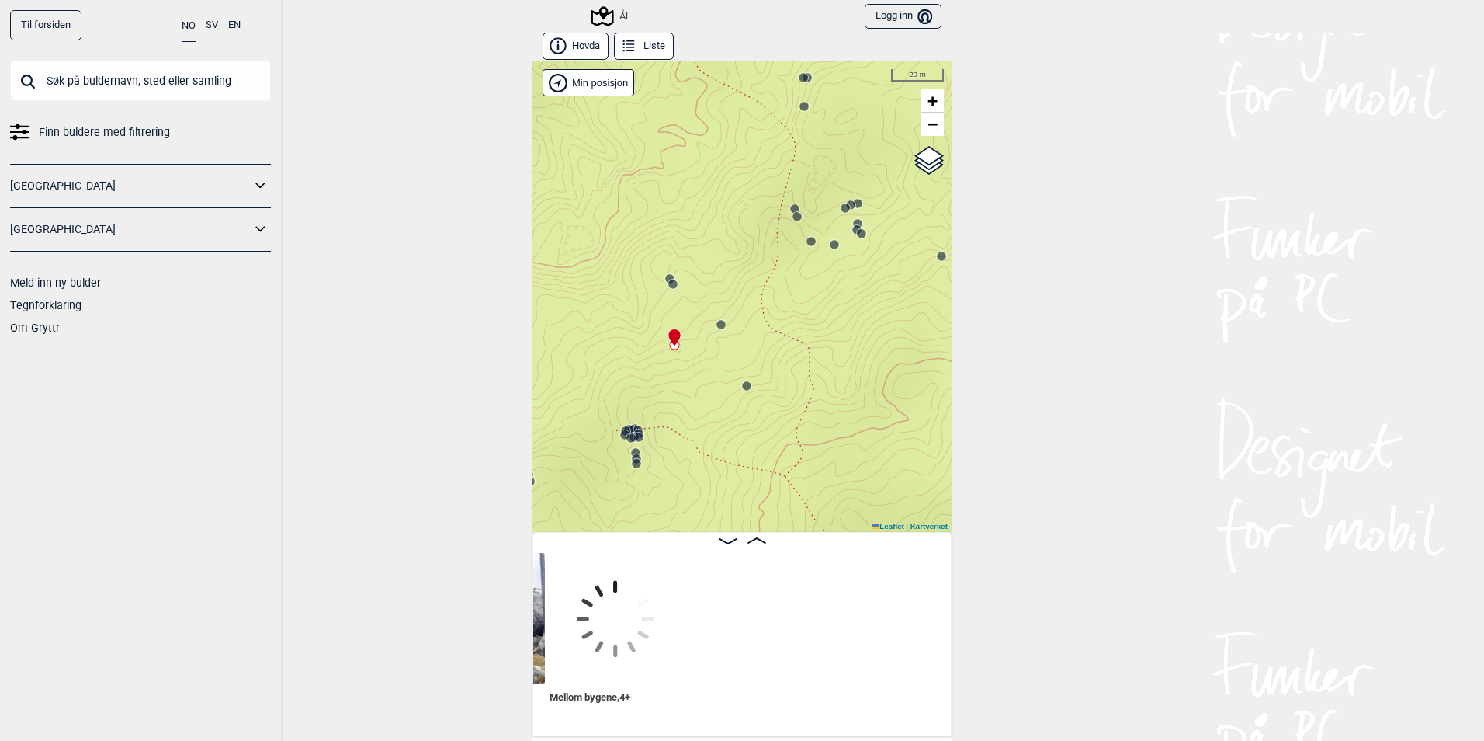
scroll to position [0, 4330]
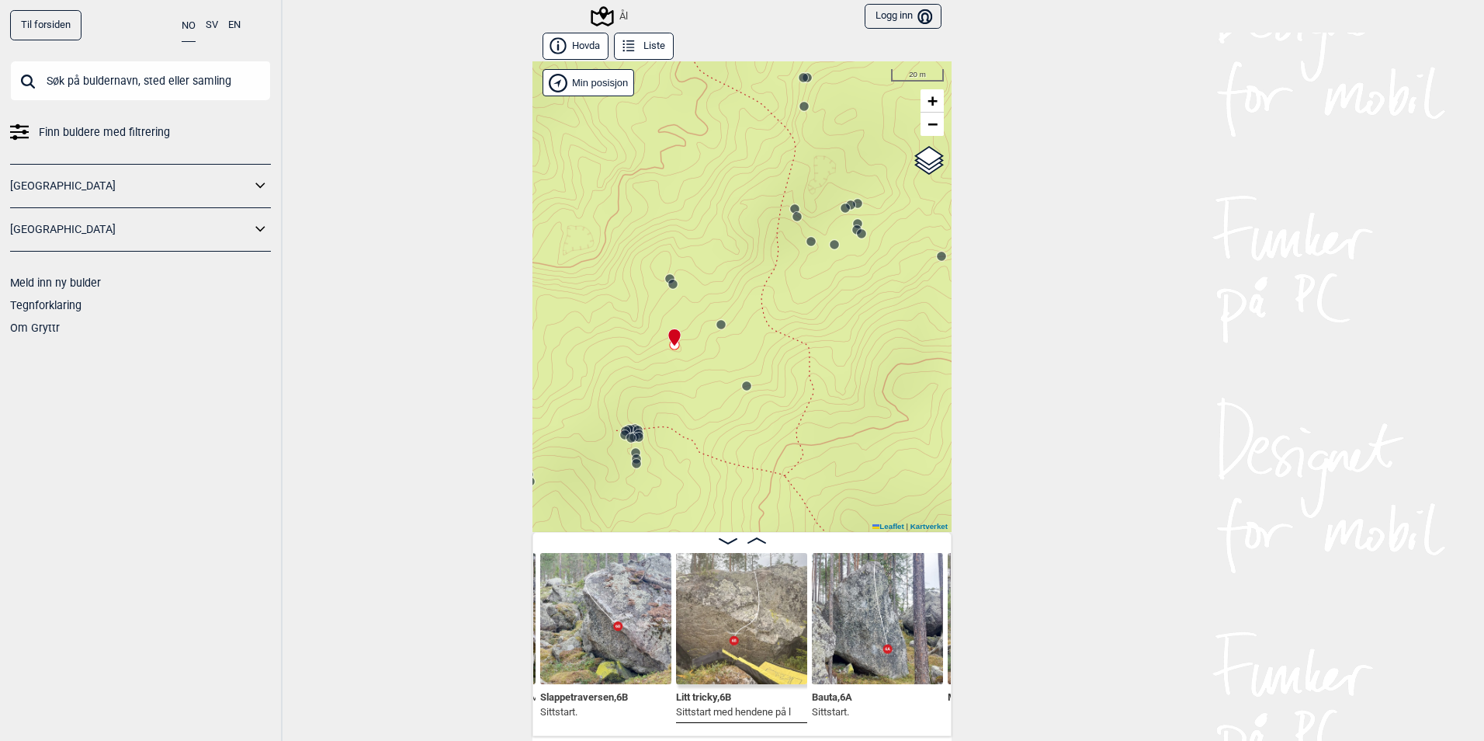
click at [718, 328] on circle at bounding box center [721, 324] width 9 height 9
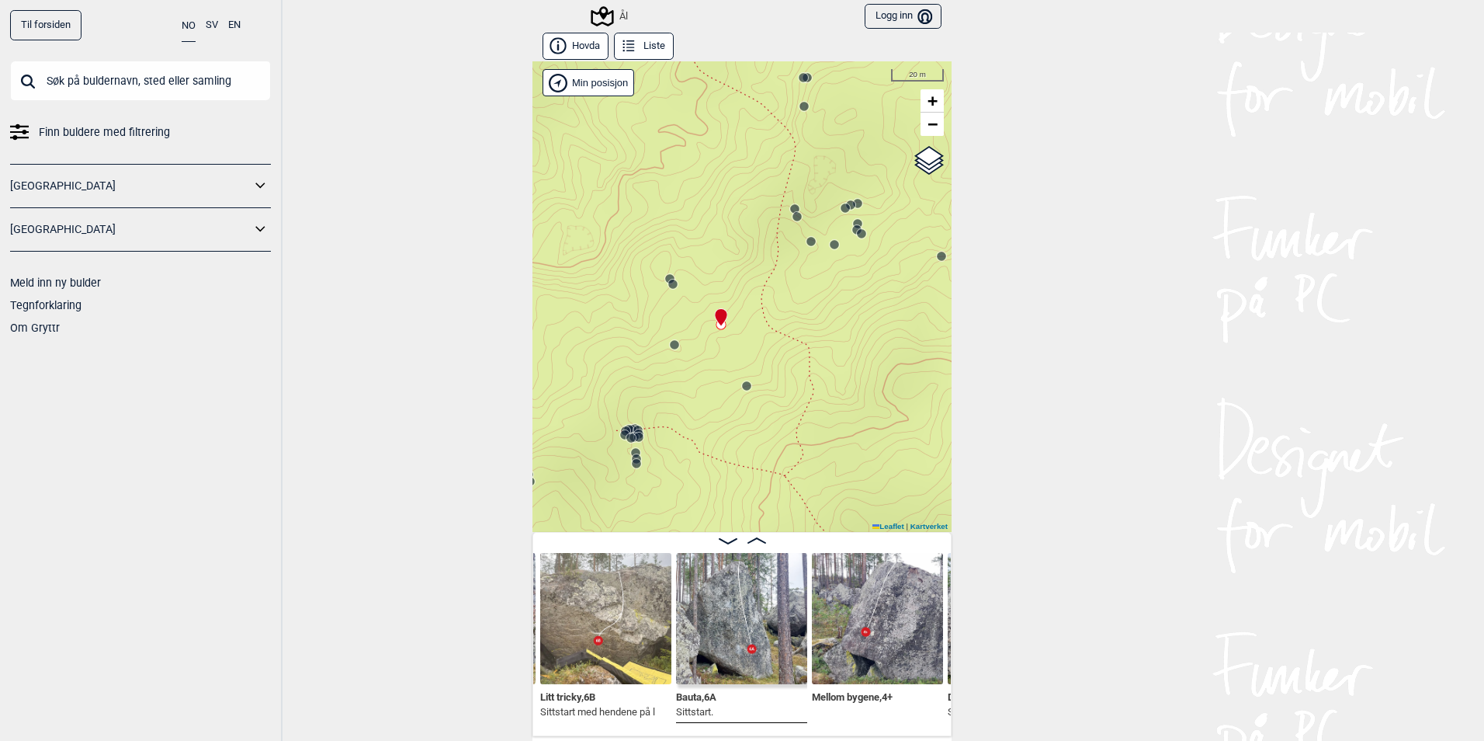
click at [742, 387] on circle at bounding box center [746, 385] width 9 height 9
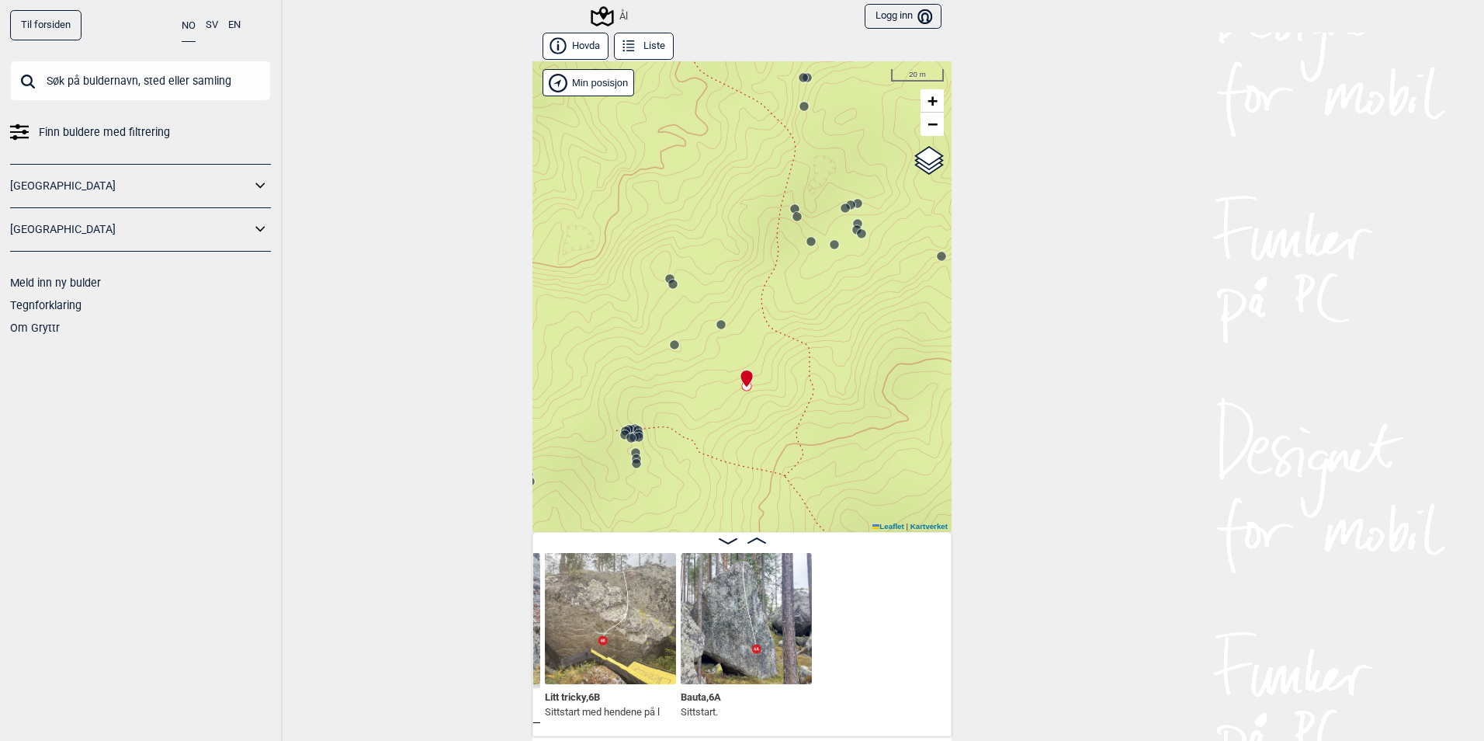
scroll to position [0, 4199]
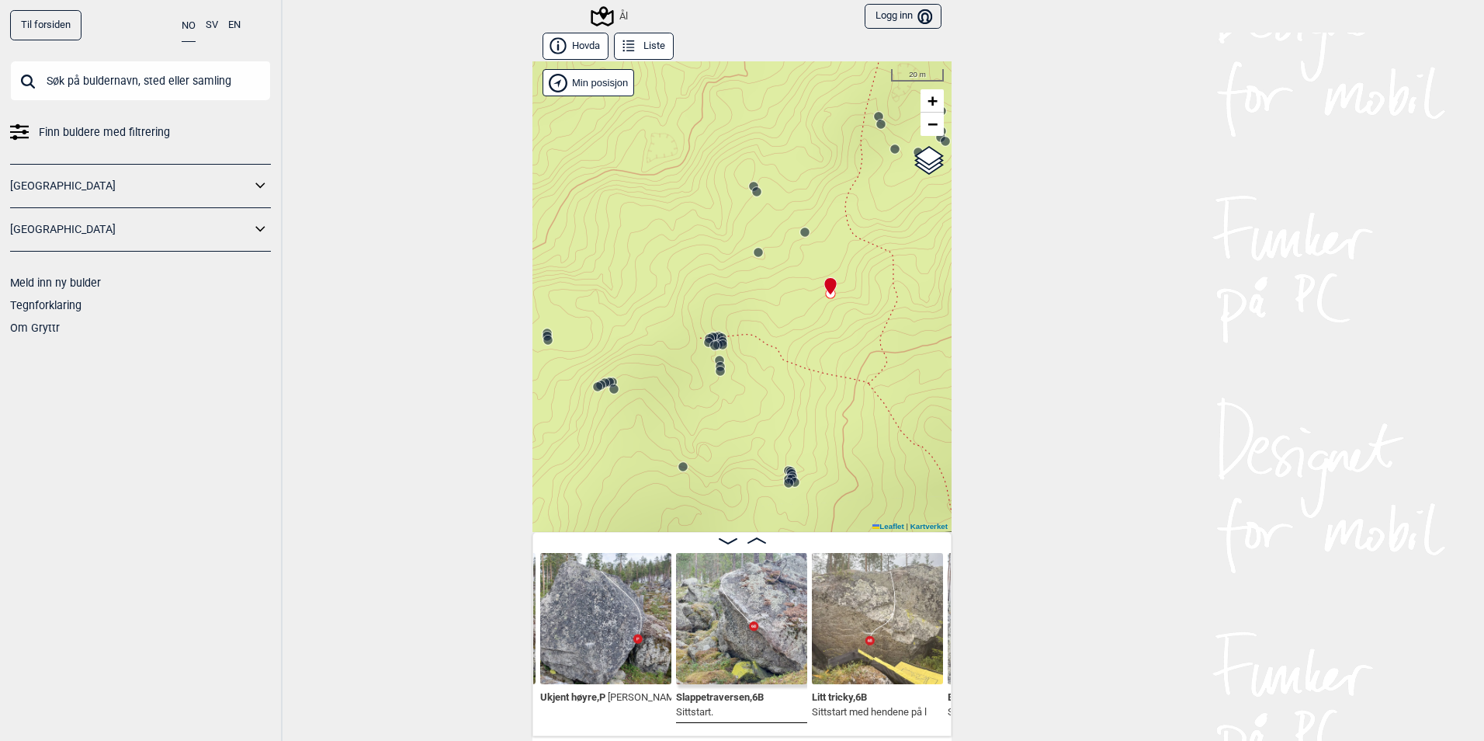
drag, startPoint x: 716, startPoint y: 407, endPoint x: 800, endPoint y: 314, distance: 124.8
click at [800, 314] on div "Ål" at bounding box center [742, 296] width 419 height 470
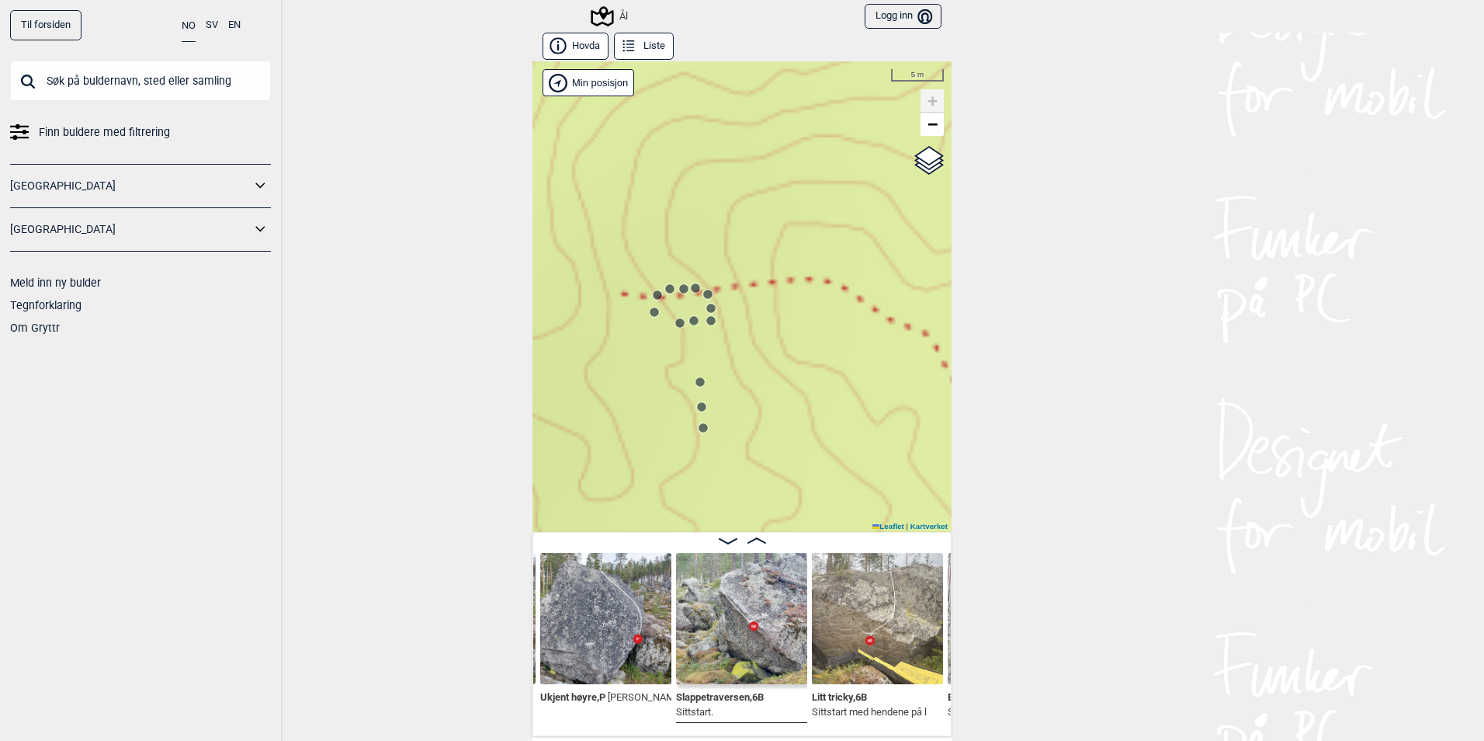
click at [651, 313] on circle at bounding box center [654, 311] width 9 height 9
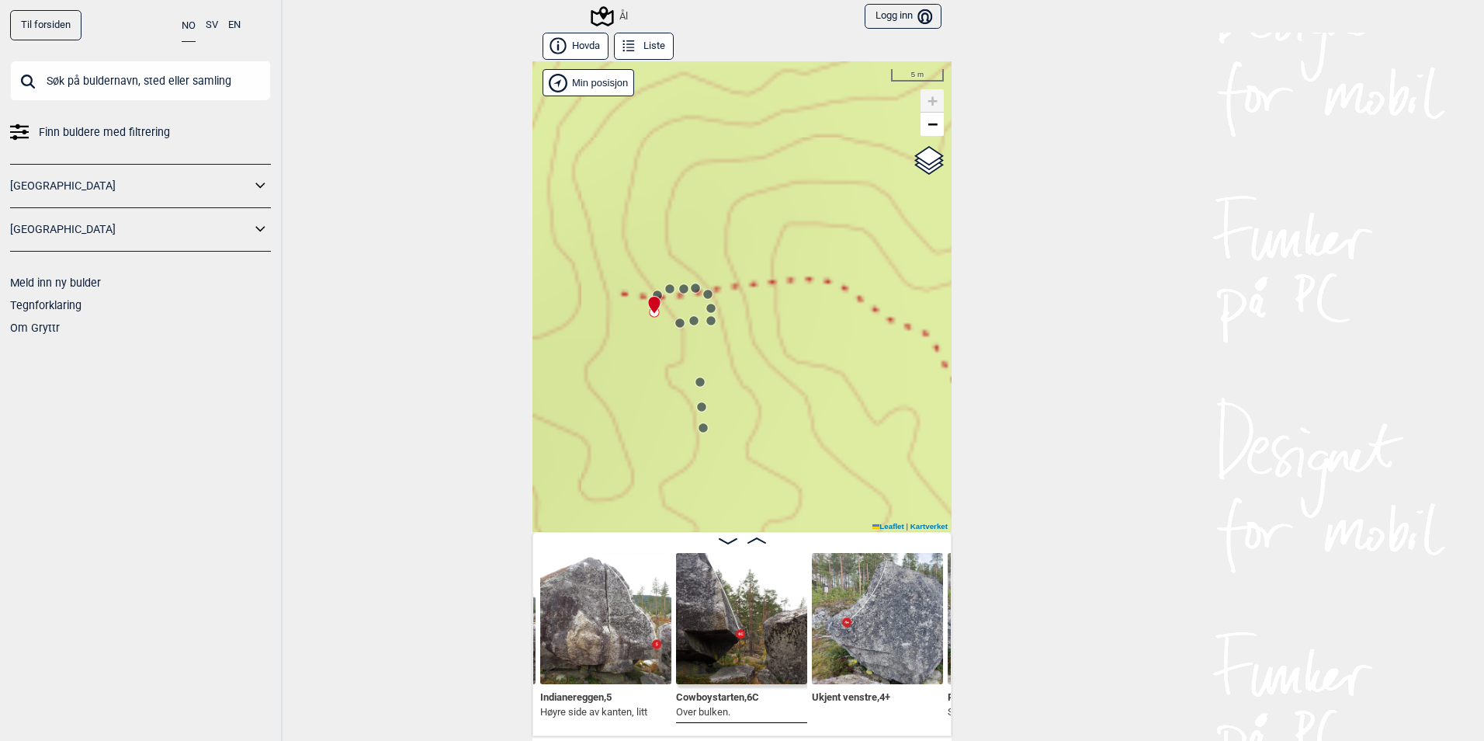
click at [652, 290] on circle at bounding box center [657, 295] width 10 height 10
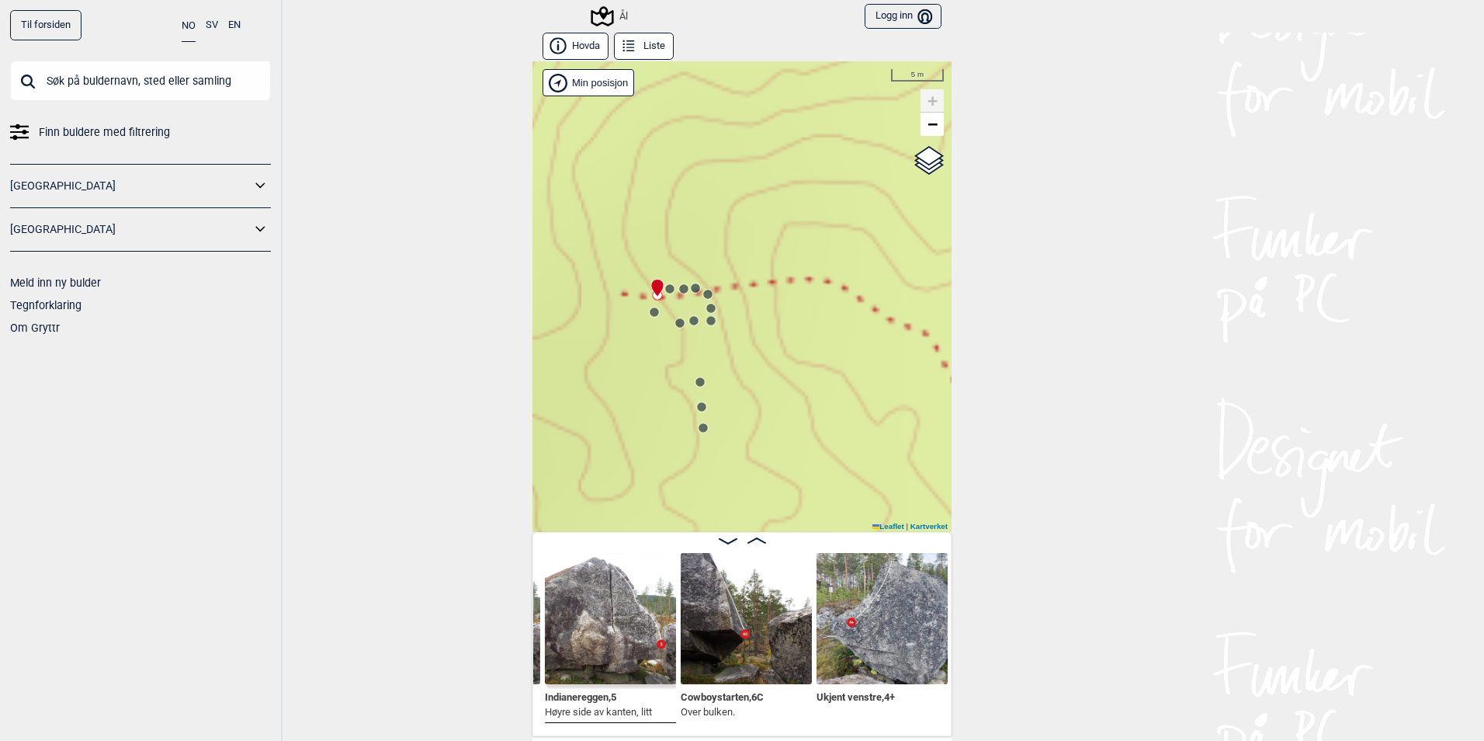
scroll to position [0, 3542]
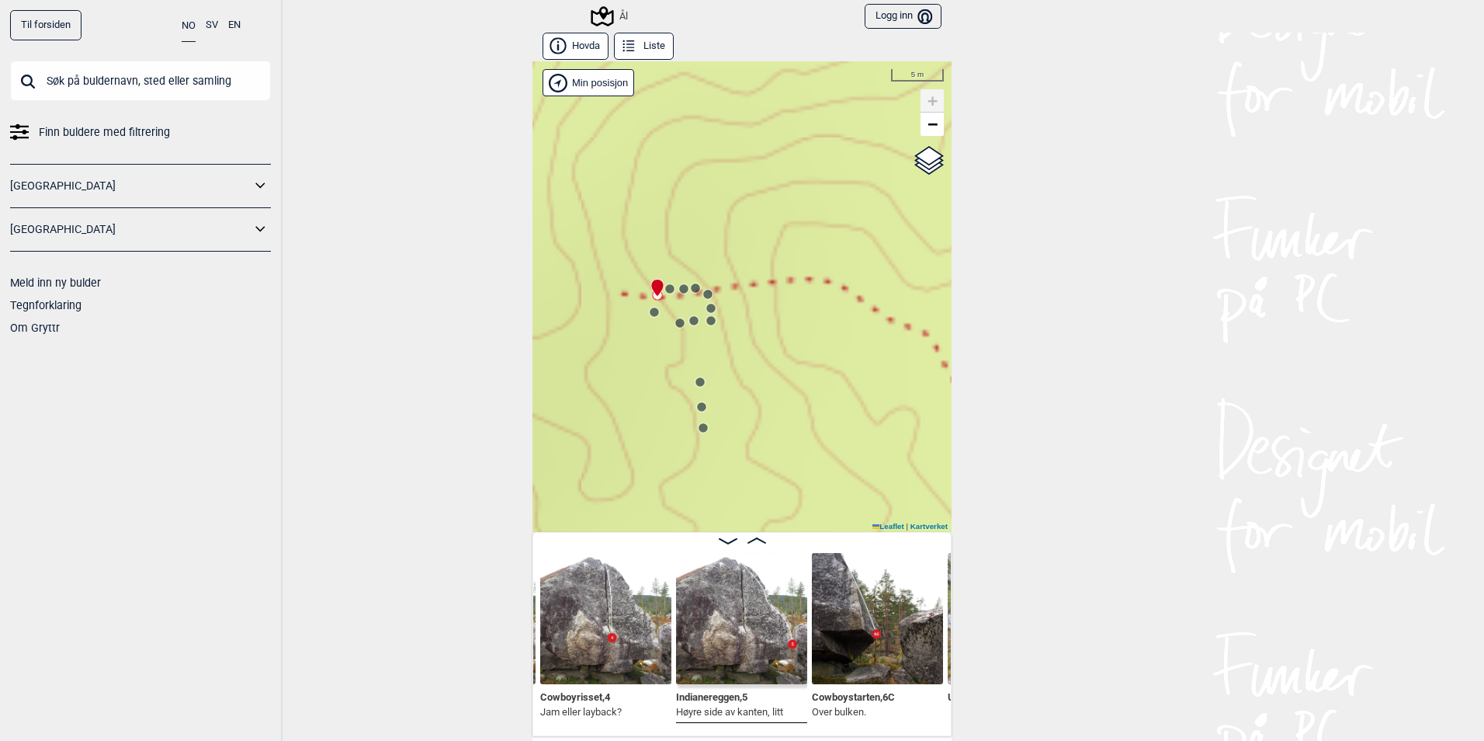
click at [665, 293] on circle at bounding box center [669, 288] width 9 height 9
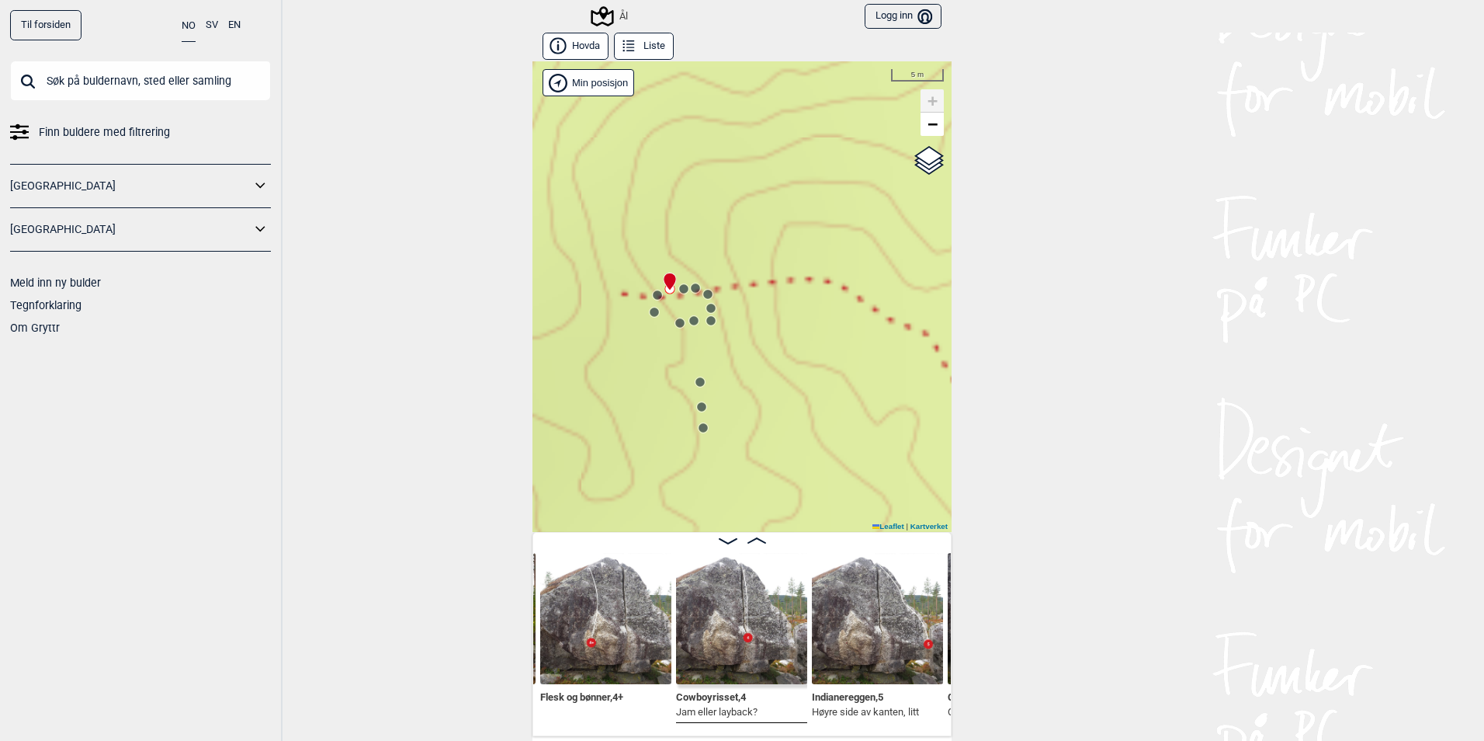
click at [679, 290] on circle at bounding box center [683, 288] width 9 height 9
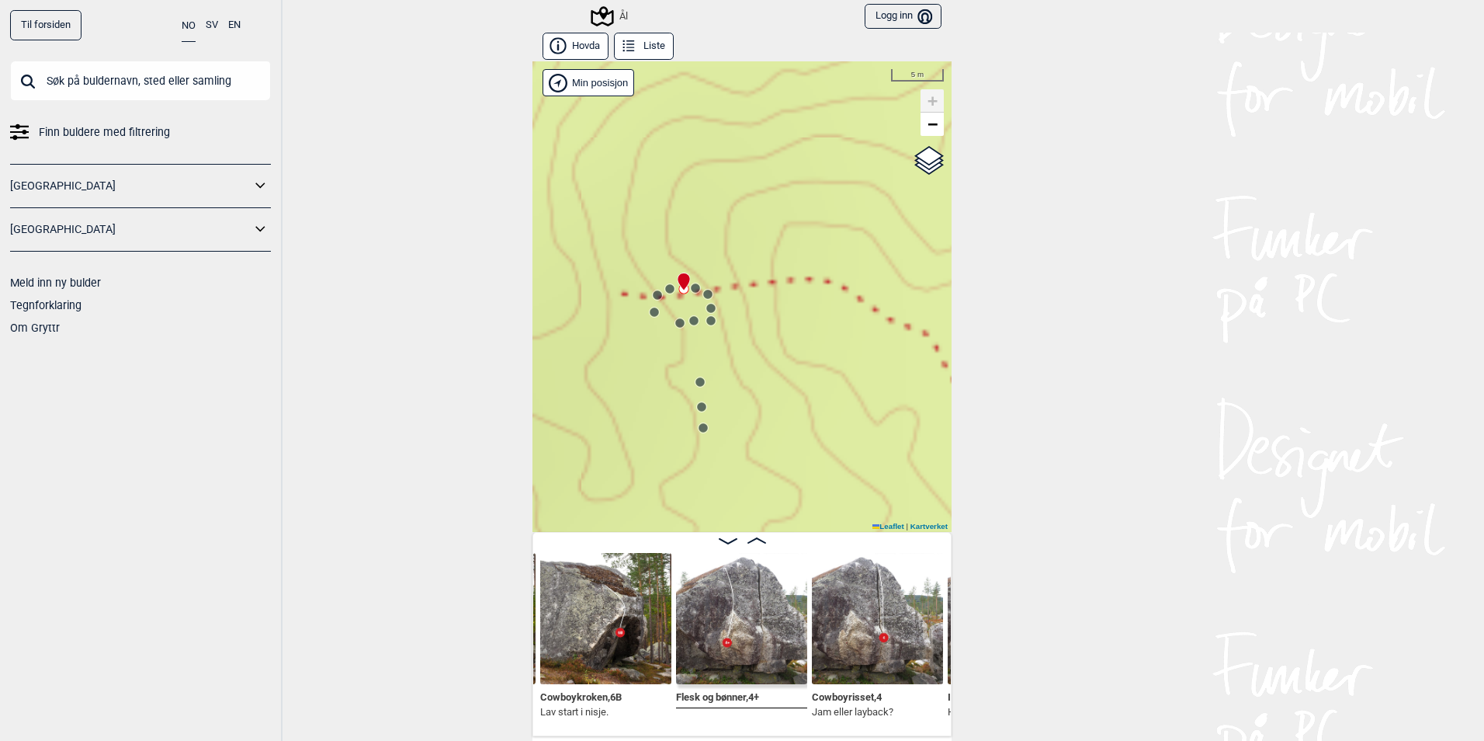
click at [693, 290] on circle at bounding box center [695, 287] width 9 height 9
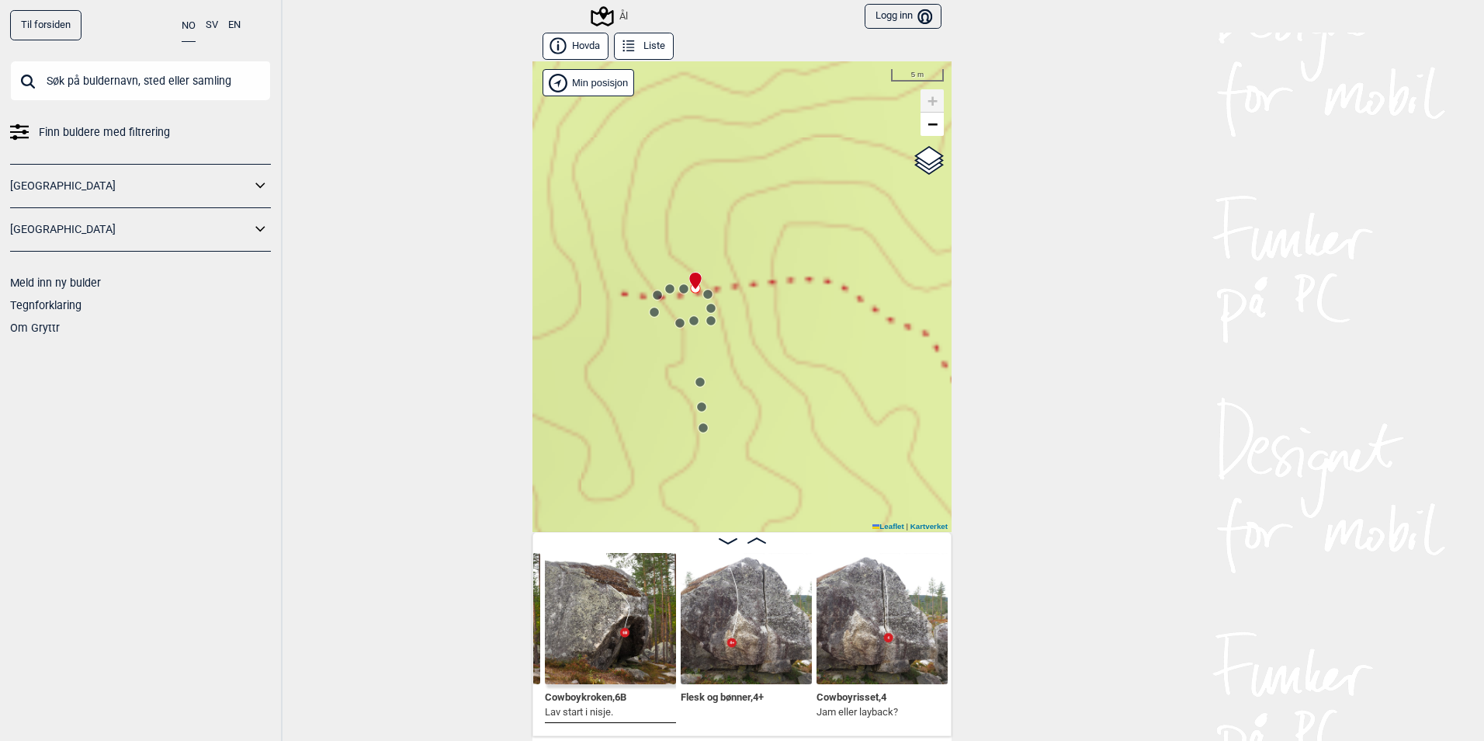
scroll to position [0, 3149]
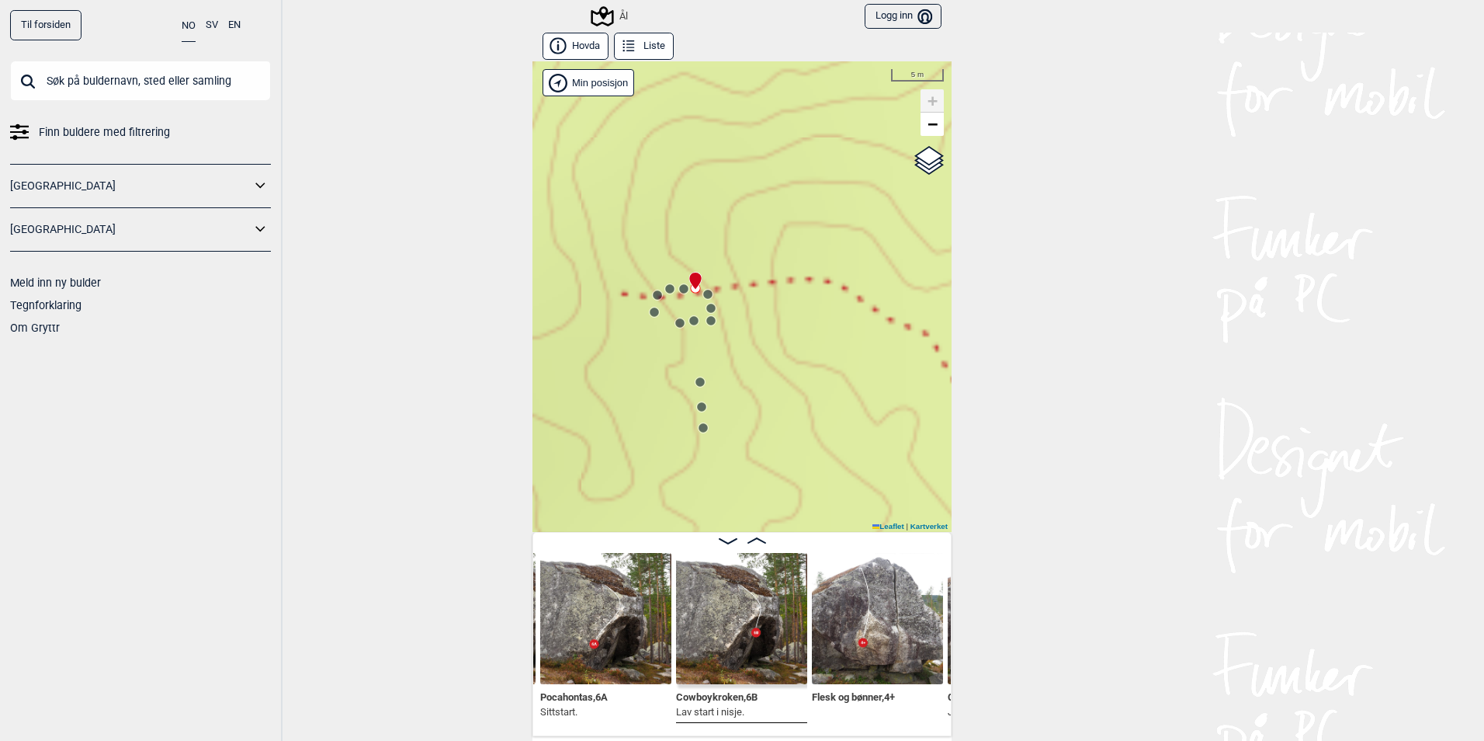
click at [703, 298] on circle at bounding box center [707, 294] width 9 height 9
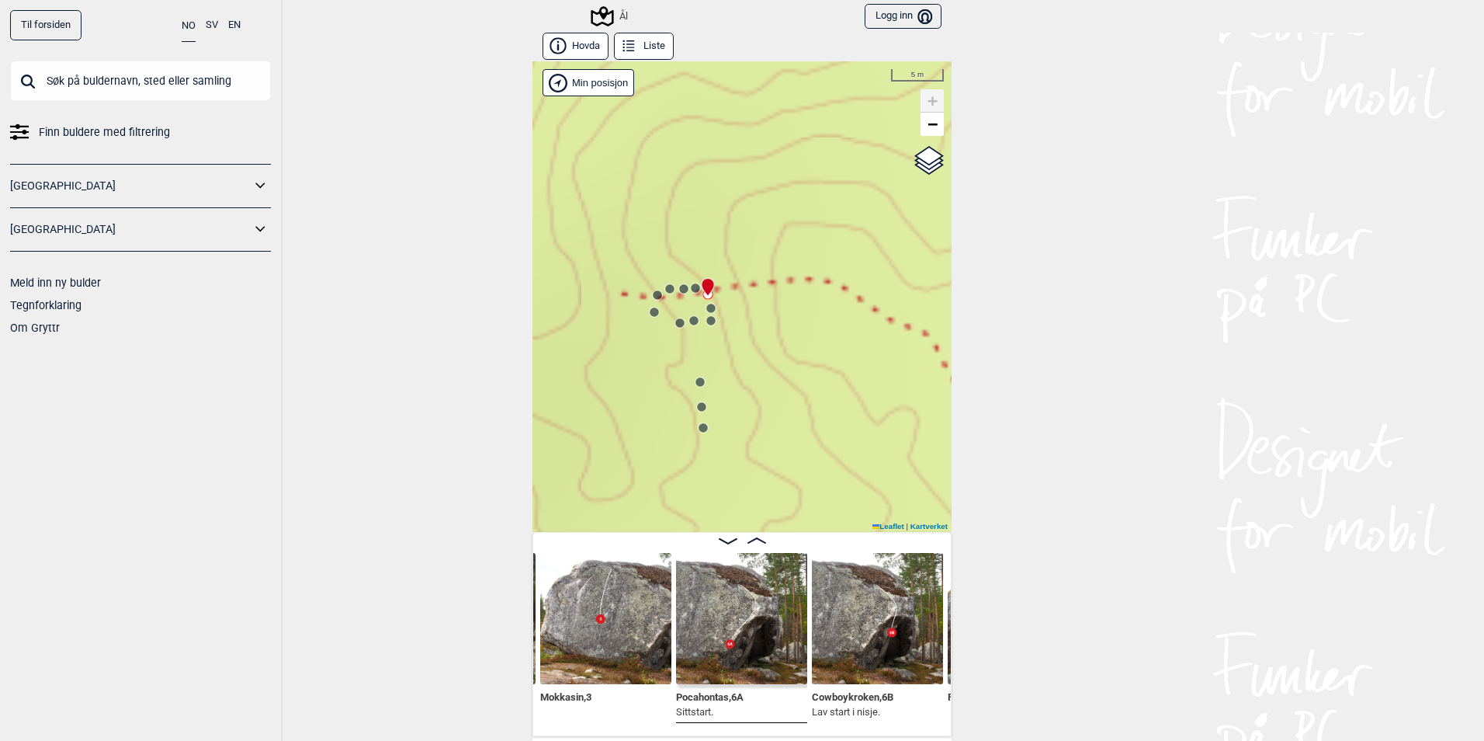
click at [710, 308] on circle at bounding box center [710, 308] width 9 height 9
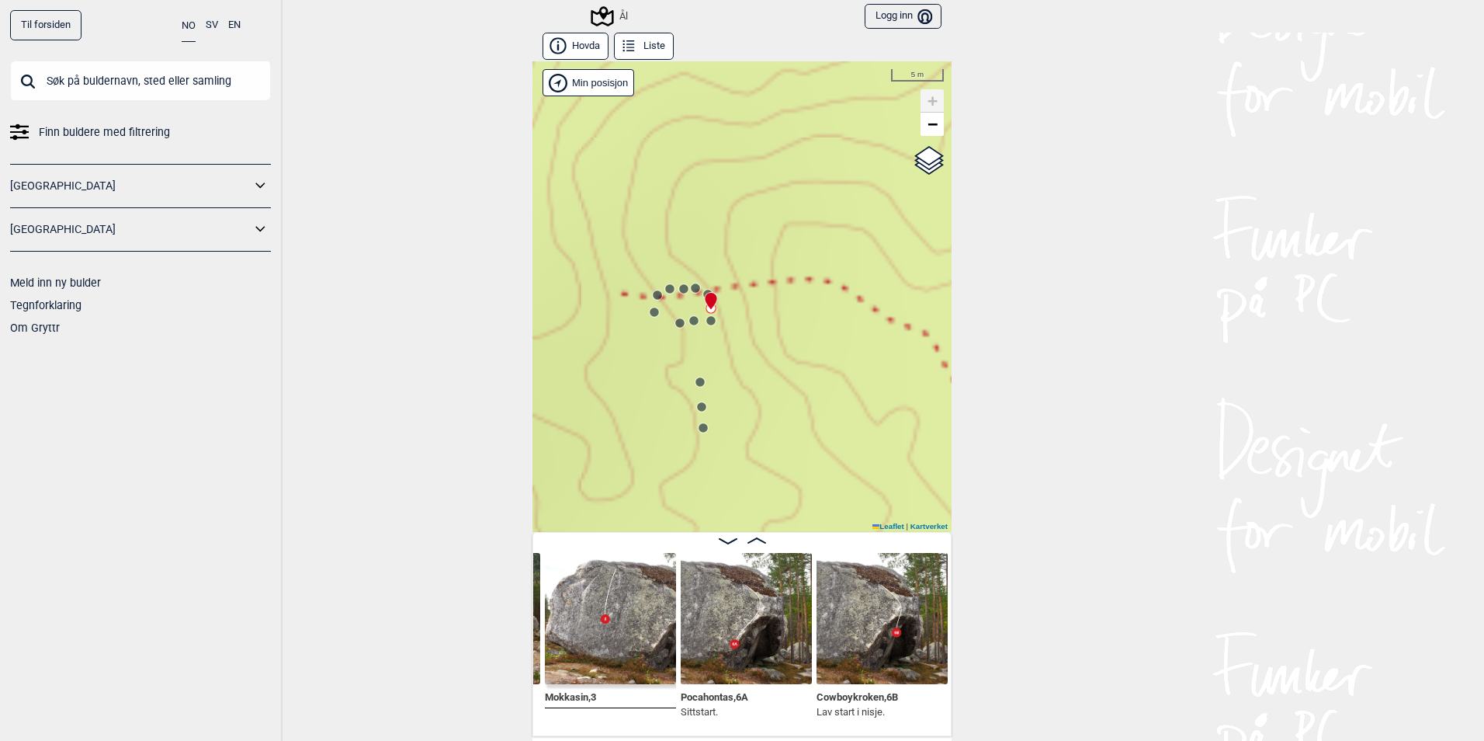
scroll to position [0, 2886]
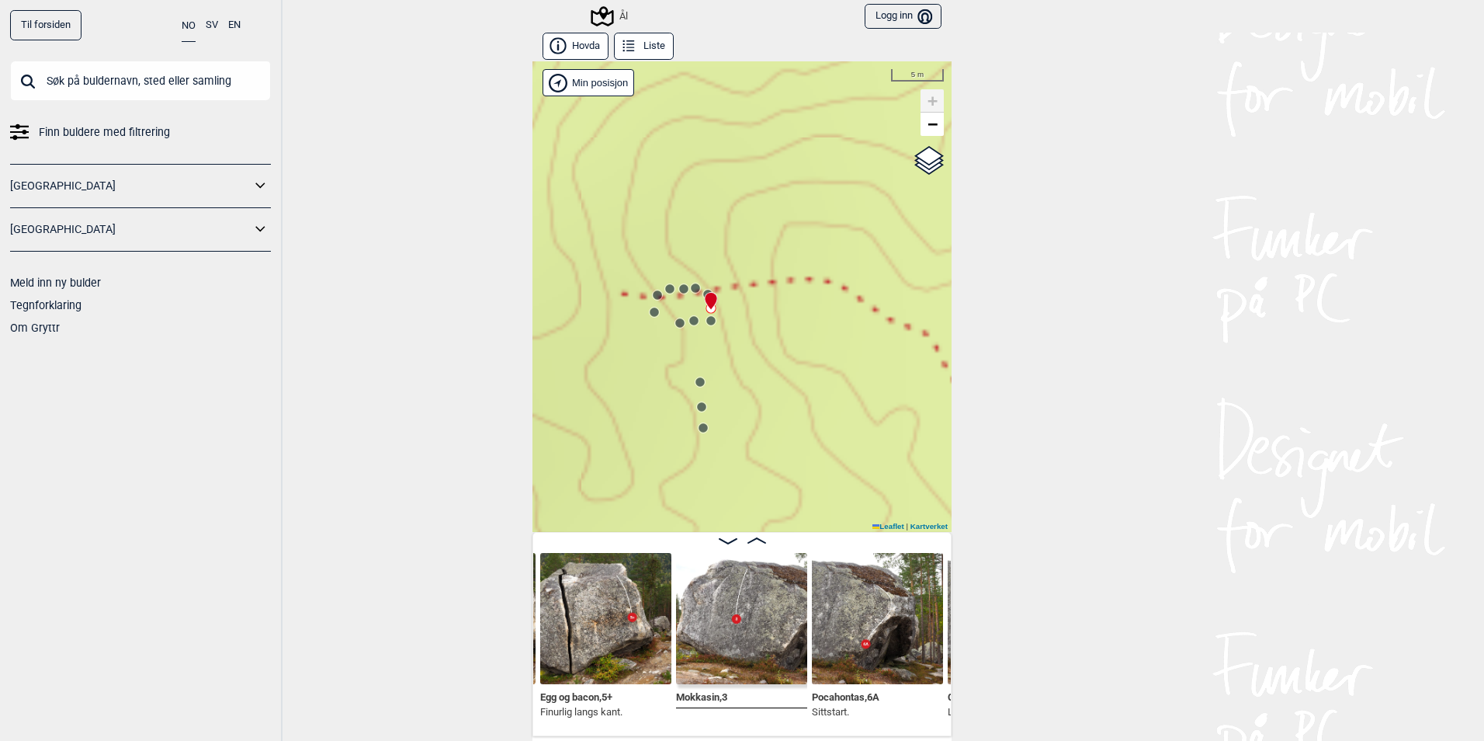
click at [707, 325] on circle at bounding box center [711, 320] width 10 height 10
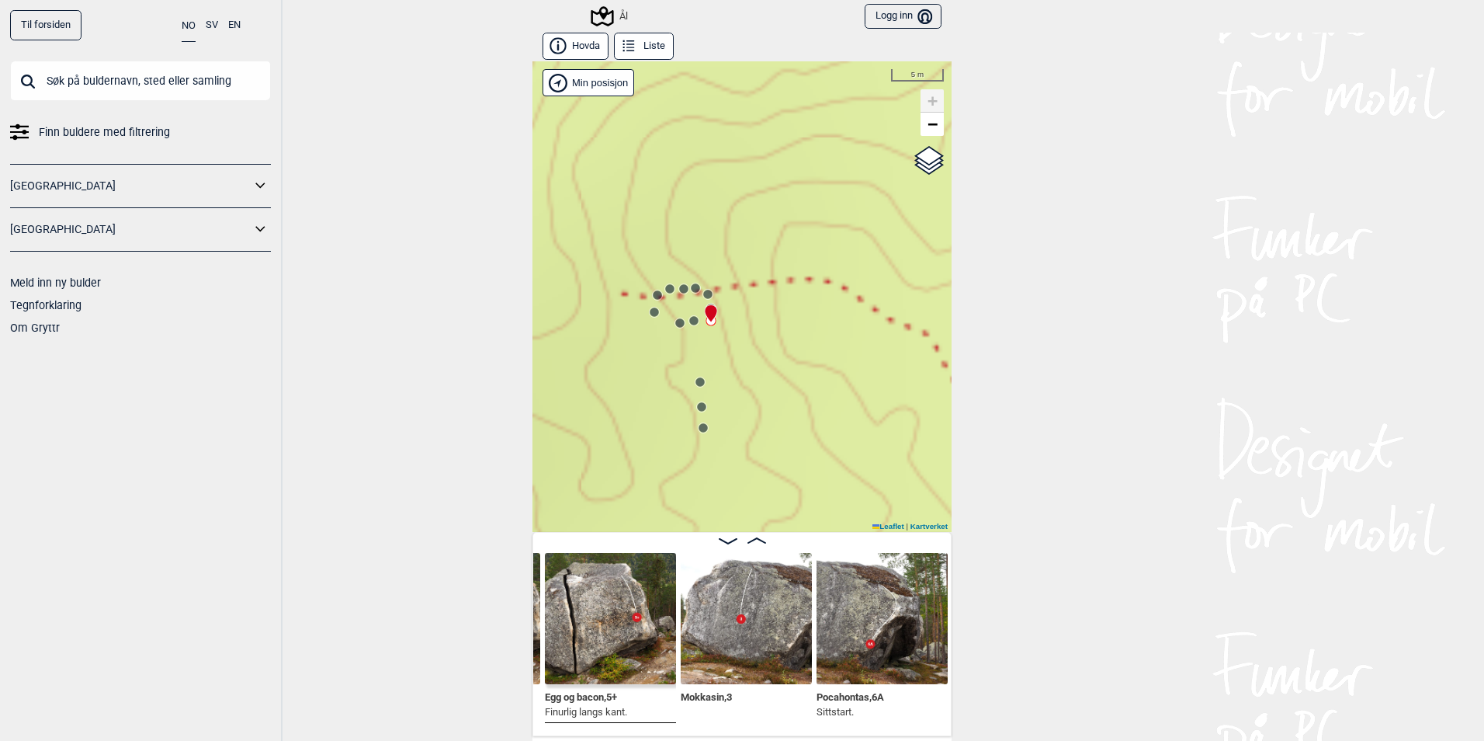
scroll to position [0, 2755]
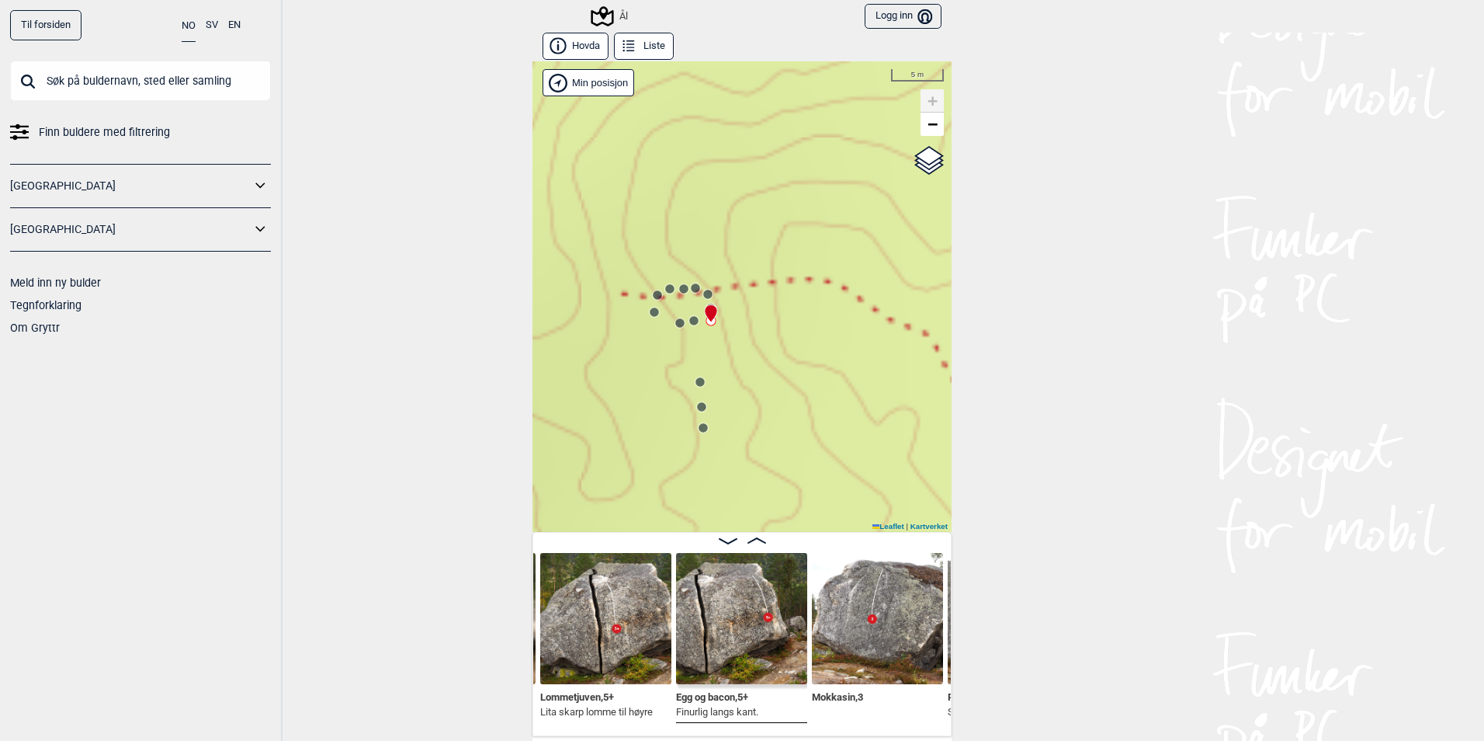
click at [689, 318] on circle at bounding box center [693, 320] width 9 height 9
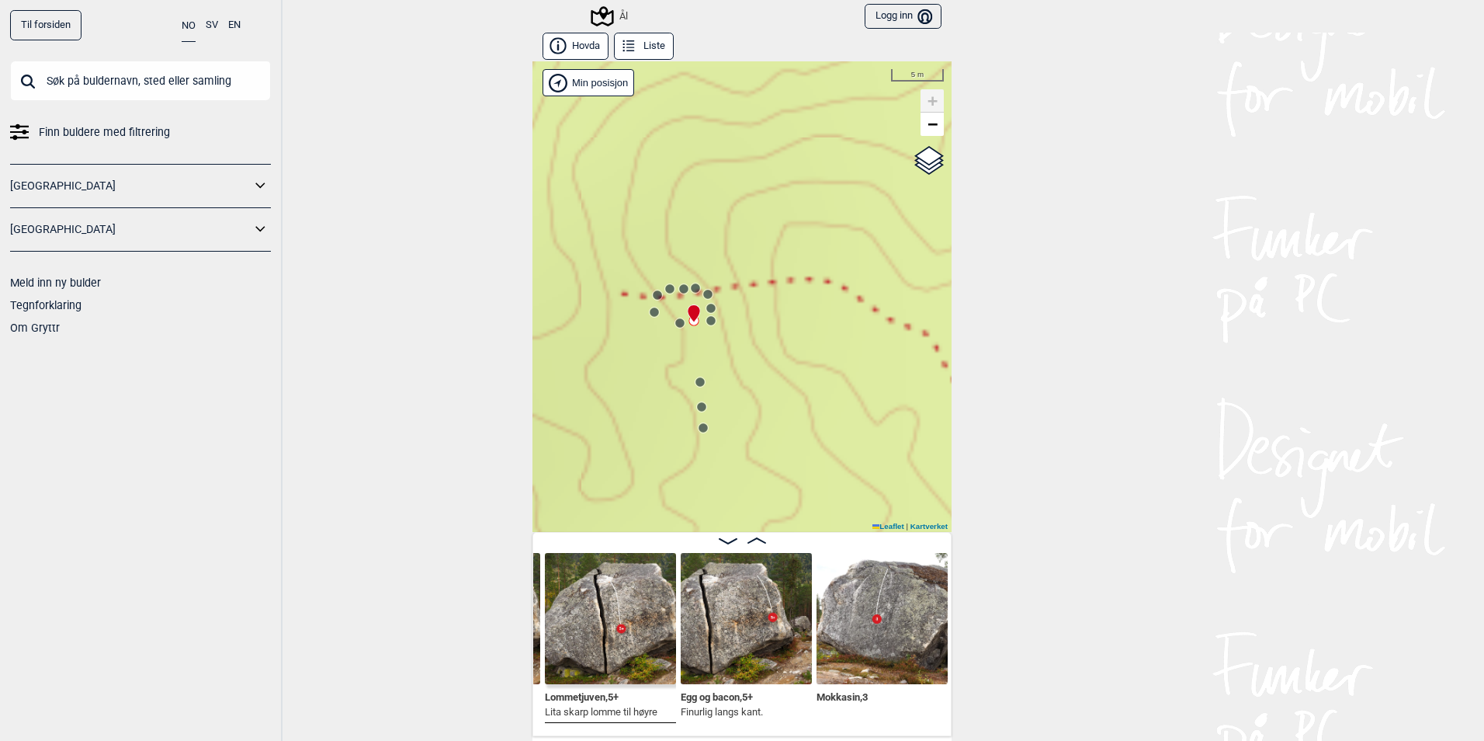
scroll to position [0, 2624]
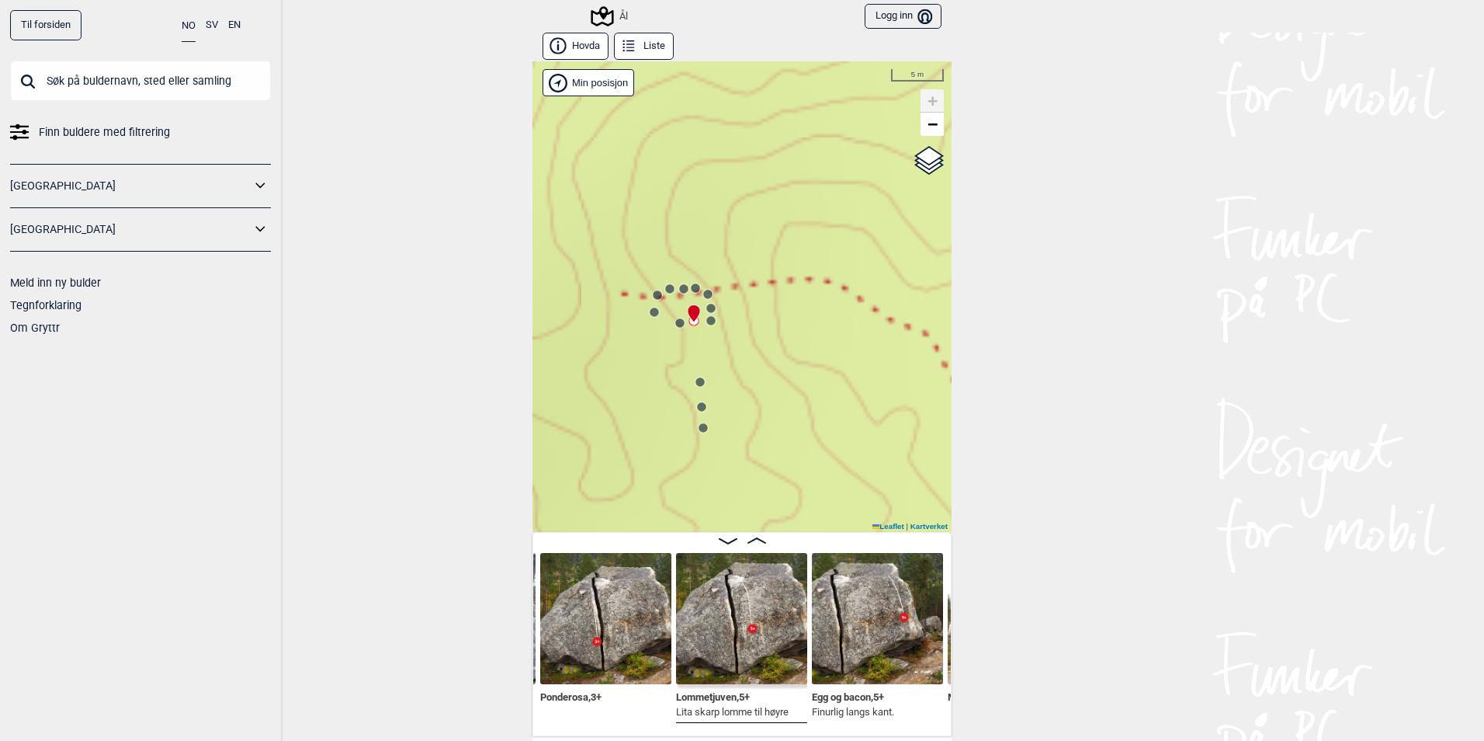
click at [674, 319] on icon at bounding box center [680, 323] width 12 height 12
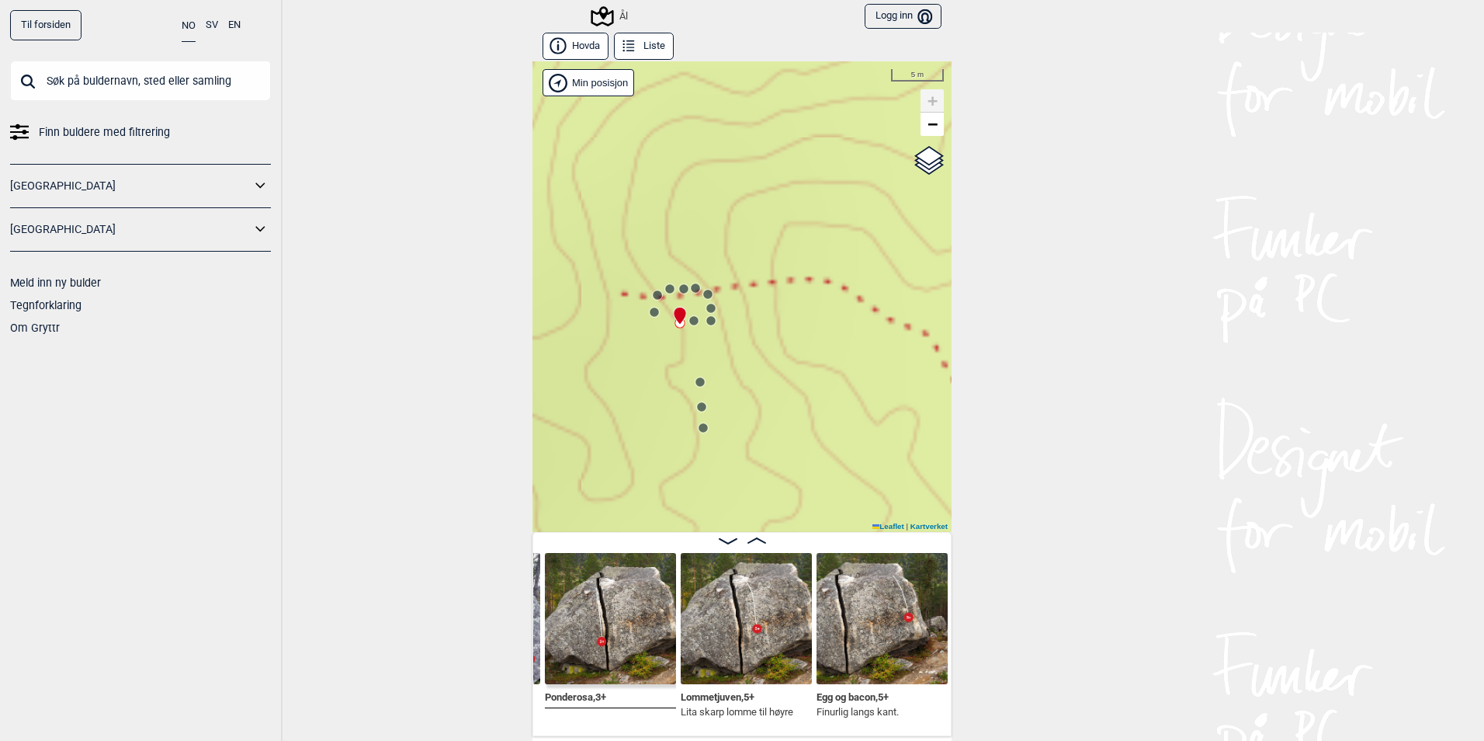
scroll to position [0, 2493]
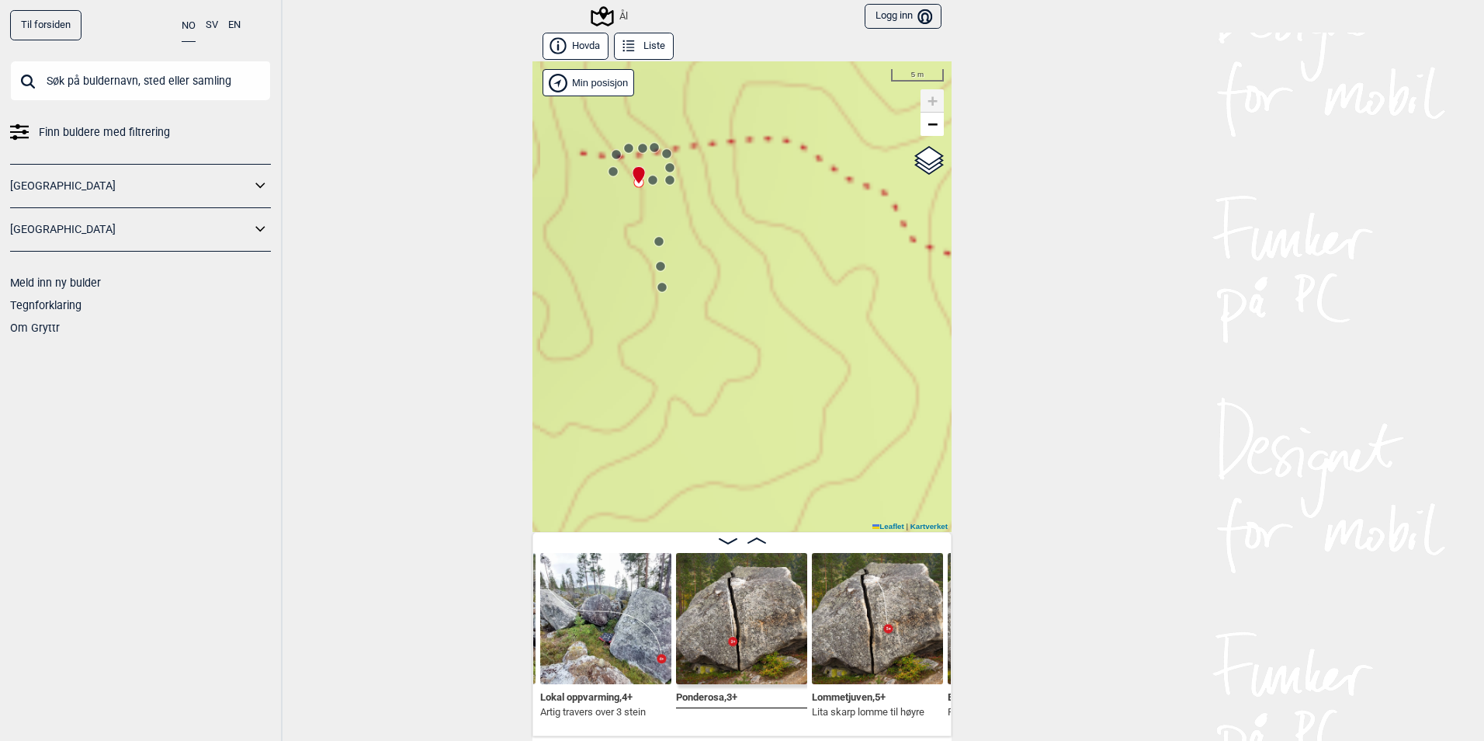
drag, startPoint x: 744, startPoint y: 416, endPoint x: 703, endPoint y: 276, distance: 145.7
click at [703, 276] on div "Ål" at bounding box center [742, 296] width 419 height 470
click at [613, 644] on img at bounding box center [605, 618] width 131 height 131
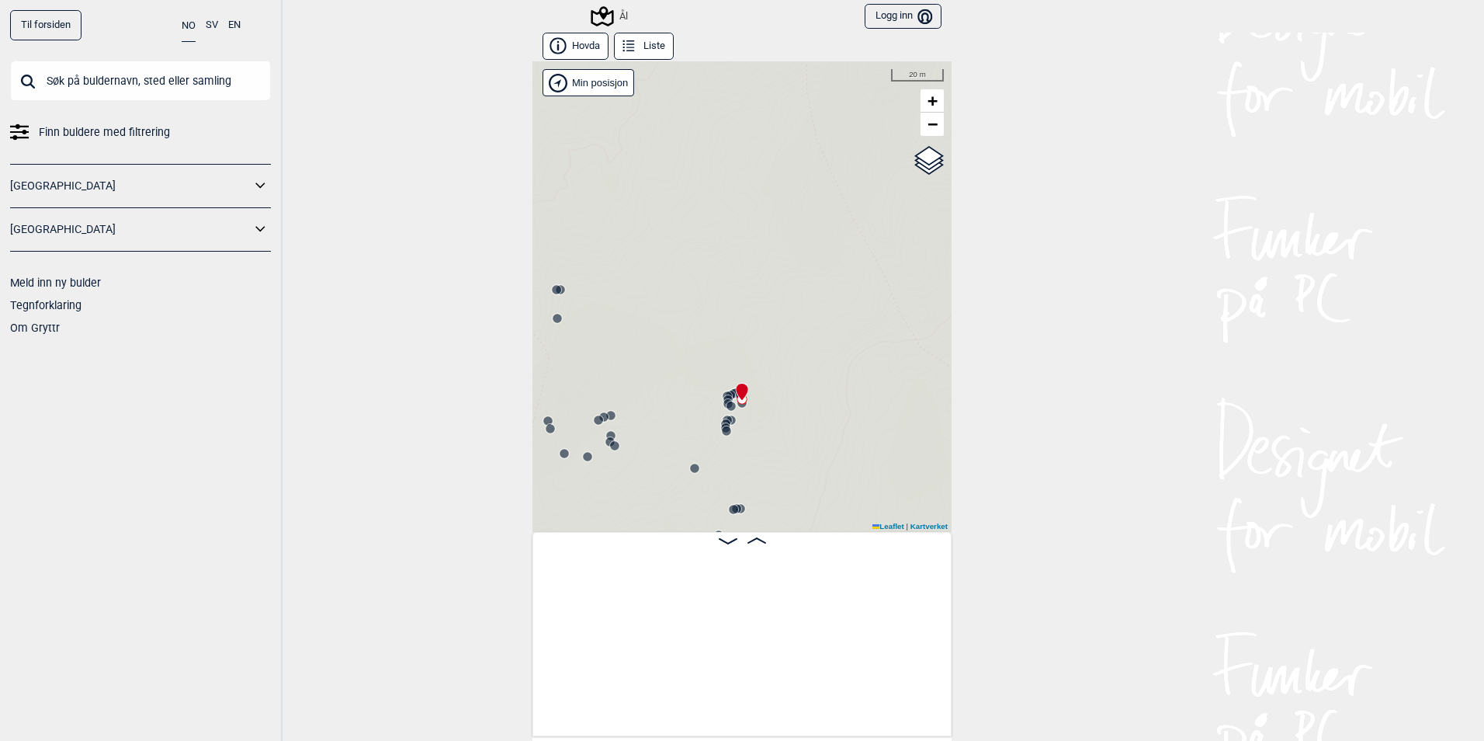
scroll to position [0, 6691]
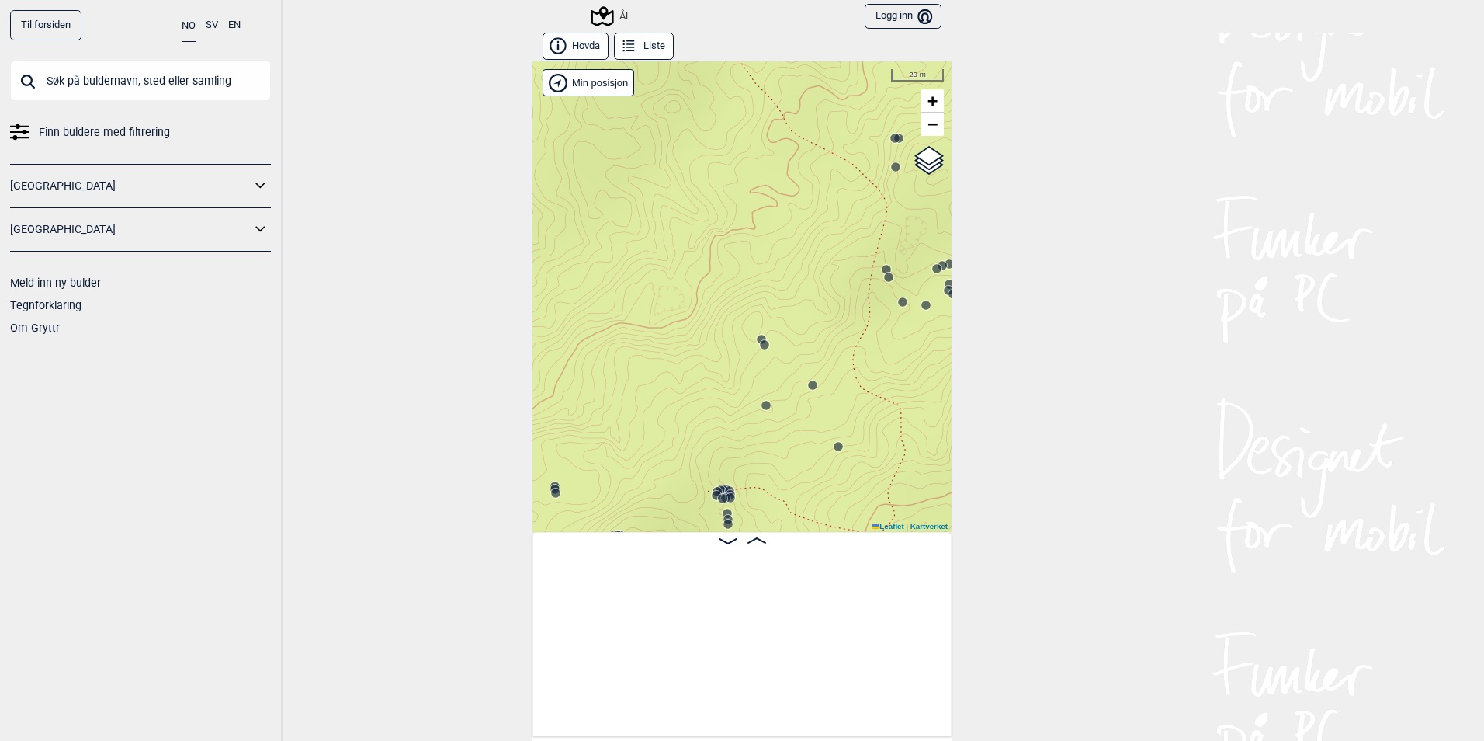
scroll to position [0, 6691]
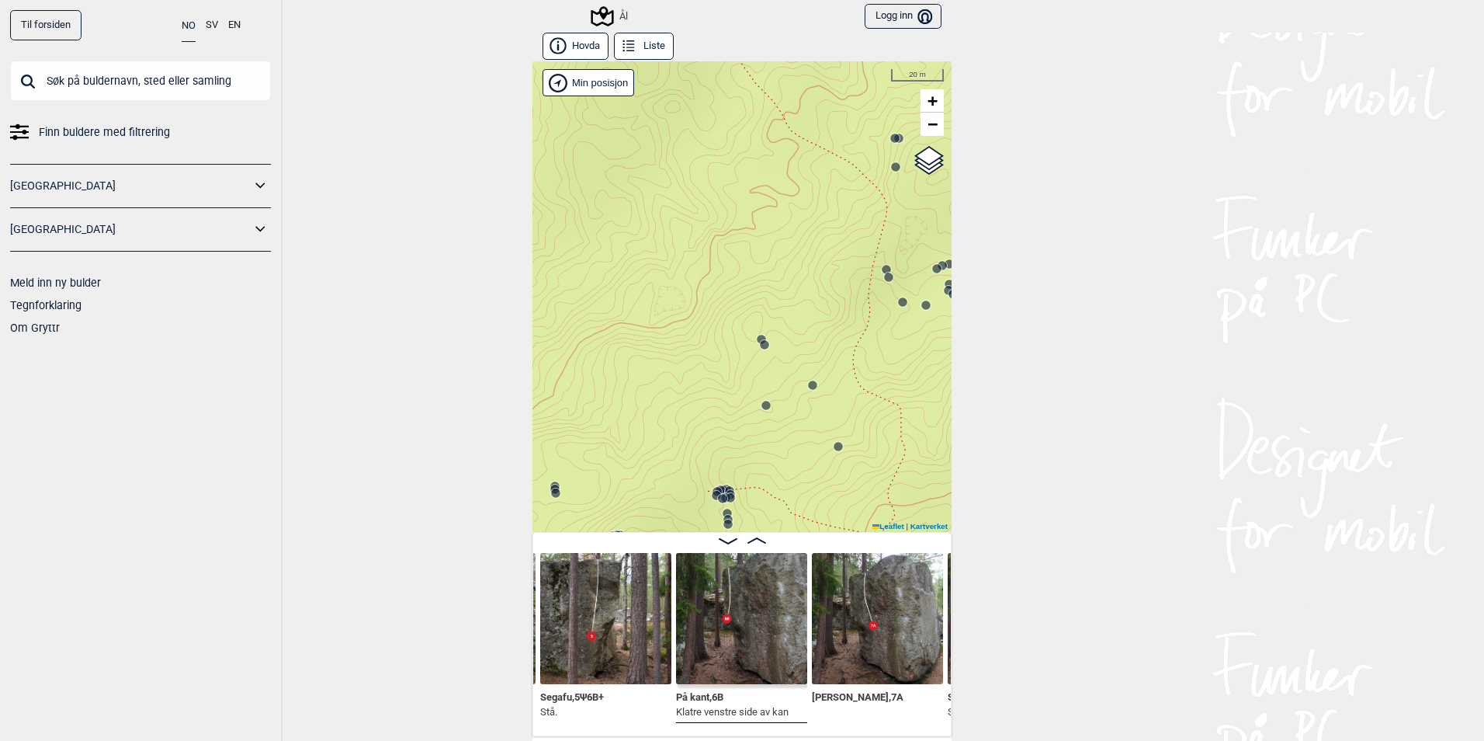
click at [641, 158] on div "Ål" at bounding box center [742, 296] width 419 height 470
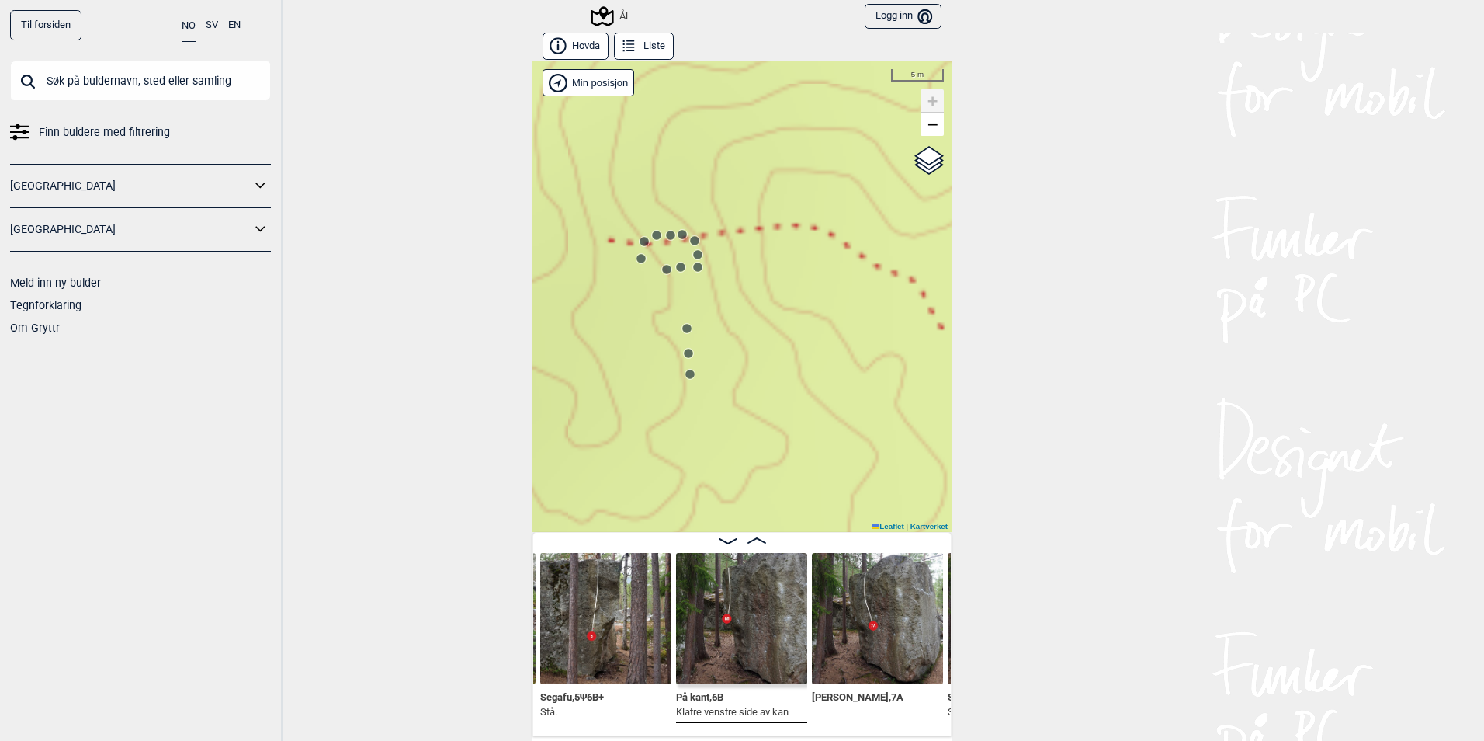
click at [686, 332] on icon at bounding box center [687, 328] width 12 height 12
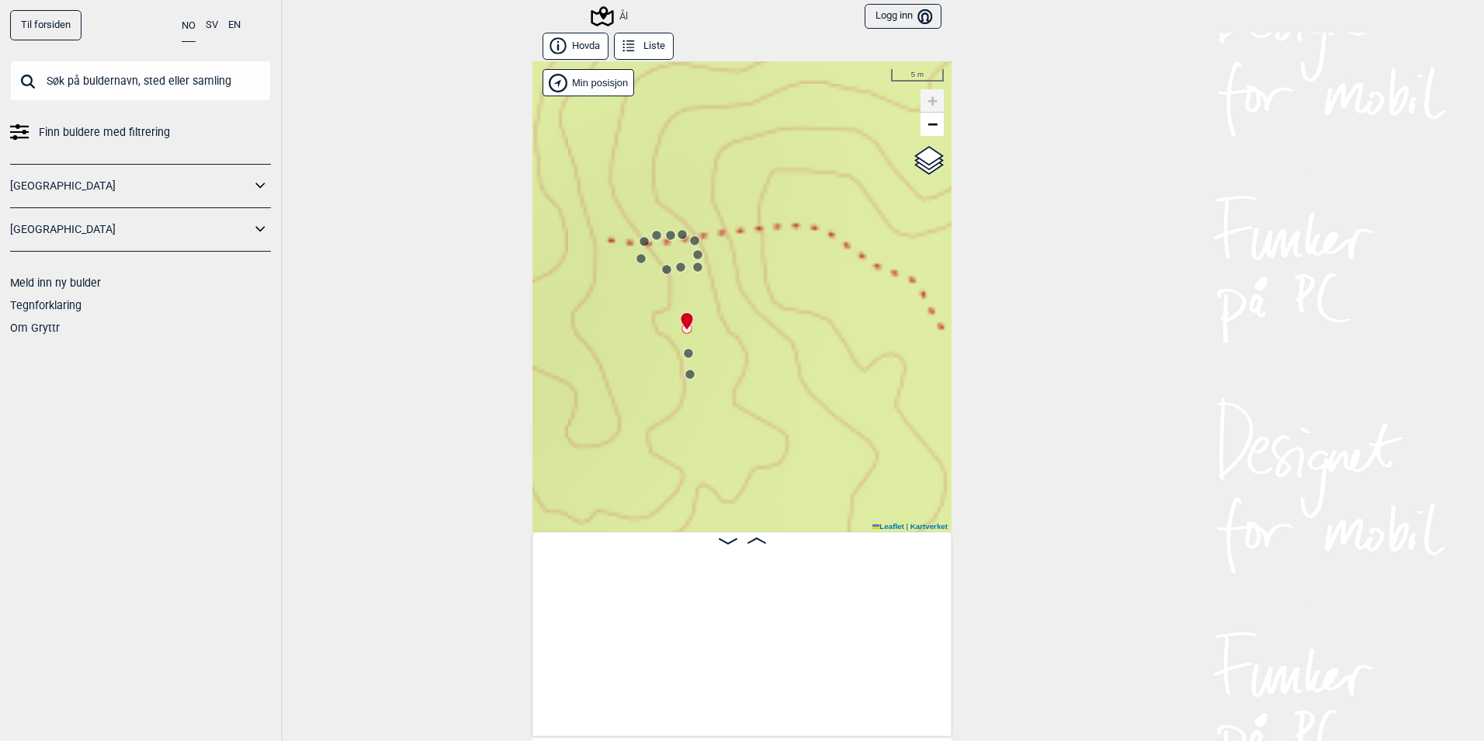
scroll to position [0, 3805]
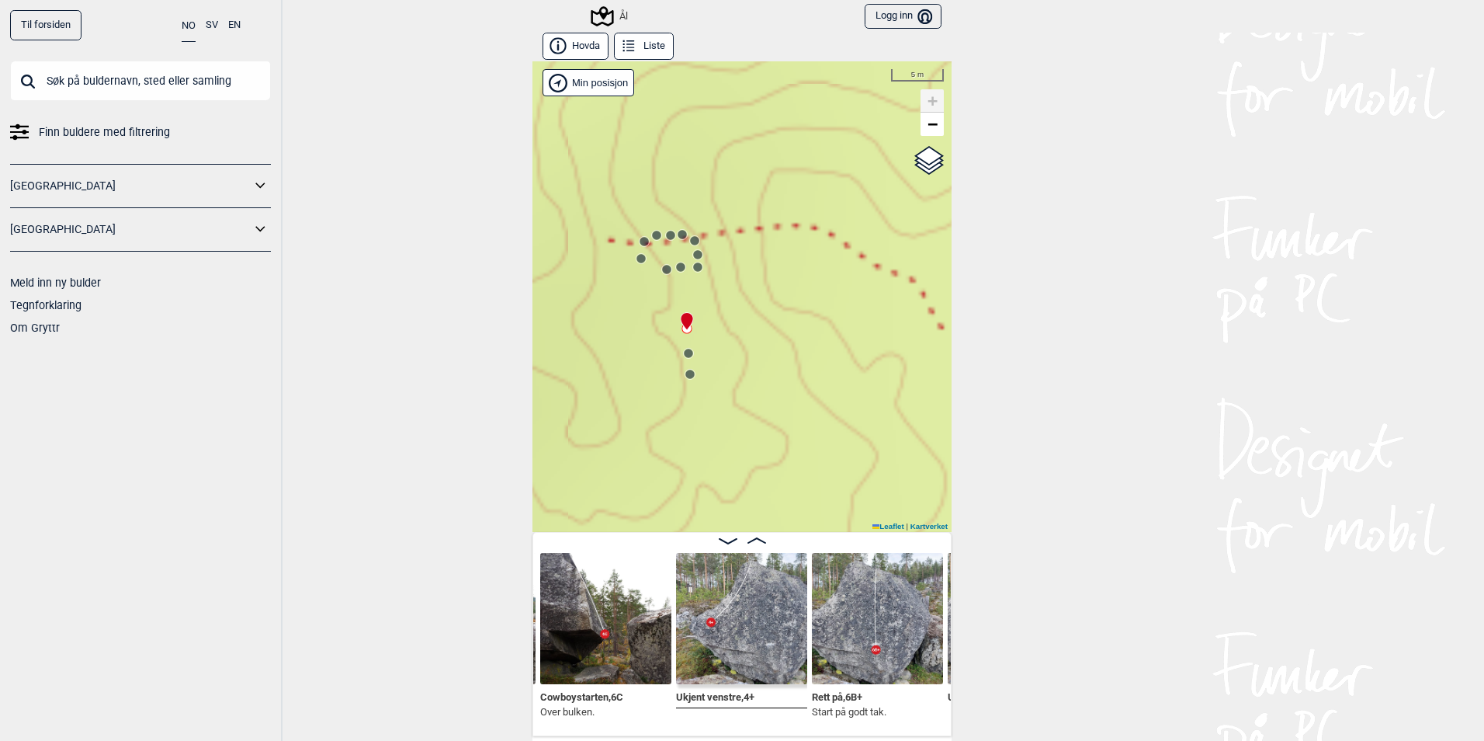
click at [684, 356] on circle at bounding box center [688, 353] width 9 height 9
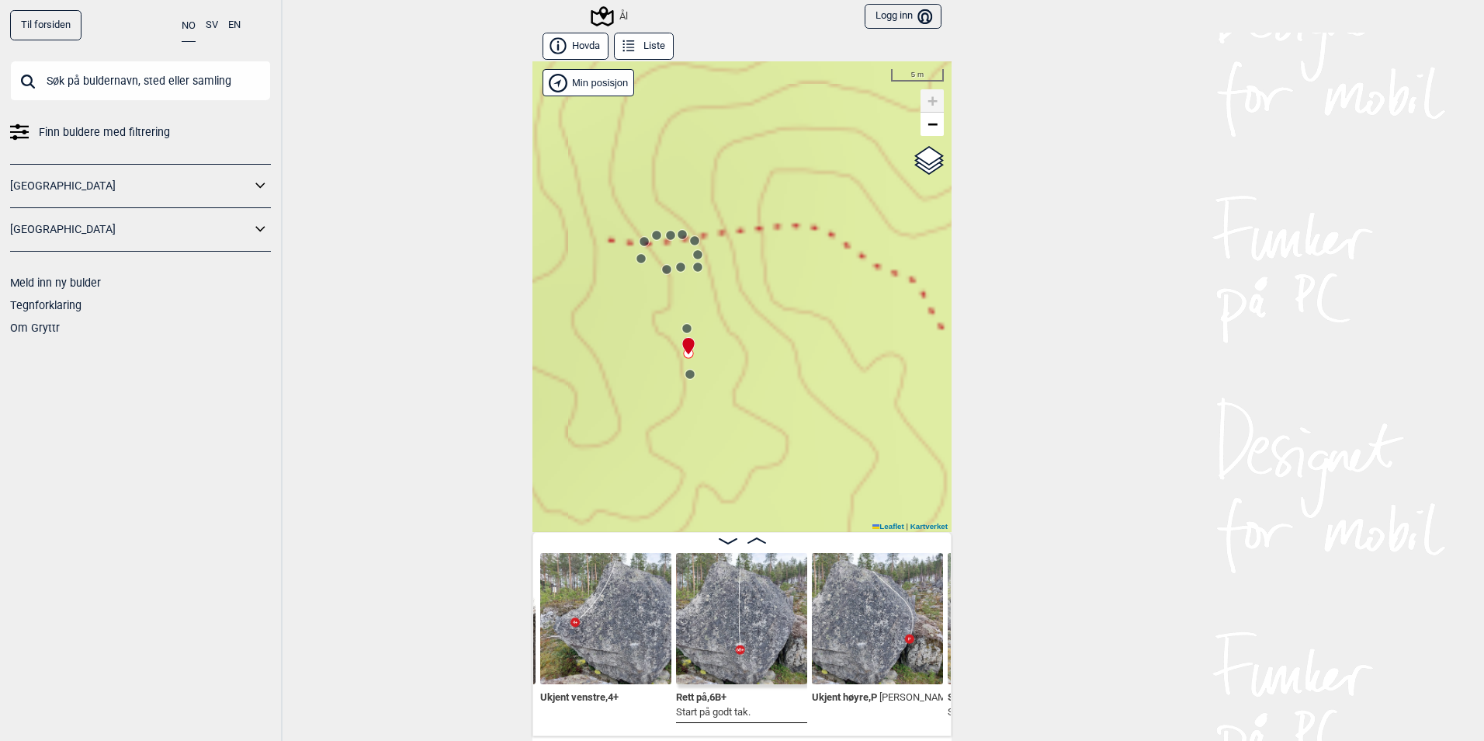
click at [687, 384] on div "Ål" at bounding box center [742, 296] width 419 height 470
click at [686, 374] on circle at bounding box center [690, 374] width 9 height 9
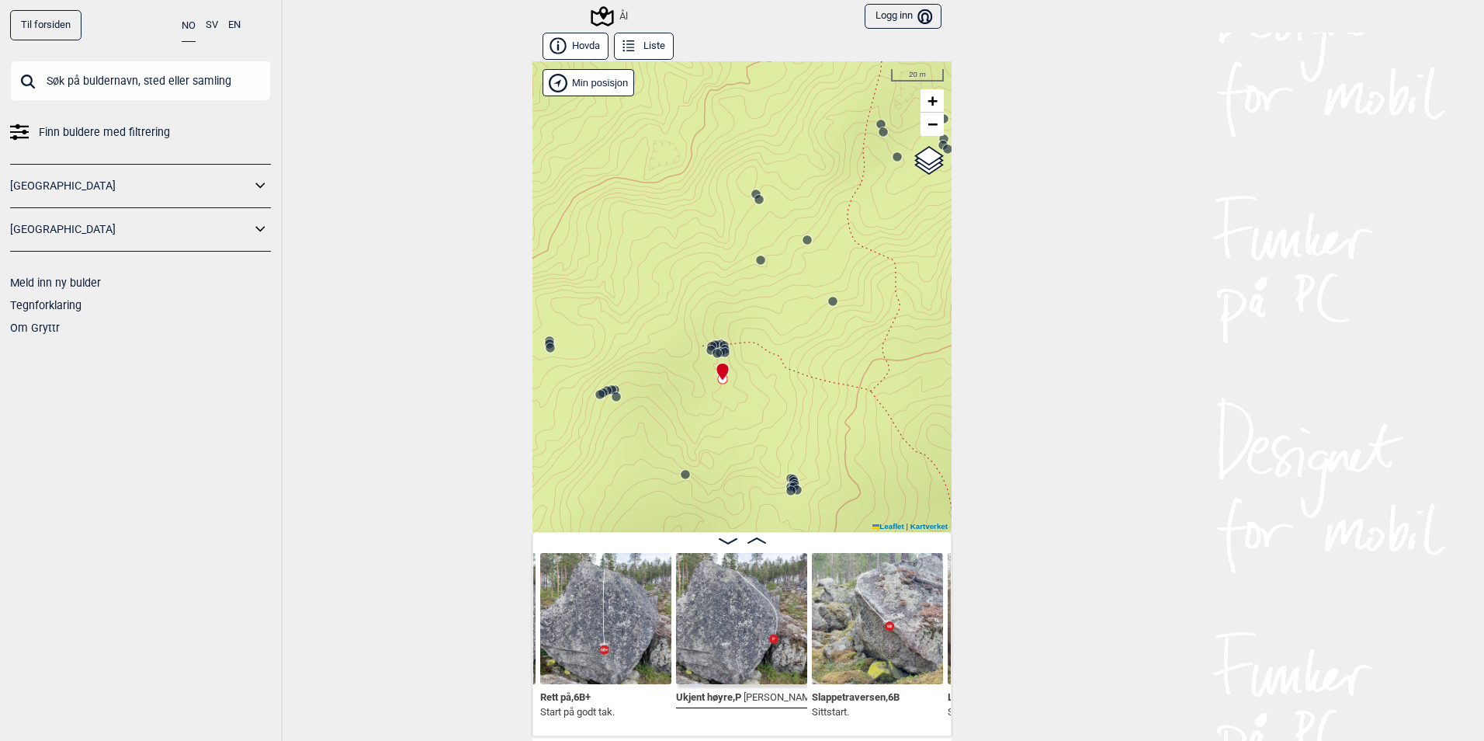
click at [682, 477] on circle at bounding box center [685, 474] width 9 height 9
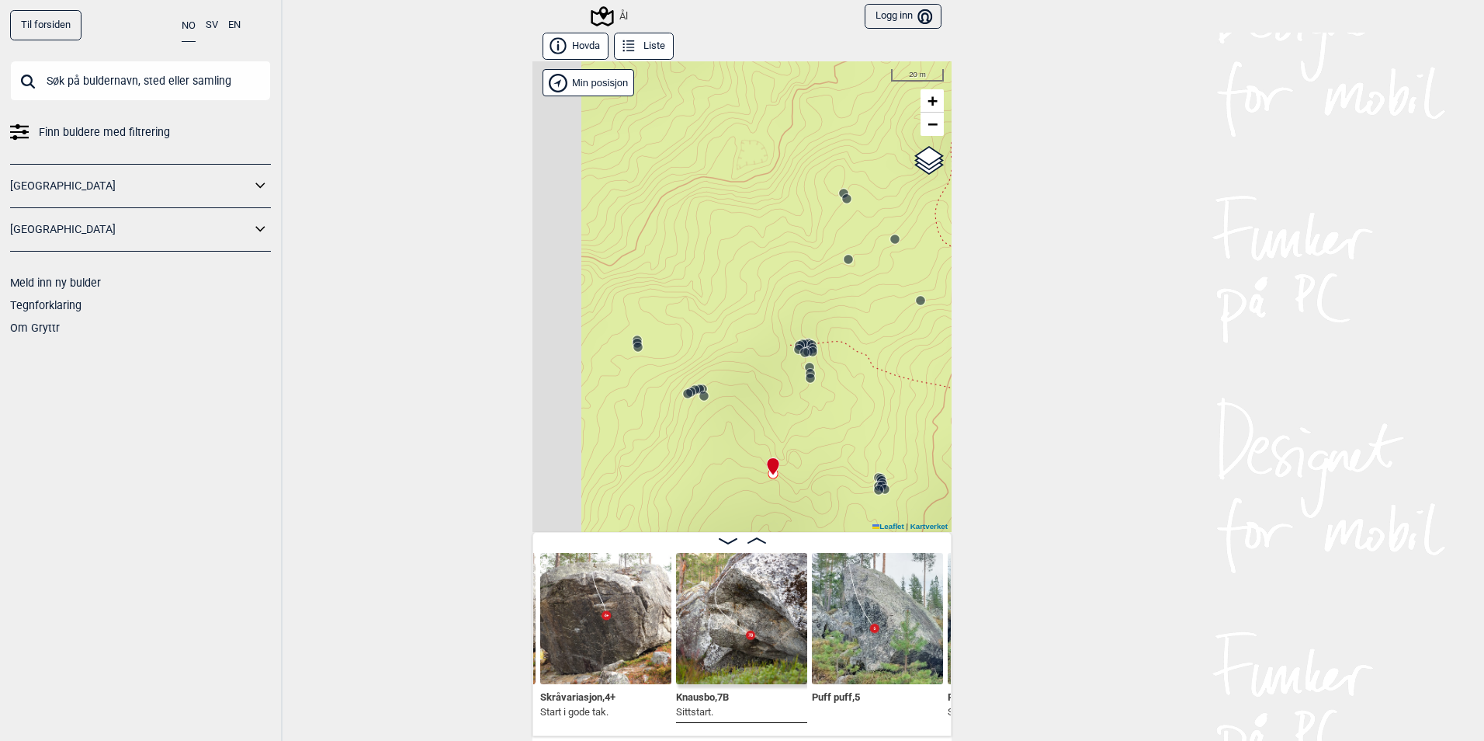
drag, startPoint x: 637, startPoint y: 454, endPoint x: 743, endPoint y: 470, distance: 106.7
click at [743, 470] on div "Ål" at bounding box center [742, 296] width 419 height 470
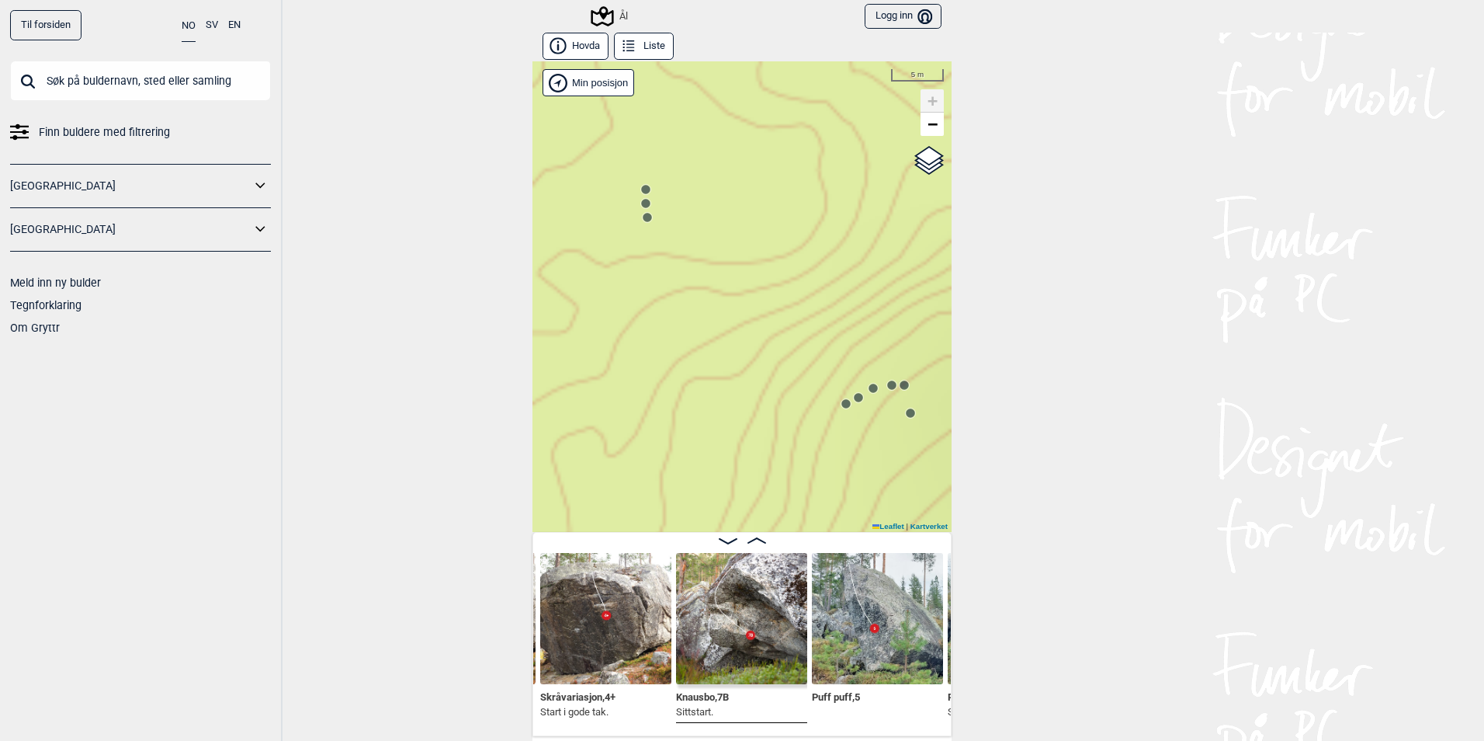
click at [641, 189] on circle at bounding box center [645, 189] width 9 height 9
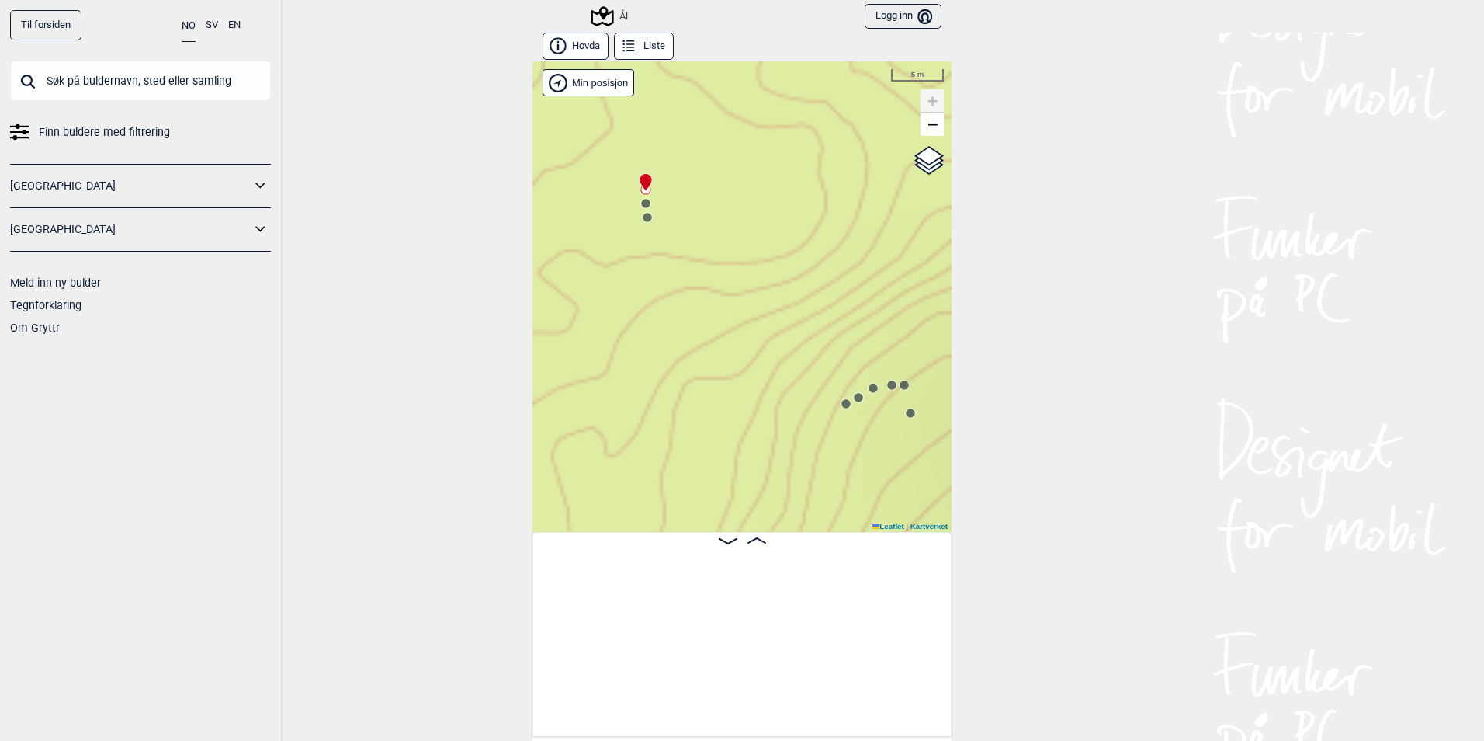
scroll to position [0, 122]
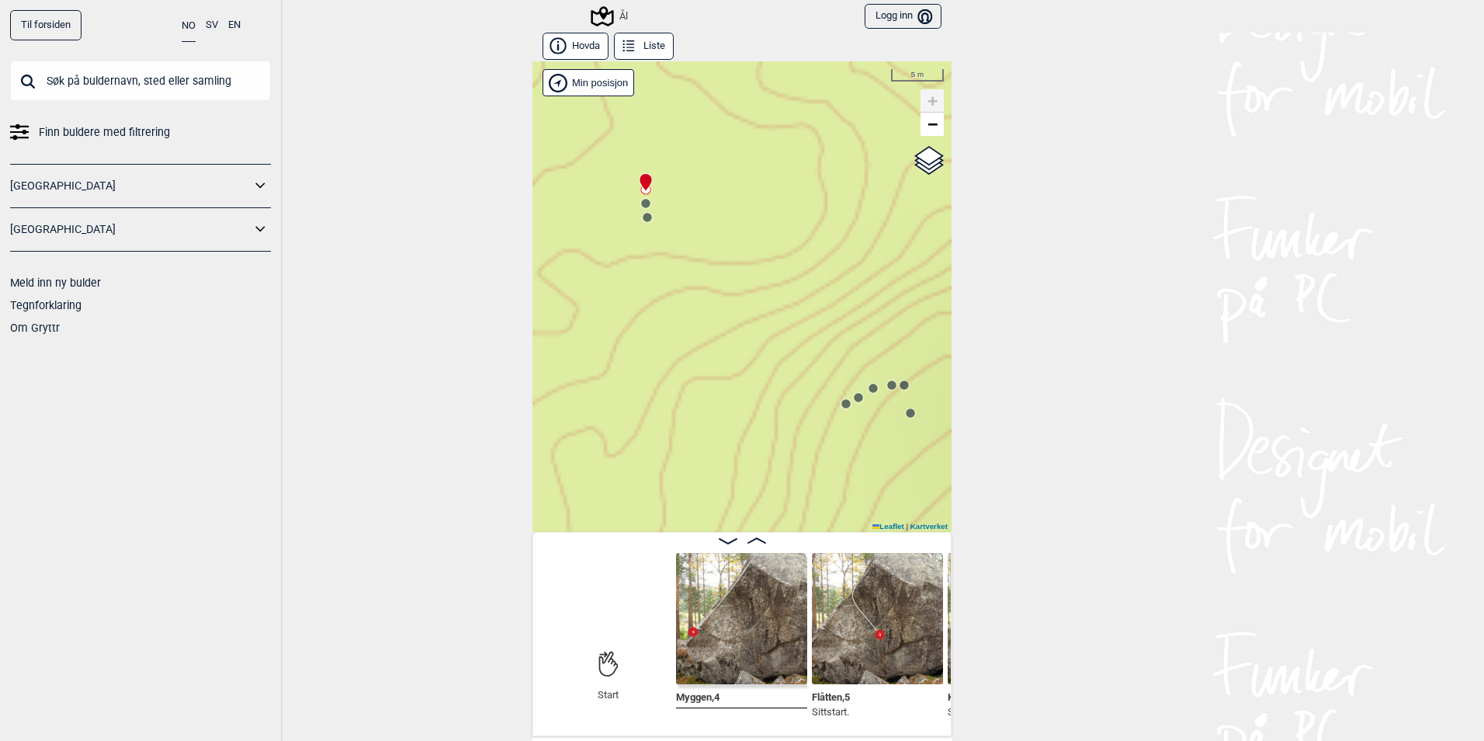
click at [641, 202] on circle at bounding box center [645, 203] width 9 height 9
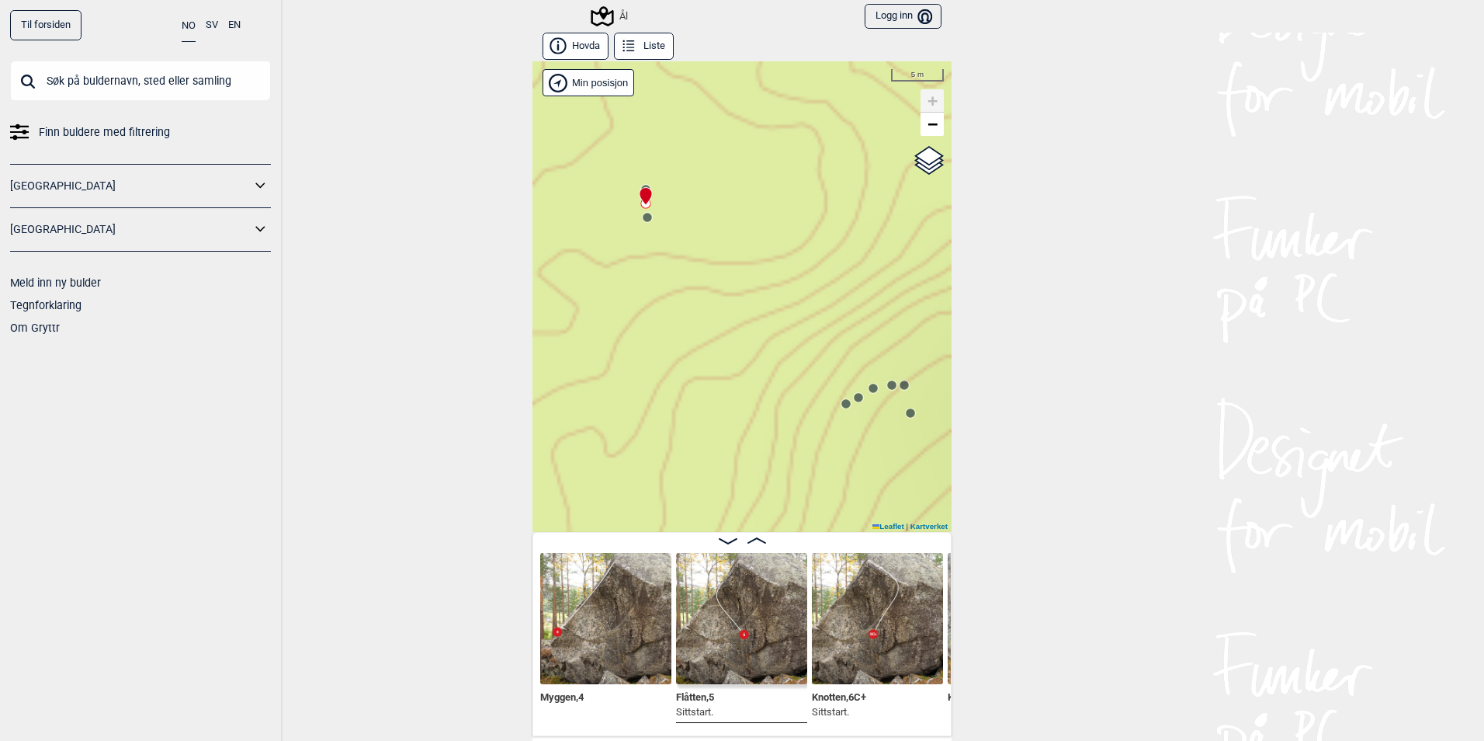
click at [643, 221] on circle at bounding box center [647, 217] width 9 height 9
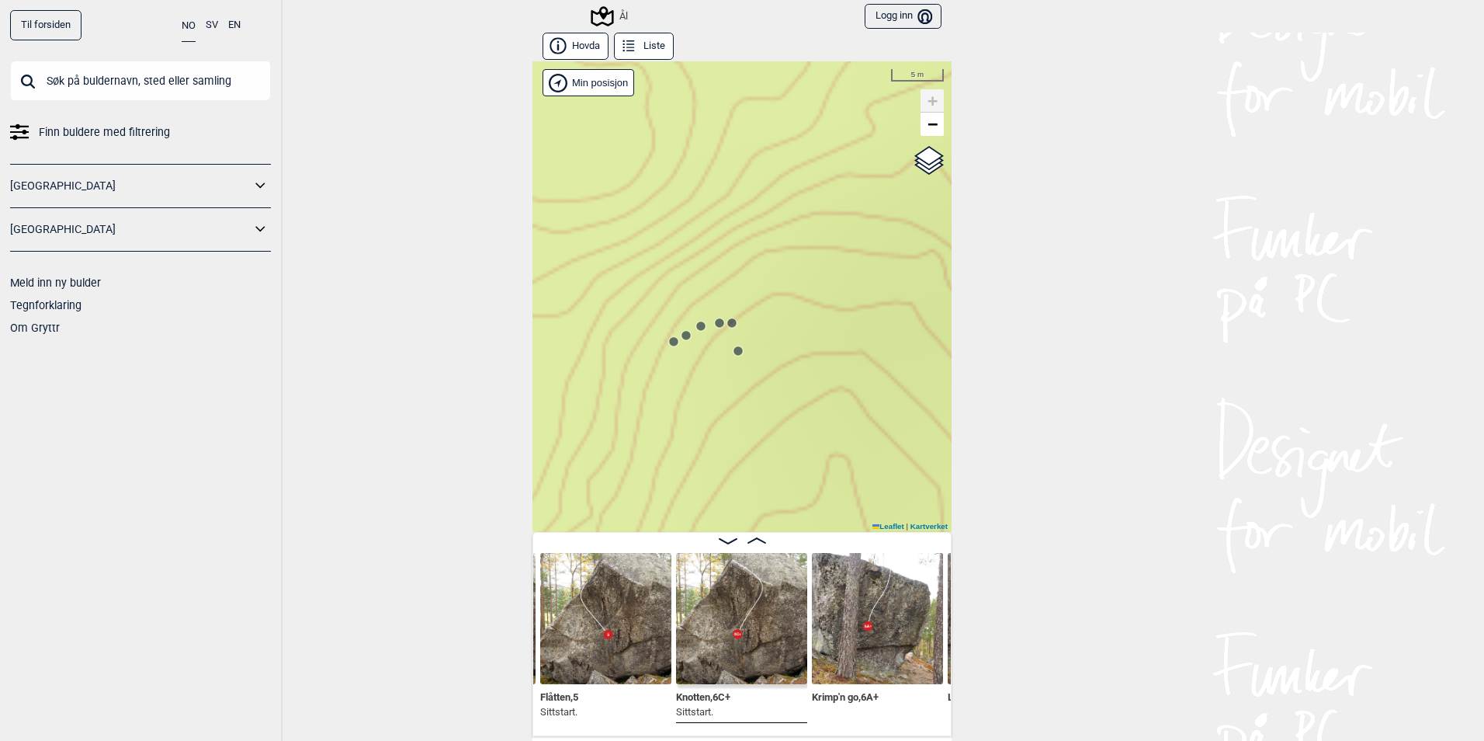
drag, startPoint x: 662, startPoint y: 373, endPoint x: 630, endPoint y: 363, distance: 34.1
click at [630, 363] on div "Ål" at bounding box center [742, 296] width 419 height 470
click at [669, 342] on circle at bounding box center [673, 341] width 9 height 9
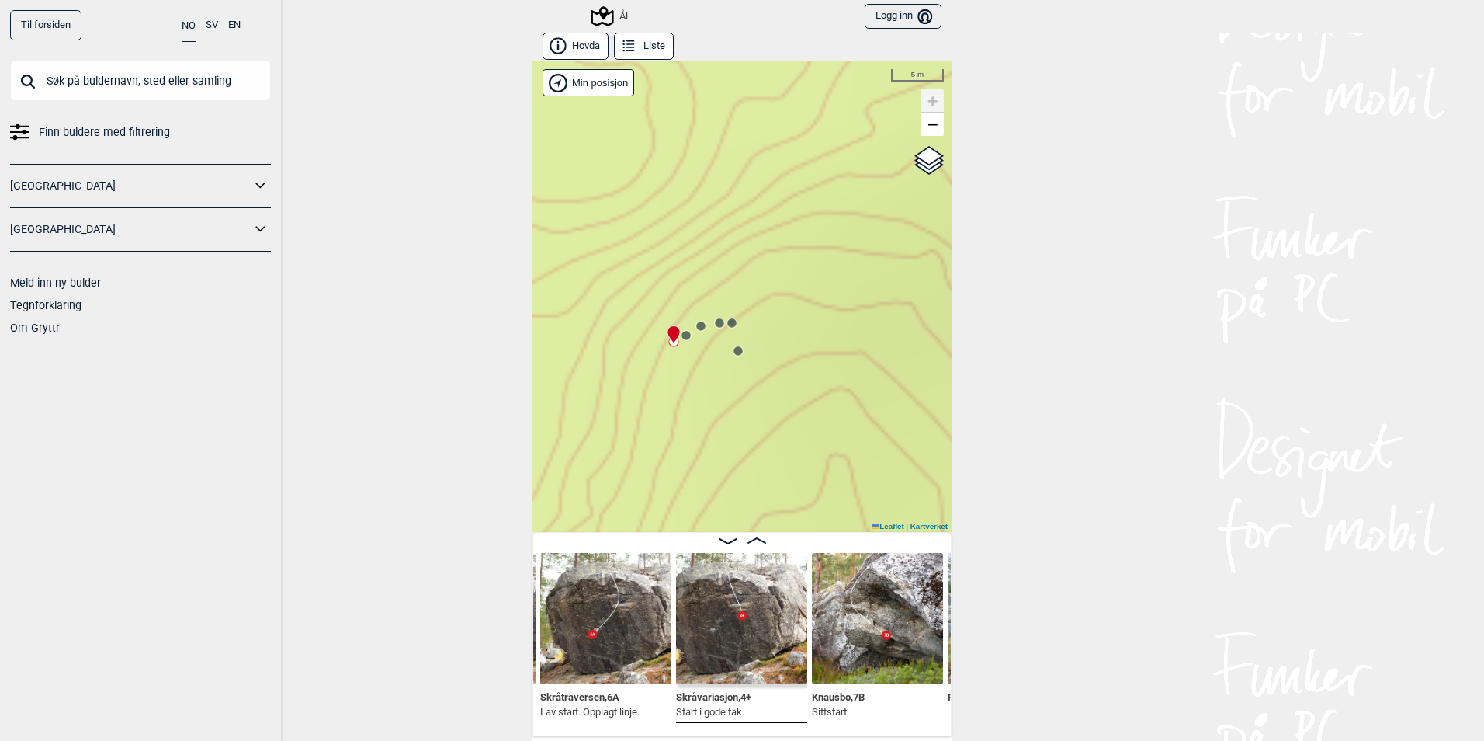
click at [682, 340] on circle at bounding box center [686, 335] width 10 height 10
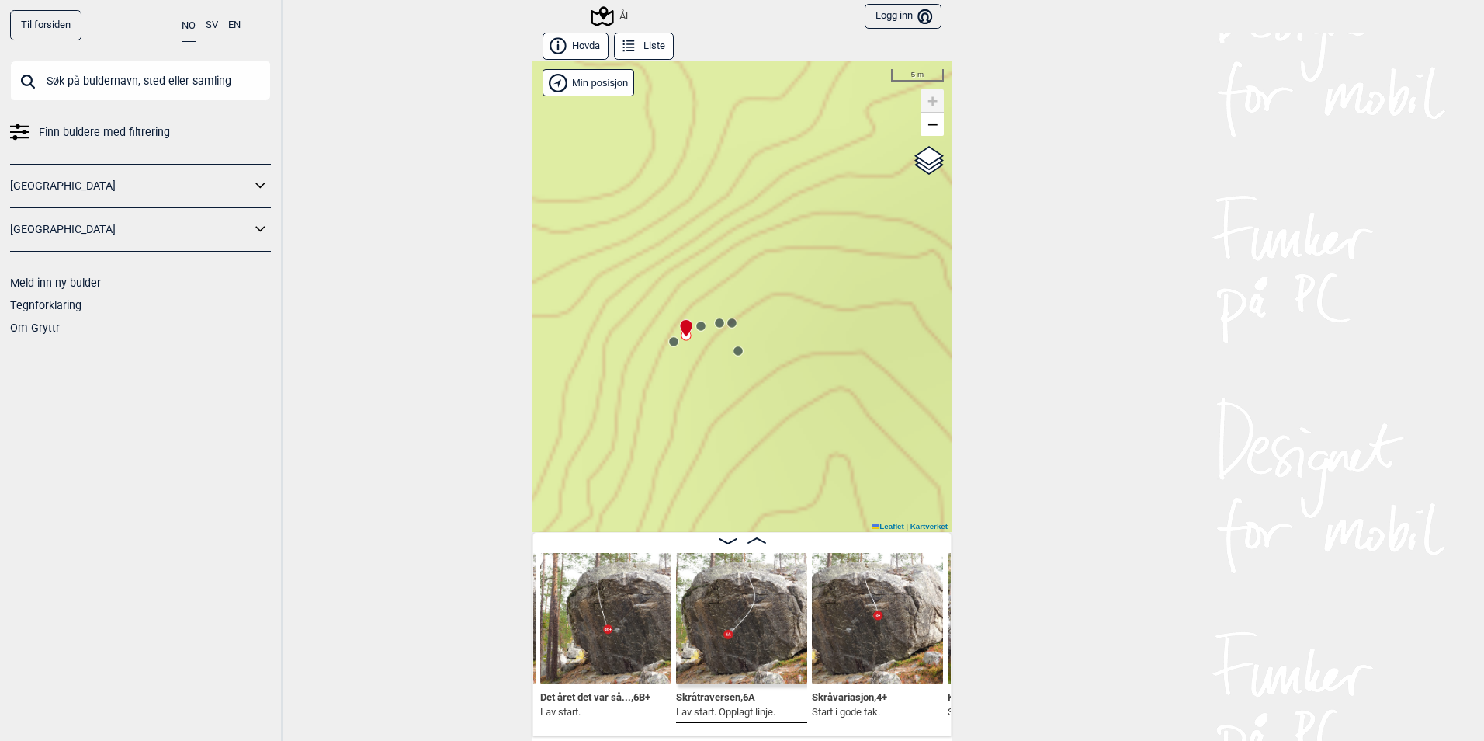
click at [696, 328] on circle at bounding box center [700, 325] width 9 height 9
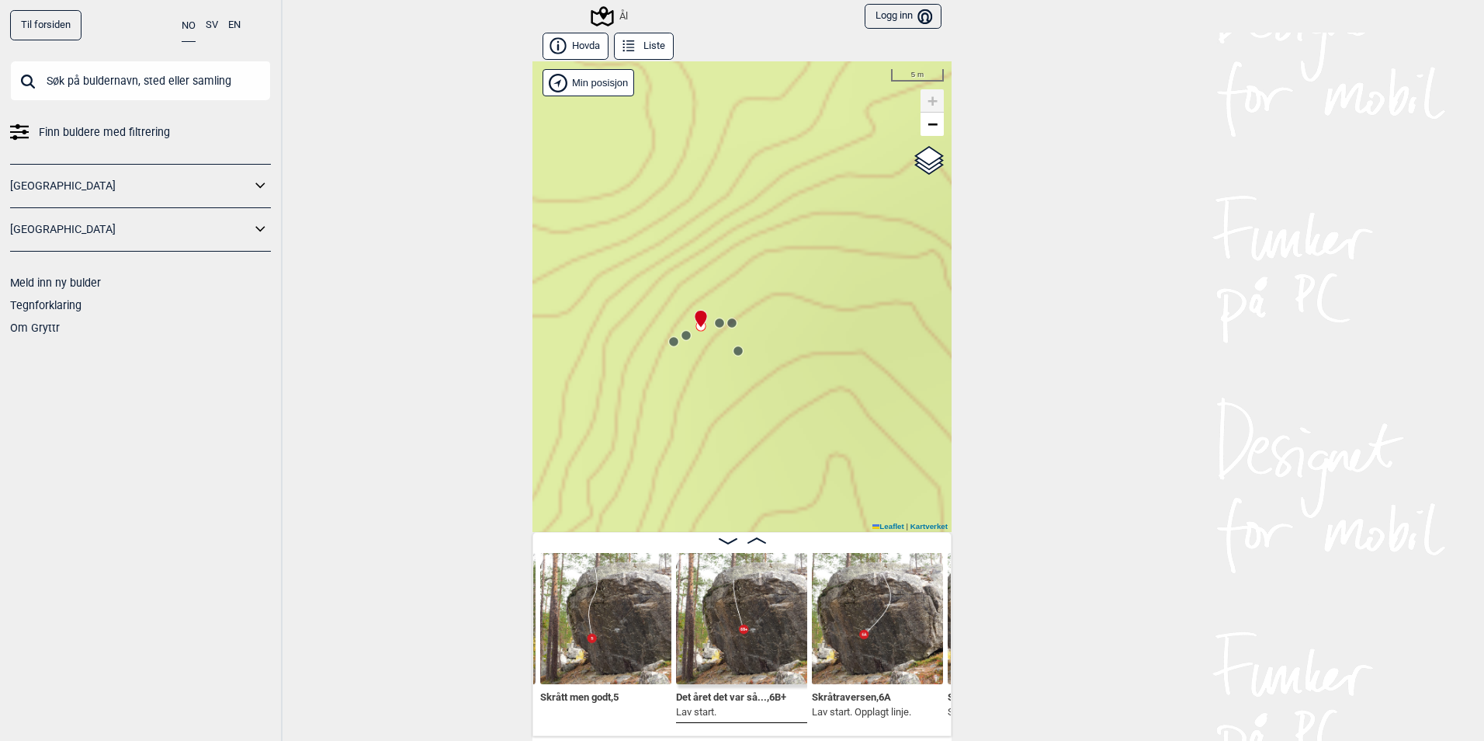
click at [715, 326] on circle at bounding box center [719, 322] width 9 height 9
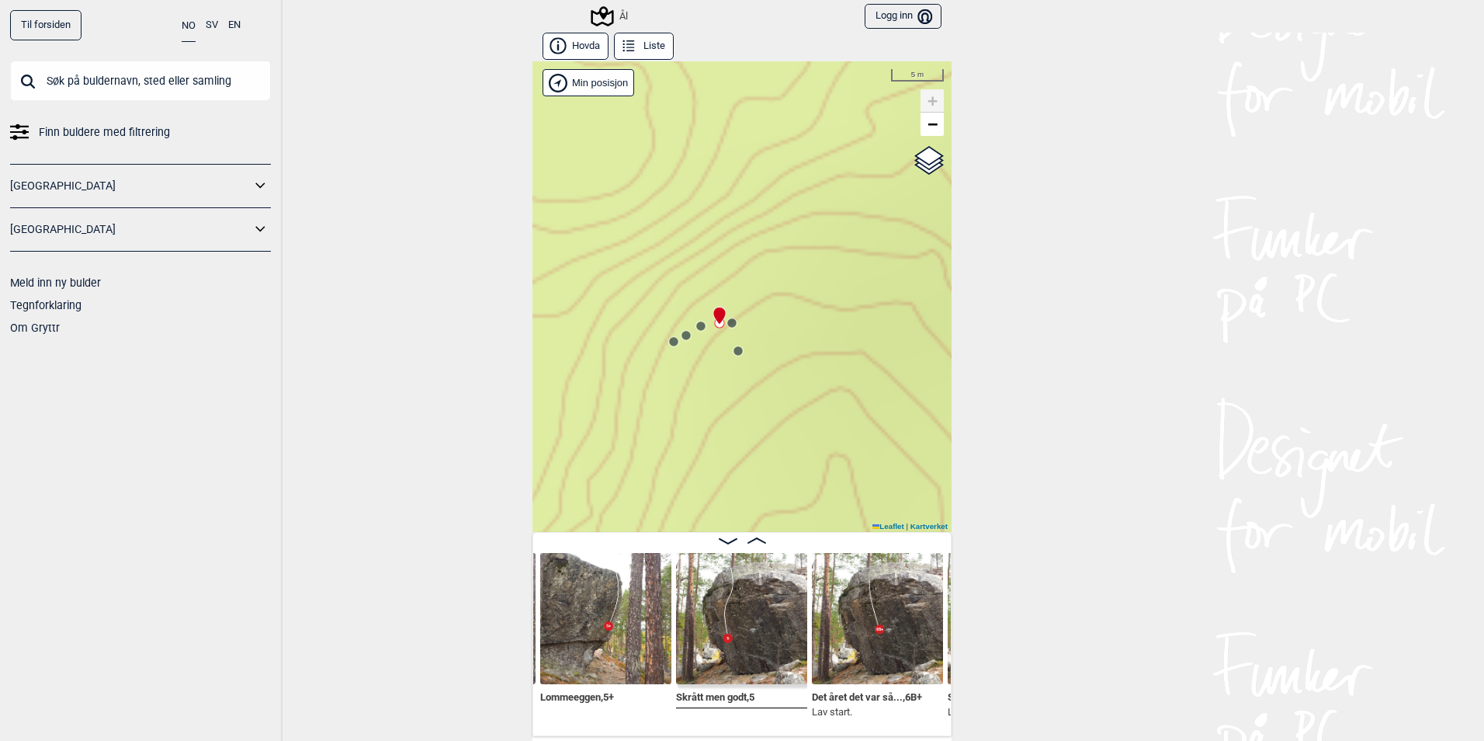
click at [727, 324] on circle at bounding box center [731, 322] width 9 height 9
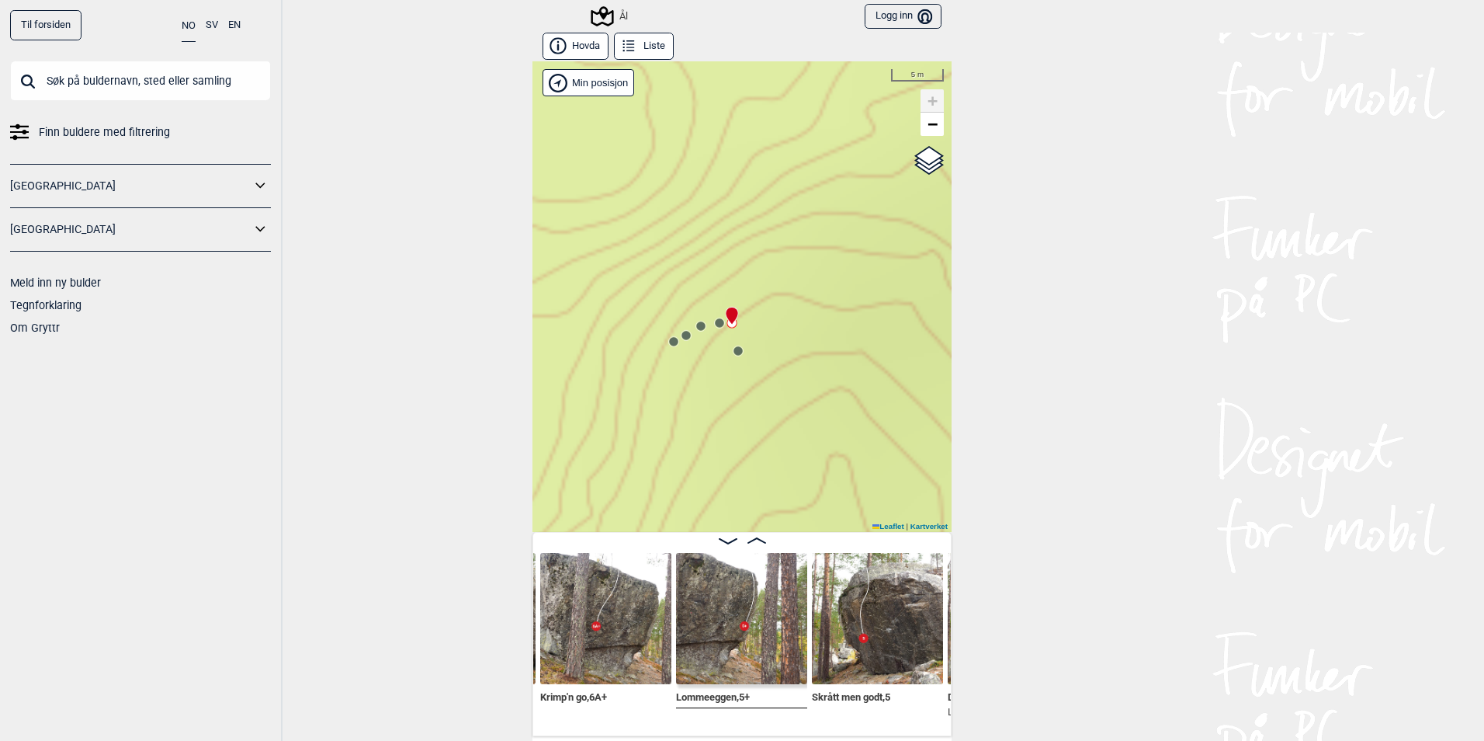
click at [736, 353] on circle at bounding box center [738, 350] width 9 height 9
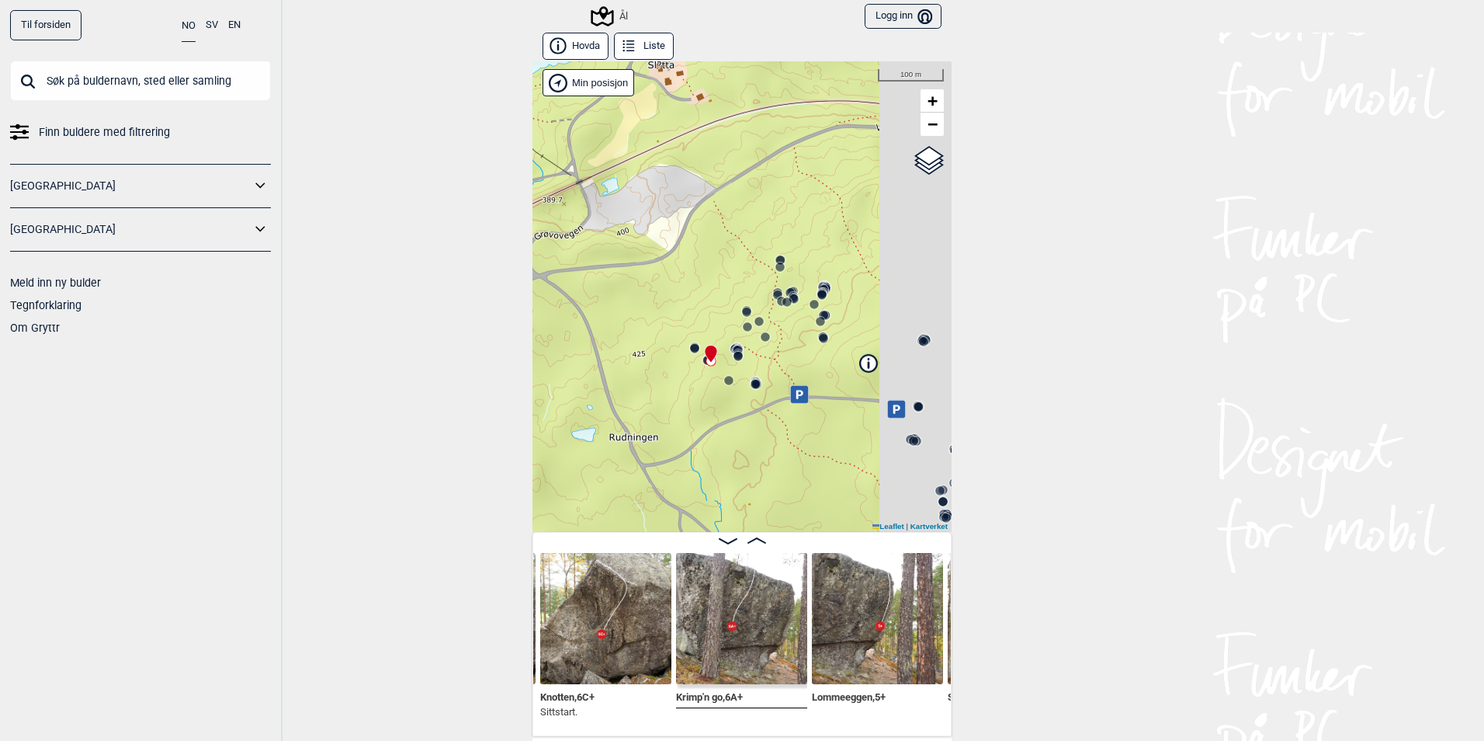
drag, startPoint x: 797, startPoint y: 415, endPoint x: 669, endPoint y: 380, distance: 132.6
click at [669, 380] on div "Ål" at bounding box center [742, 296] width 419 height 470
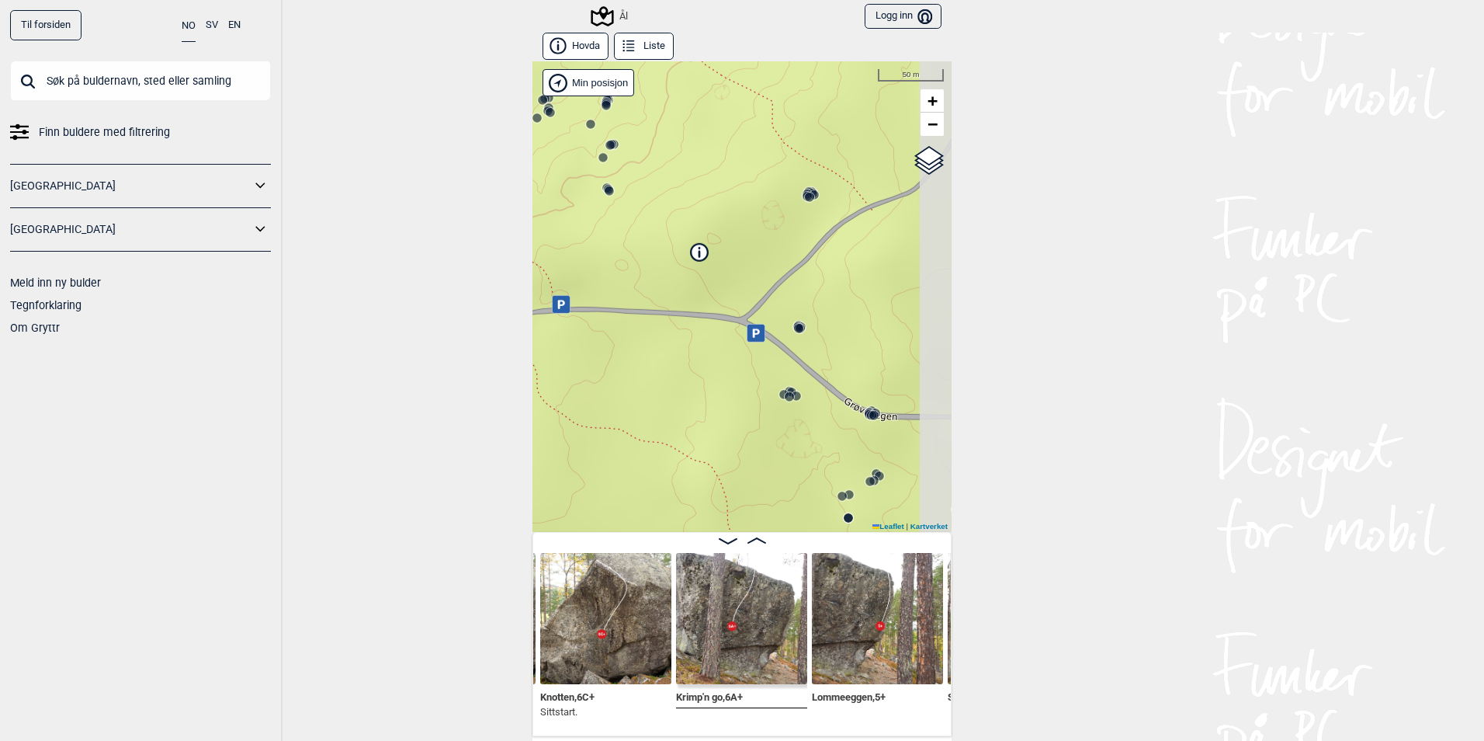
drag, startPoint x: 783, startPoint y: 362, endPoint x: 616, endPoint y: 426, distance: 178.9
click at [616, 426] on div "Ål" at bounding box center [742, 296] width 419 height 470
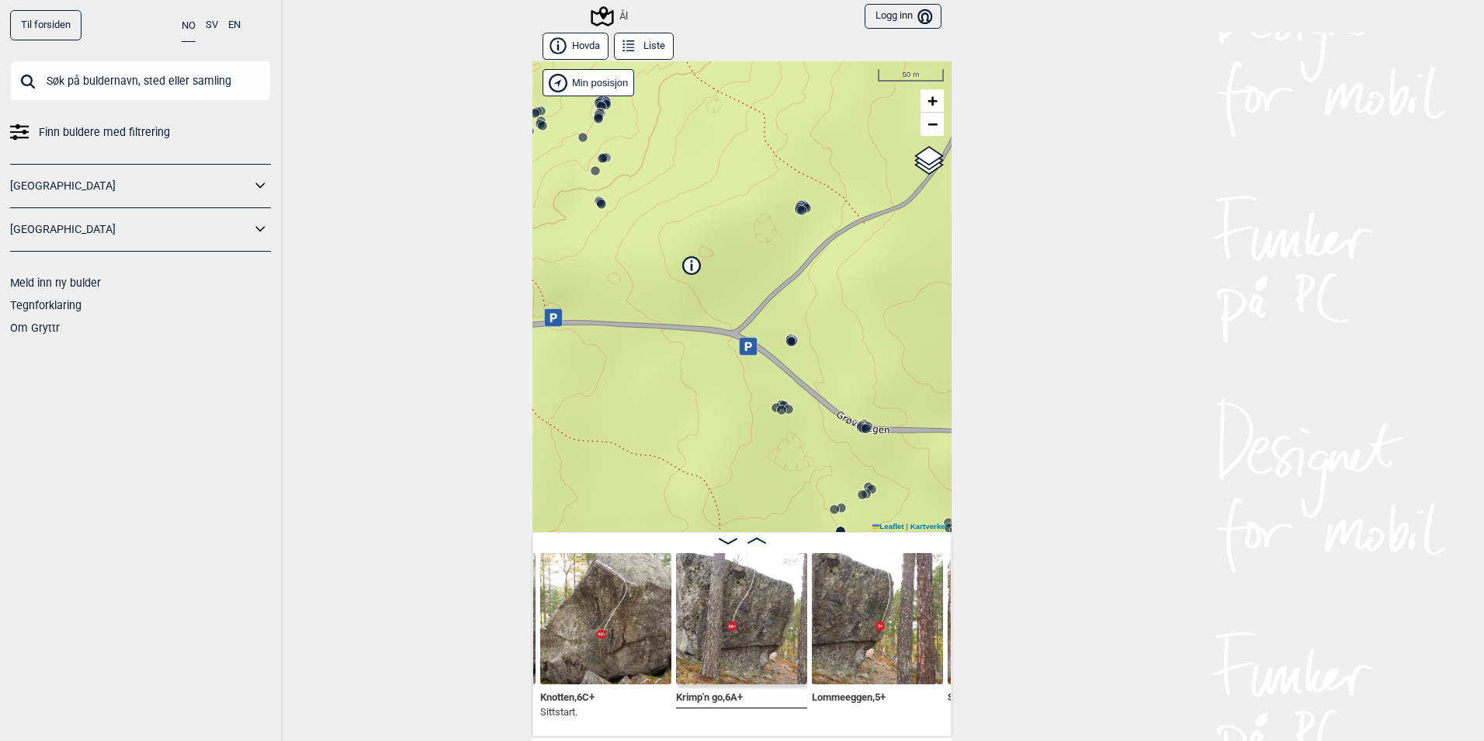
click at [691, 263] on icon at bounding box center [691, 264] width 17 height 17
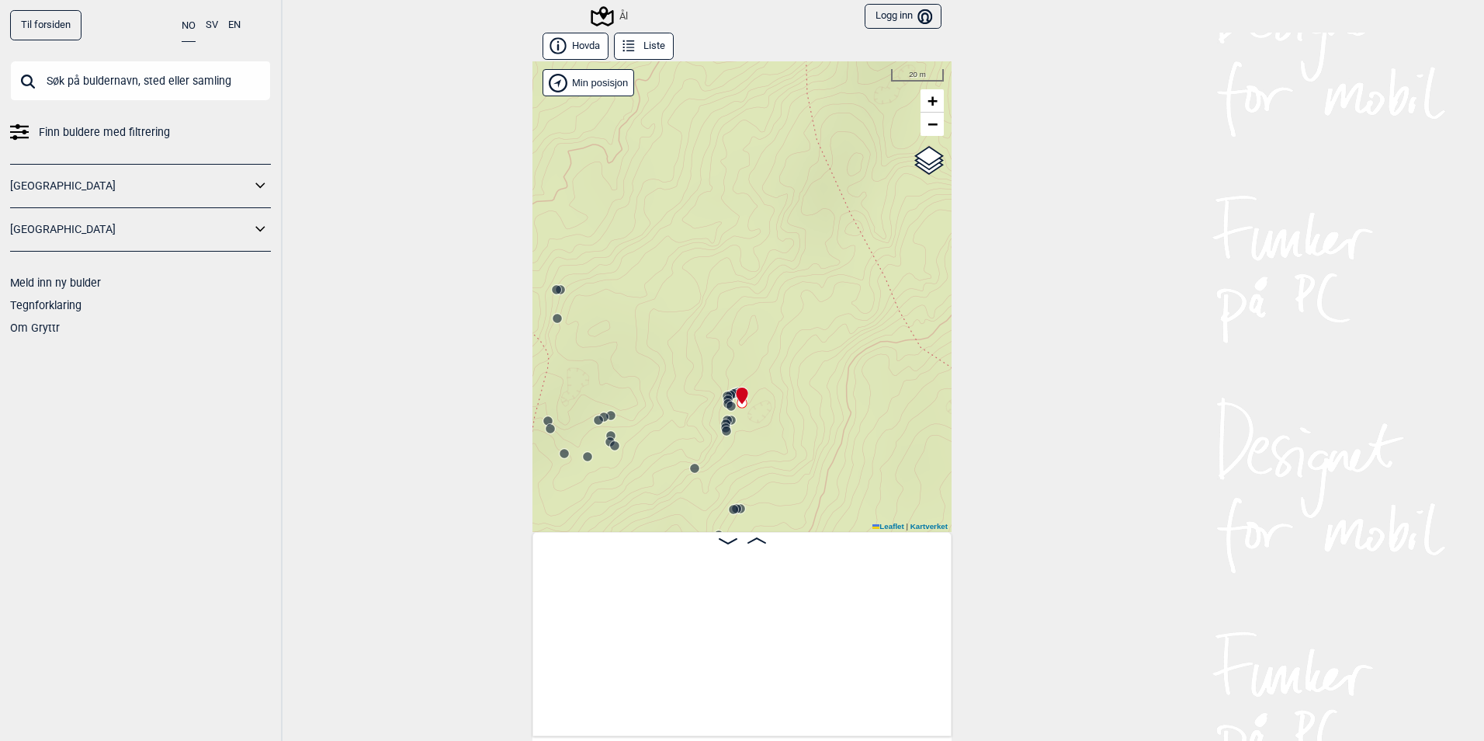
scroll to position [0, 6691]
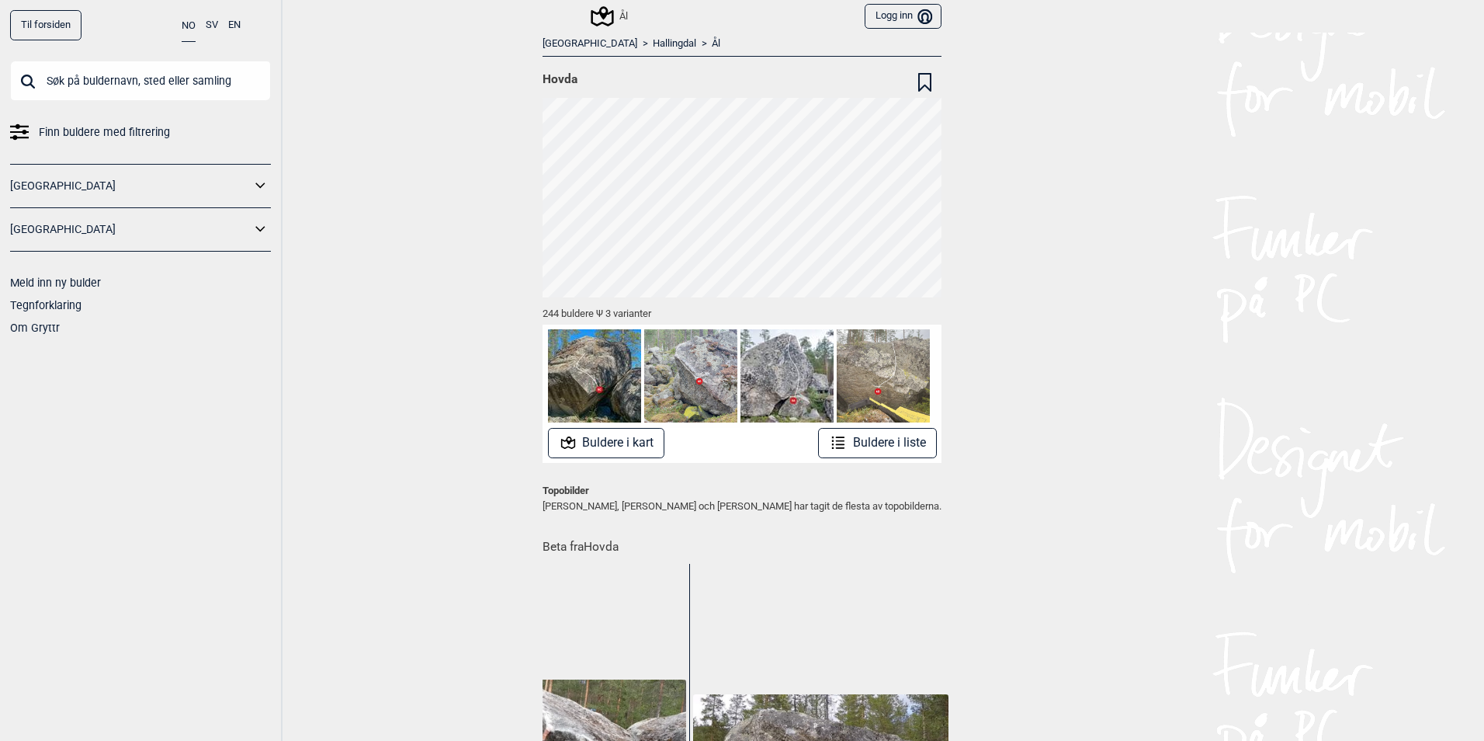
click at [248, 188] on link "[GEOGRAPHIC_DATA]" at bounding box center [130, 186] width 241 height 23
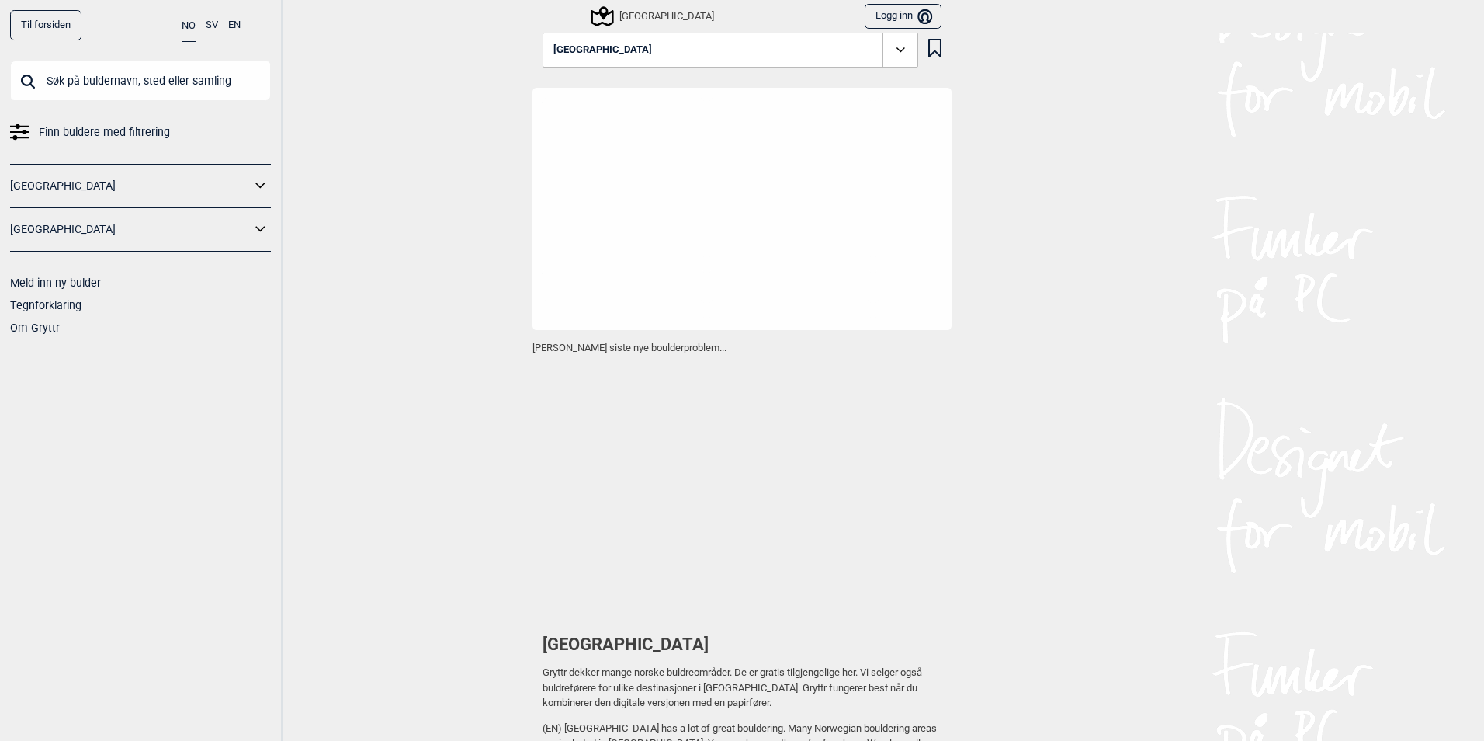
click at [262, 185] on icon at bounding box center [261, 186] width 20 height 23
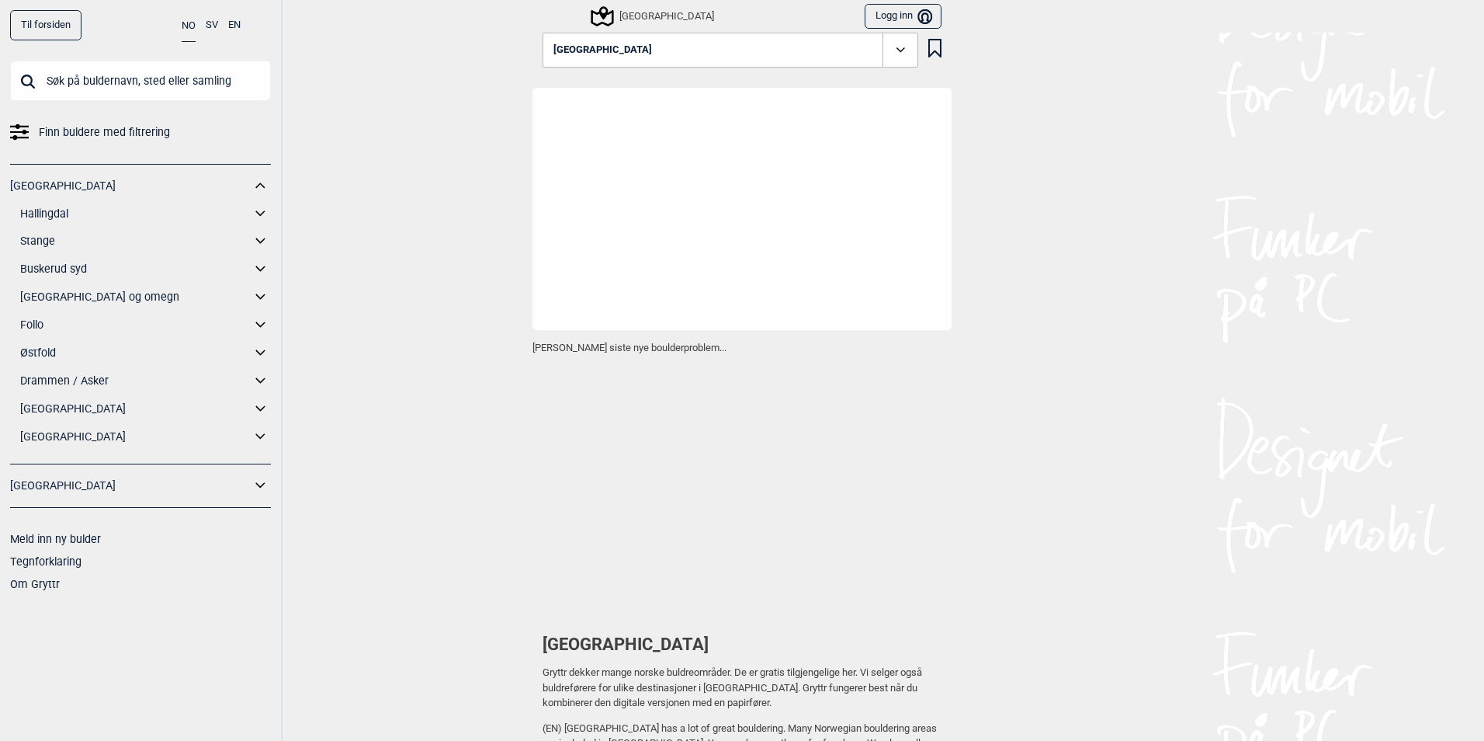
click at [258, 207] on icon at bounding box center [261, 214] width 20 height 23
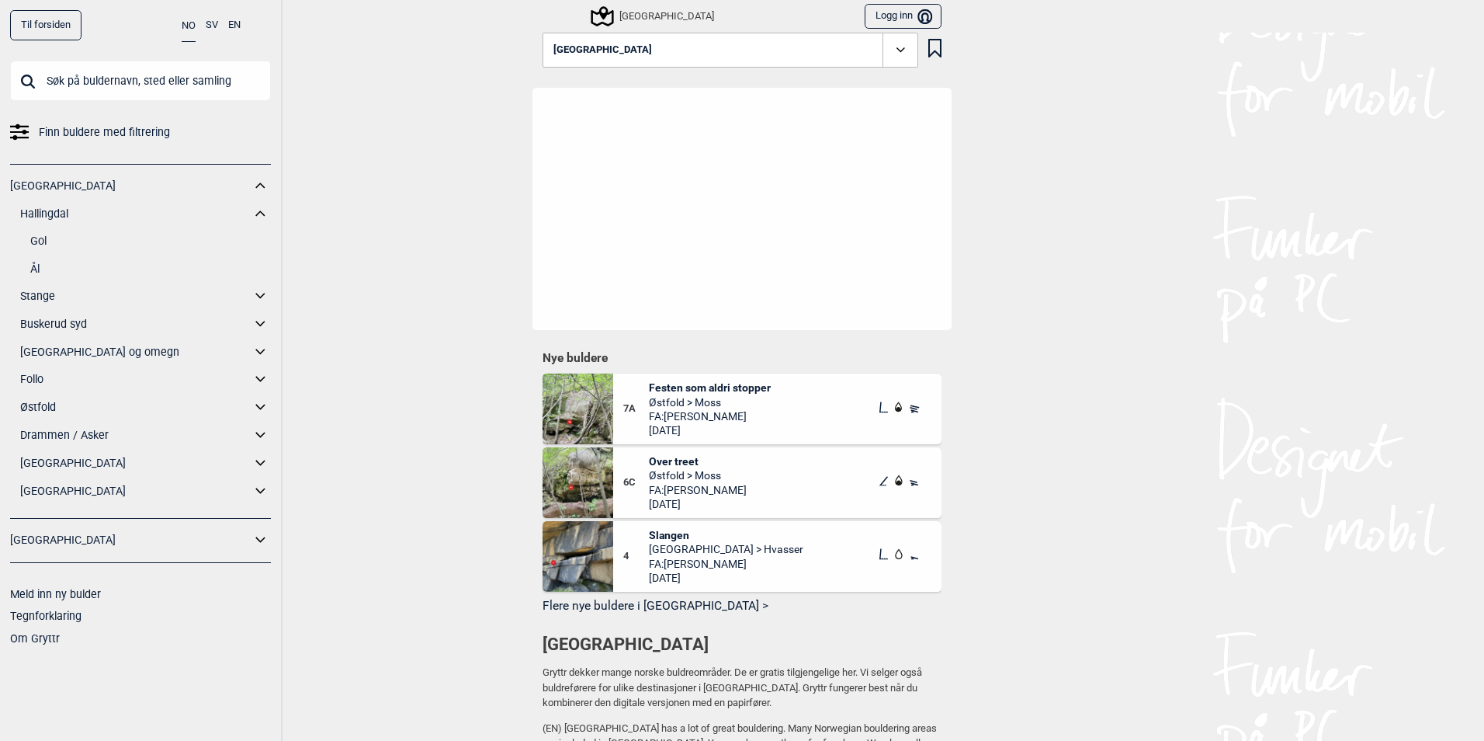
click at [45, 231] on link "Gol" at bounding box center [150, 241] width 241 height 23
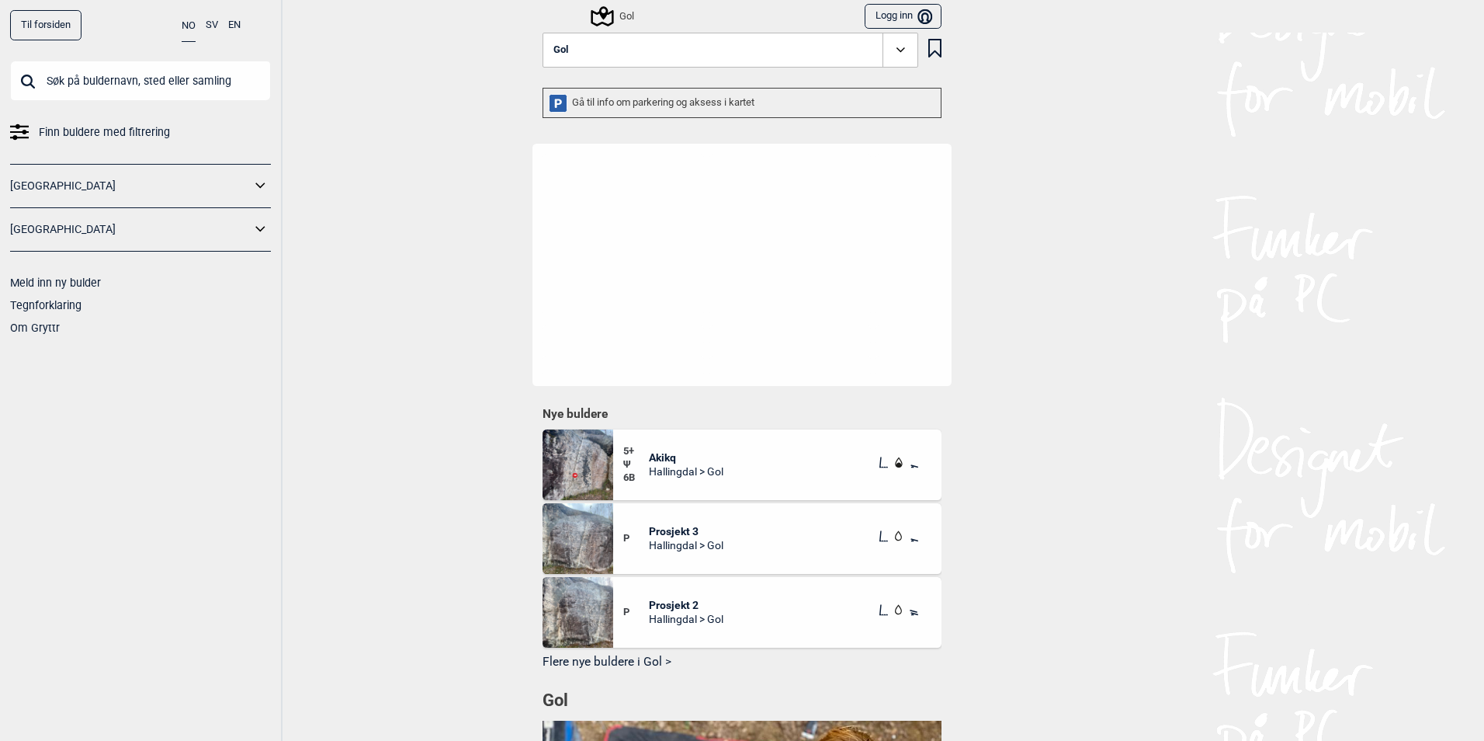
click at [883, 46] on span at bounding box center [901, 51] width 36 height 36
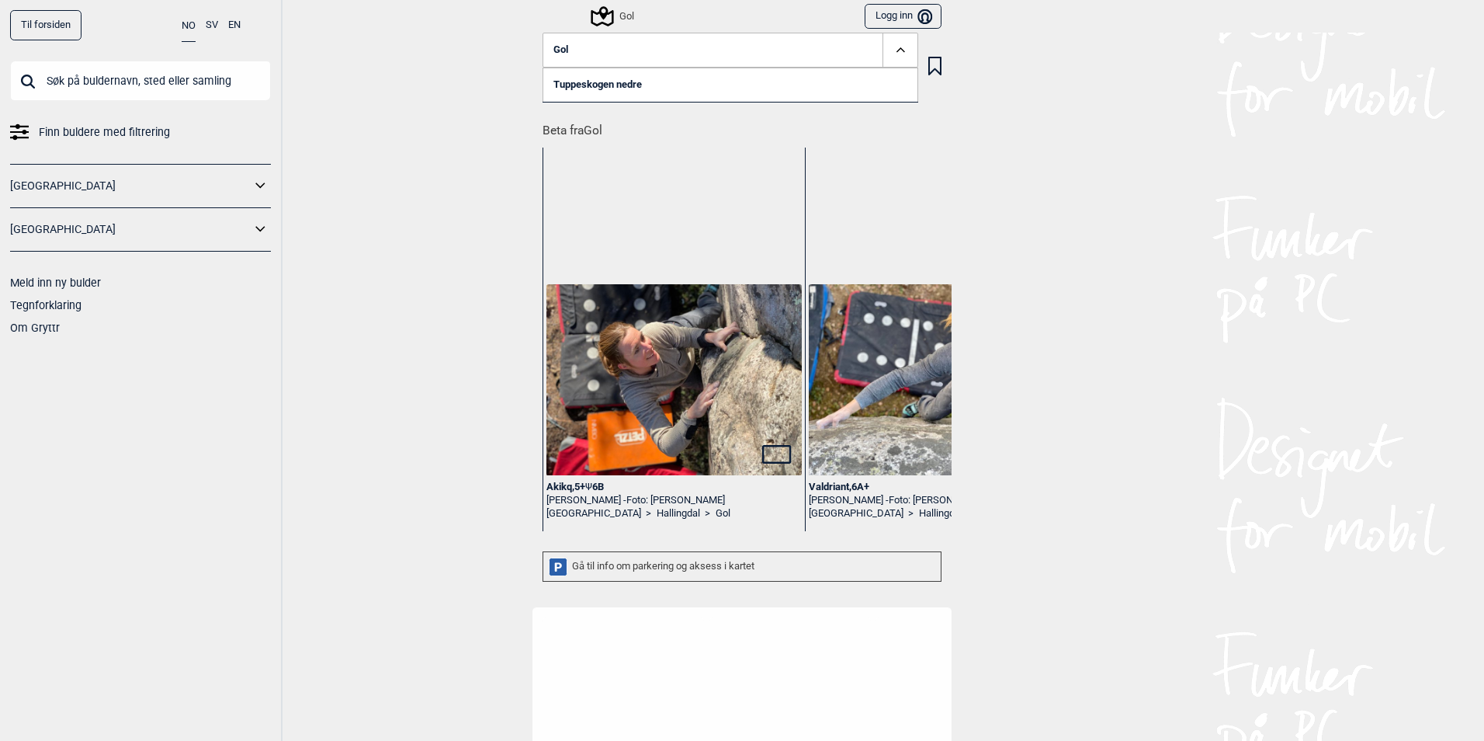
click at [616, 92] on link "Tuppeskogen nedre" at bounding box center [731, 85] width 376 height 34
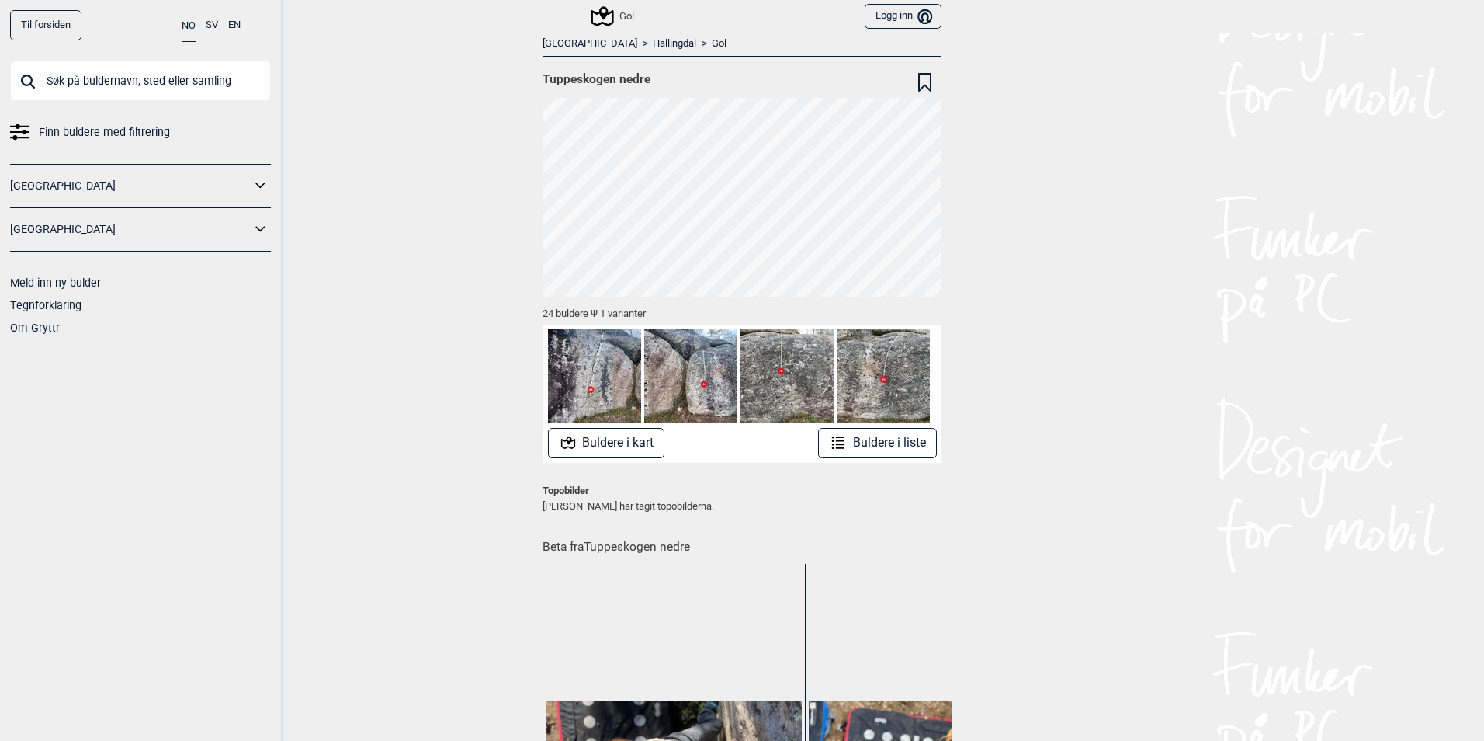
drag, startPoint x: 271, startPoint y: 179, endPoint x: 266, endPoint y: 186, distance: 8.3
click at [271, 181] on div "Til forsiden NO SV EN Finn buldere med filtrering Norge Sverige Meld inn ny bul…" at bounding box center [141, 370] width 283 height 741
click at [264, 187] on icon at bounding box center [261, 186] width 20 height 23
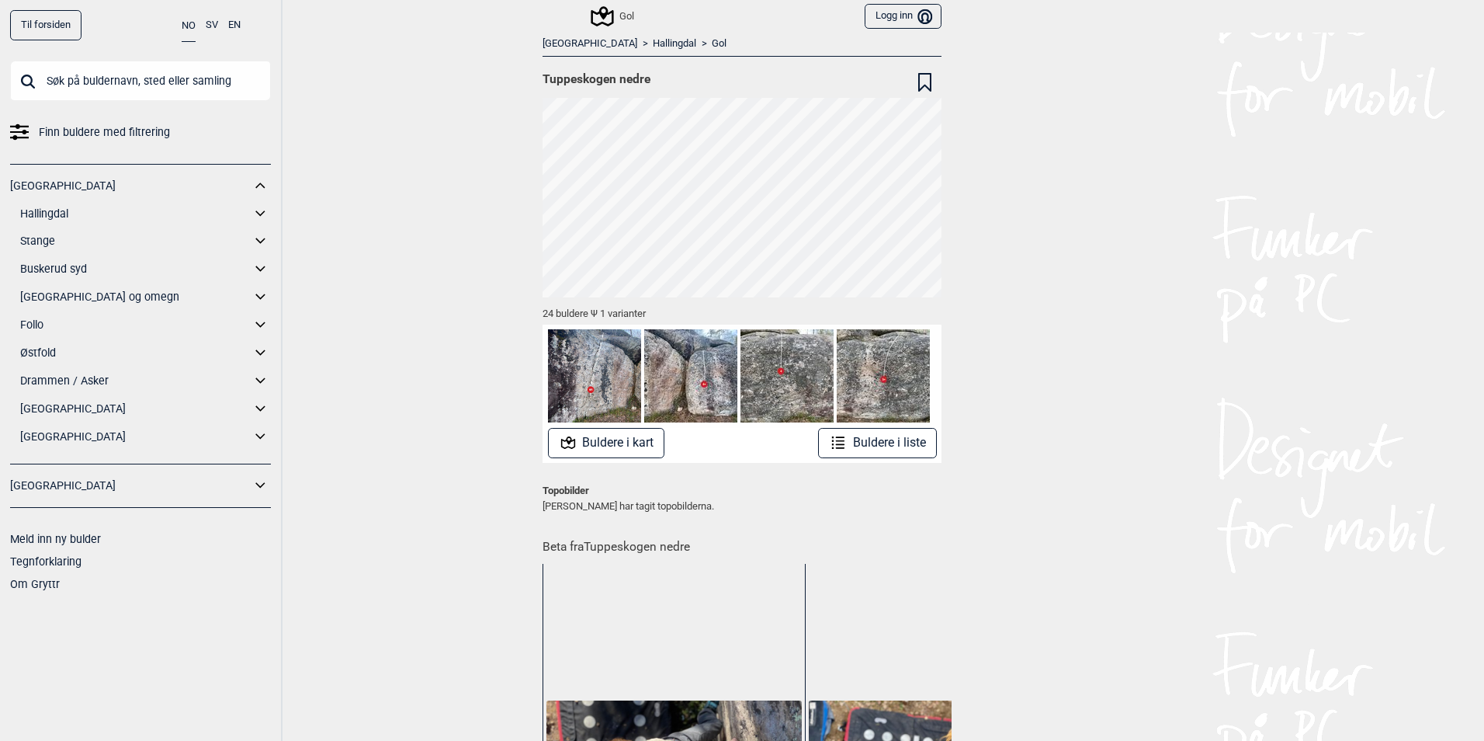
click at [255, 211] on icon at bounding box center [261, 214] width 20 height 23
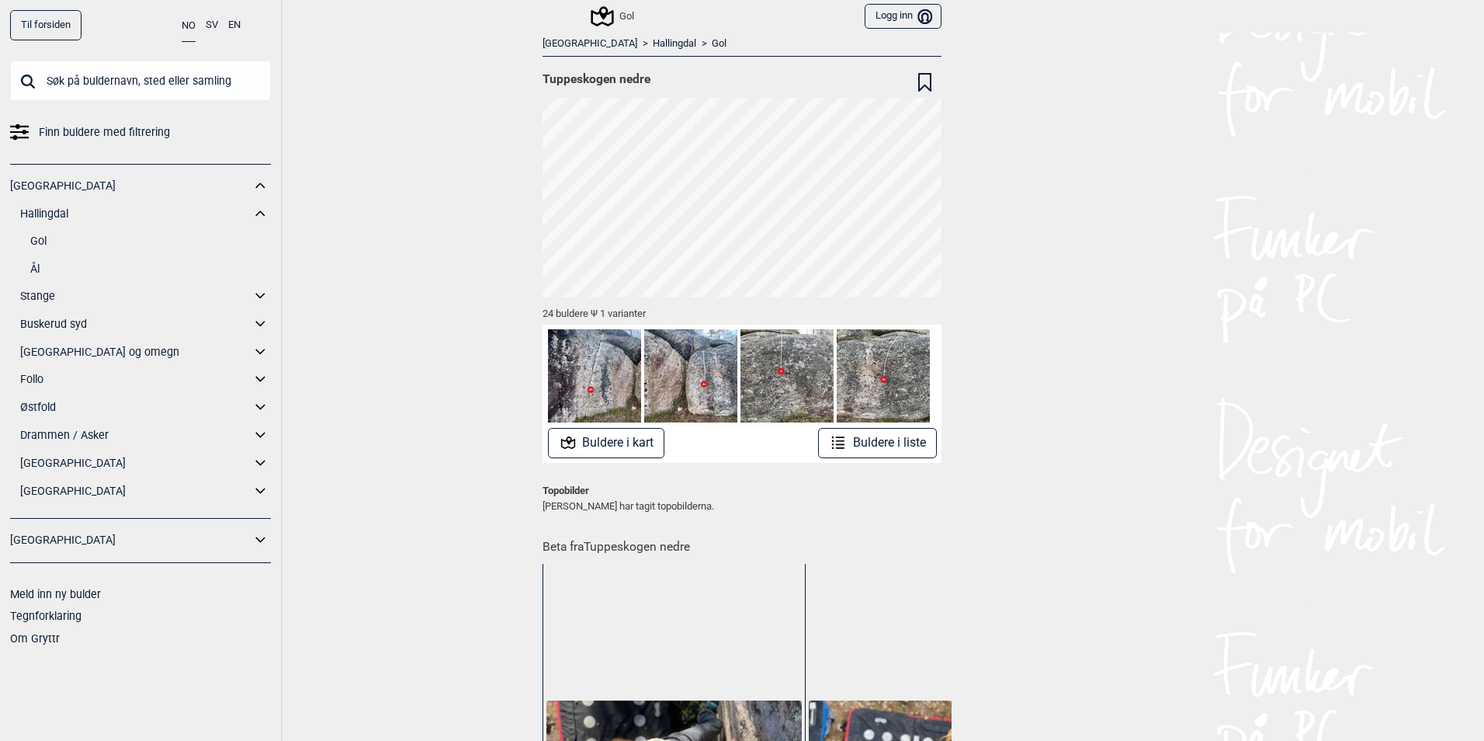
click at [38, 269] on link "Ål" at bounding box center [150, 269] width 241 height 23
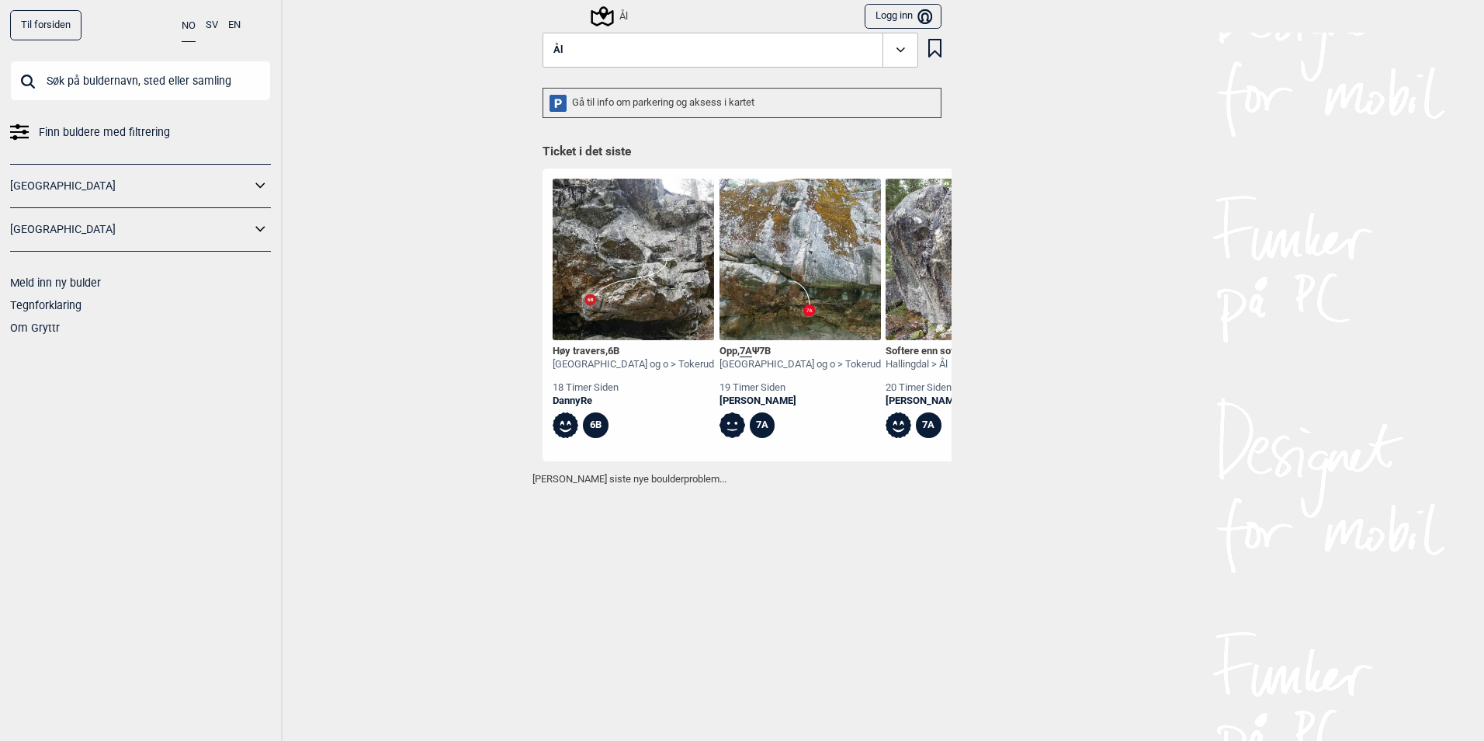
click at [827, 16] on div "Ål Logg inn Bruker" at bounding box center [742, 16] width 419 height 33
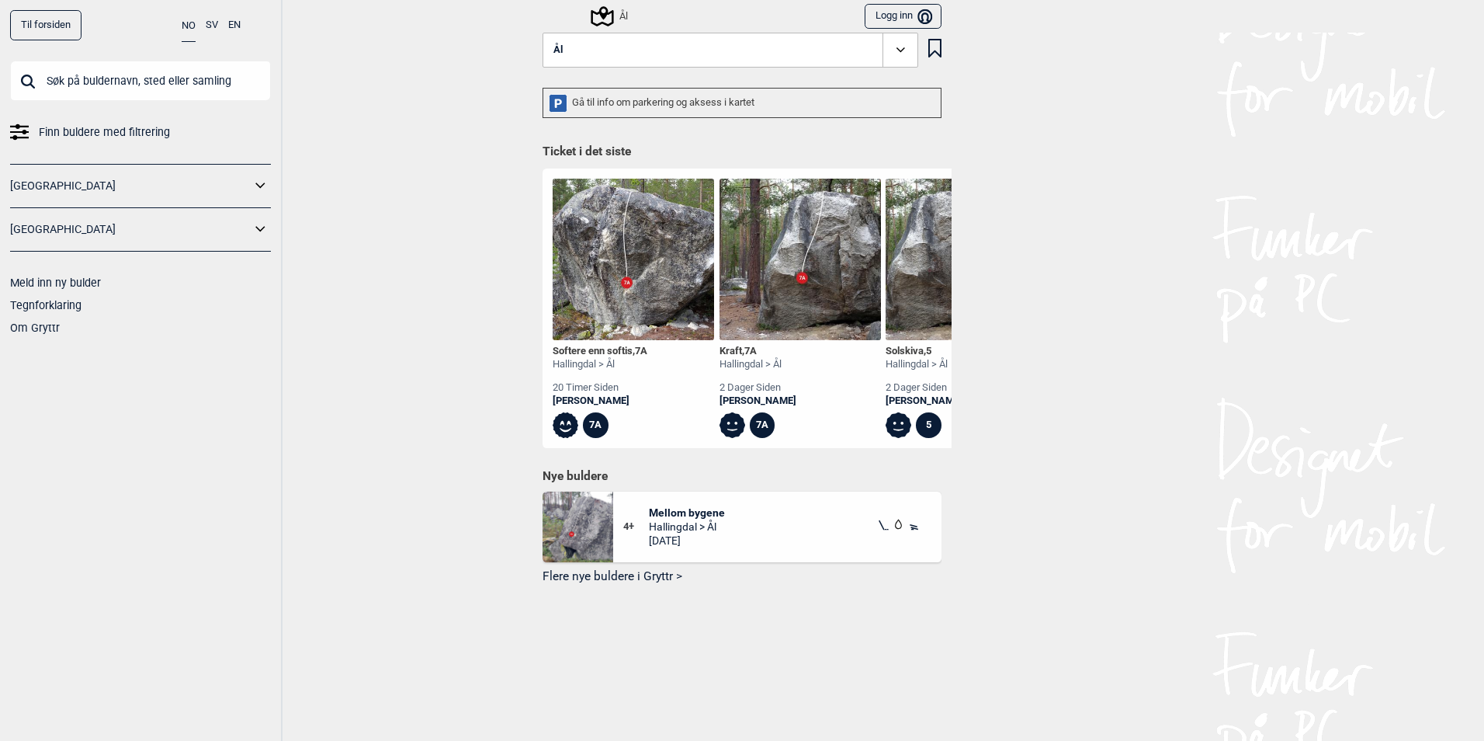
click at [810, 47] on button "Ål" at bounding box center [731, 51] width 376 height 36
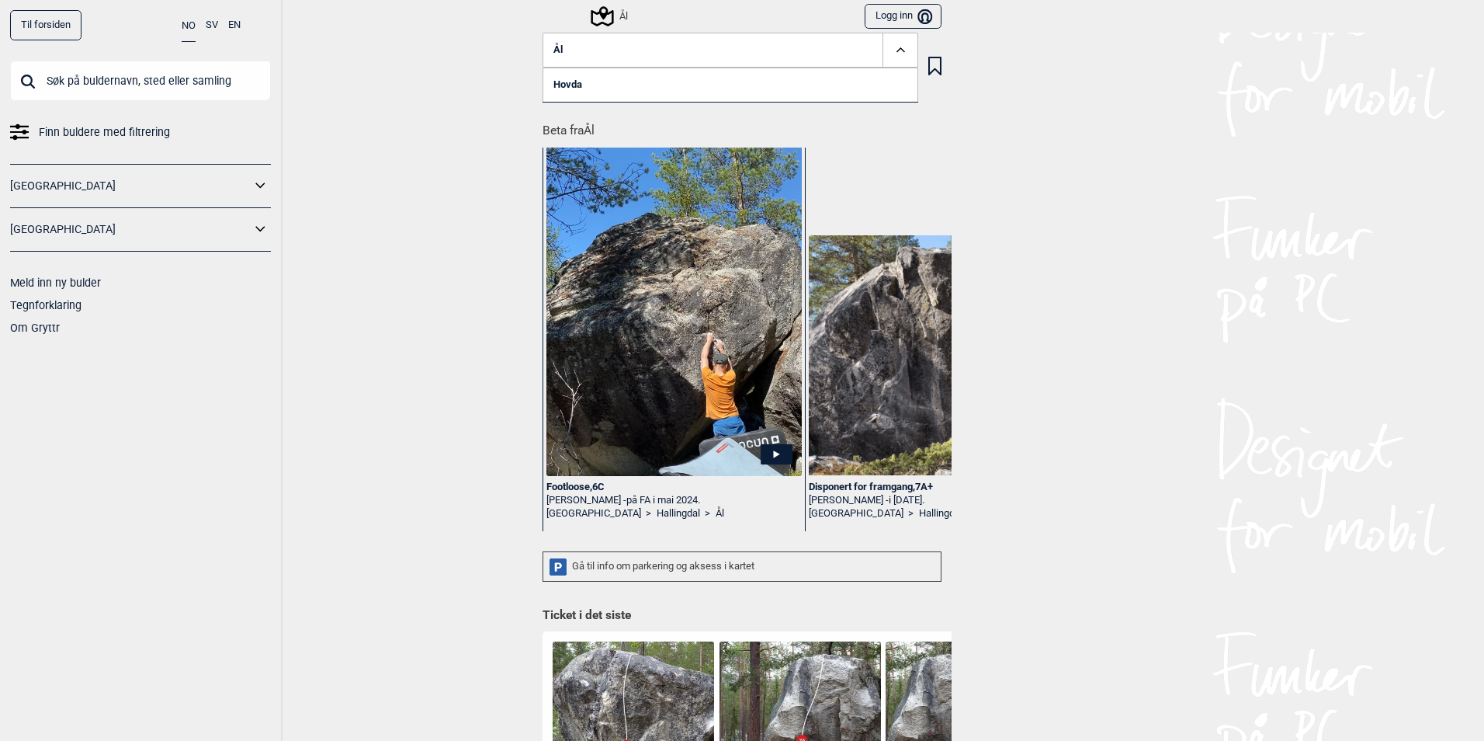
click at [570, 85] on link "Hovda" at bounding box center [731, 85] width 376 height 34
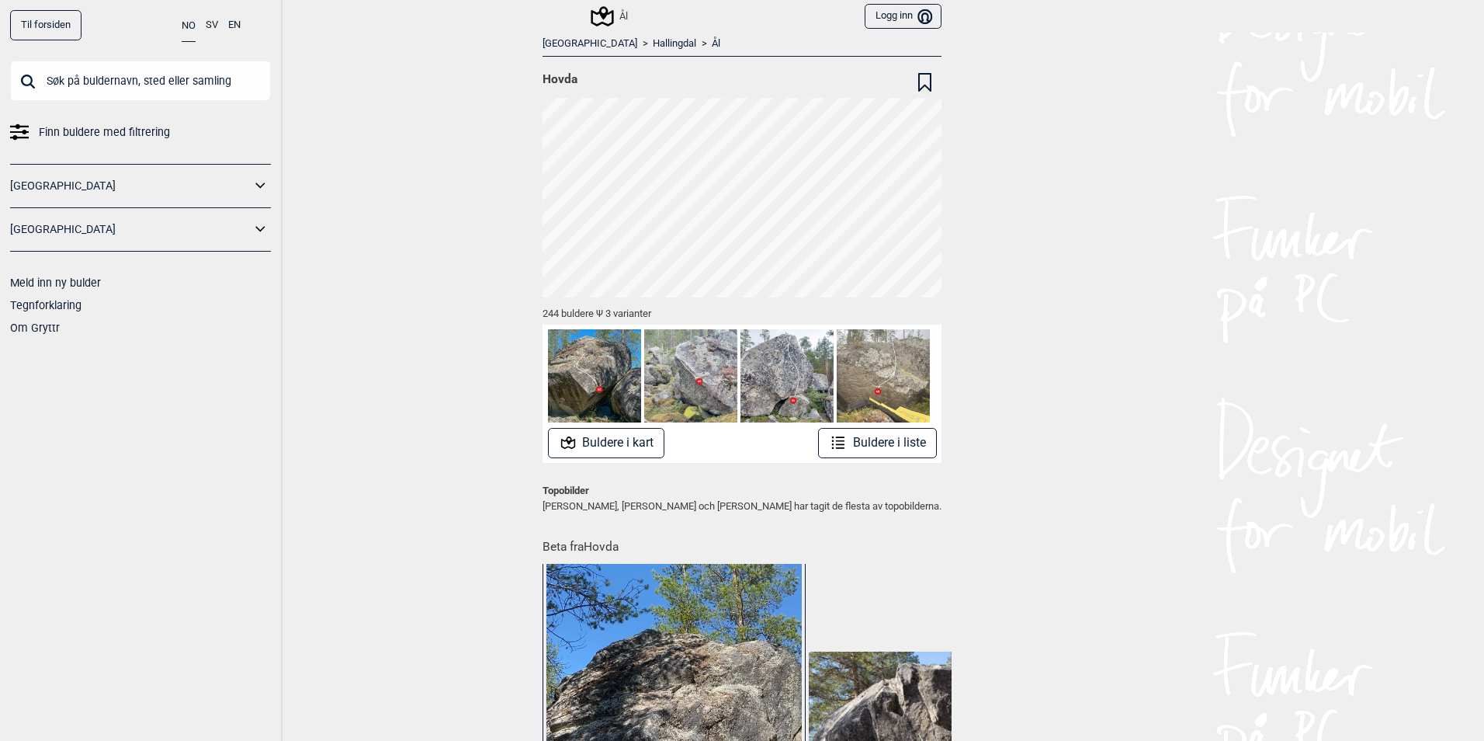
click at [875, 438] on button "Buldere i liste" at bounding box center [877, 443] width 119 height 30
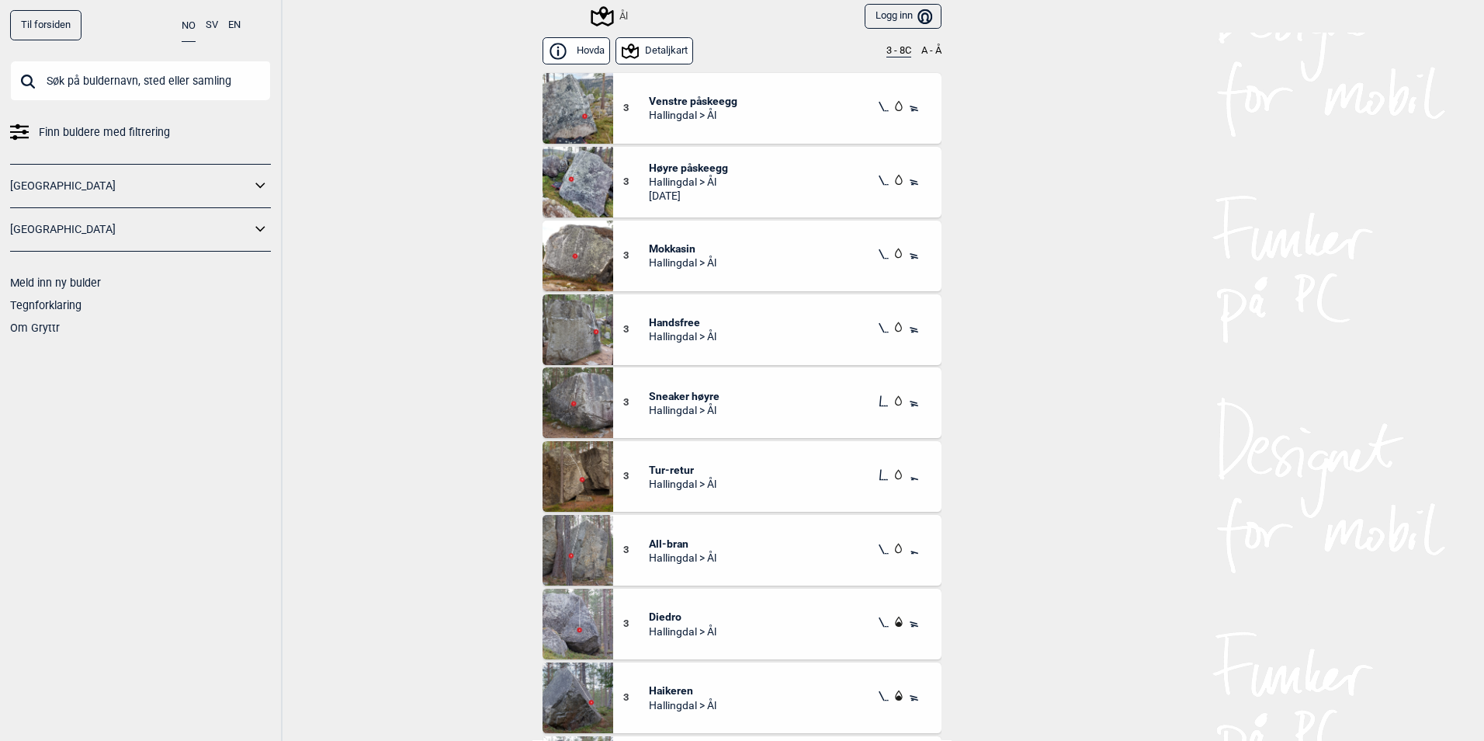
drag, startPoint x: 892, startPoint y: 42, endPoint x: 889, endPoint y: 58, distance: 16.6
click at [891, 46] on div "Hovda Detaljkart 3 - 8C A - Å" at bounding box center [742, 51] width 399 height 37
click at [889, 58] on div "Hovda Detaljkart 3 - 8C A - Å" at bounding box center [742, 51] width 399 height 37
click at [901, 56] on button "3 - 8C" at bounding box center [899, 51] width 25 height 12
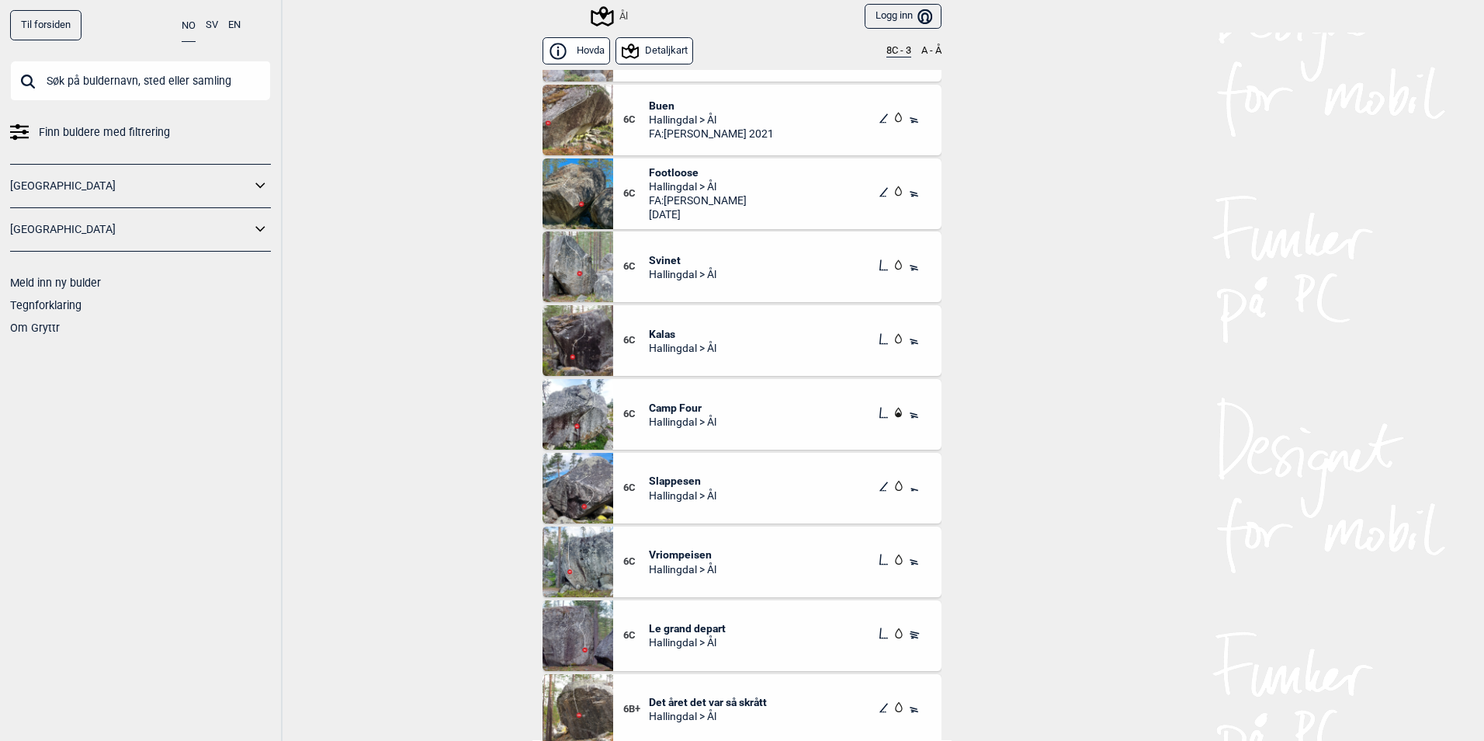
scroll to position [2621, 0]
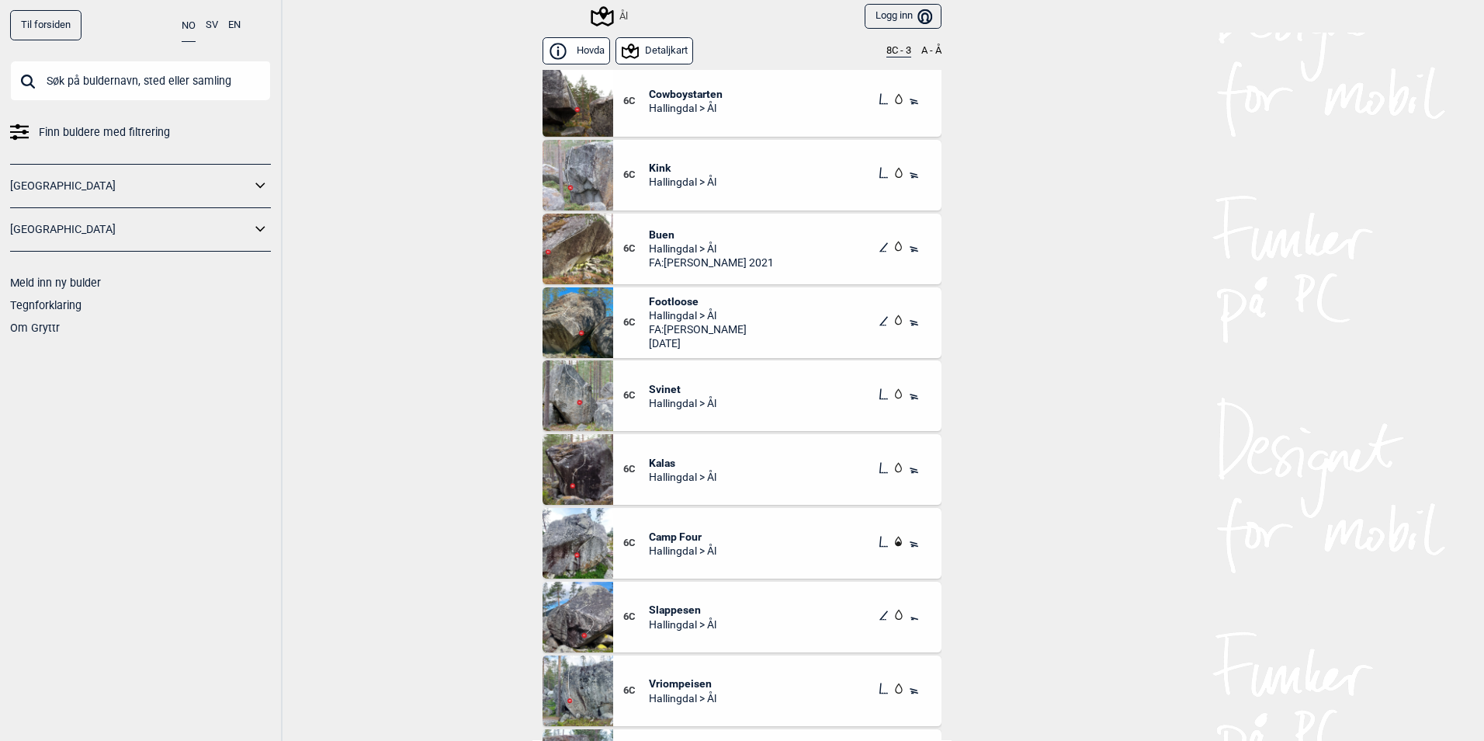
click at [650, 458] on span "Kalas" at bounding box center [683, 463] width 68 height 14
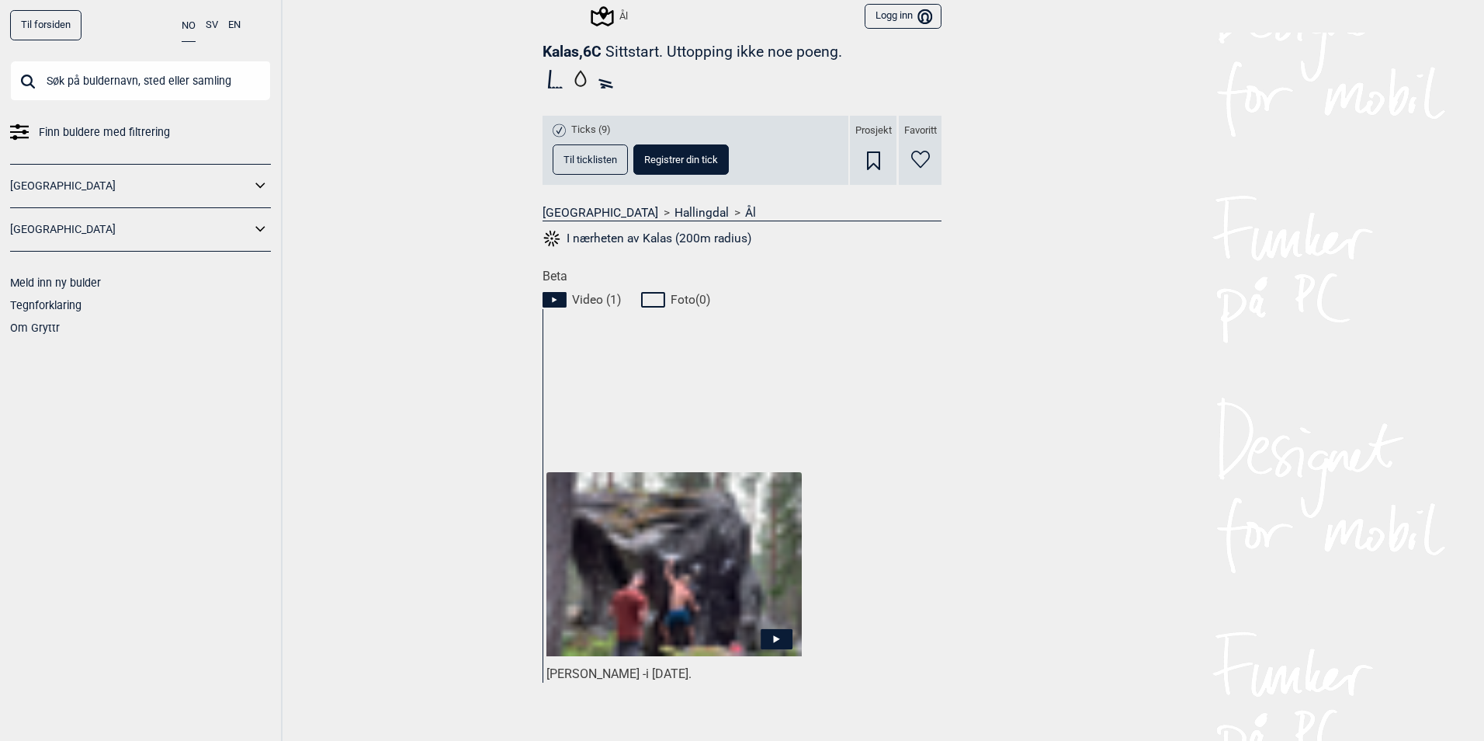
scroll to position [647, 0]
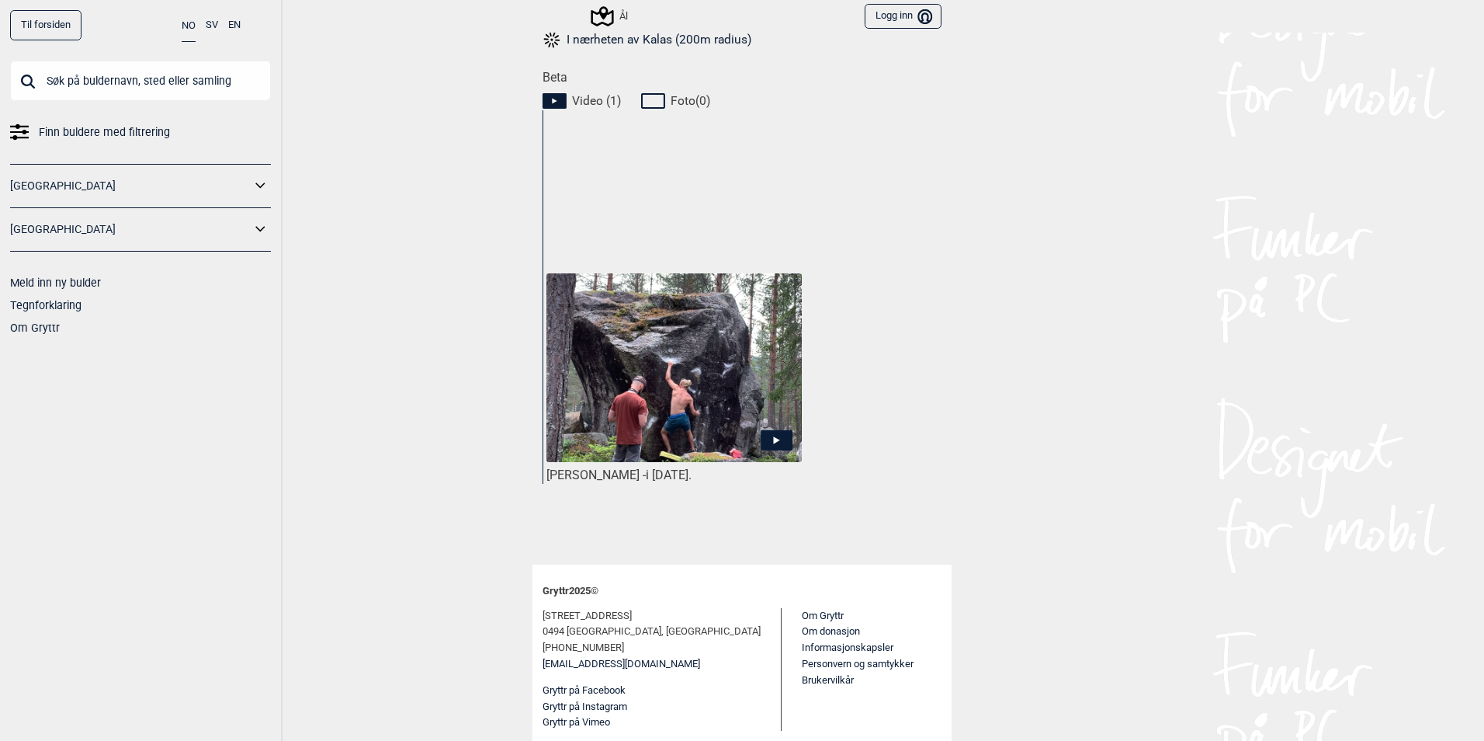
click at [774, 440] on icon at bounding box center [777, 440] width 6 height 8
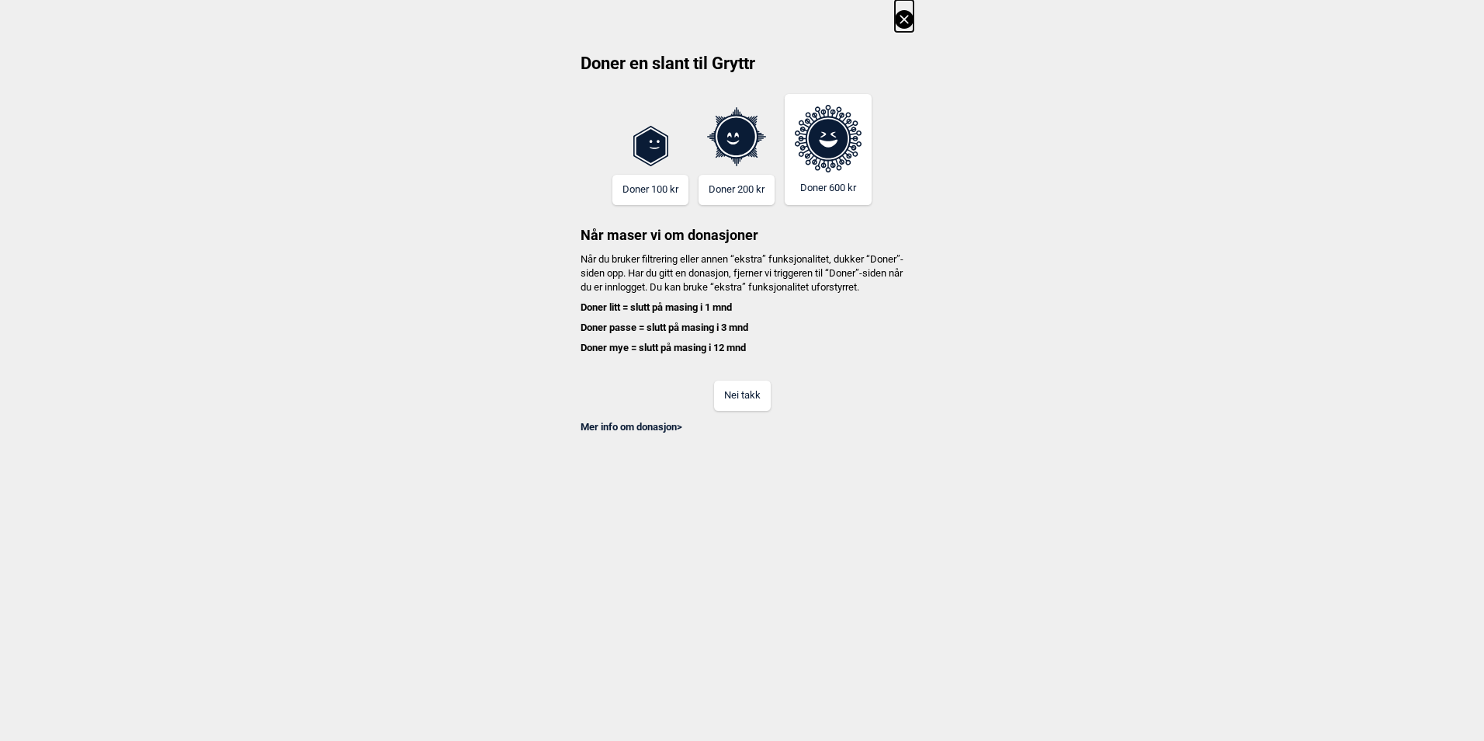
click at [739, 411] on button "Nei takk" at bounding box center [742, 395] width 57 height 30
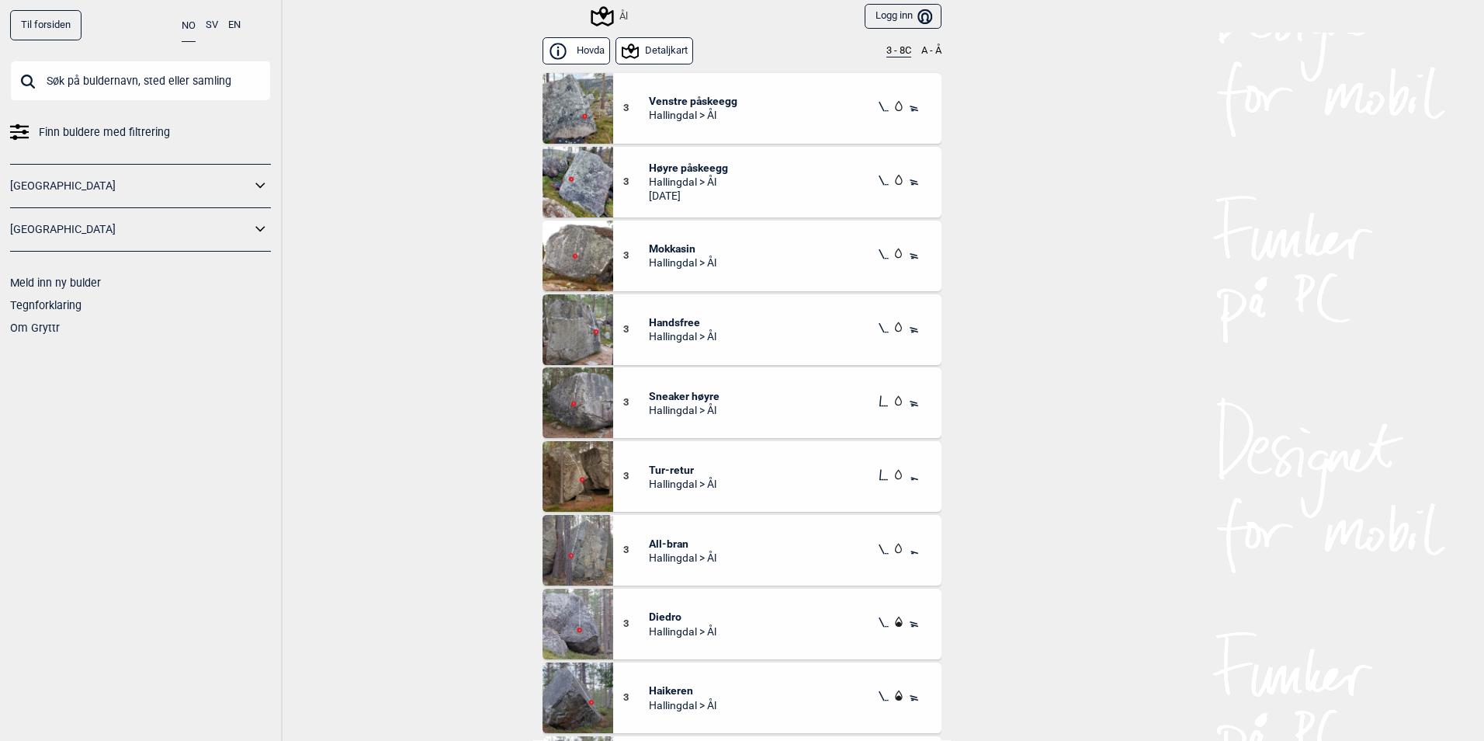
click at [888, 48] on button "3 - 8C" at bounding box center [899, 51] width 25 height 12
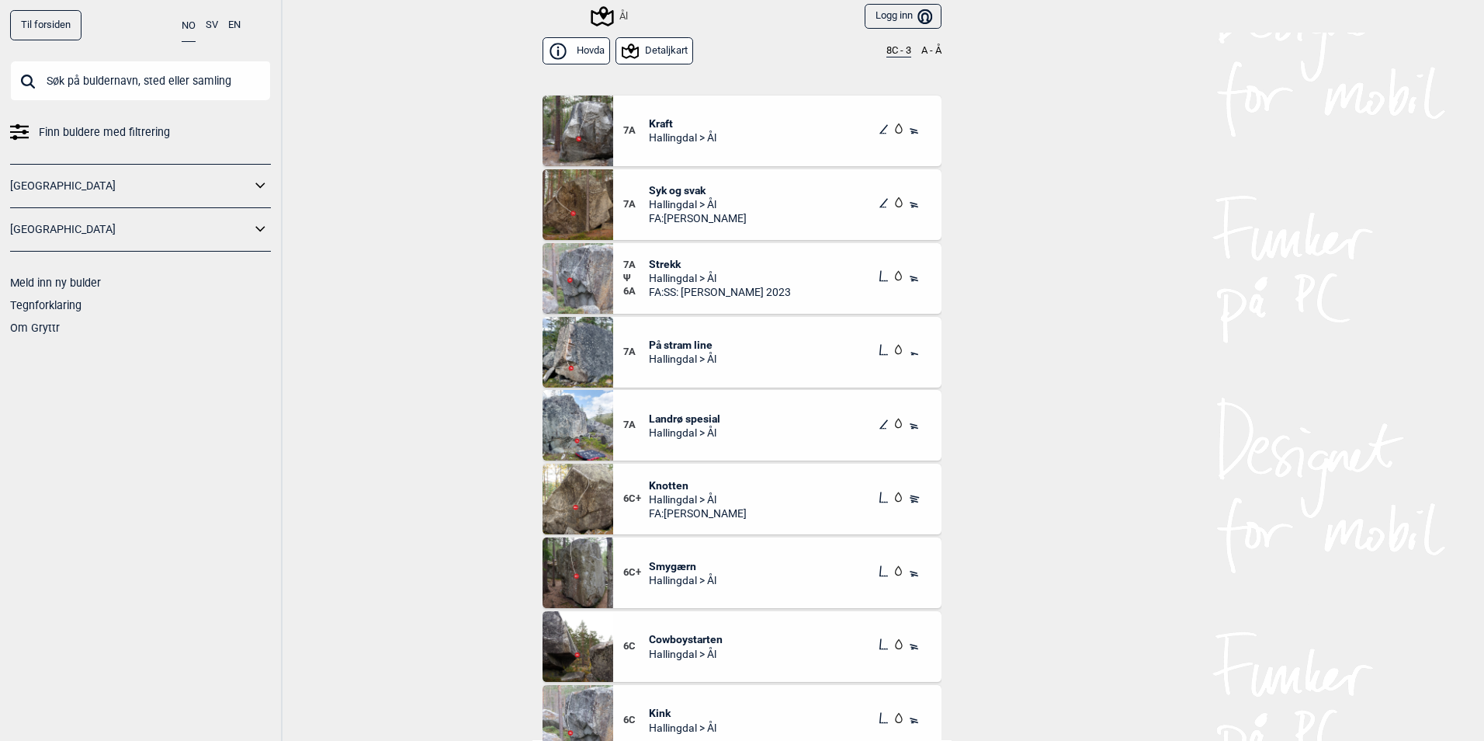
scroll to position [2484, 0]
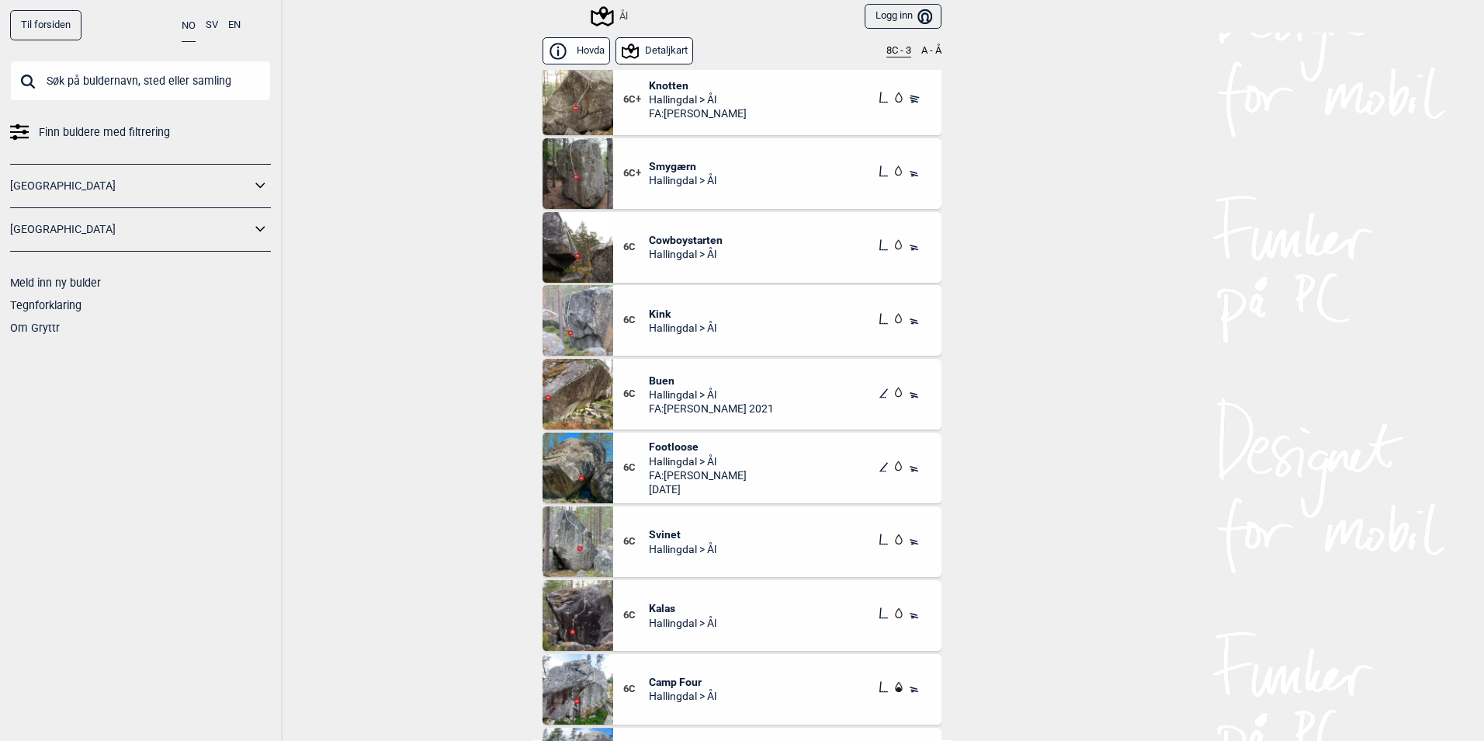
click at [665, 609] on span "Kalas" at bounding box center [683, 608] width 68 height 14
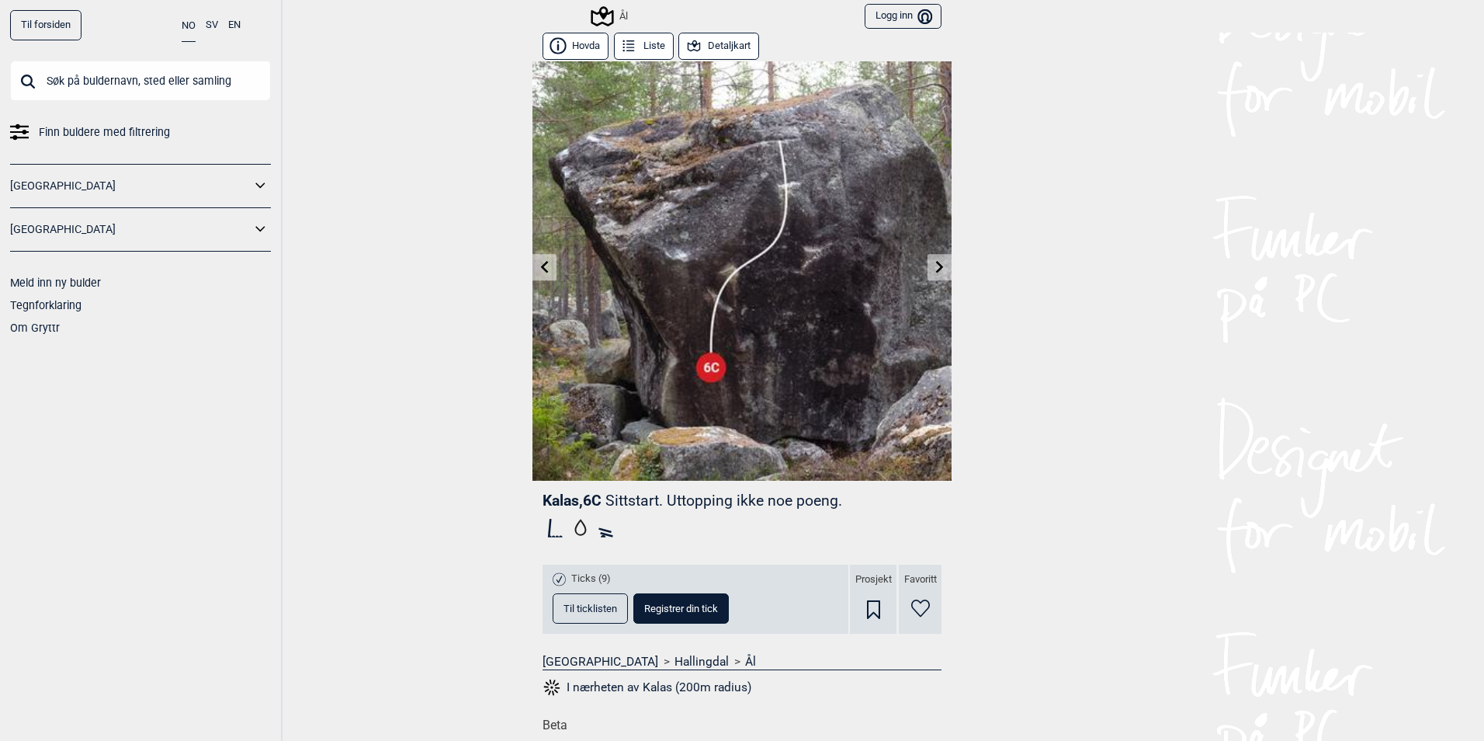
click at [946, 265] on div "Til forsiden NO SV EN Finn buldere med filtrering Norge Sverige Meld inn ny bul…" at bounding box center [742, 370] width 1484 height 741
click at [939, 270] on icon at bounding box center [940, 266] width 12 height 12
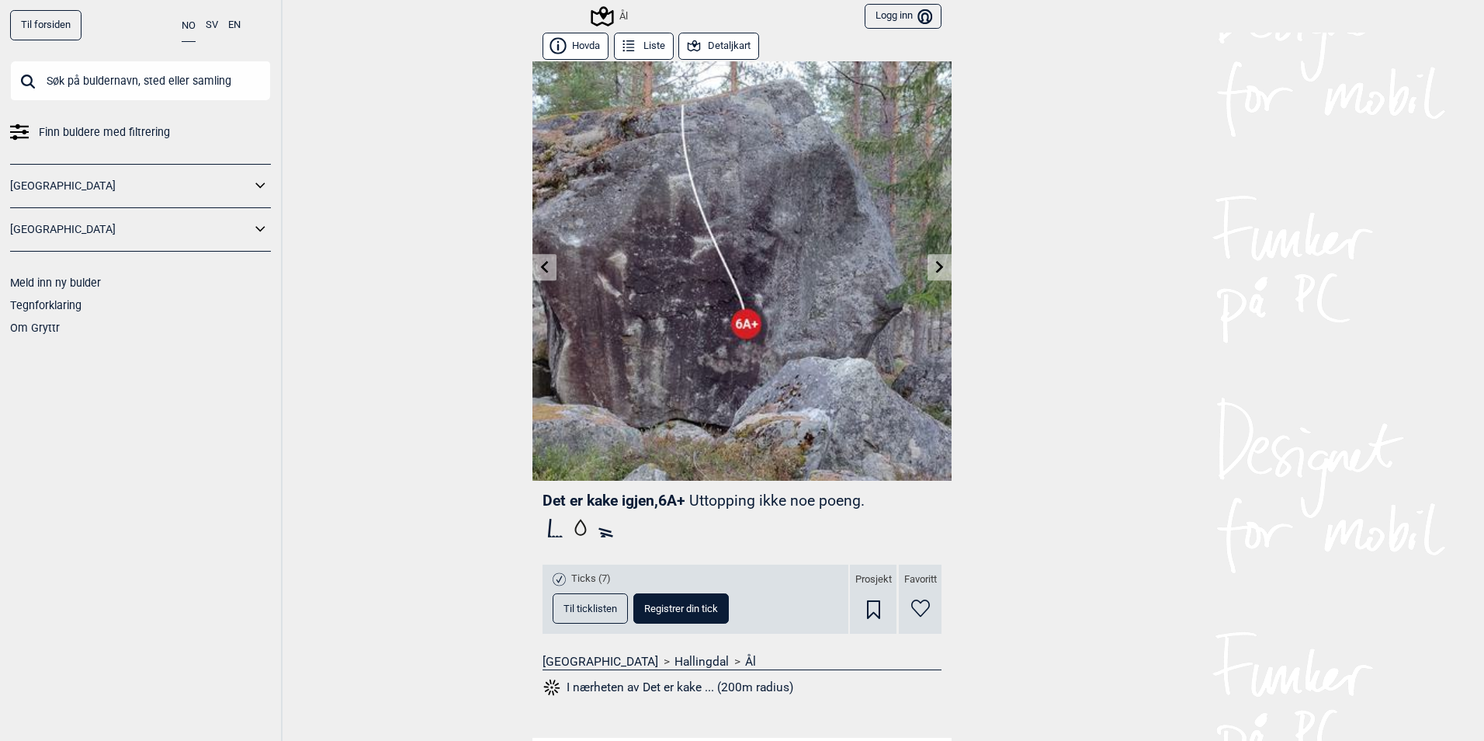
click at [565, 608] on span "Til ticklisten" at bounding box center [591, 608] width 54 height 10
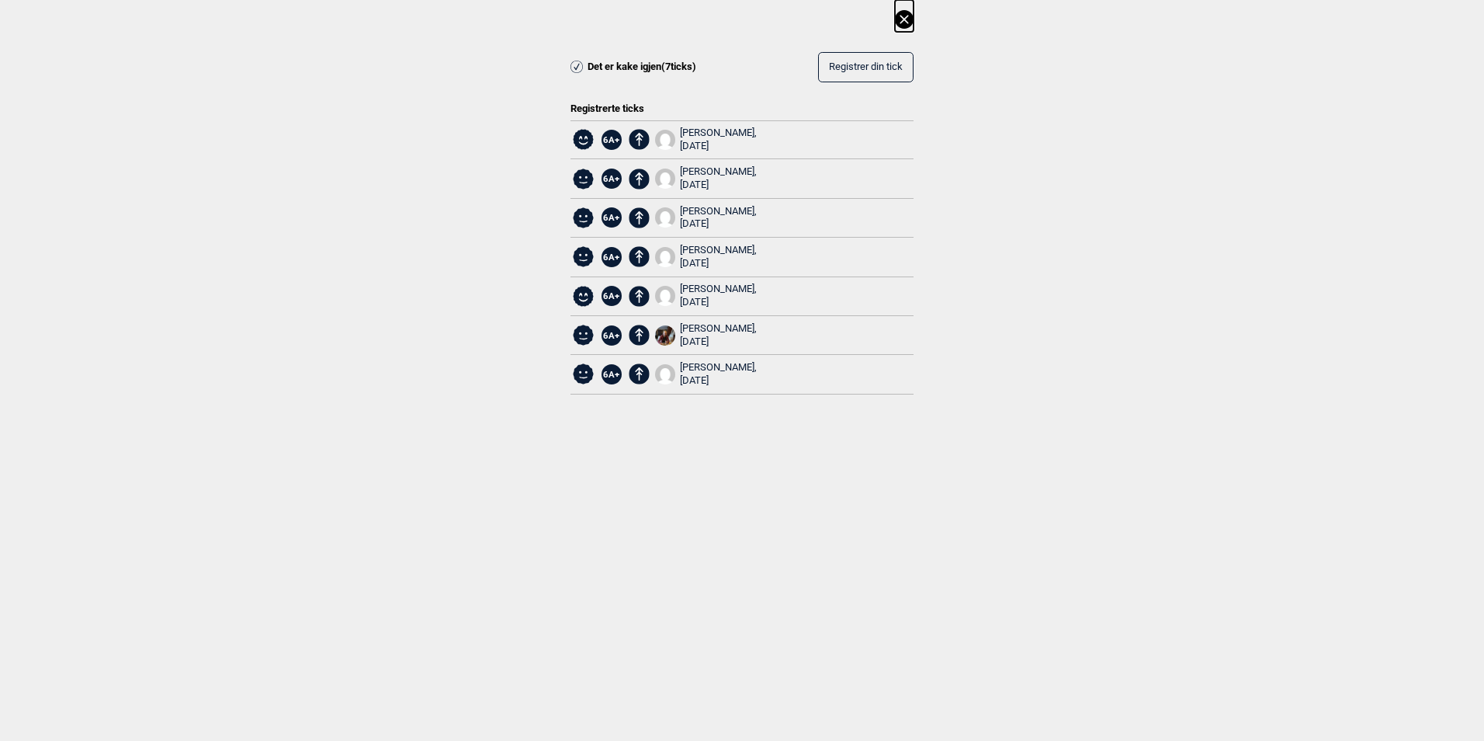
click at [907, 18] on icon at bounding box center [904, 19] width 9 height 9
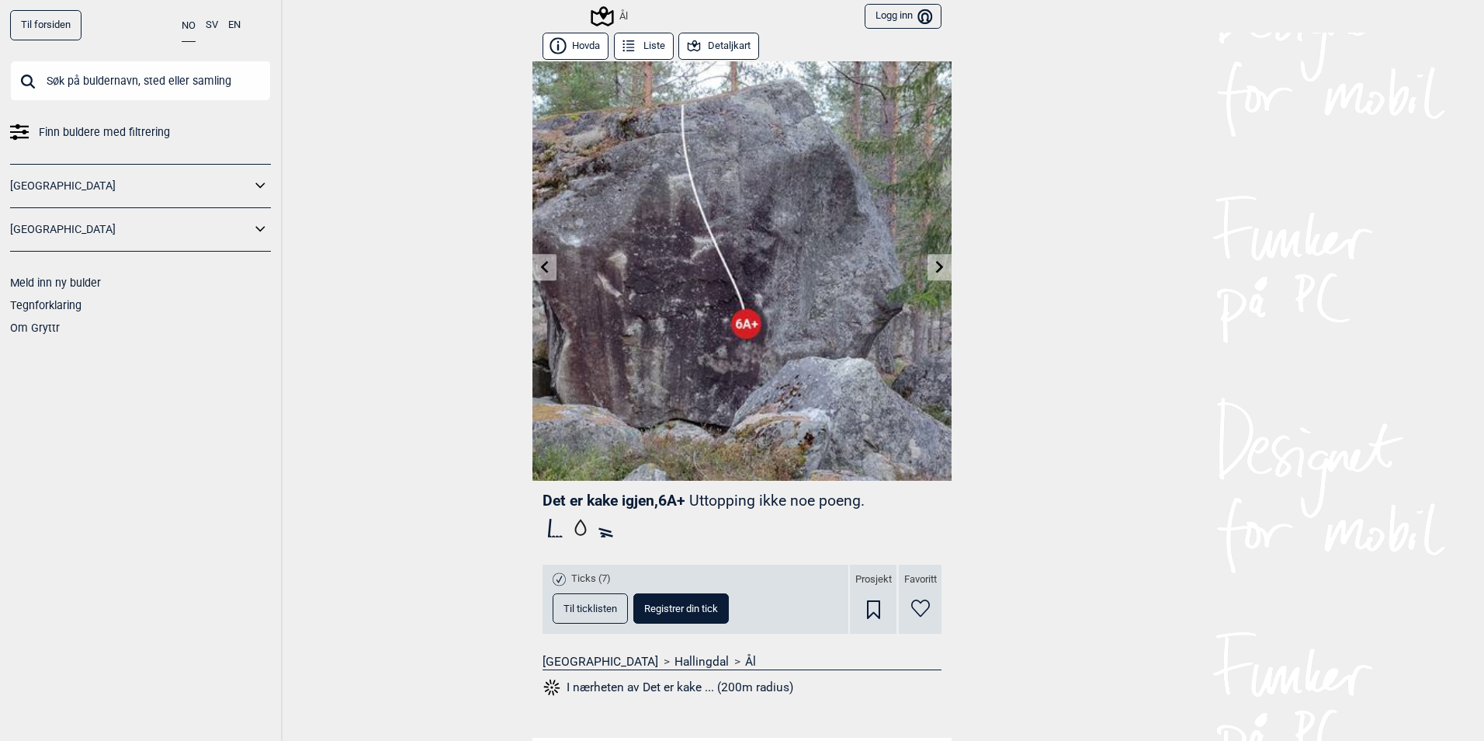
click at [522, 281] on div "Til forsiden NO SV EN Finn buldere med filtrering Norge Sverige Meld inn ny bul…" at bounding box center [742, 370] width 1484 height 741
click at [533, 275] on link at bounding box center [545, 268] width 24 height 26
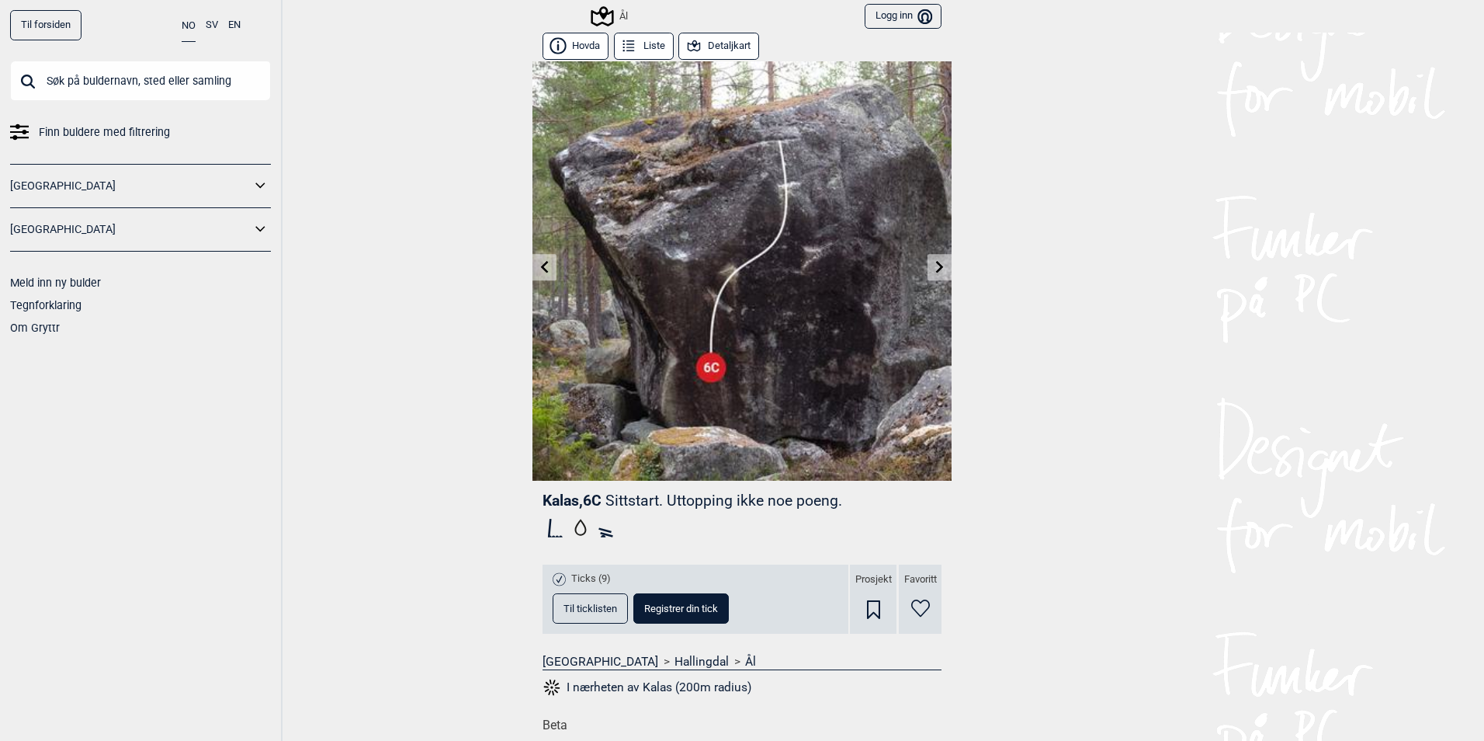
click at [539, 272] on icon at bounding box center [545, 266] width 12 height 12
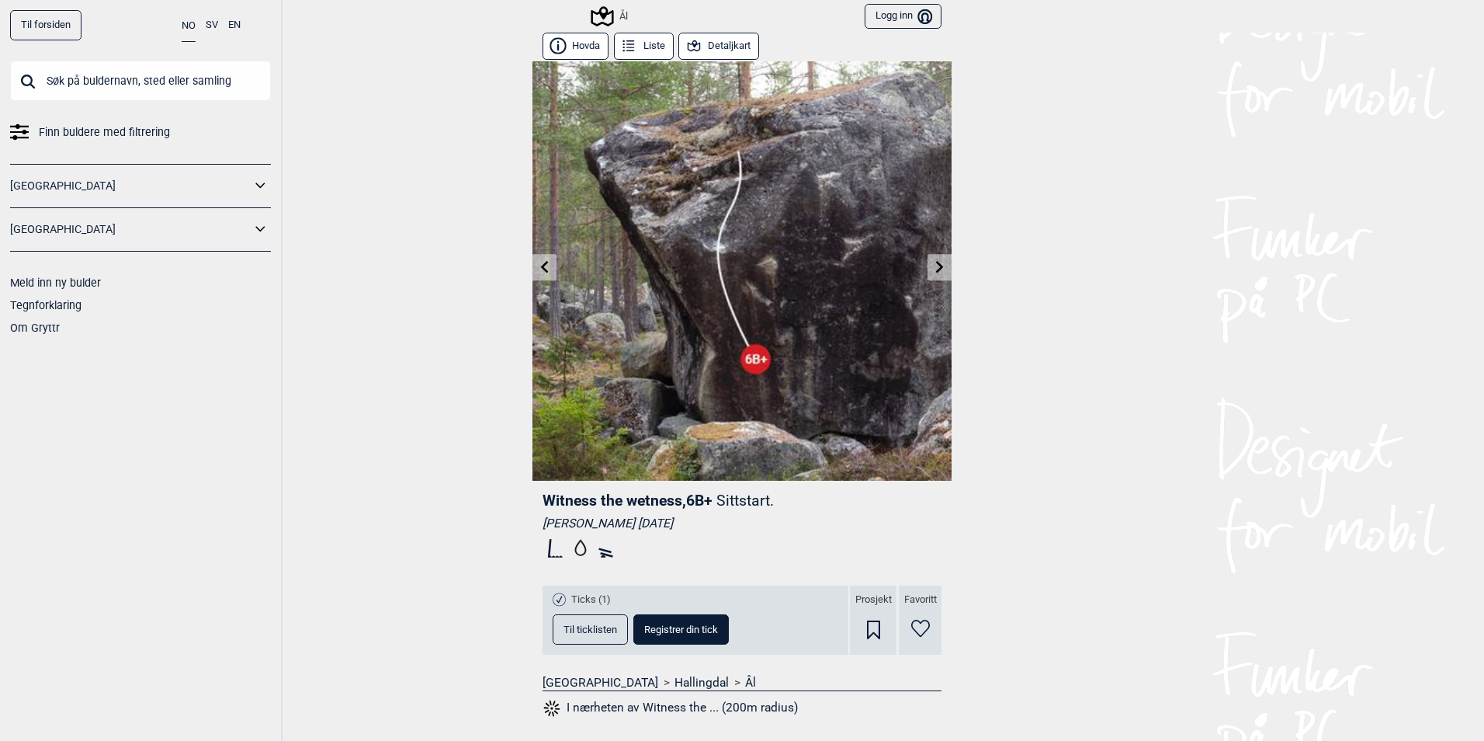
click at [539, 272] on icon at bounding box center [545, 266] width 12 height 12
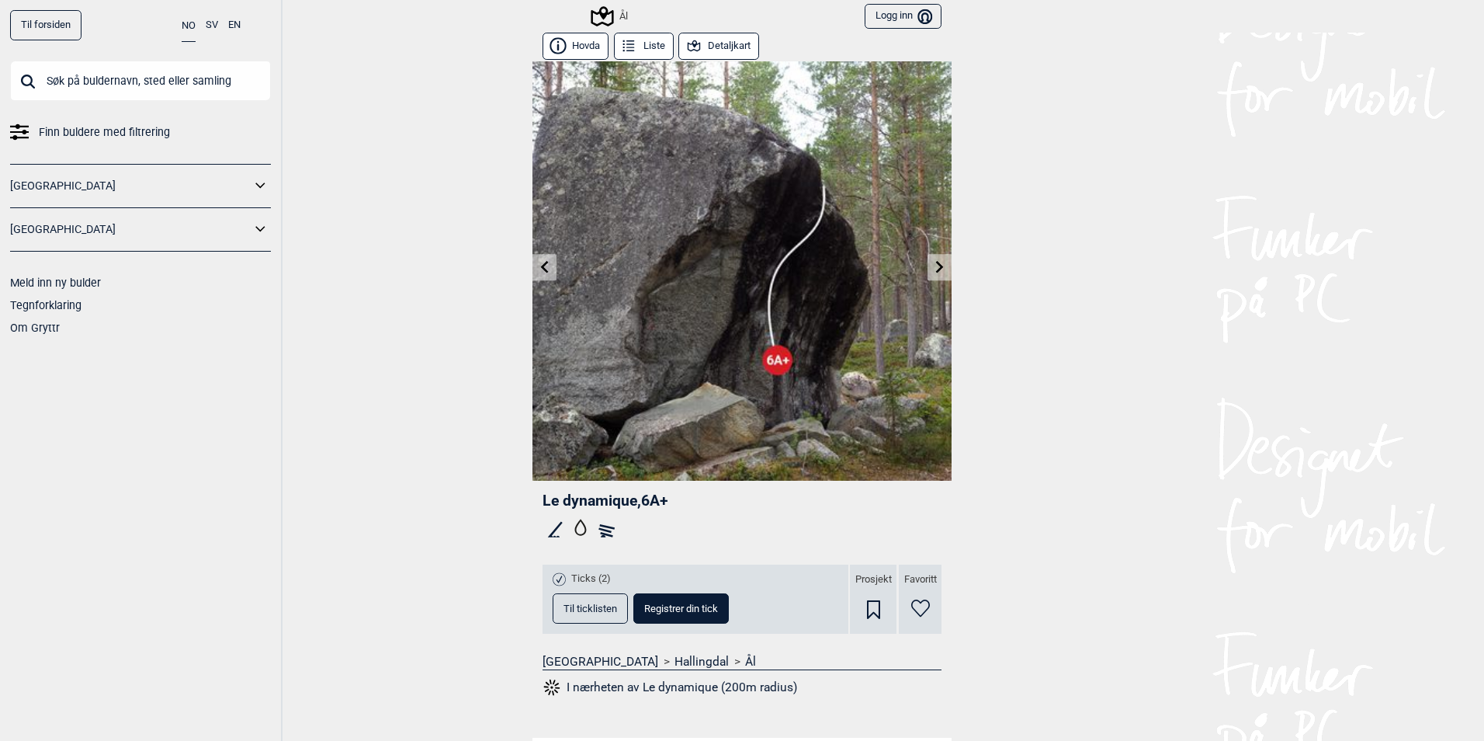
click at [928, 269] on link at bounding box center [940, 268] width 24 height 26
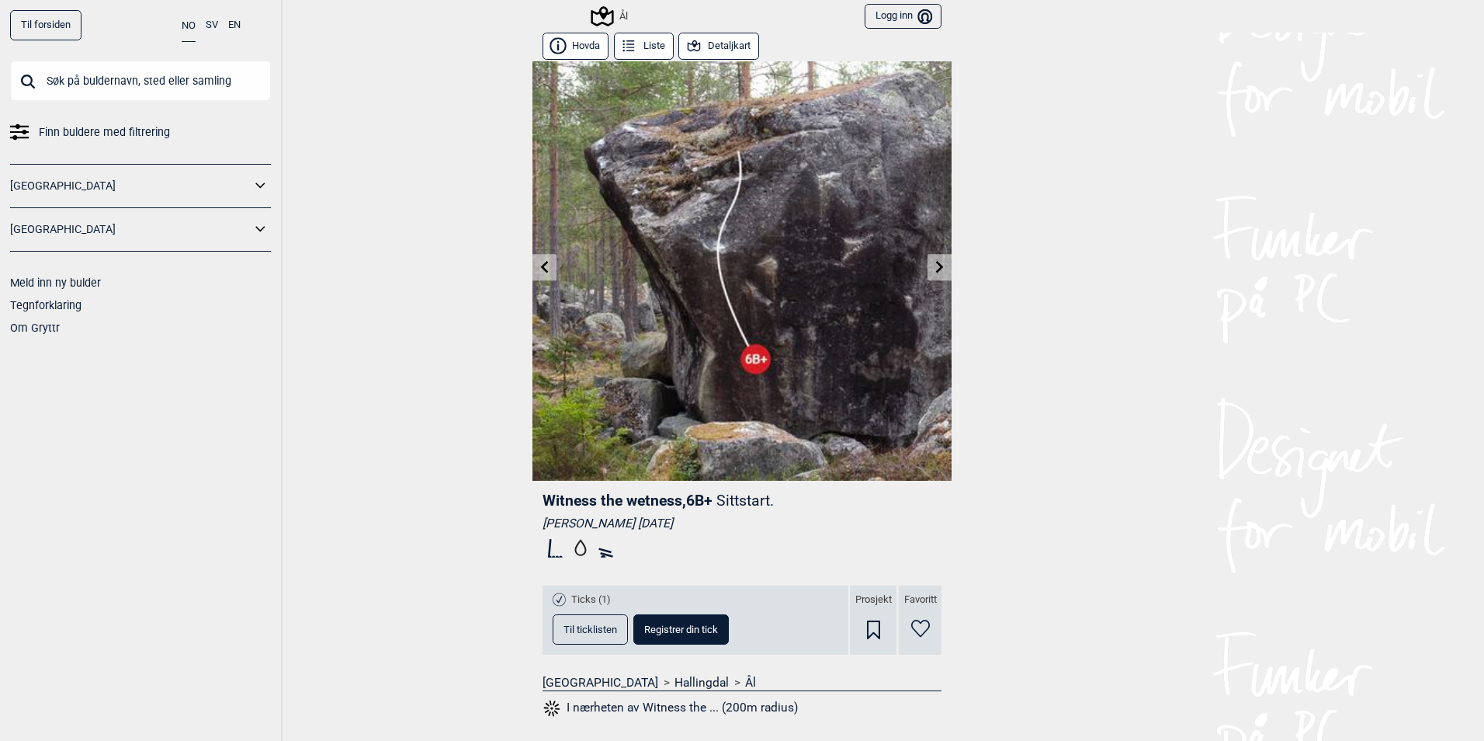
click at [932, 273] on link at bounding box center [940, 268] width 24 height 26
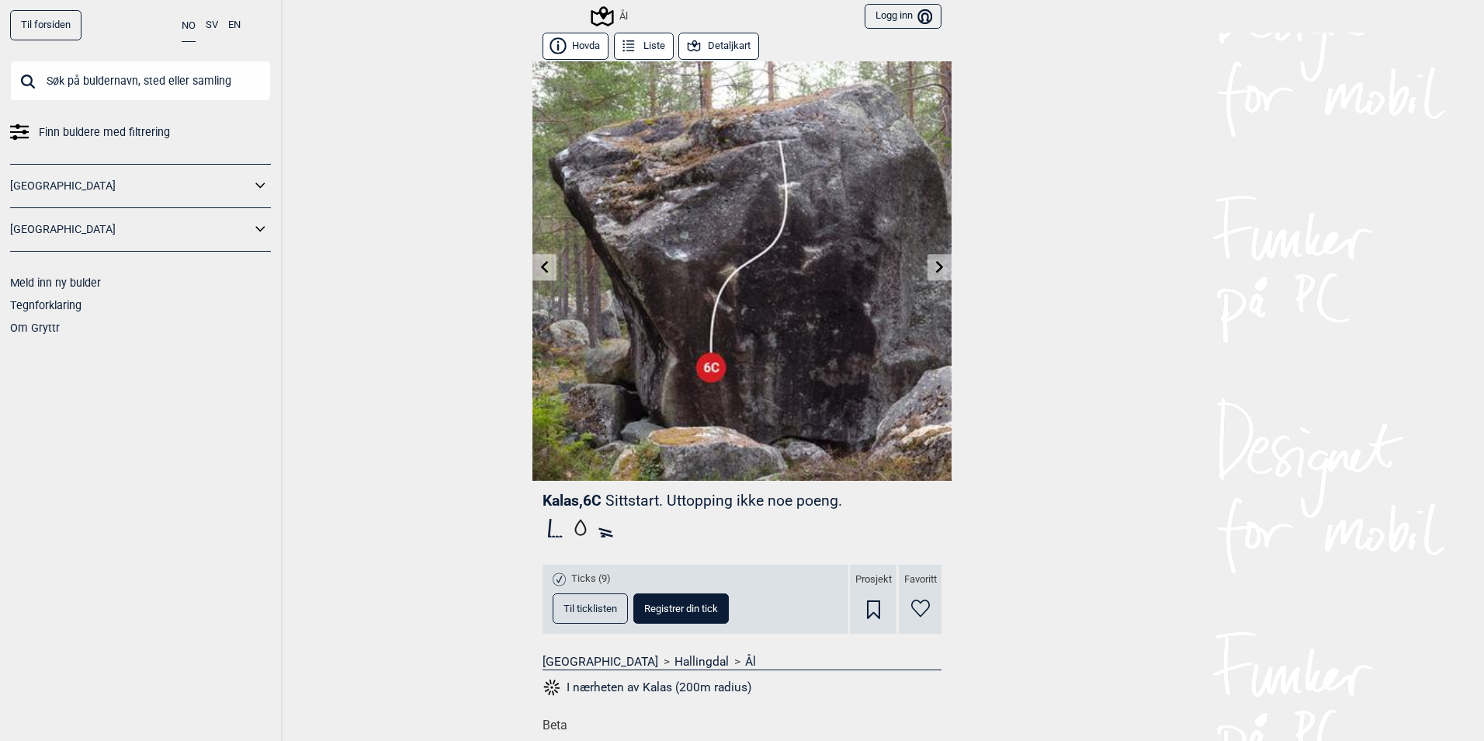
click at [543, 275] on link at bounding box center [545, 268] width 24 height 26
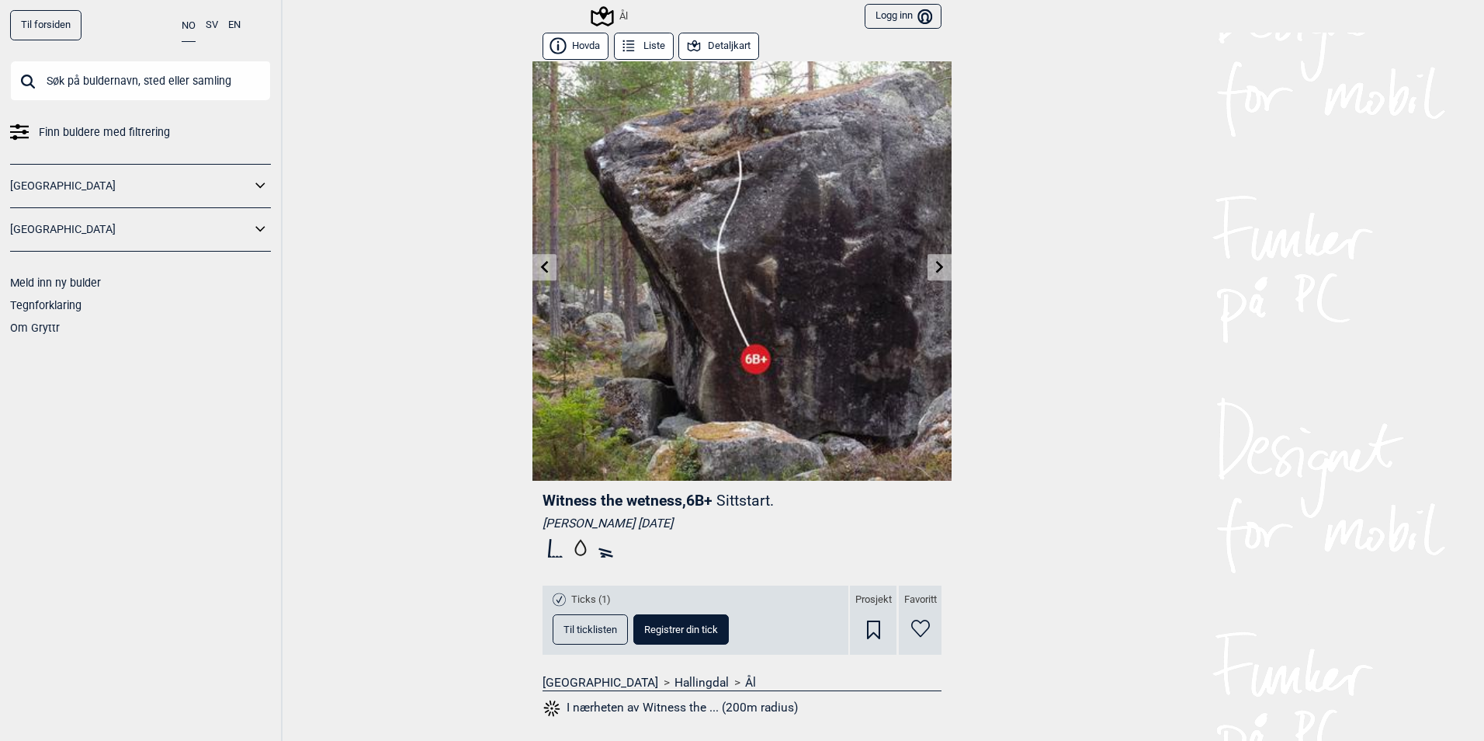
click at [642, 40] on button "Liste" at bounding box center [644, 46] width 60 height 27
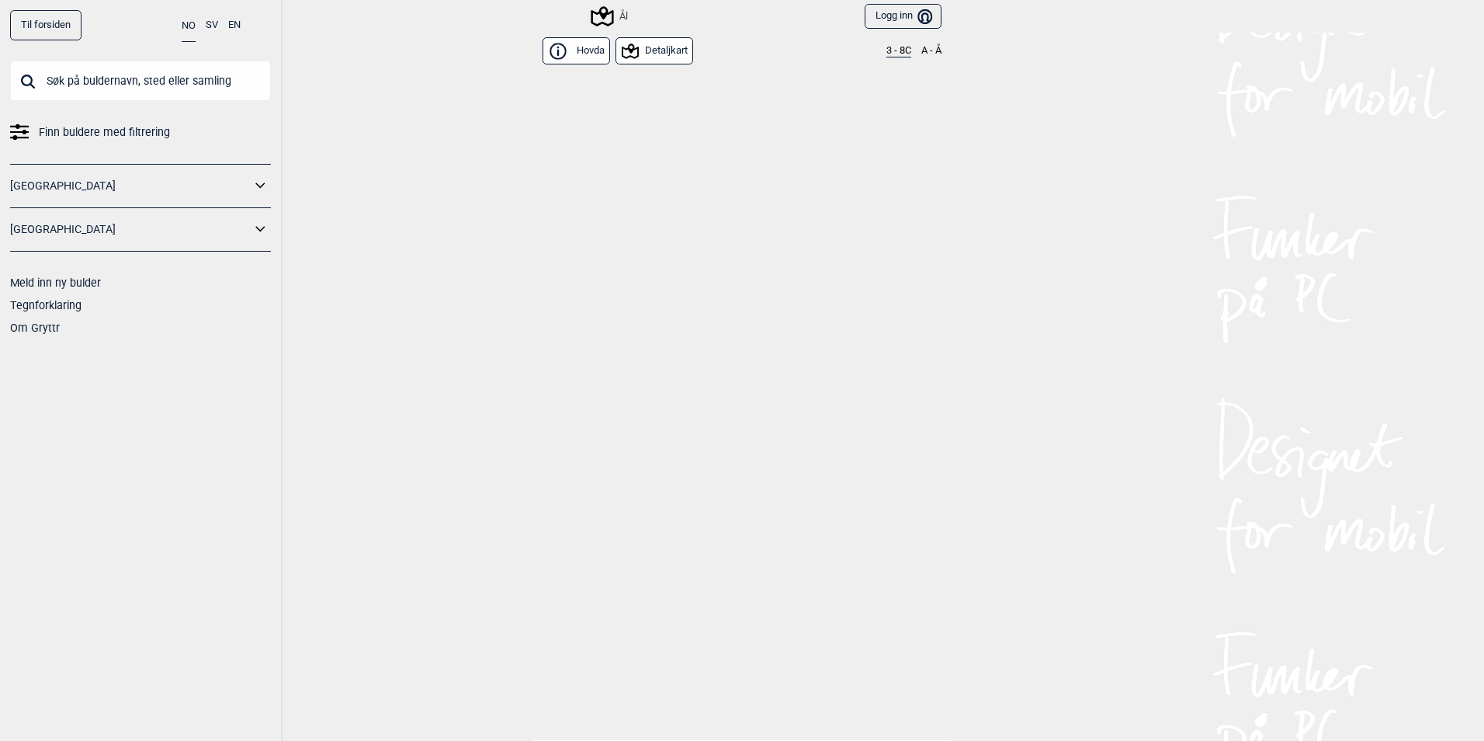
scroll to position [14271, 0]
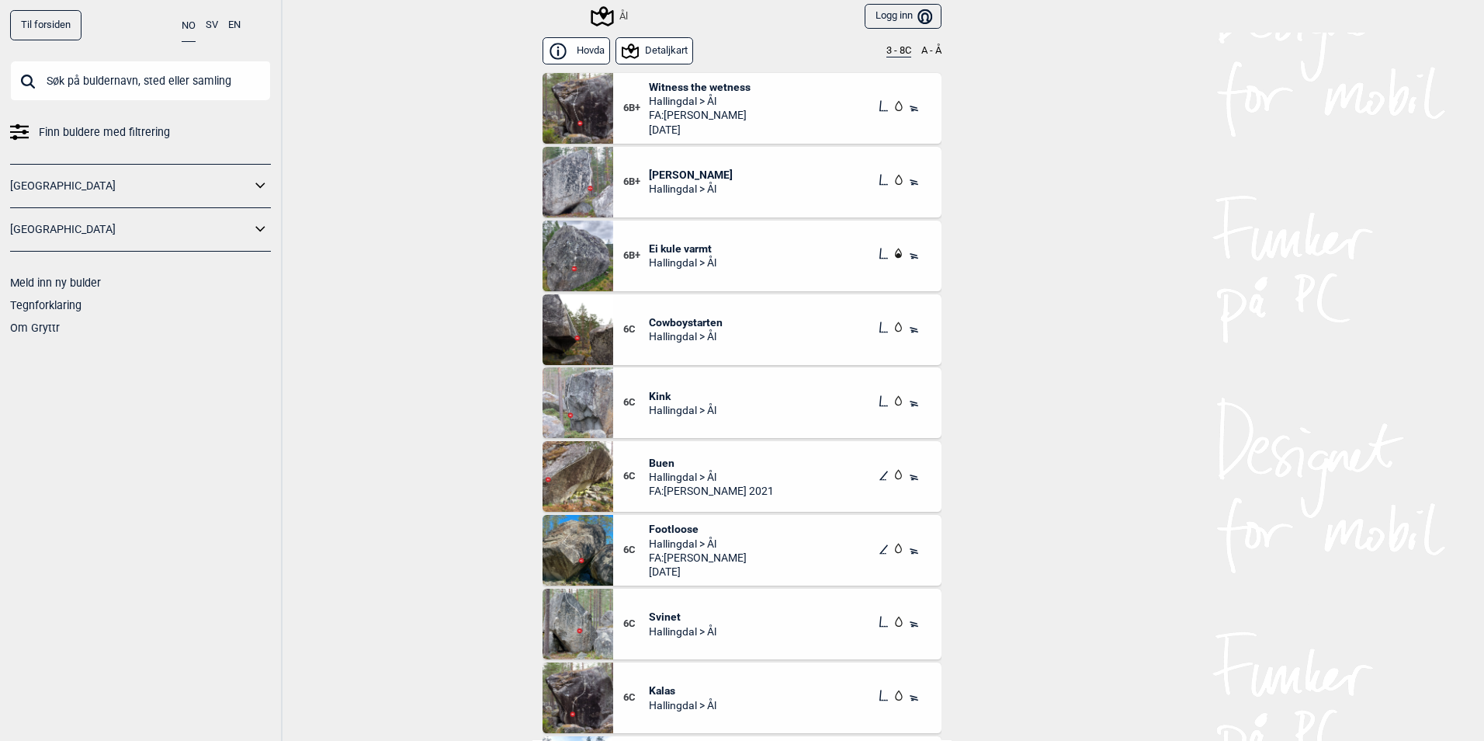
click at [896, 49] on button "3 - 8C" at bounding box center [899, 51] width 25 height 12
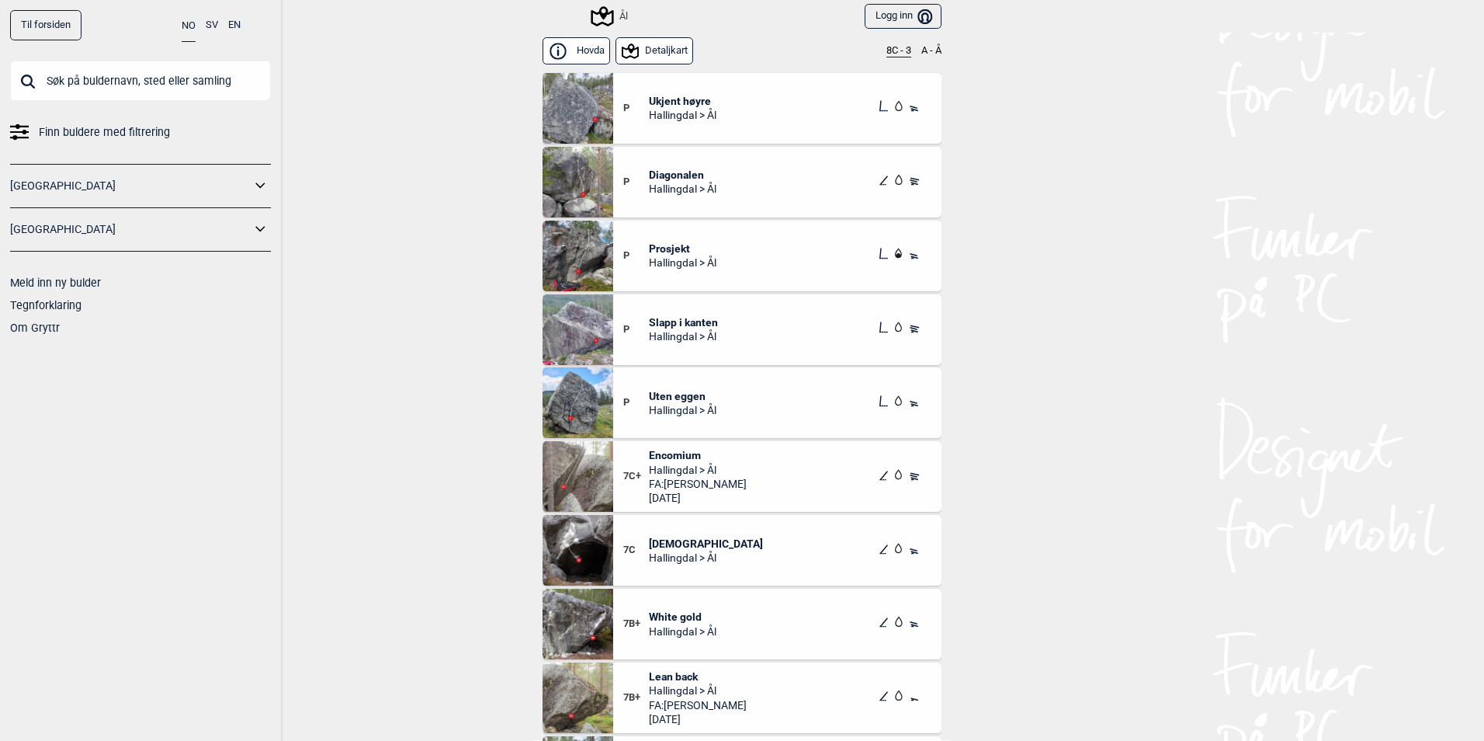
click at [894, 52] on button "8C - 3" at bounding box center [899, 51] width 25 height 12
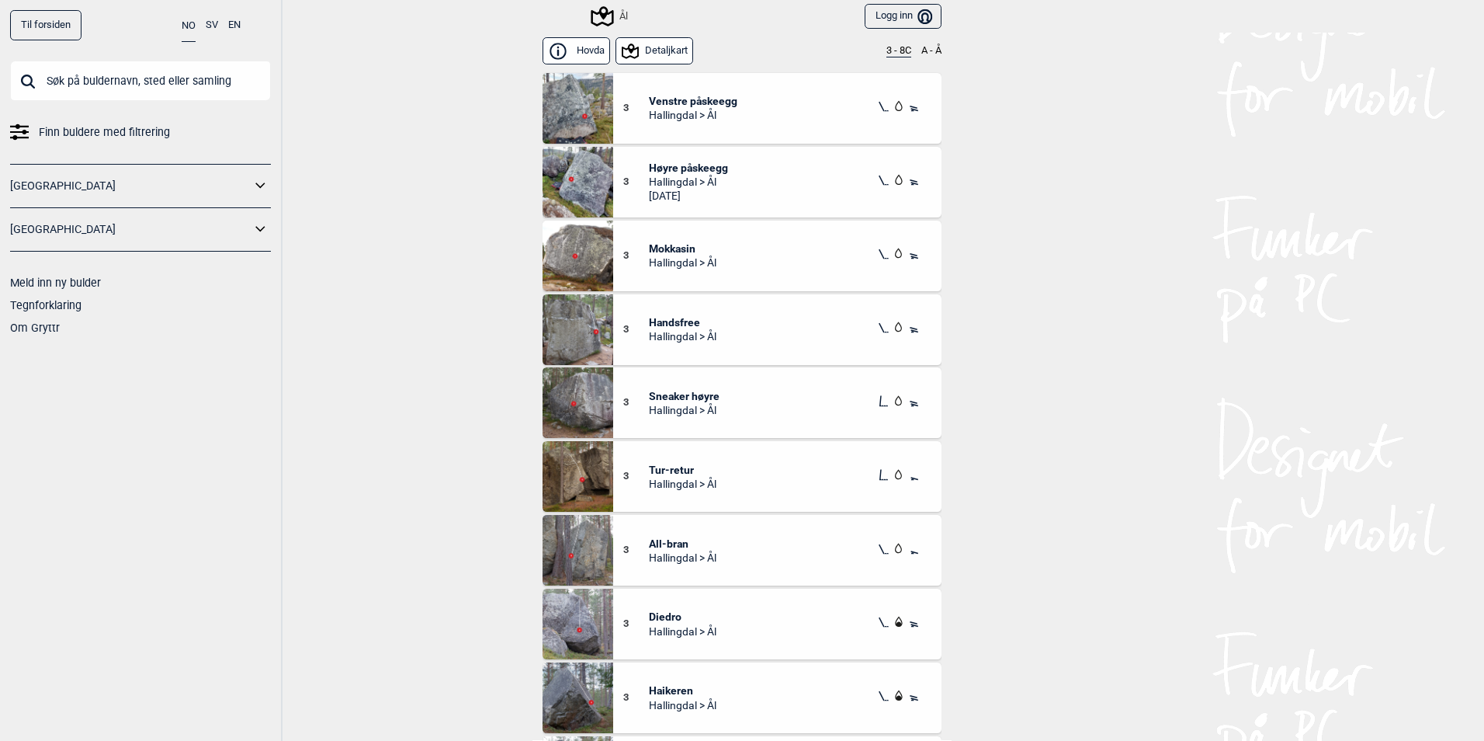
click at [887, 53] on button "3 - 8C" at bounding box center [899, 51] width 25 height 12
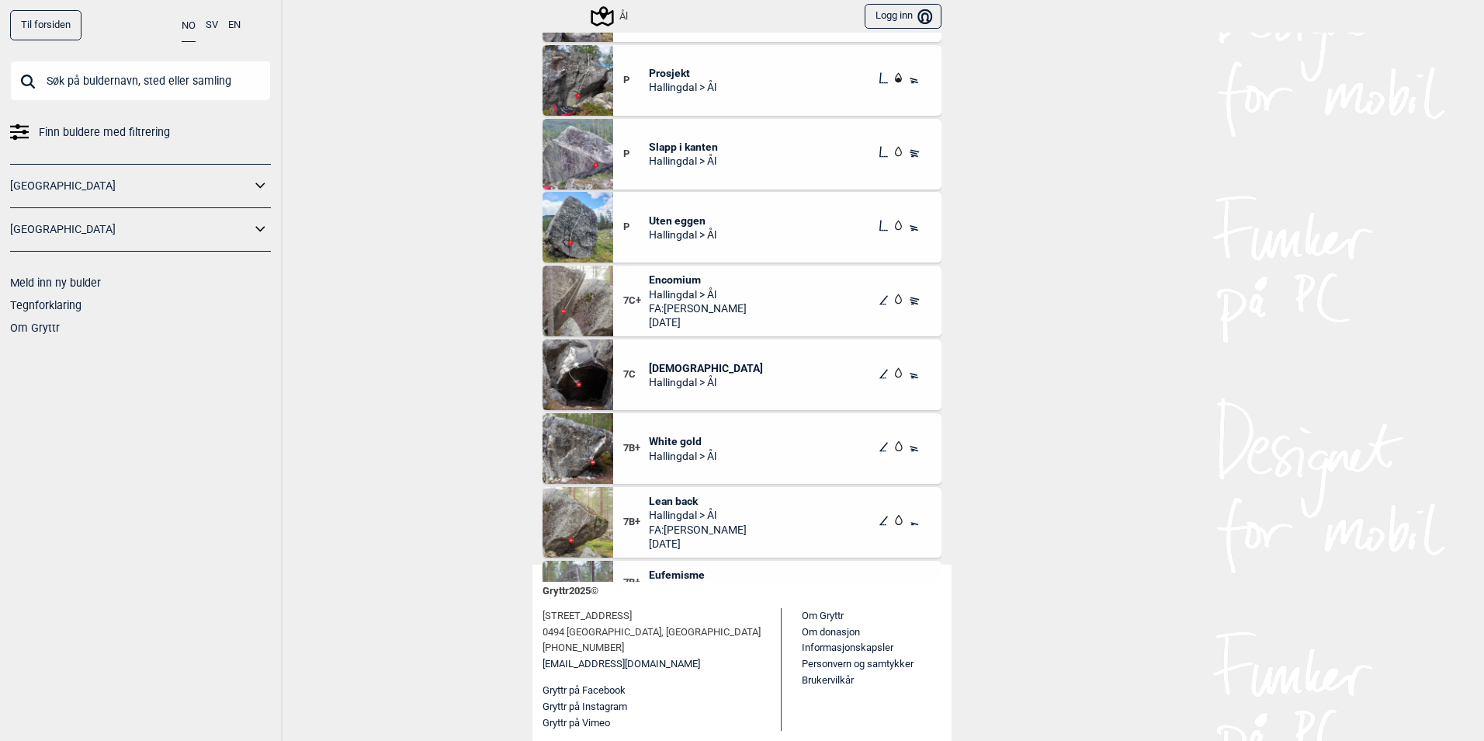
click at [609, 12] on icon at bounding box center [602, 17] width 30 height 30
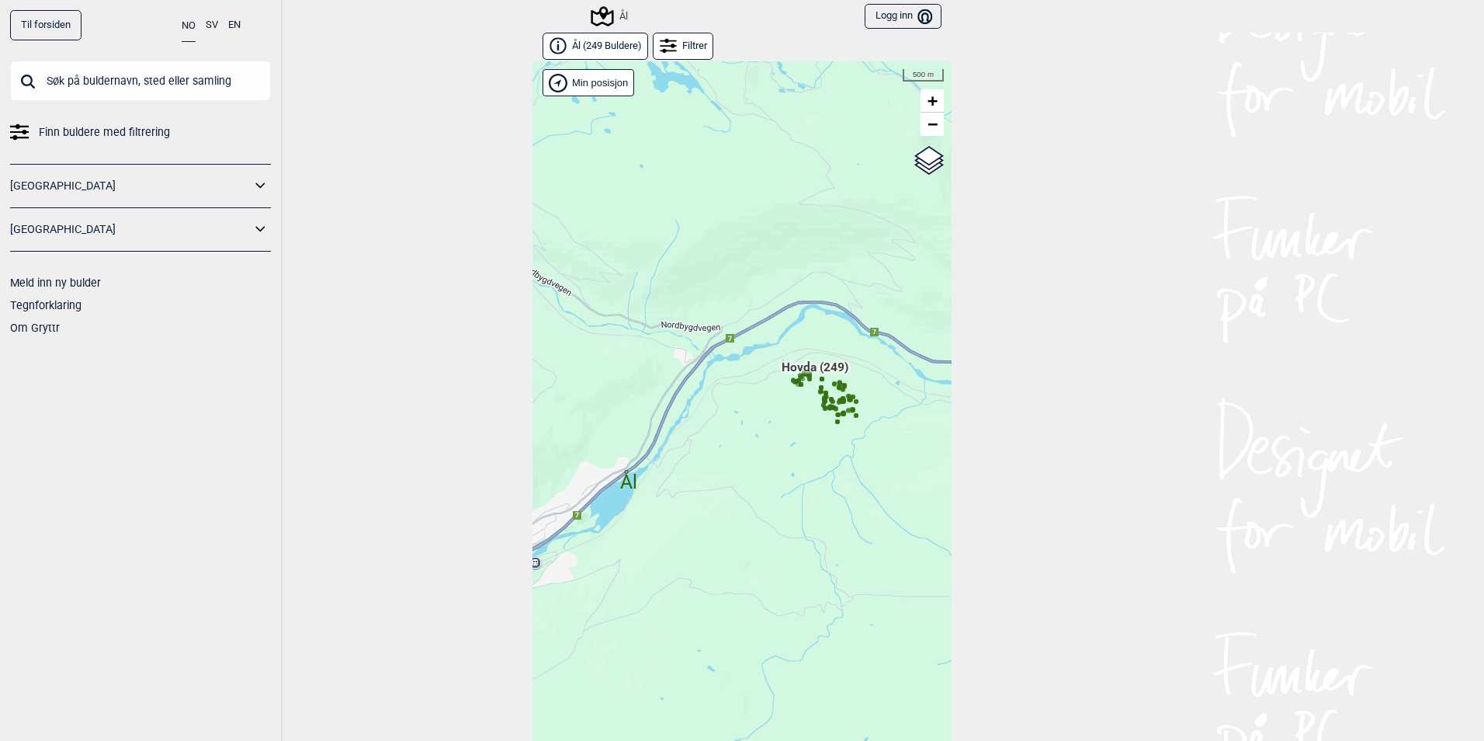
scroll to position [24, 0]
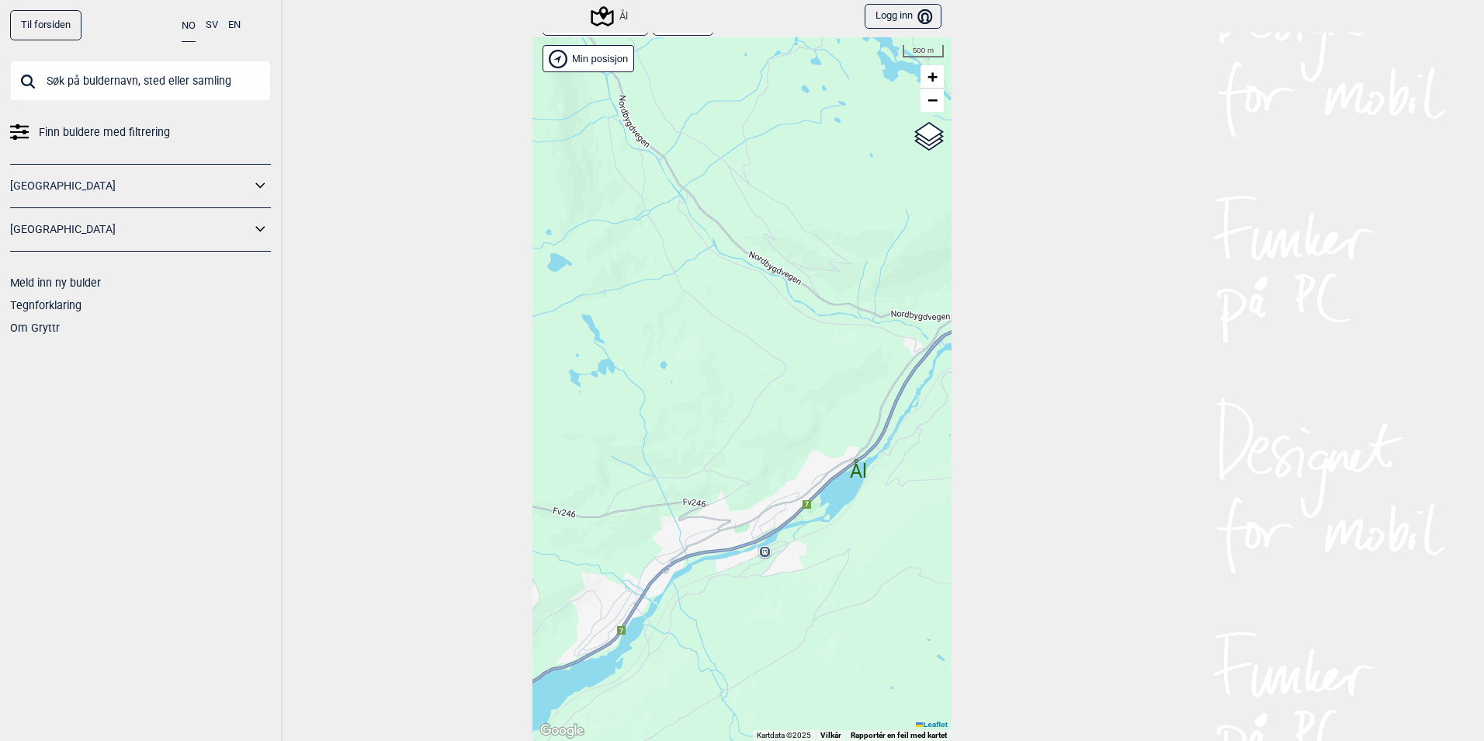
drag, startPoint x: 701, startPoint y: 439, endPoint x: 834, endPoint y: 502, distance: 147.2
click at [931, 453] on div "Hallingdal Gol Ål Stange Kolomoen Vallset Tangen Sørli Åsbygda Buskerud syd Kon…" at bounding box center [742, 388] width 419 height 703
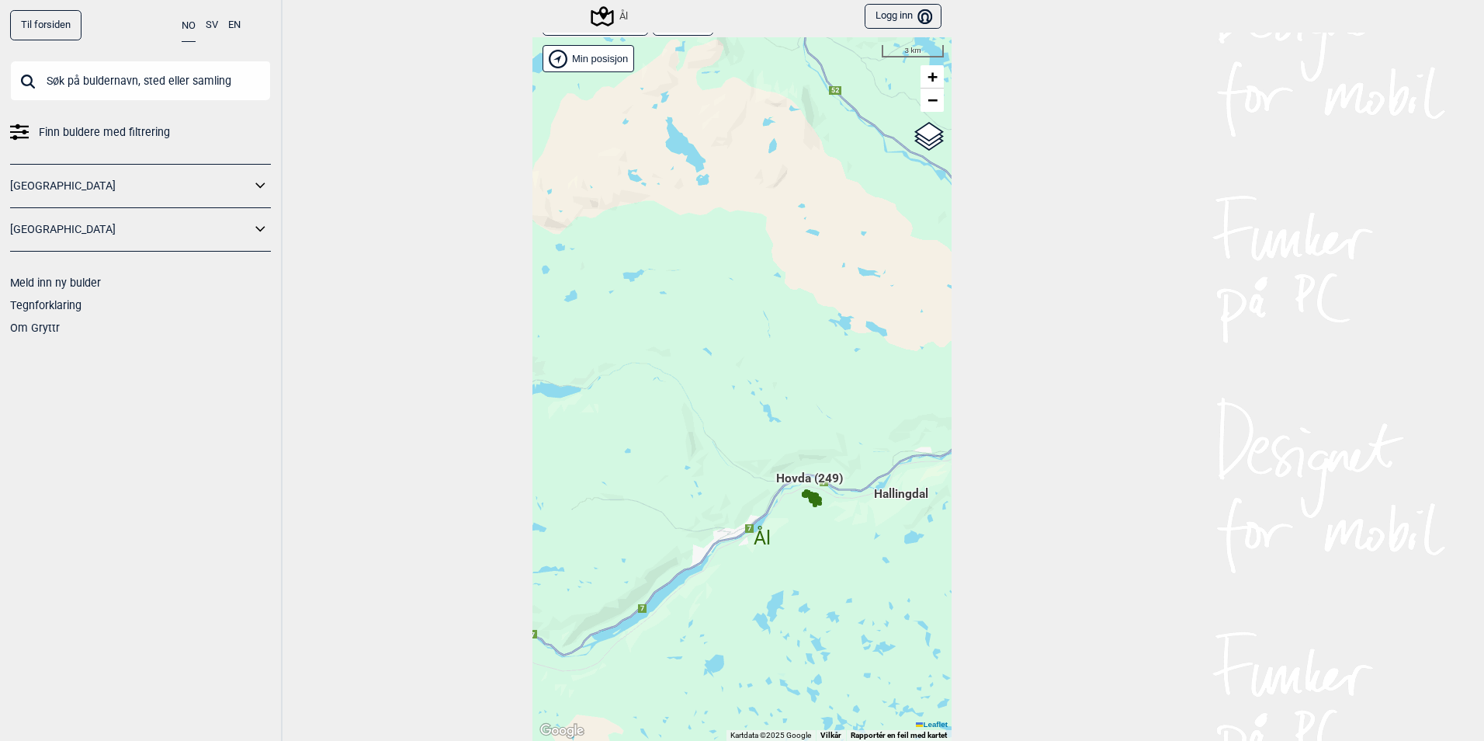
drag, startPoint x: 799, startPoint y: 498, endPoint x: 670, endPoint y: 498, distance: 128.9
click at [670, 498] on div "Hallingdal Gol Ål Stange Kolomoen Vallset Tangen Sørli Åsbygda Buskerud syd Kon…" at bounding box center [742, 388] width 419 height 703
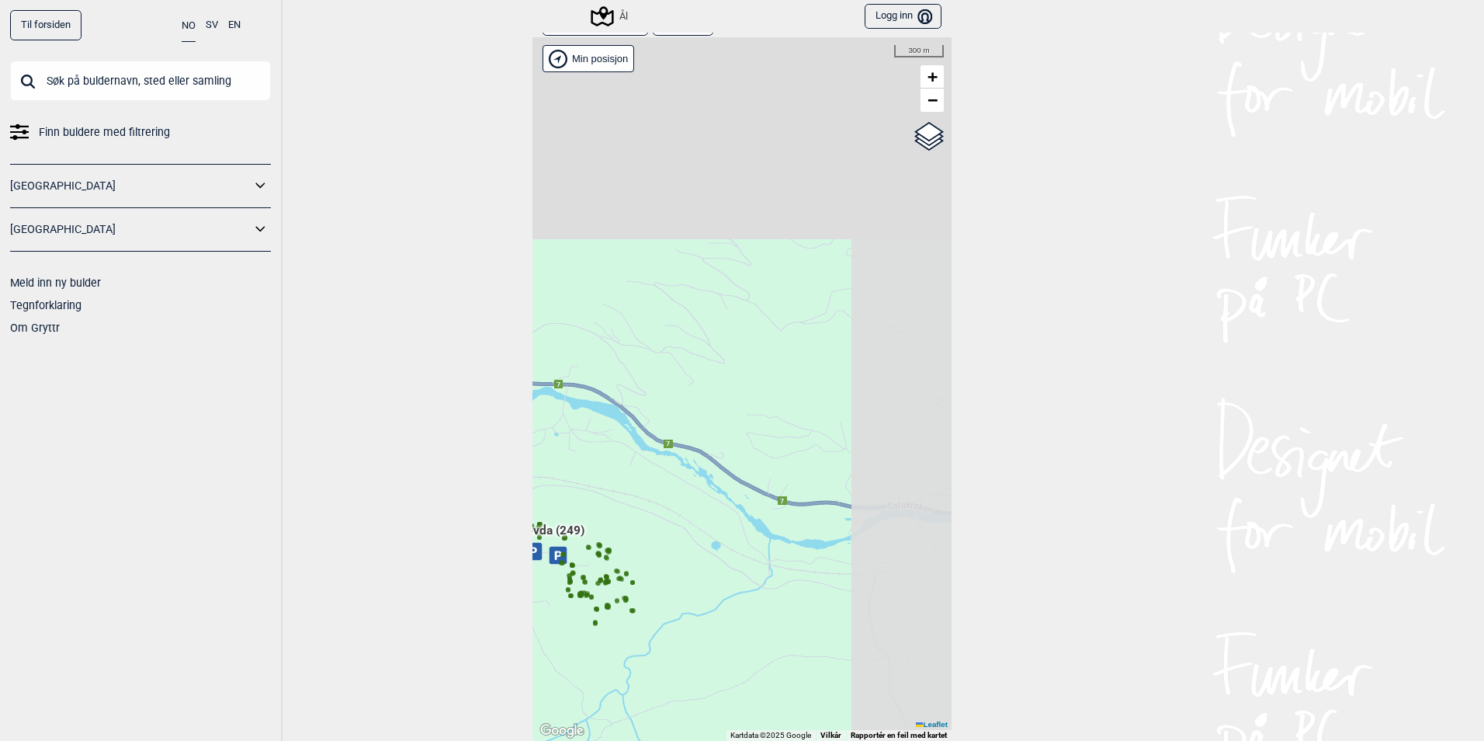
drag, startPoint x: 806, startPoint y: 331, endPoint x: 694, endPoint y: 500, distance: 202.8
click at [688, 520] on div "Hallingdal Gol Ål Stange Kolomoen Vallset Tangen Sørli Åsbygda Buskerud syd Kon…" at bounding box center [742, 388] width 419 height 703
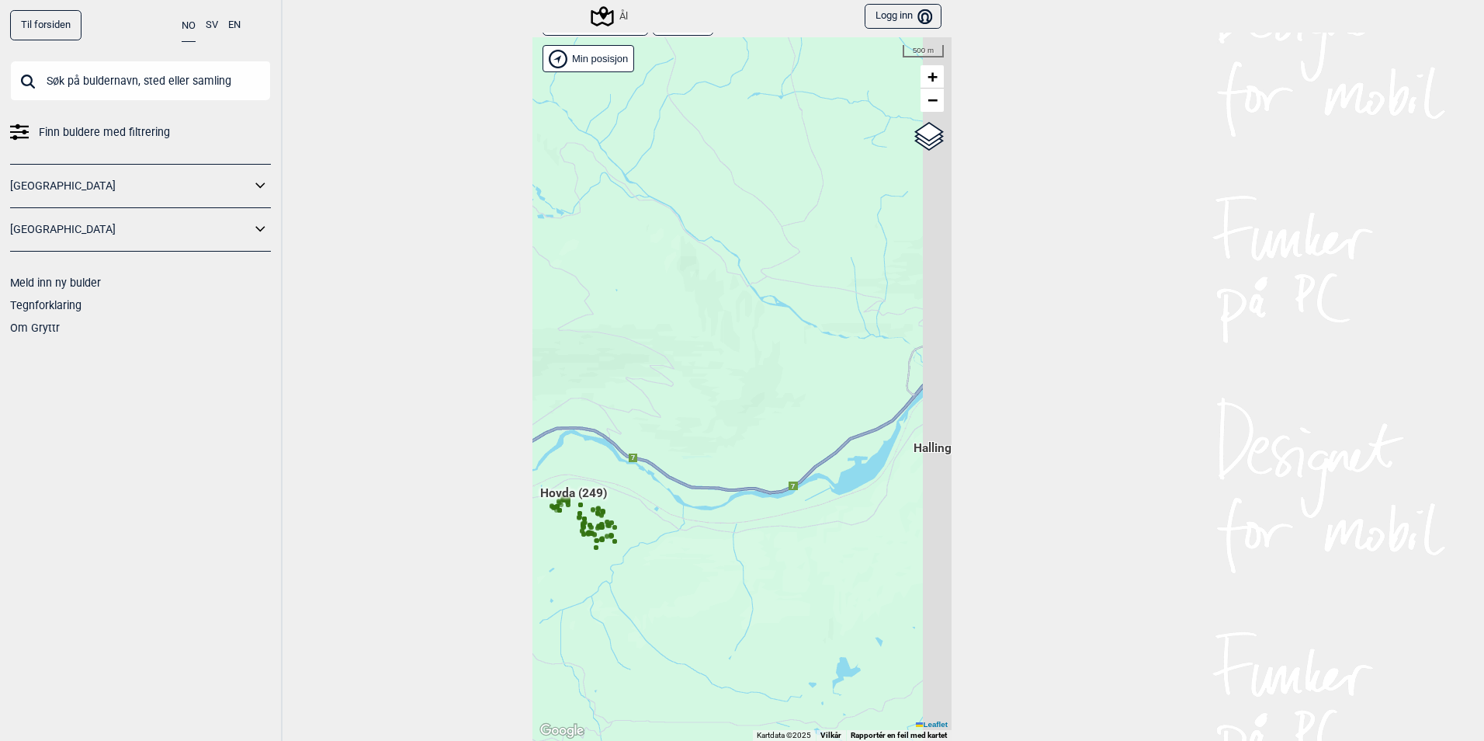
drag, startPoint x: 778, startPoint y: 413, endPoint x: 548, endPoint y: 398, distance: 230.3
click at [548, 398] on div "Hallingdal Gol Ål Stange Kolomoen Vallset Tangen Sørli Åsbygda Buskerud syd Kon…" at bounding box center [742, 388] width 419 height 703
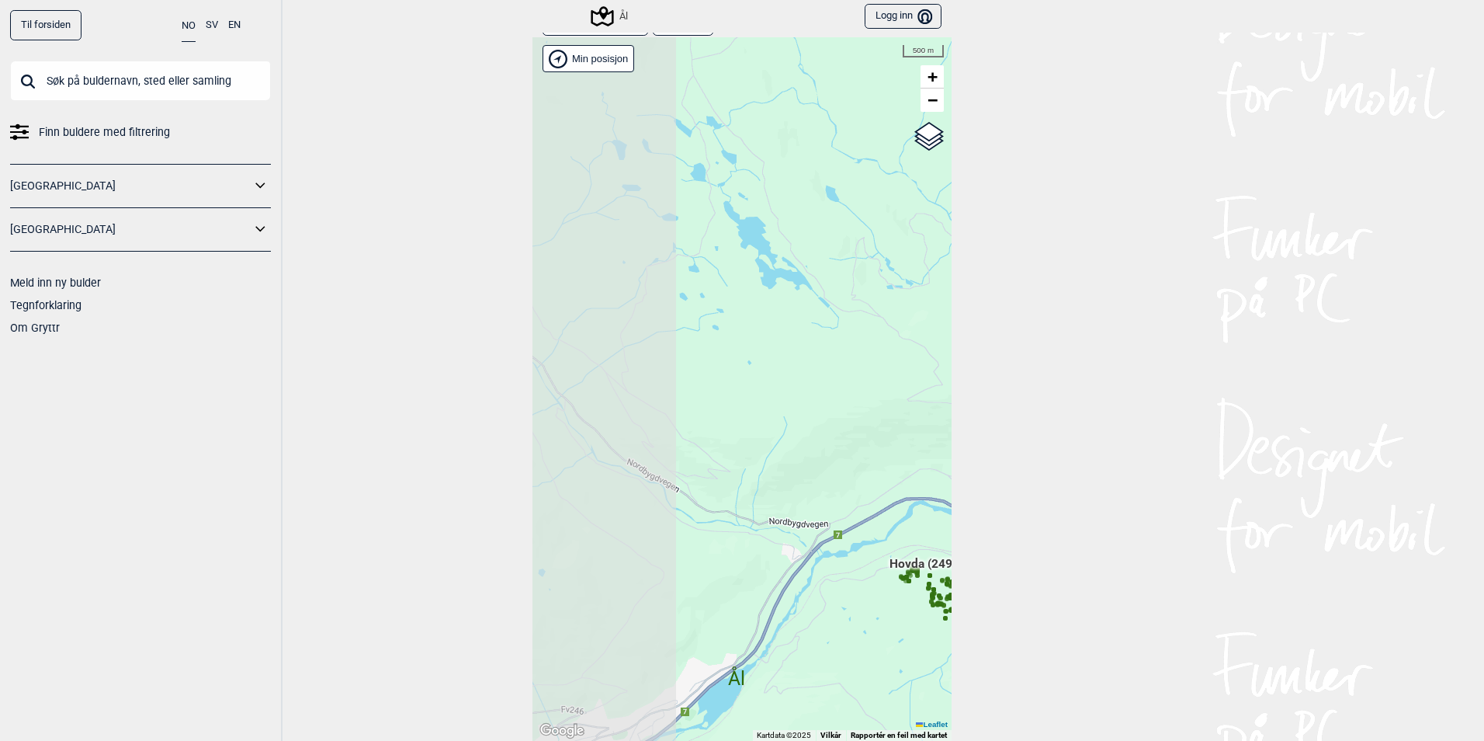
drag, startPoint x: 729, startPoint y: 402, endPoint x: 1140, endPoint y: 493, distance: 420.6
click at [1144, 494] on div "Til forsiden NO SV EN Finn buldere med filtrering Norge Sverige Meld inn ny bul…" at bounding box center [742, 370] width 1484 height 741
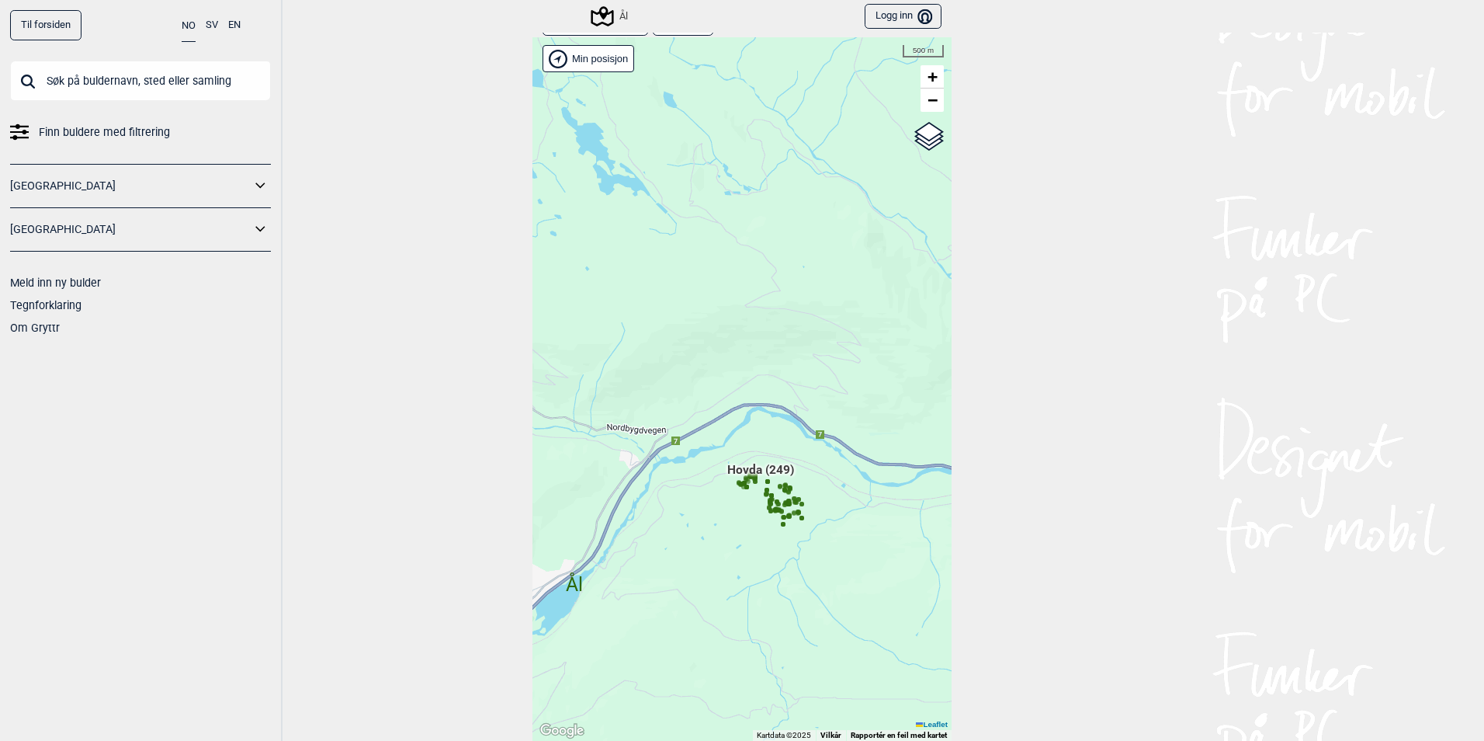
drag, startPoint x: 784, startPoint y: 588, endPoint x: 692, endPoint y: 546, distance: 101.5
click at [692, 546] on div "Hallingdal Gol Ål Stange Kolomoen Vallset Tangen Sørli Åsbygda Buskerud syd Kon…" at bounding box center [742, 388] width 419 height 703
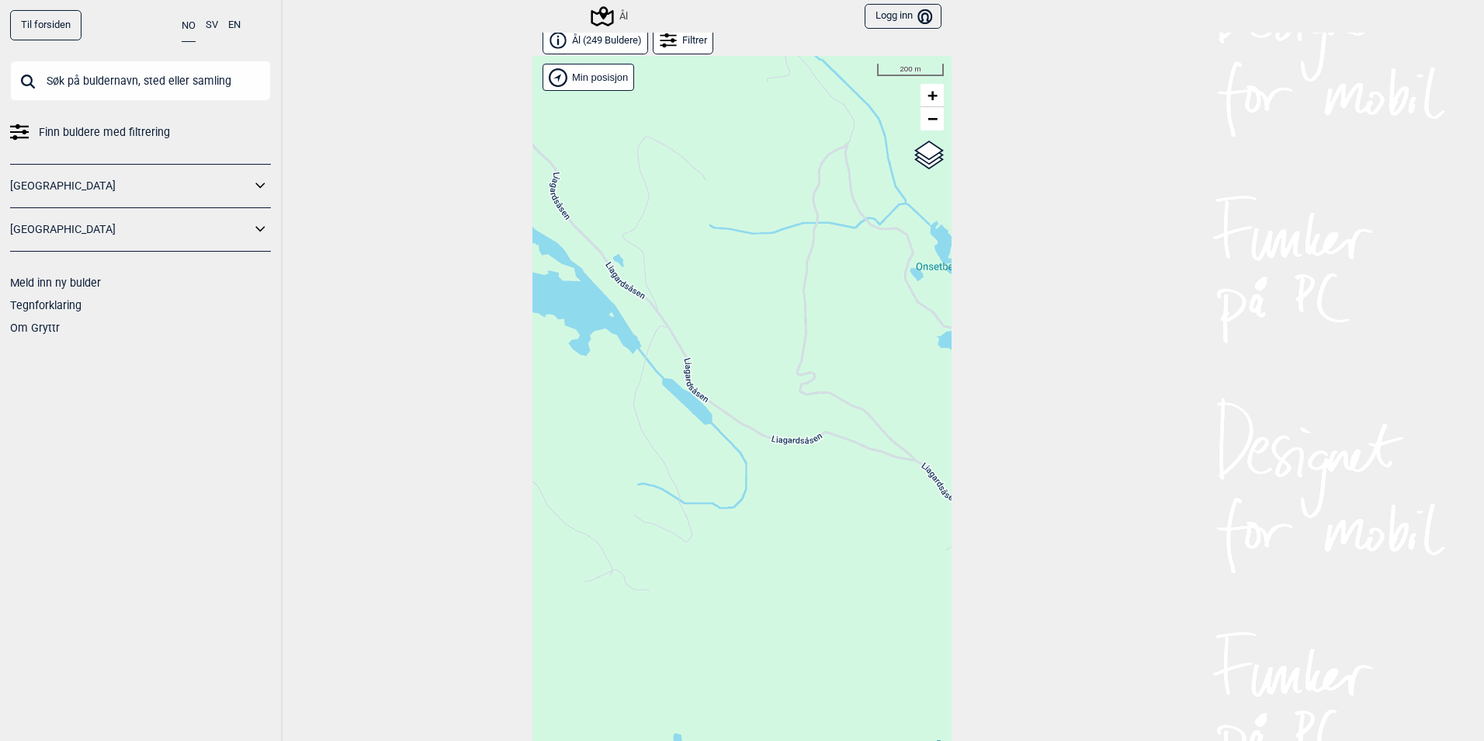
scroll to position [0, 0]
click at [667, 43] on icon at bounding box center [668, 46] width 17 height 17
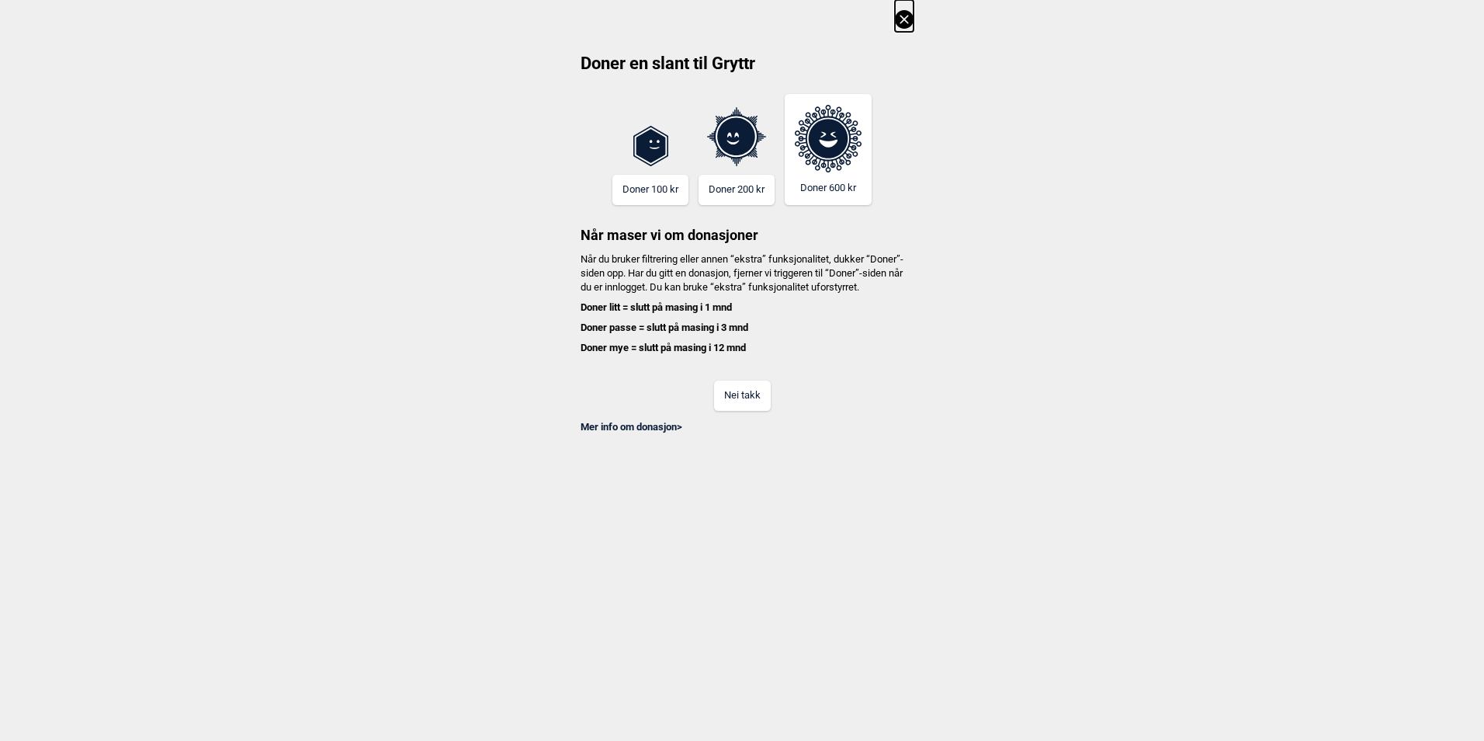
click at [902, 16] on icon at bounding box center [904, 19] width 19 height 19
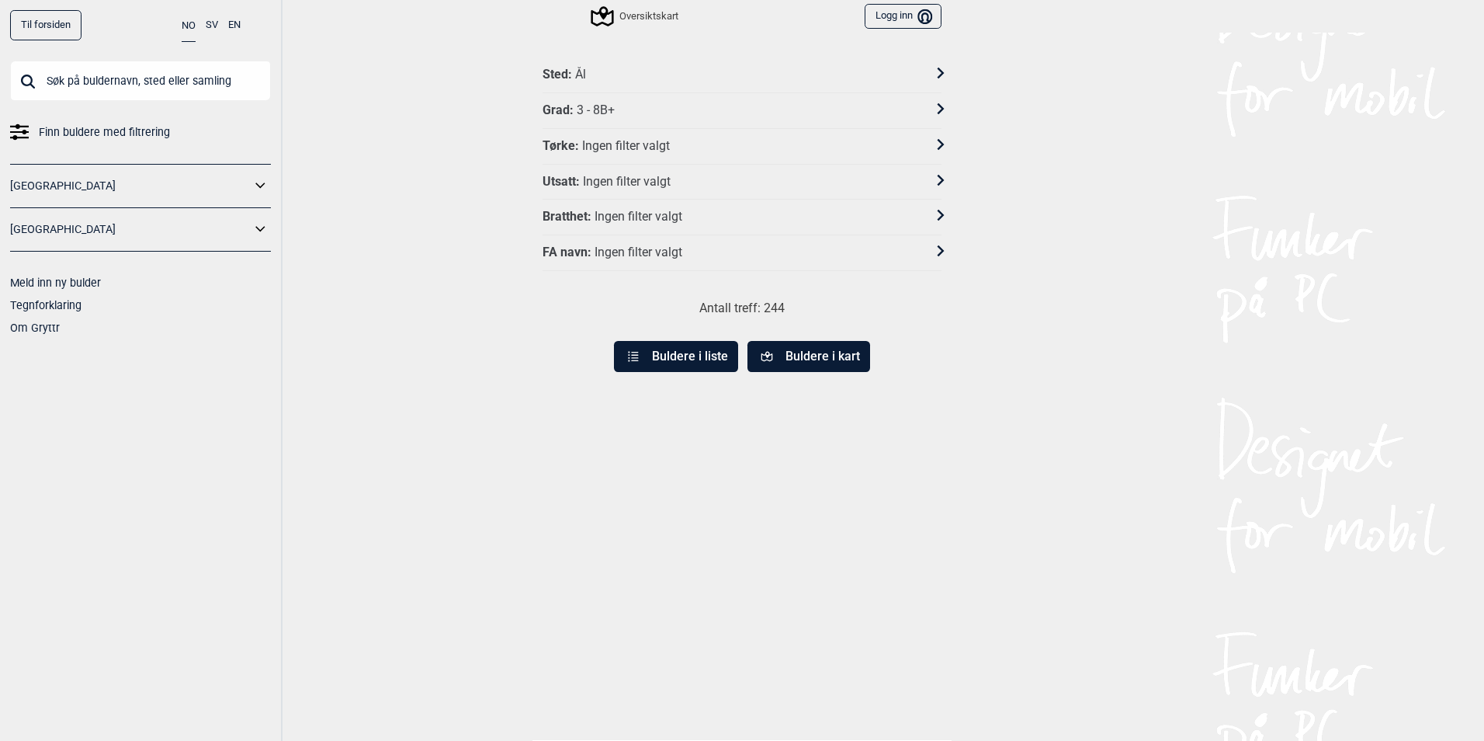
click at [713, 366] on button "Buldere i liste" at bounding box center [676, 356] width 124 height 31
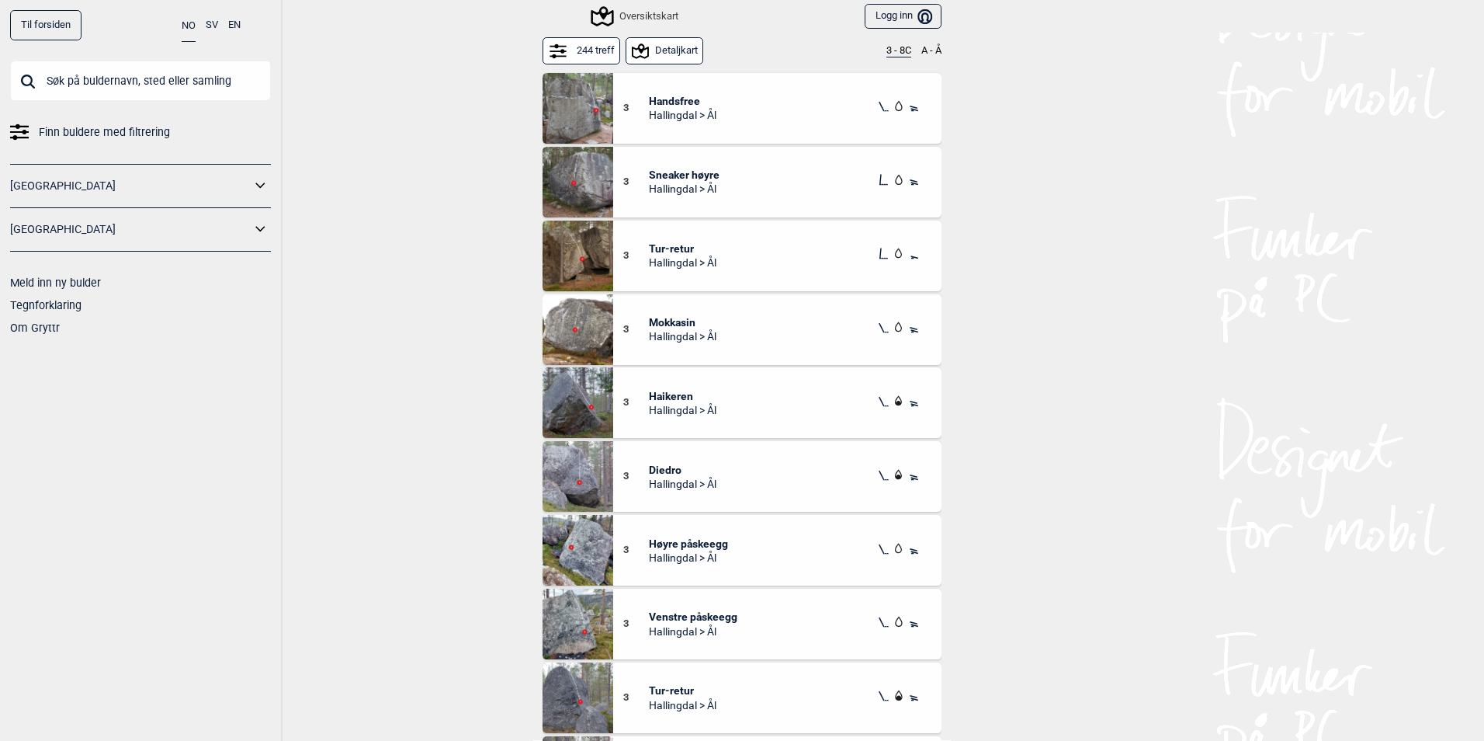
click at [887, 55] on button "3 - 8C" at bounding box center [899, 51] width 25 height 12
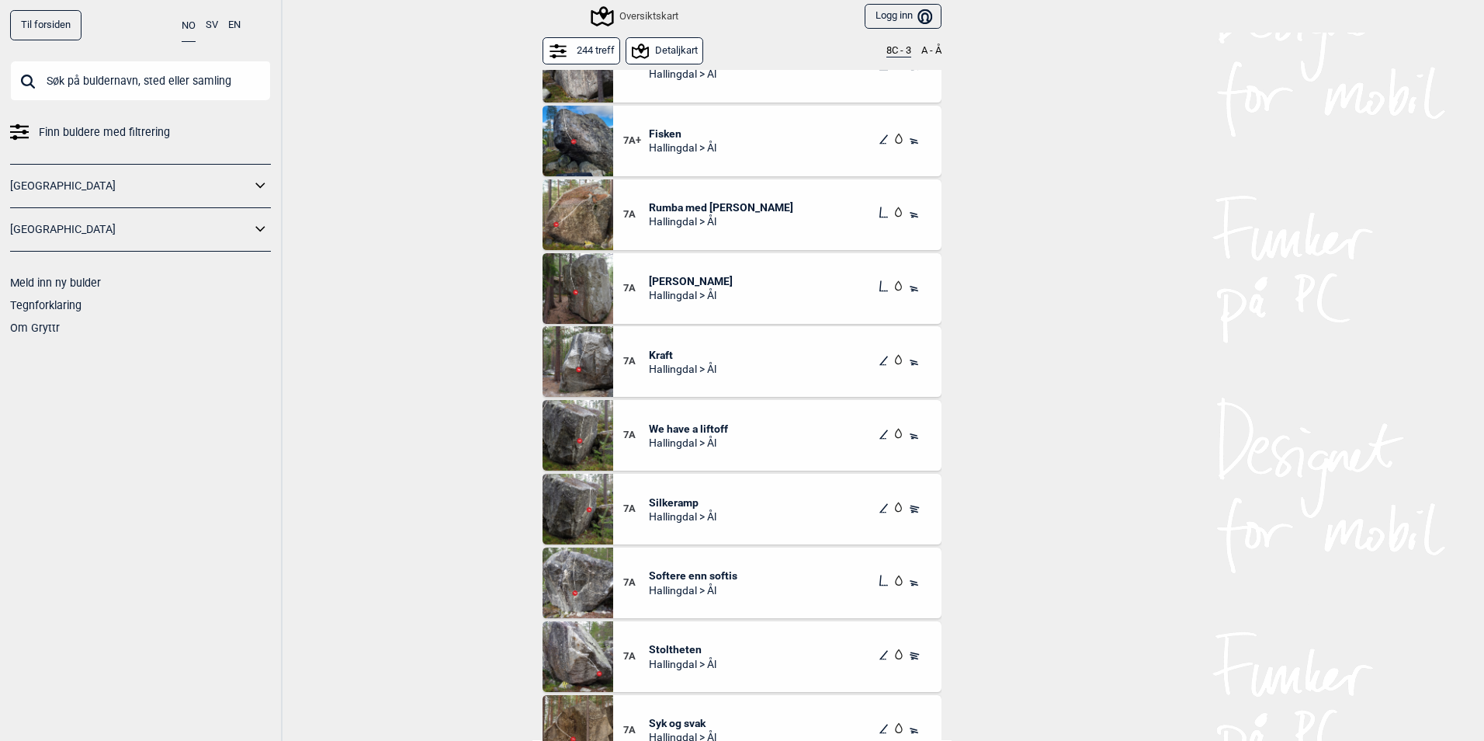
scroll to position [1397, 0]
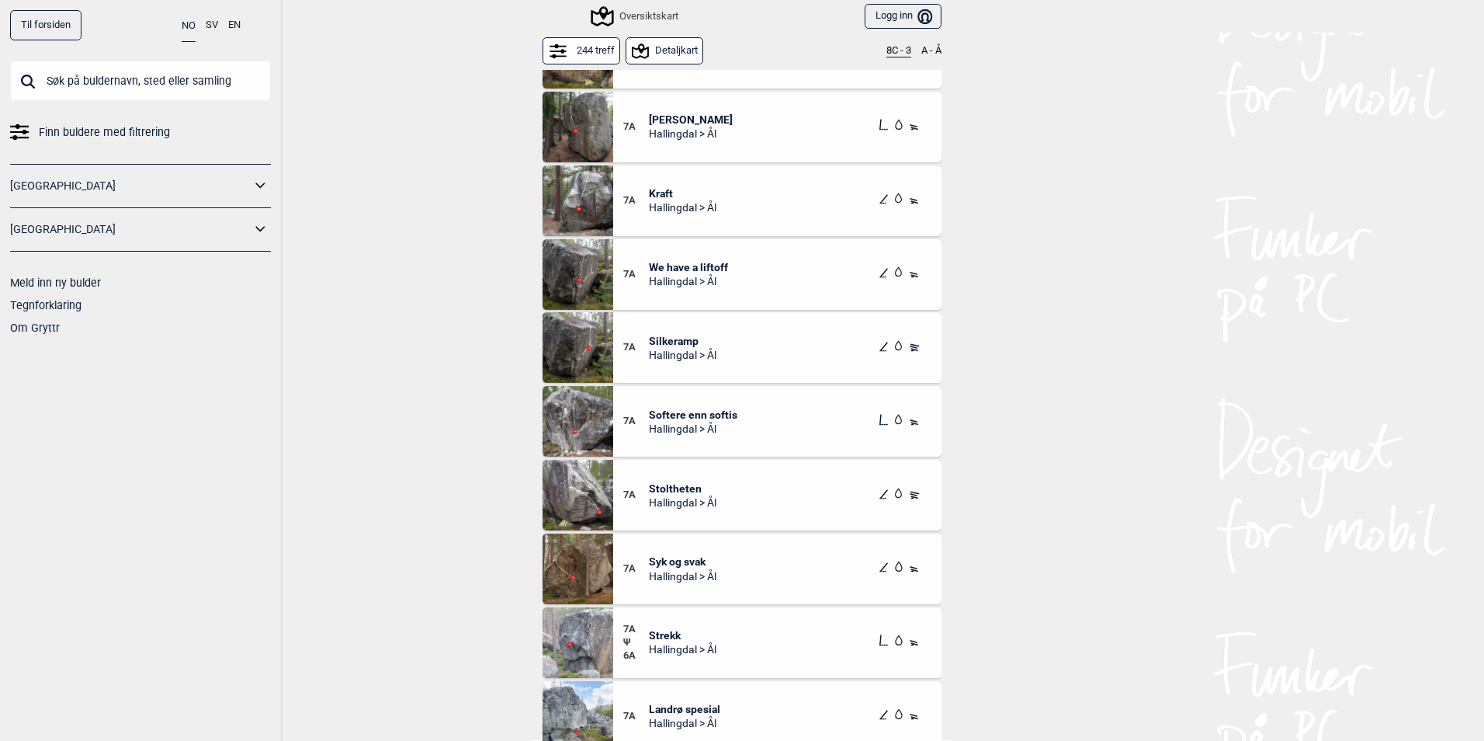
click at [668, 486] on span "Stoltheten" at bounding box center [683, 488] width 68 height 14
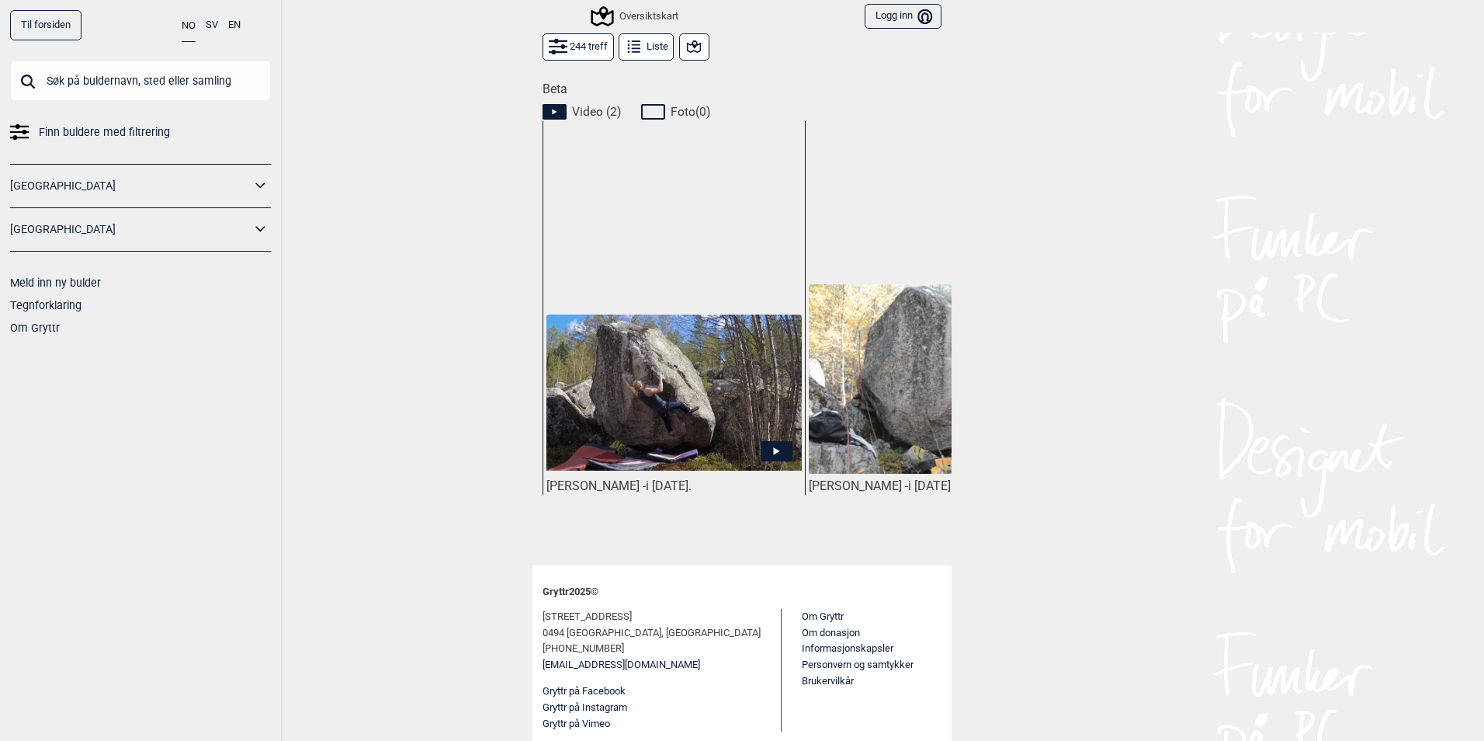
scroll to position [663, 0]
click at [772, 444] on icon at bounding box center [777, 450] width 32 height 20
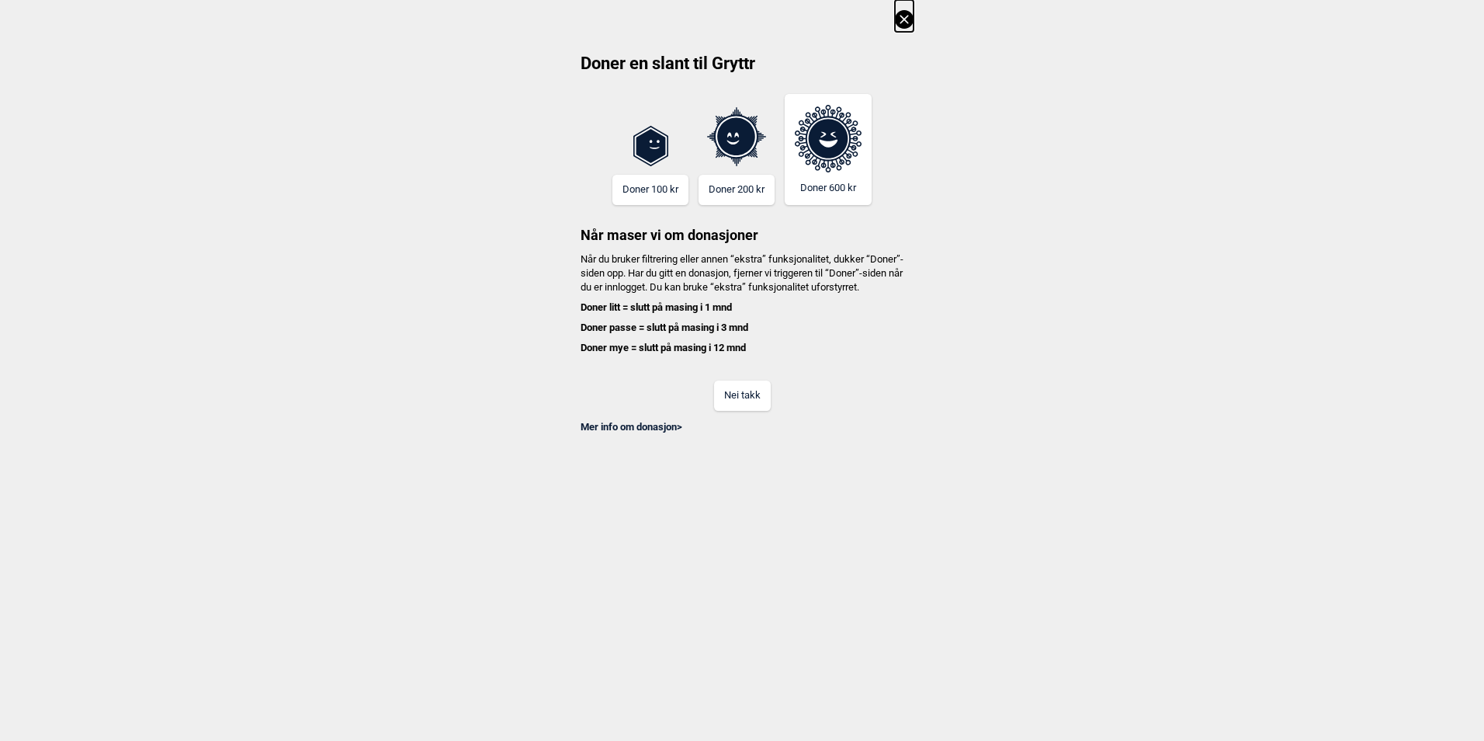
click at [894, 7] on div "Doner en slant til Gryttr Doner 100 kr Doner 200 kr Doner 600 kr Når maser vi o…" at bounding box center [742, 217] width 1484 height 434
click at [901, 14] on icon at bounding box center [904, 19] width 19 height 19
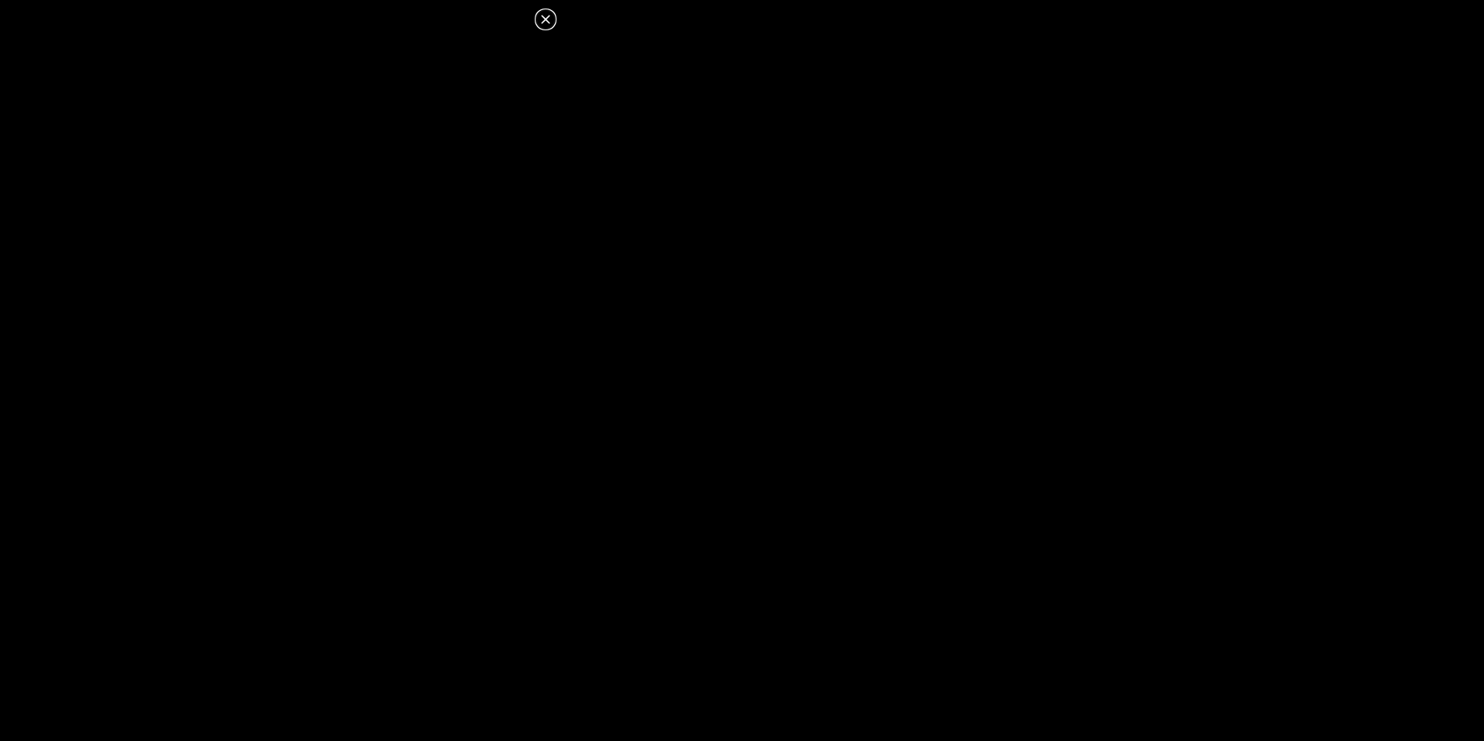
click at [540, 12] on icon at bounding box center [545, 19] width 19 height 19
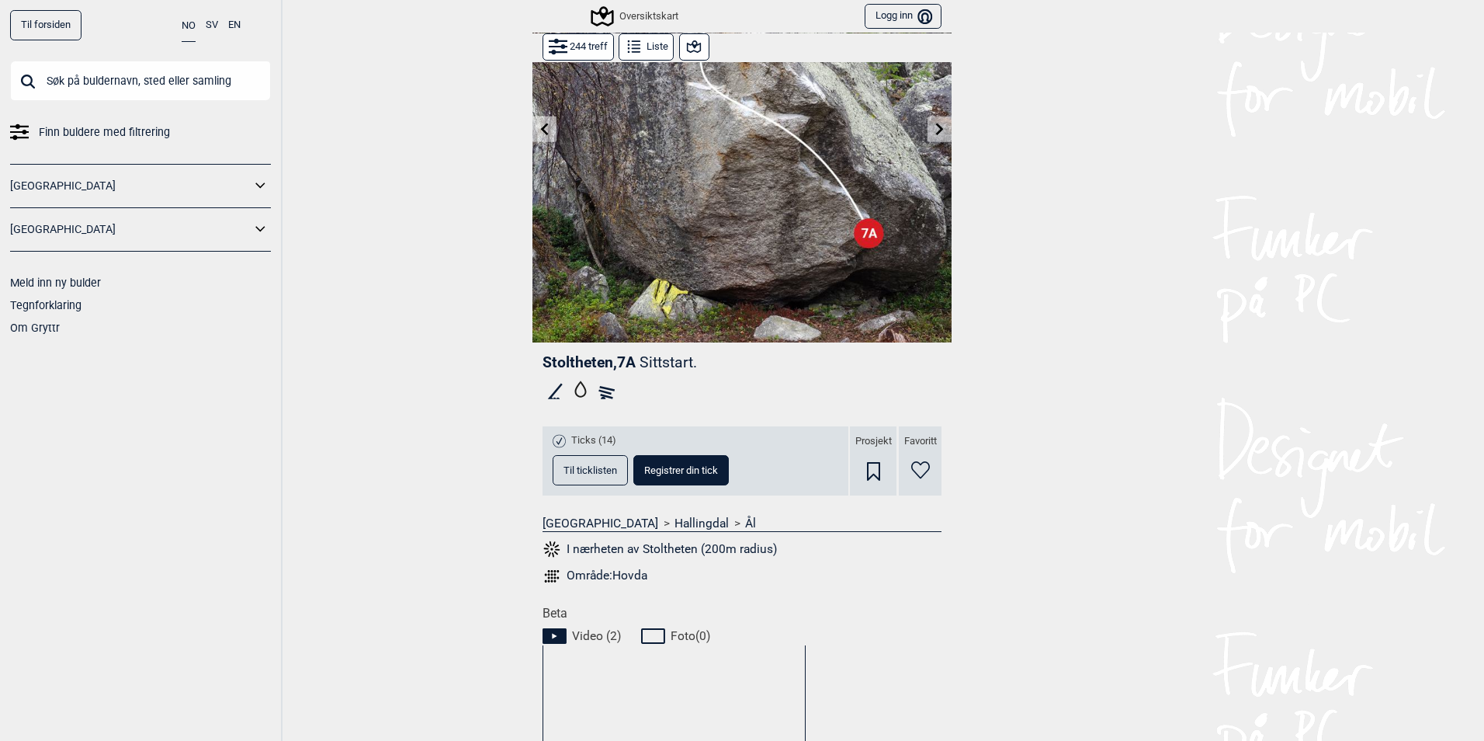
scroll to position [0, 0]
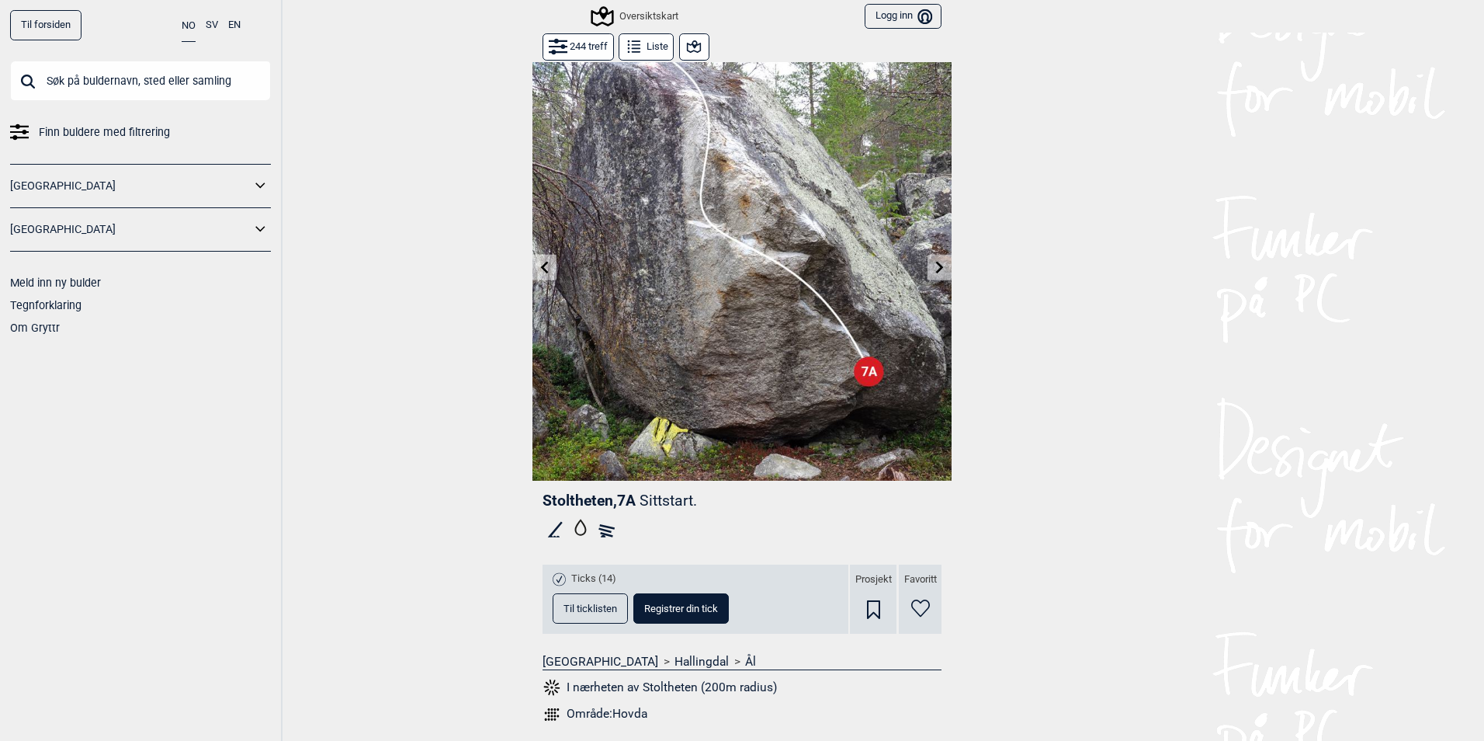
click at [259, 183] on icon at bounding box center [261, 186] width 20 height 23
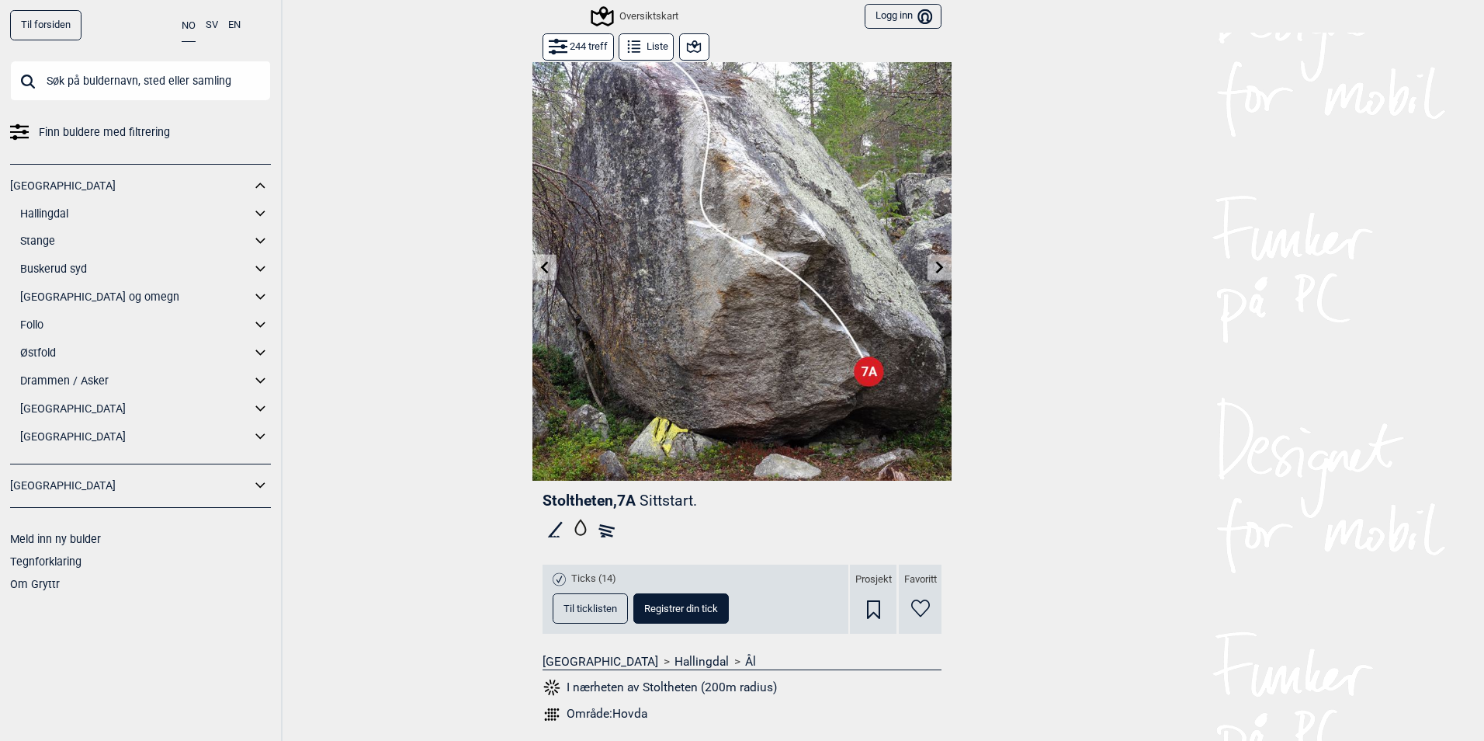
click at [259, 213] on icon at bounding box center [259, 212] width 9 height 5
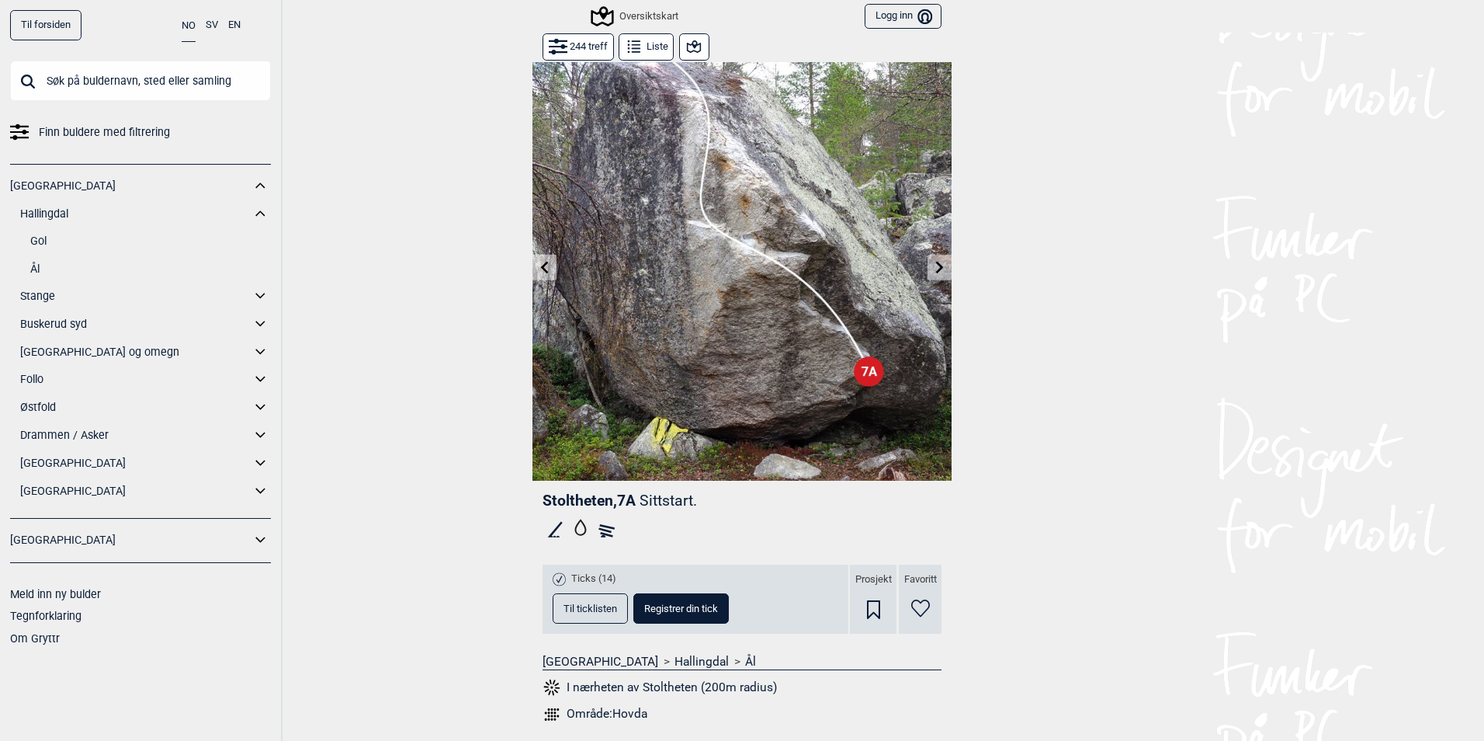
click at [47, 272] on link "Ål" at bounding box center [150, 269] width 241 height 23
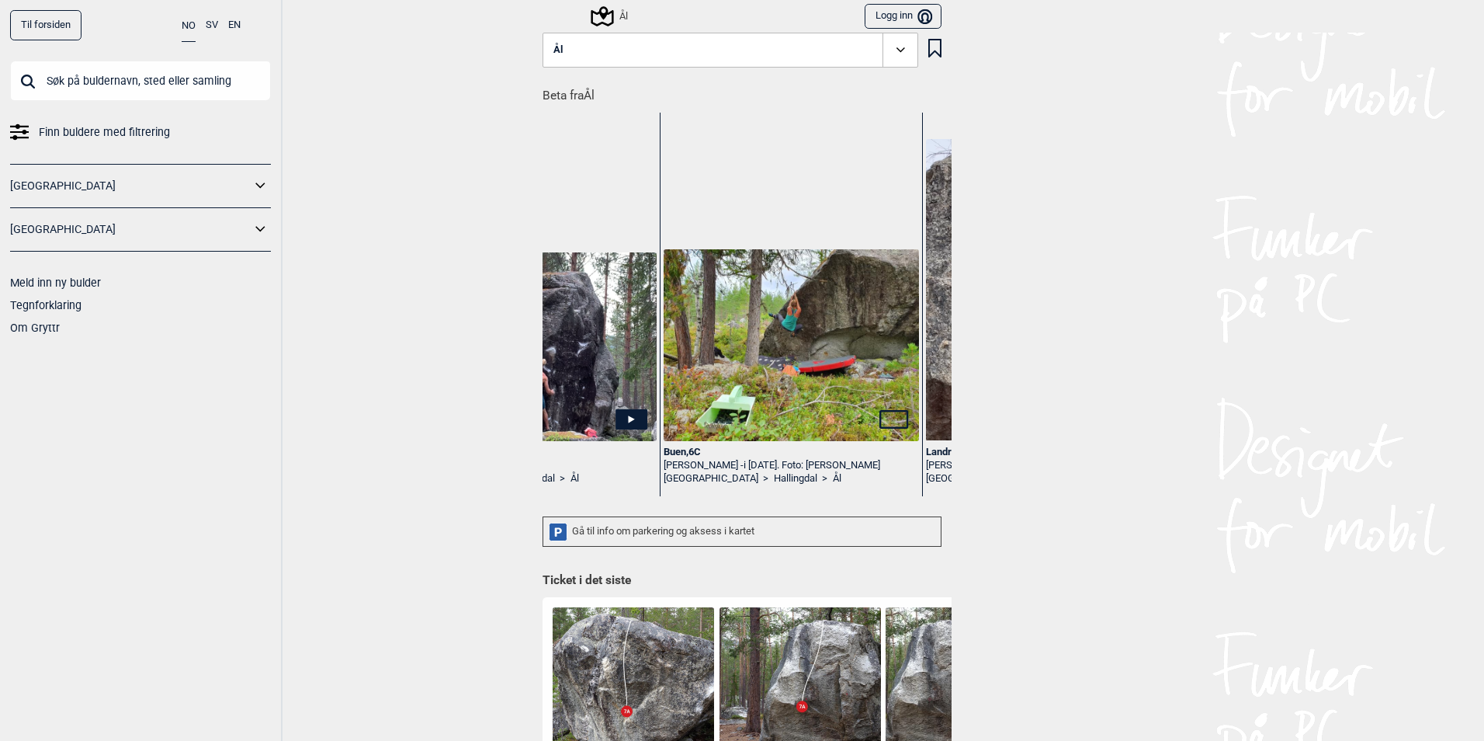
scroll to position [0, 2602]
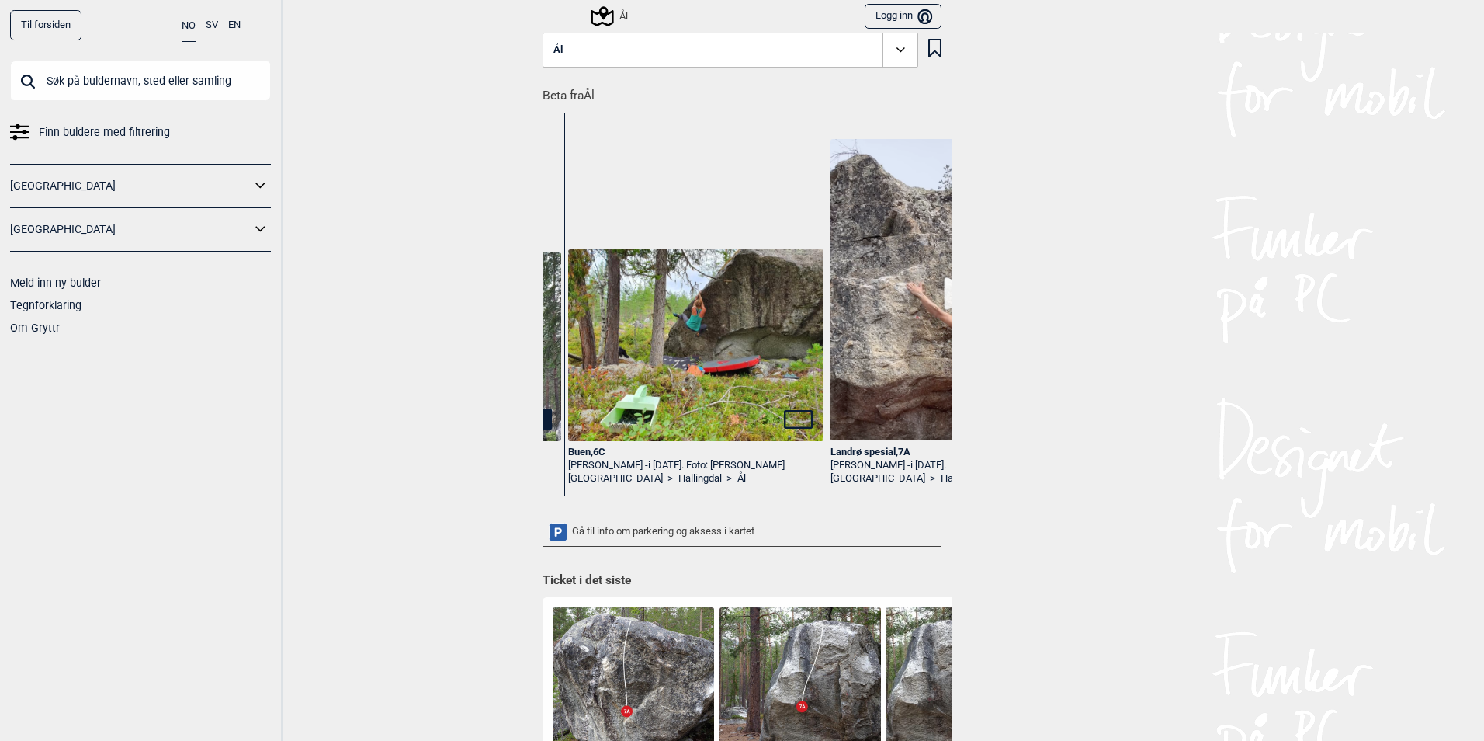
click at [741, 384] on img at bounding box center [695, 345] width 255 height 192
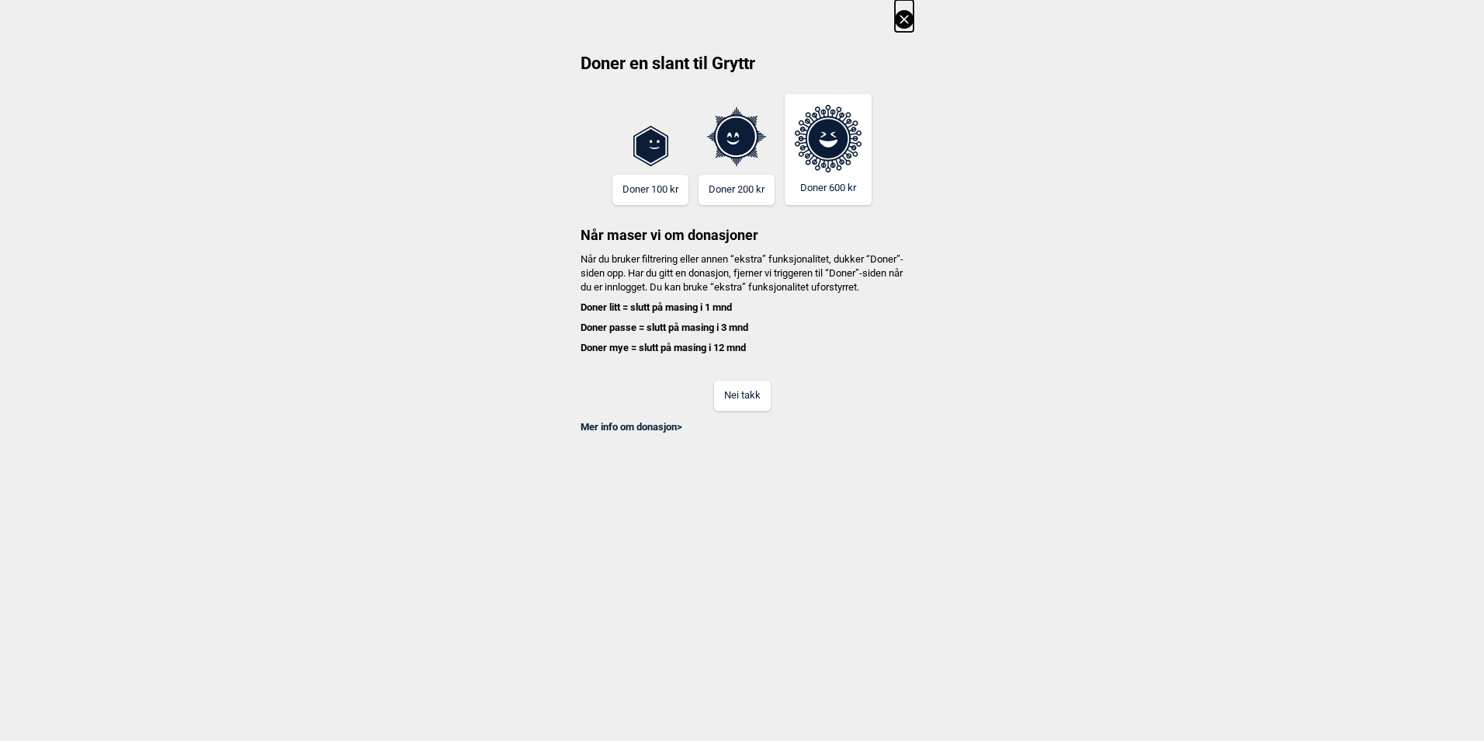
click at [770, 411] on button "Nei takk" at bounding box center [742, 395] width 57 height 30
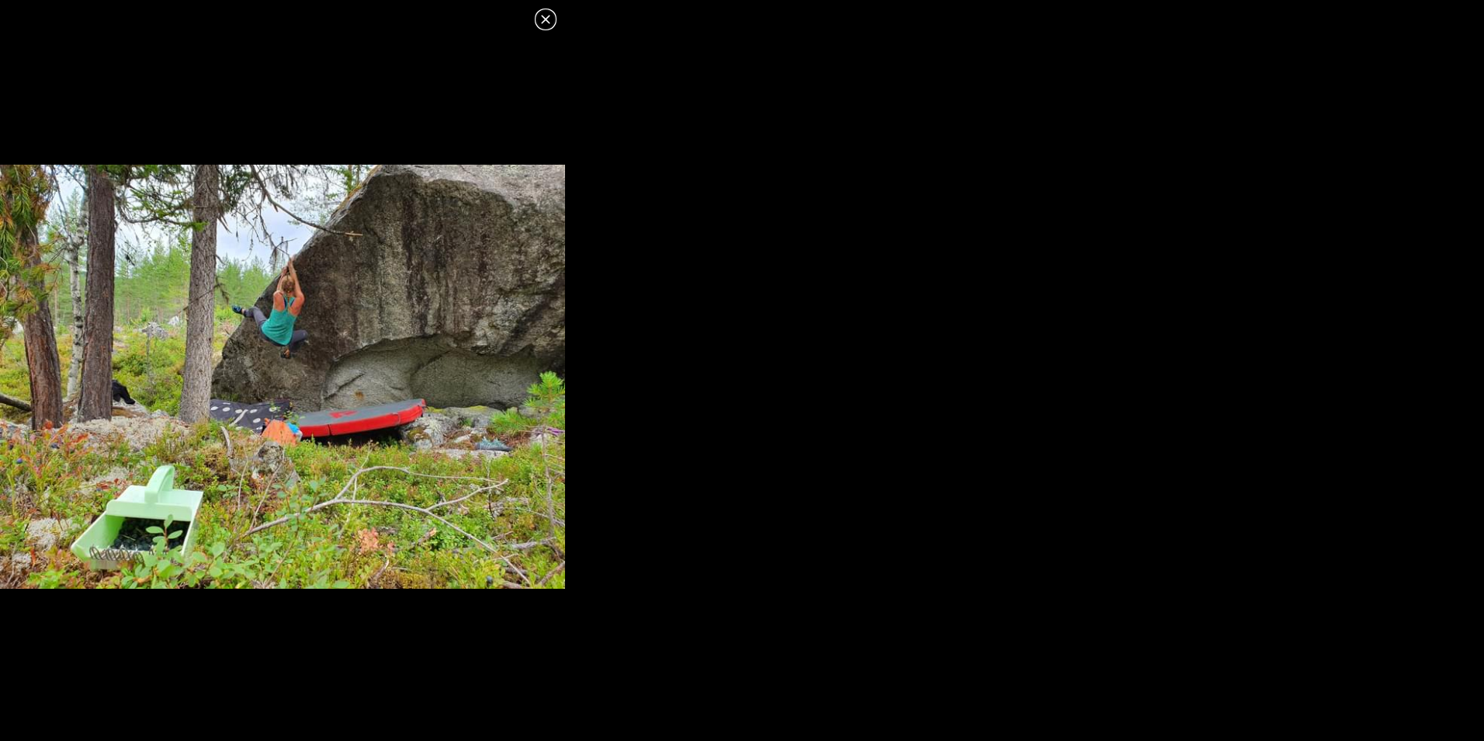
click at [547, 16] on icon at bounding box center [545, 19] width 19 height 19
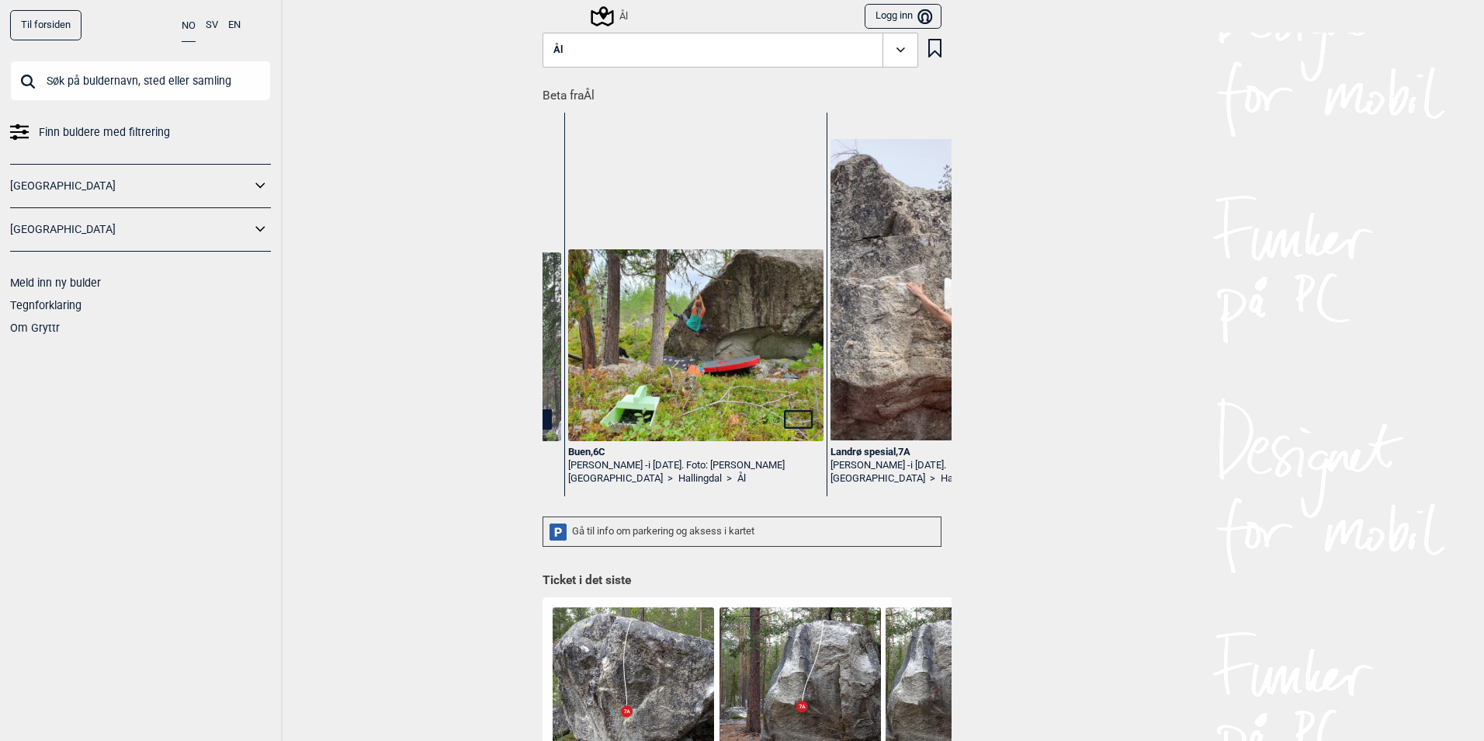
click at [580, 449] on div "Buen , 6C" at bounding box center [695, 452] width 255 height 13
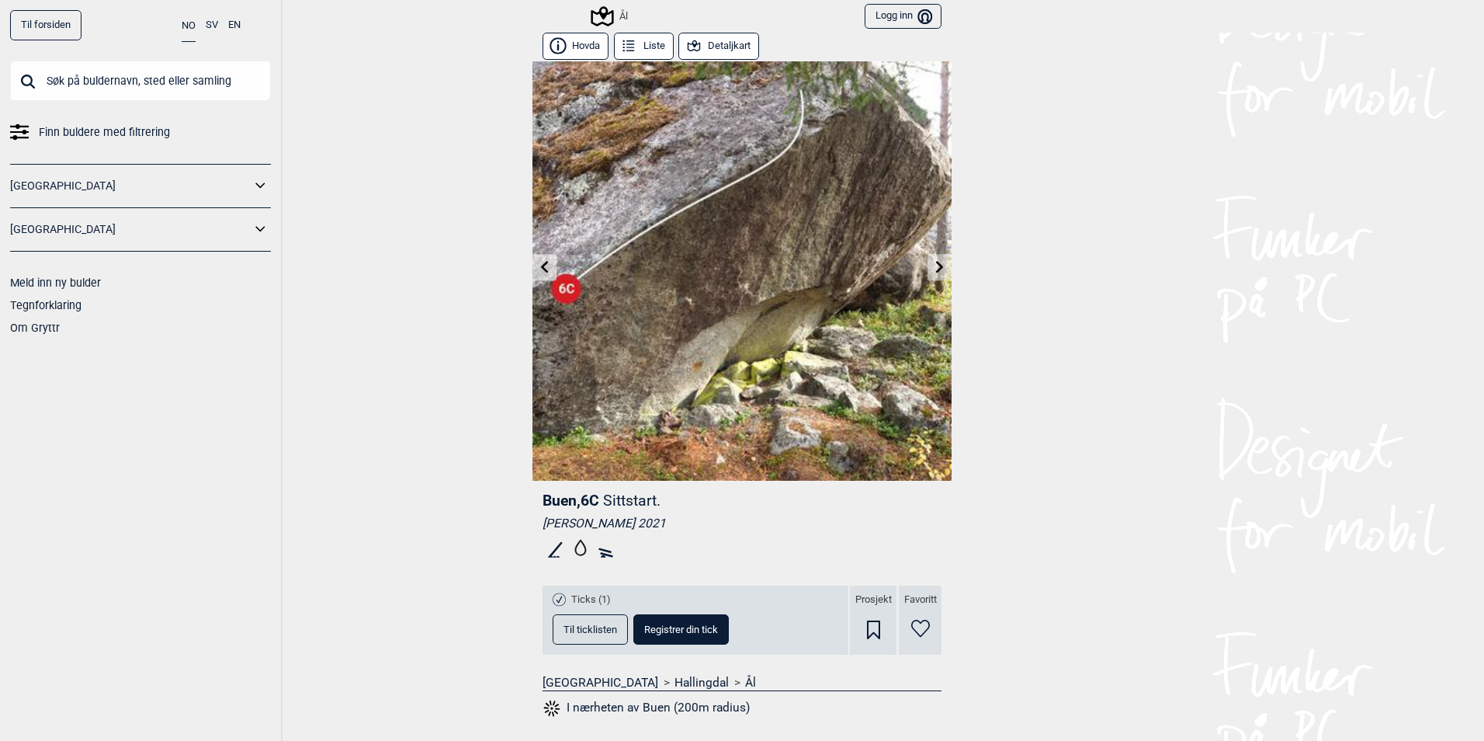
click at [572, 621] on button "Til ticklisten" at bounding box center [590, 629] width 75 height 30
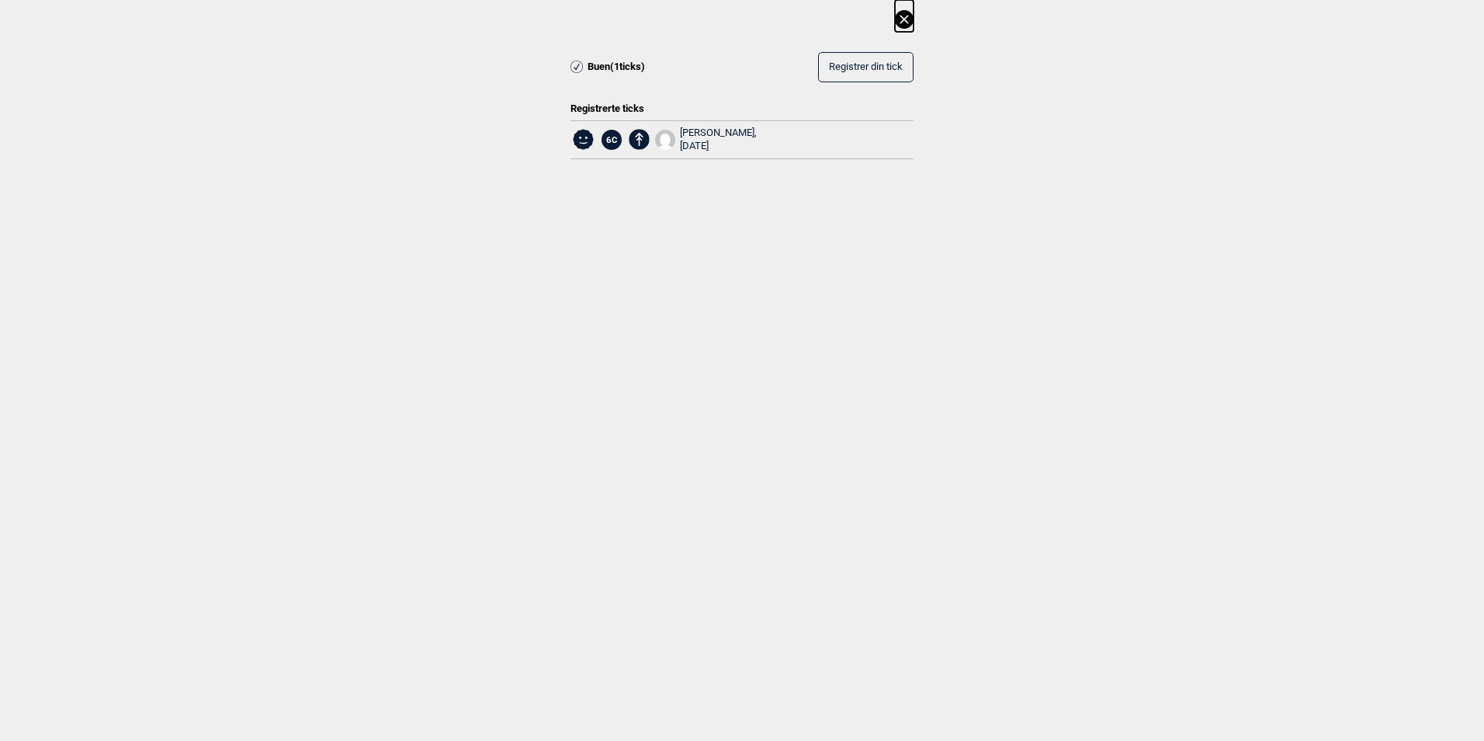
click at [902, 22] on icon at bounding box center [904, 19] width 9 height 9
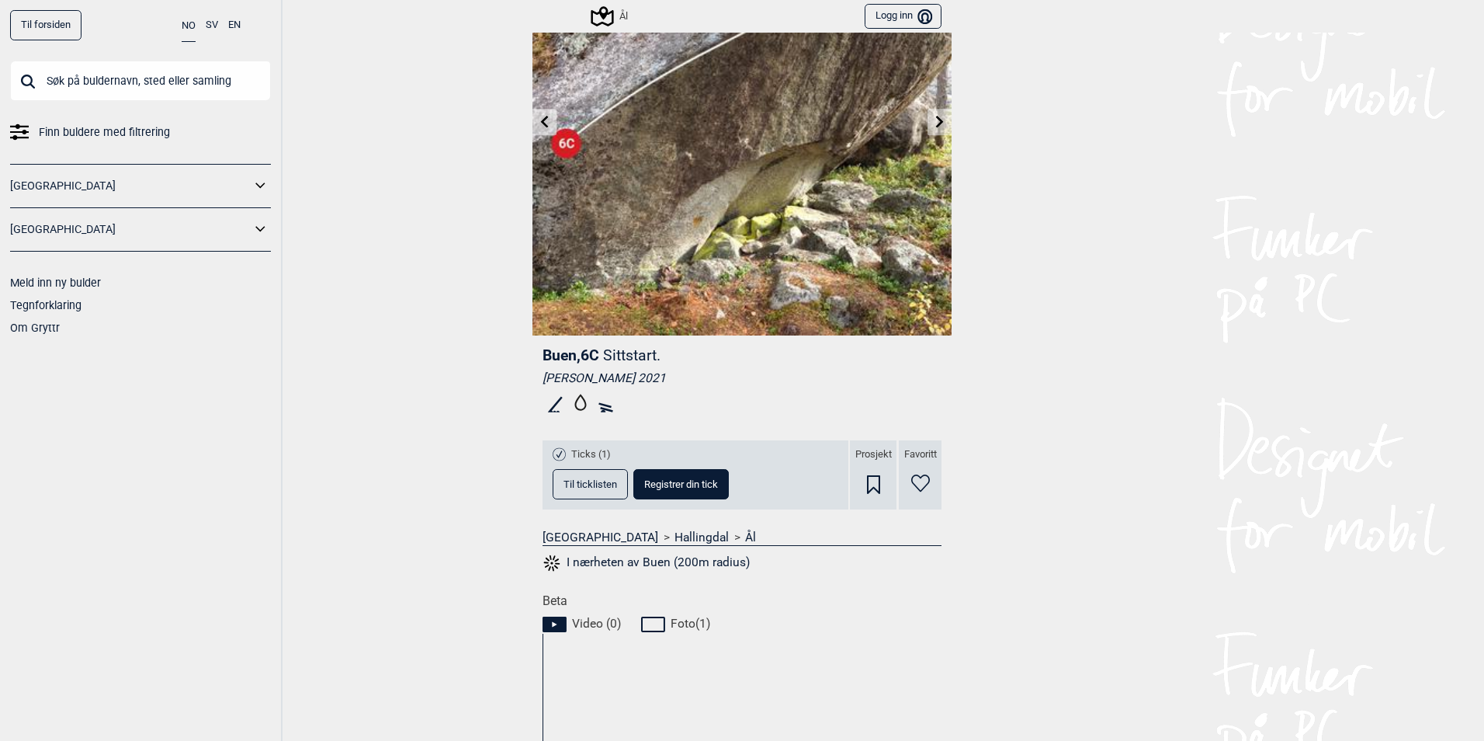
scroll to position [466, 0]
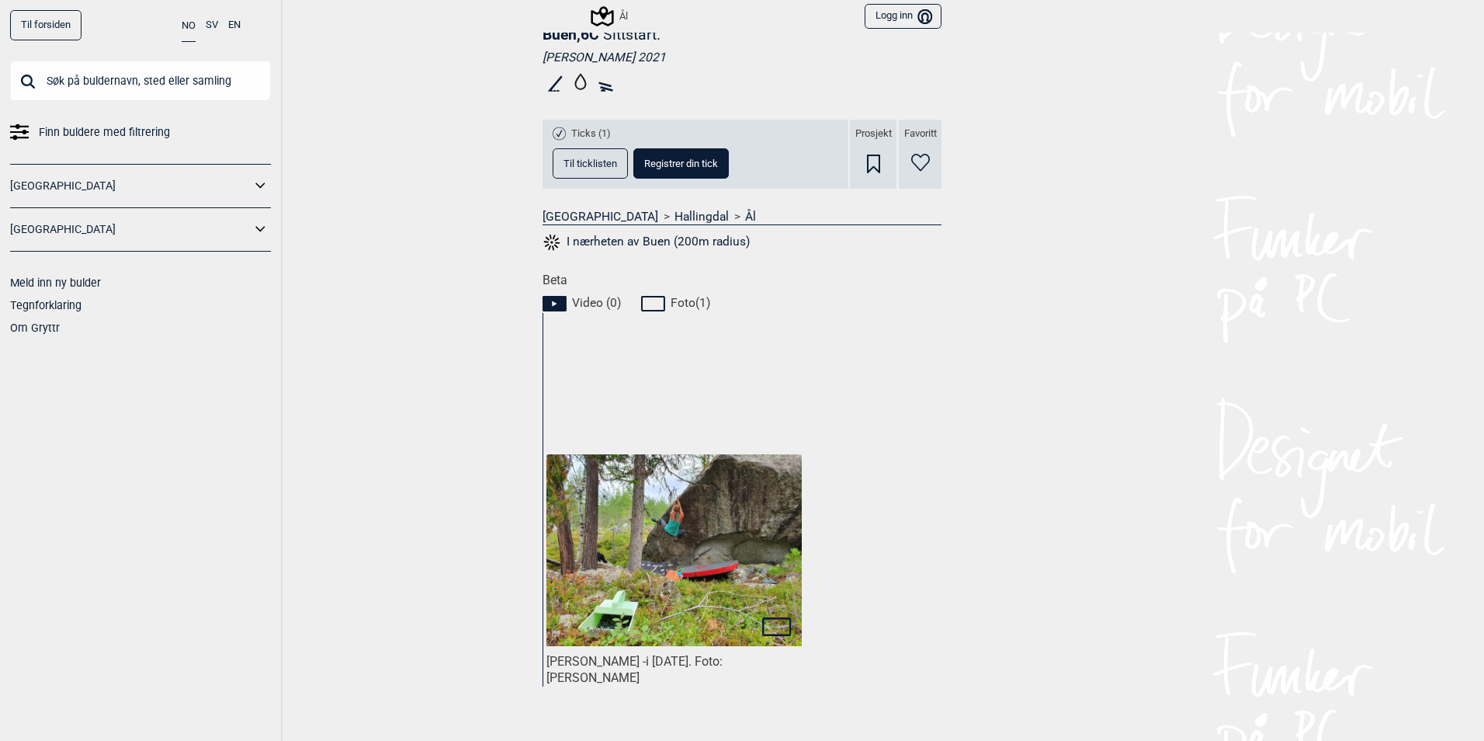
click at [683, 506] on img at bounding box center [674, 550] width 255 height 192
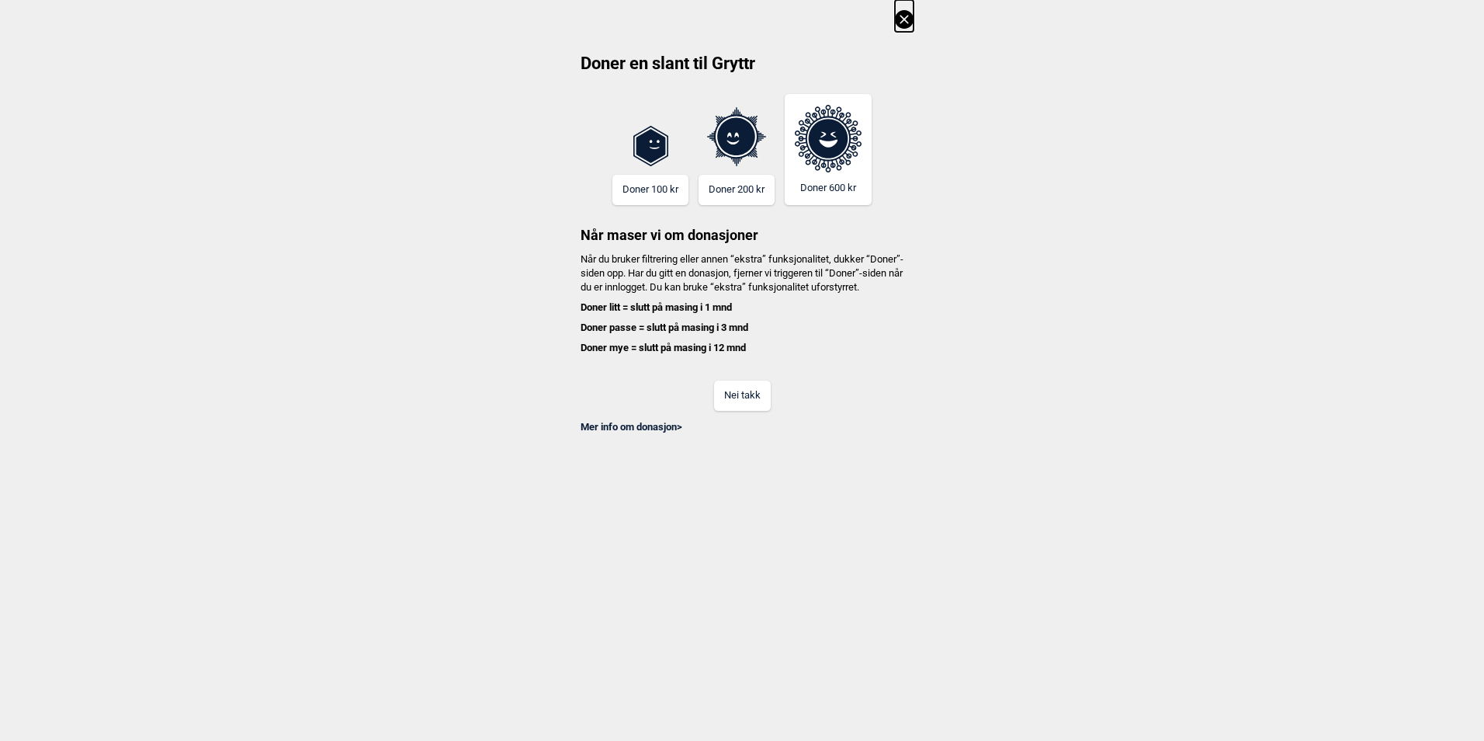
click at [903, 18] on icon at bounding box center [904, 19] width 9 height 9
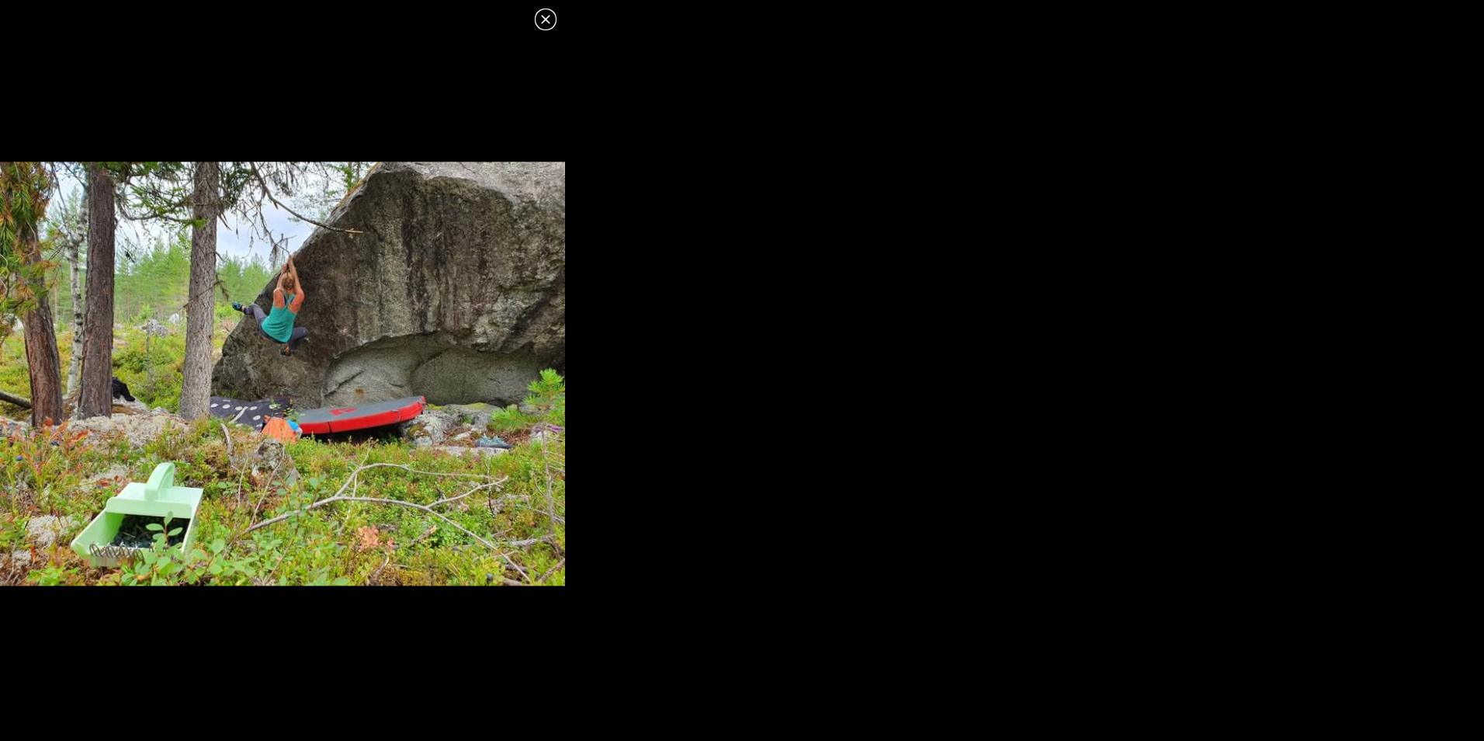
click at [551, 18] on icon at bounding box center [545, 19] width 19 height 19
